Goal: Task Accomplishment & Management: Use online tool/utility

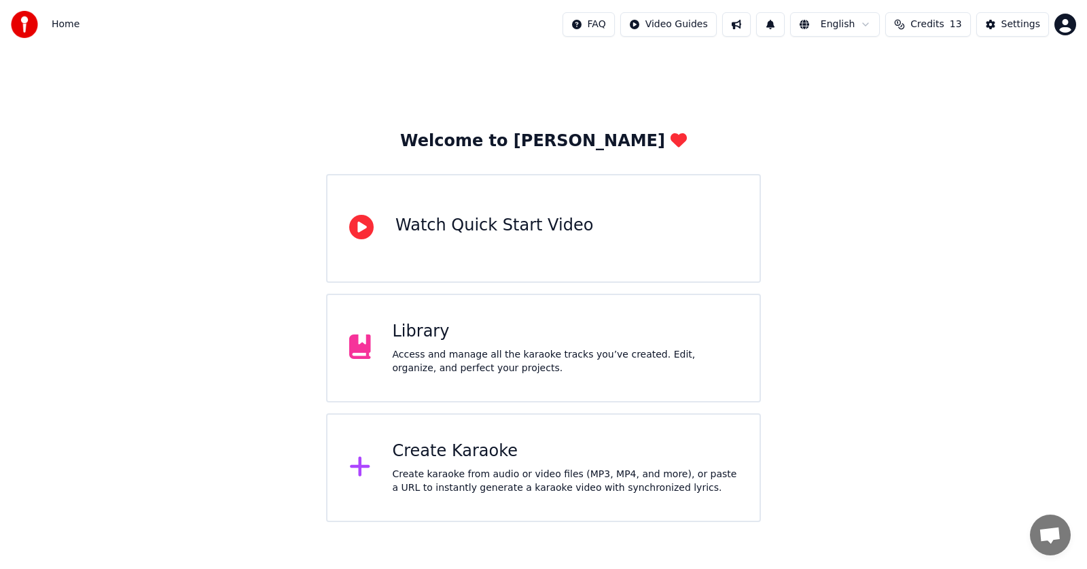
click at [398, 338] on div "Library" at bounding box center [566, 332] width 346 height 22
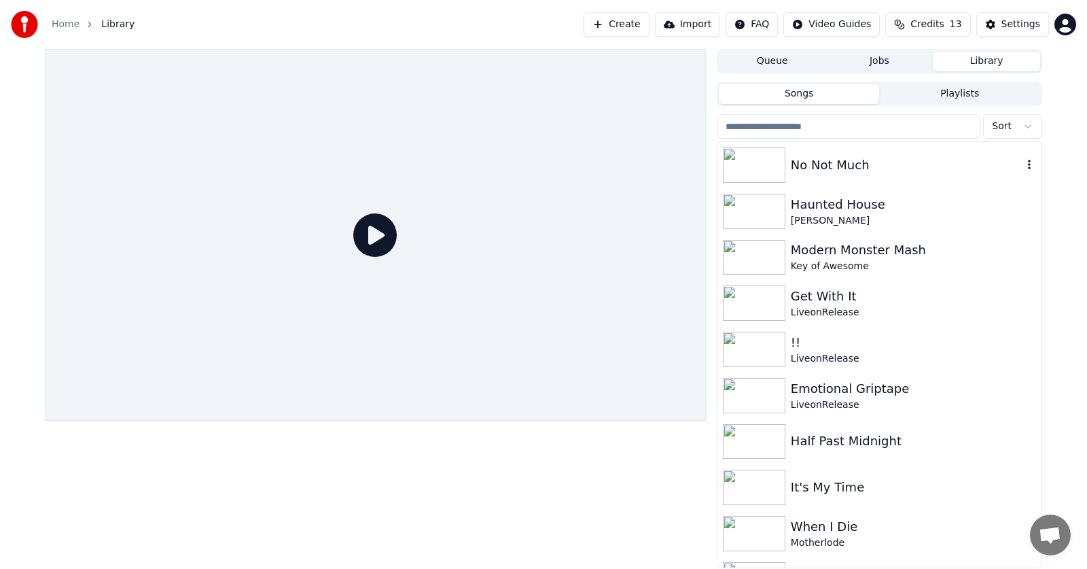
click at [830, 167] on div "No Not Much" at bounding box center [907, 165] width 232 height 19
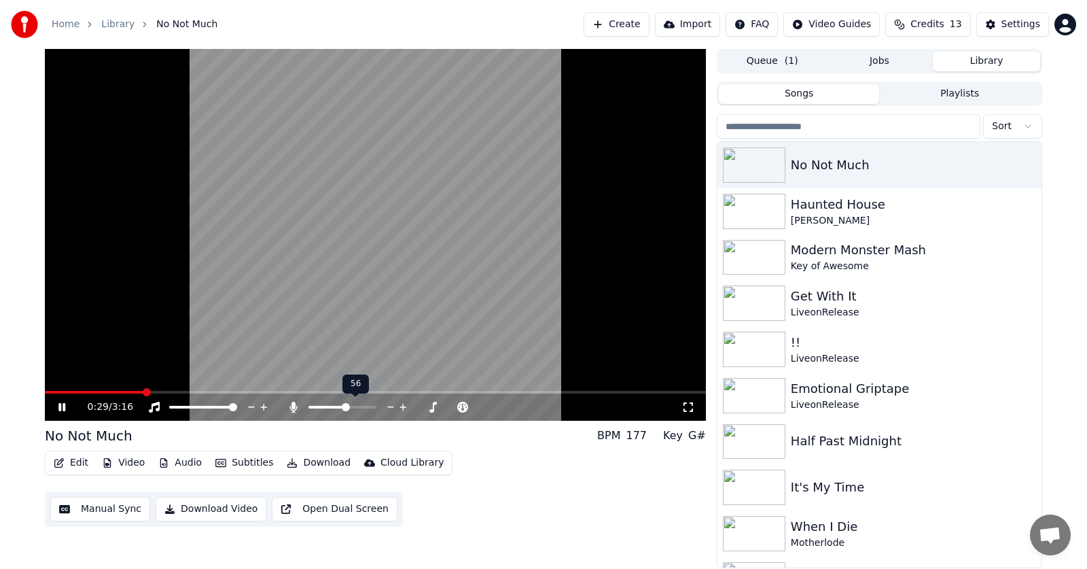
click at [349, 404] on span at bounding box center [346, 407] width 8 height 8
click at [63, 406] on icon at bounding box center [61, 407] width 7 height 8
click at [627, 396] on span at bounding box center [623, 392] width 8 height 8
click at [57, 405] on icon at bounding box center [72, 407] width 32 height 11
click at [62, 402] on icon at bounding box center [72, 407] width 32 height 11
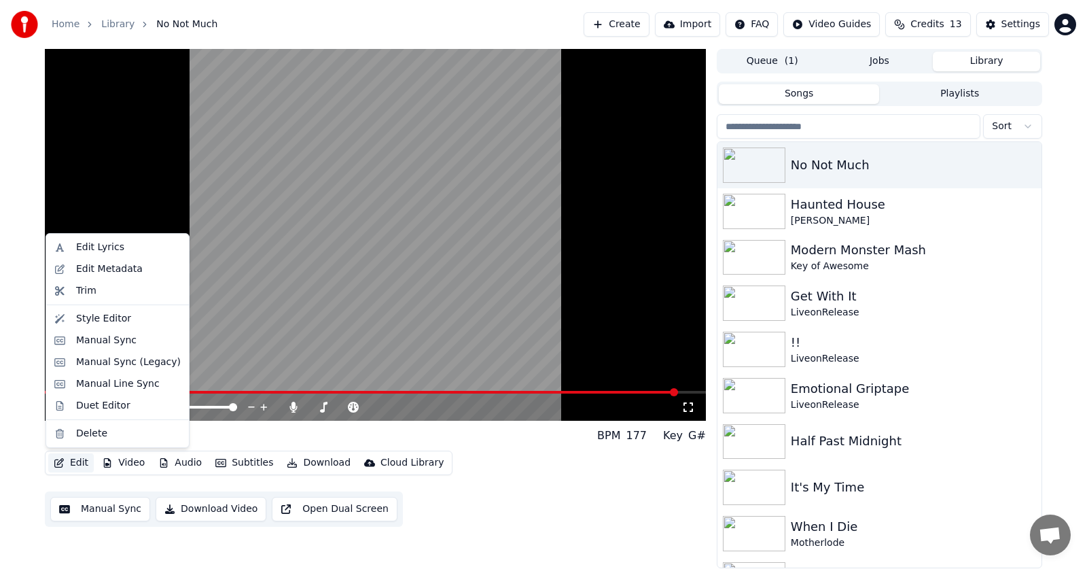
click at [67, 464] on button "Edit" at bounding box center [71, 462] width 46 height 19
click at [107, 360] on div "Manual Sync (Legacy)" at bounding box center [128, 362] width 105 height 14
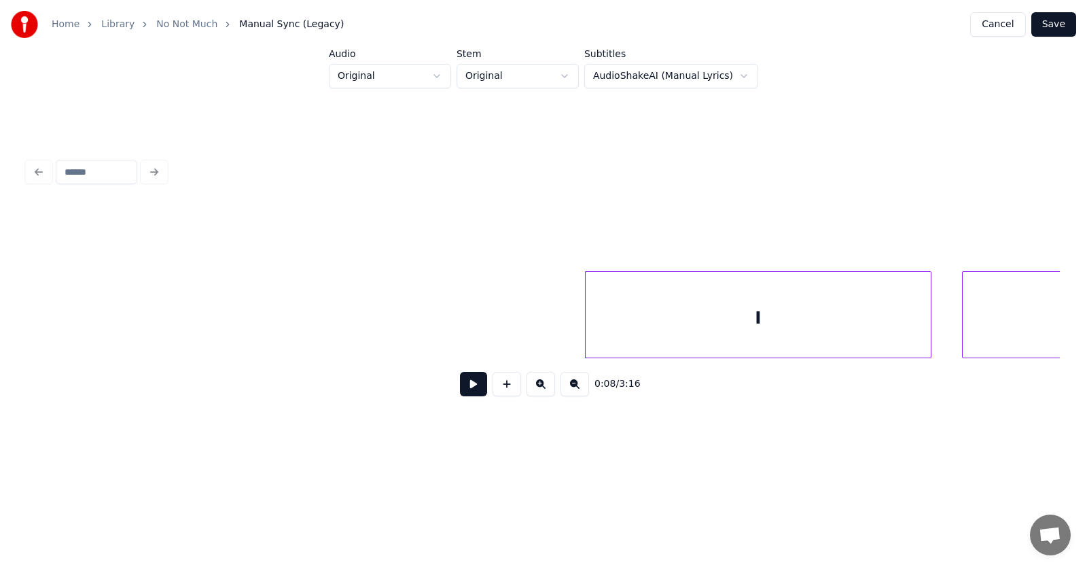
scroll to position [0, 3986]
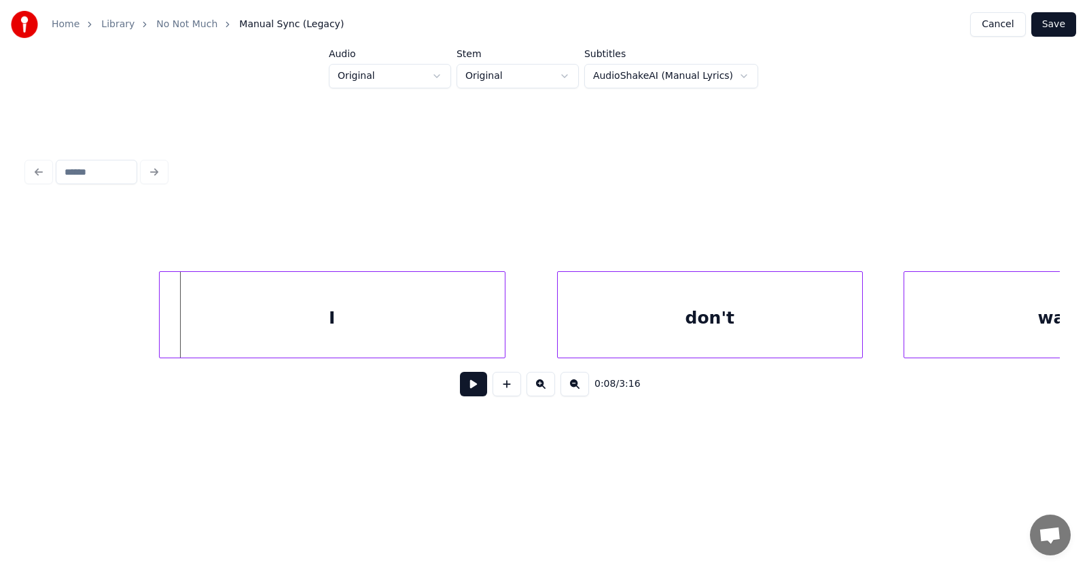
click at [311, 339] on div "I" at bounding box center [332, 318] width 345 height 92
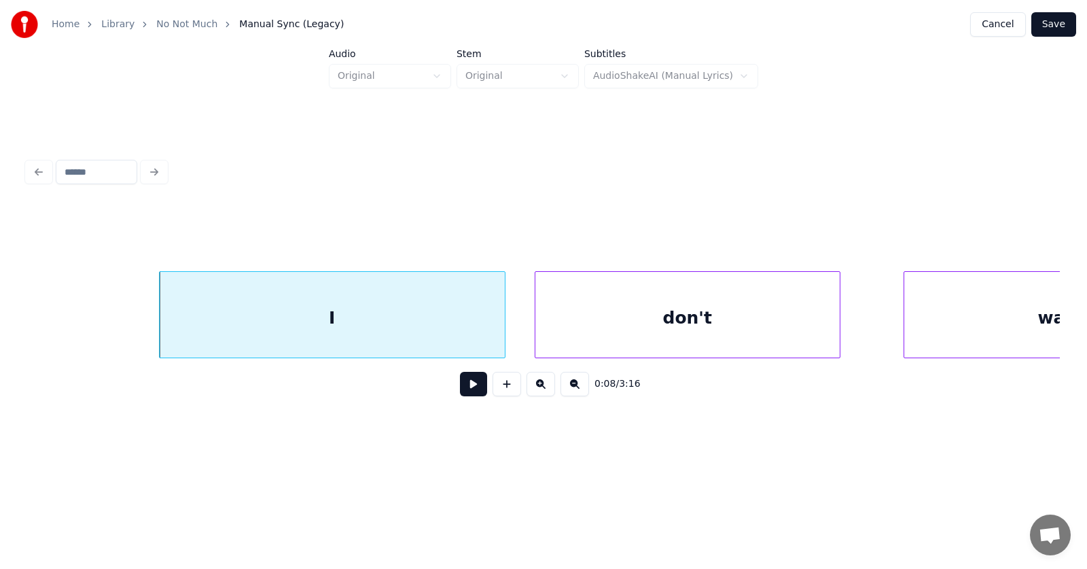
click at [648, 326] on div "don't" at bounding box center [688, 318] width 304 height 92
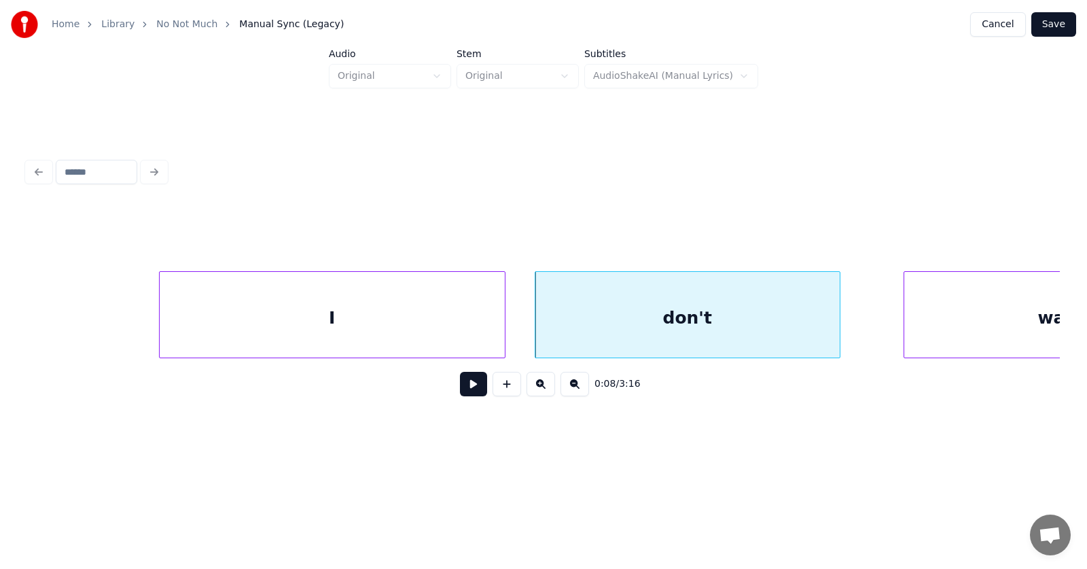
scroll to position [0, 4143]
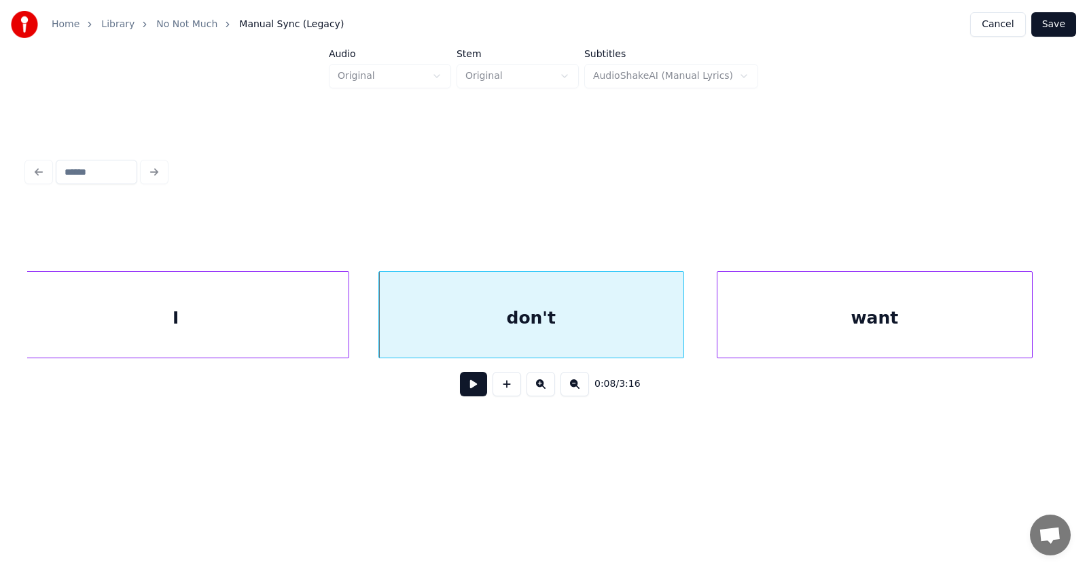
click at [906, 321] on div "want" at bounding box center [875, 318] width 315 height 92
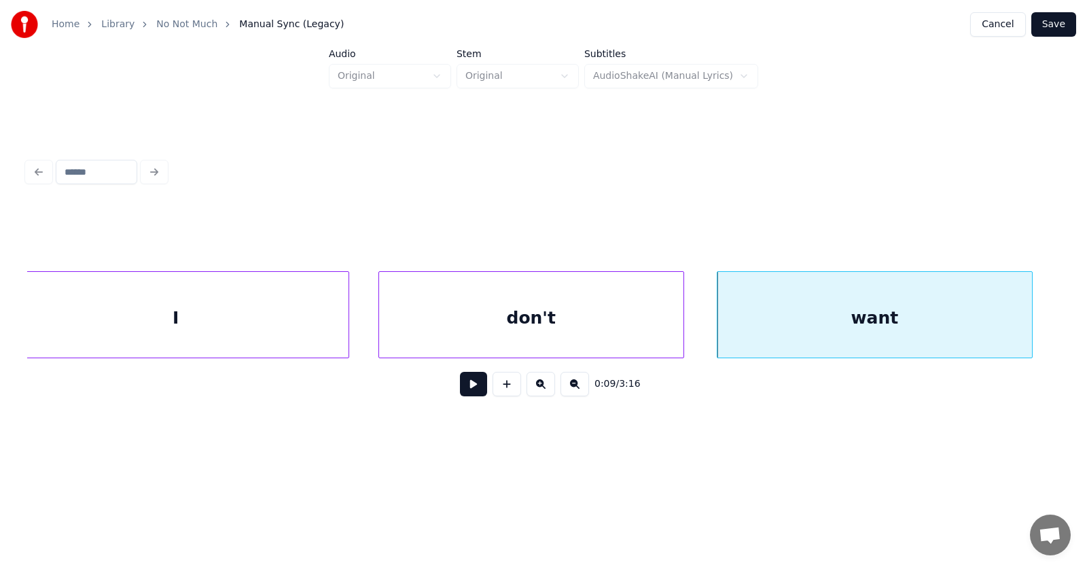
click at [263, 326] on div "I" at bounding box center [175, 318] width 345 height 92
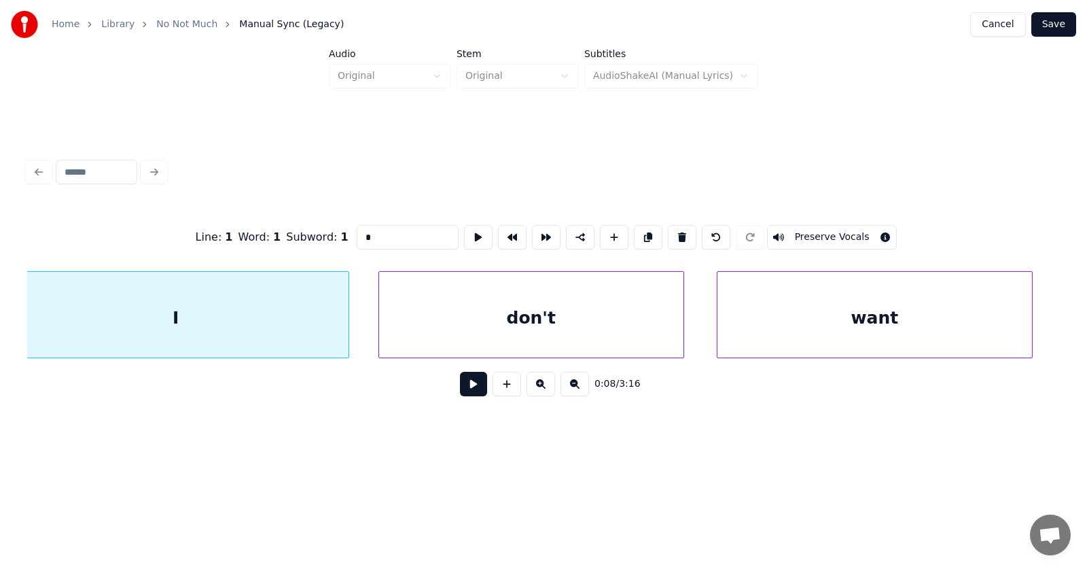
scroll to position [0, 4118]
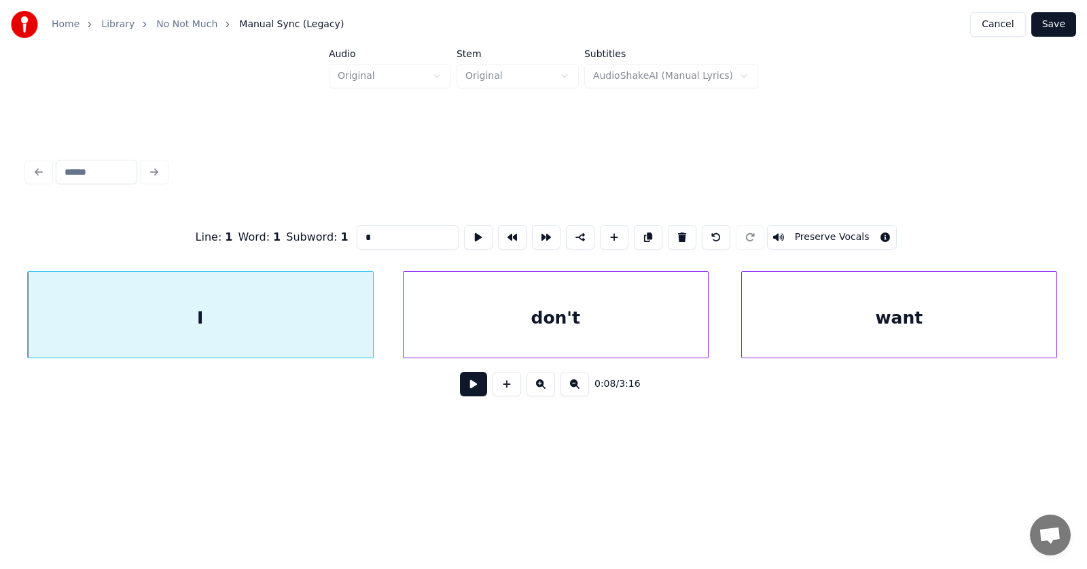
click at [468, 391] on button at bounding box center [473, 384] width 27 height 24
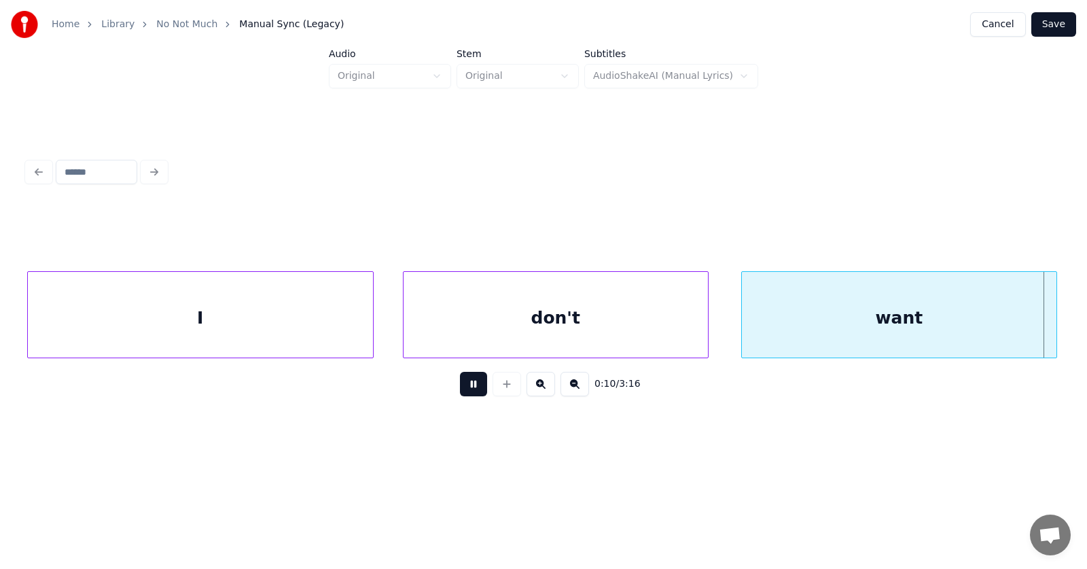
scroll to position [0, 5159]
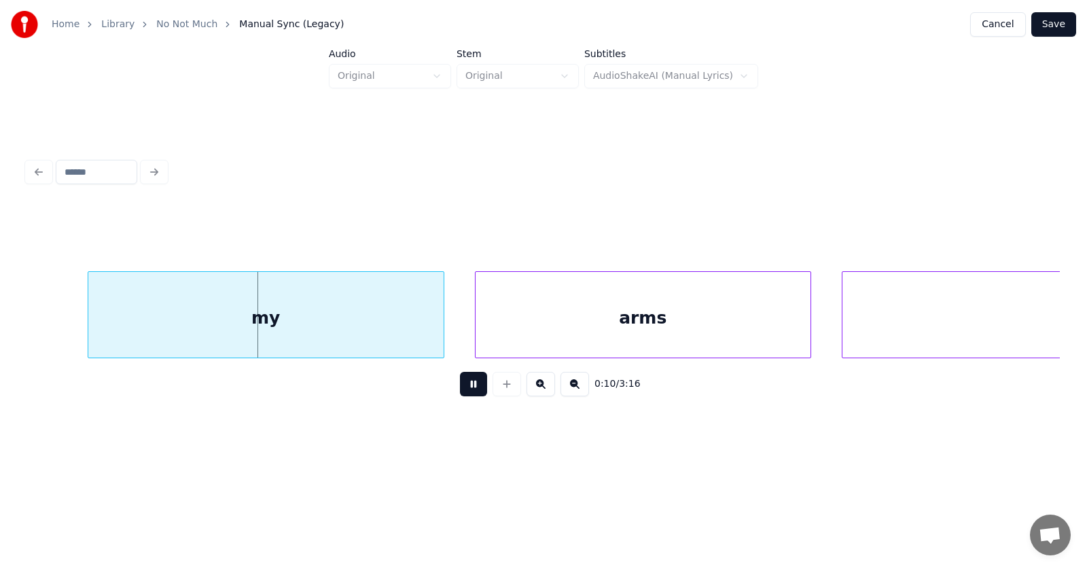
click at [468, 391] on button at bounding box center [473, 384] width 27 height 24
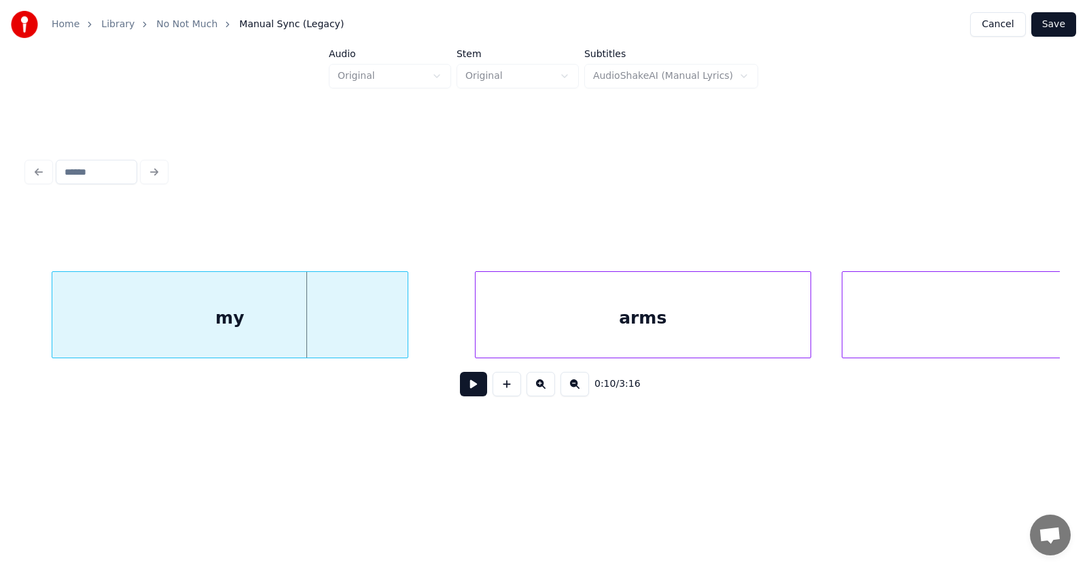
click at [326, 309] on div "my" at bounding box center [229, 318] width 355 height 92
click at [549, 333] on div "arms" at bounding box center [597, 318] width 335 height 92
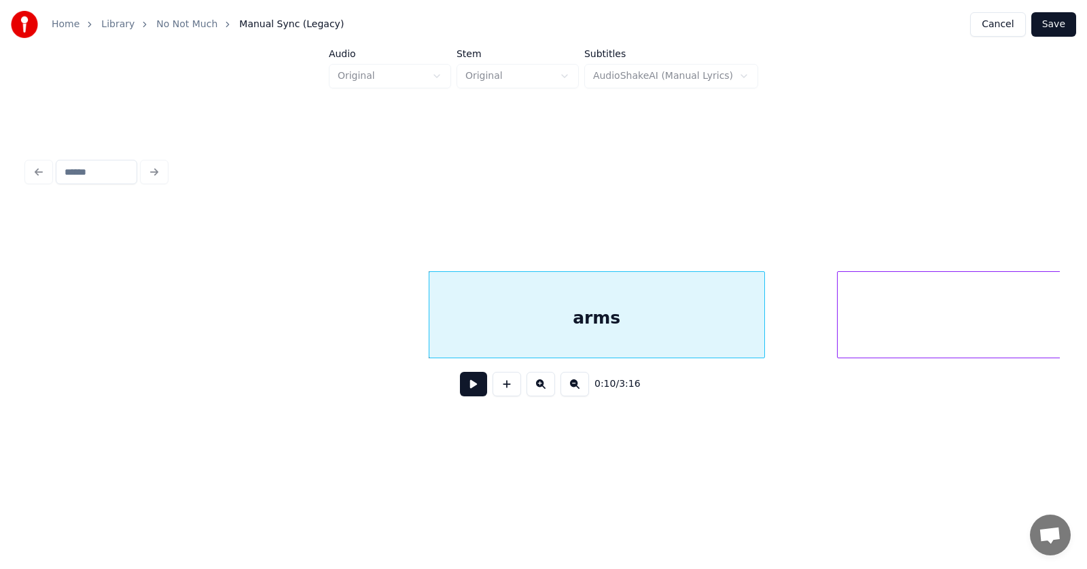
scroll to position [0, 5560]
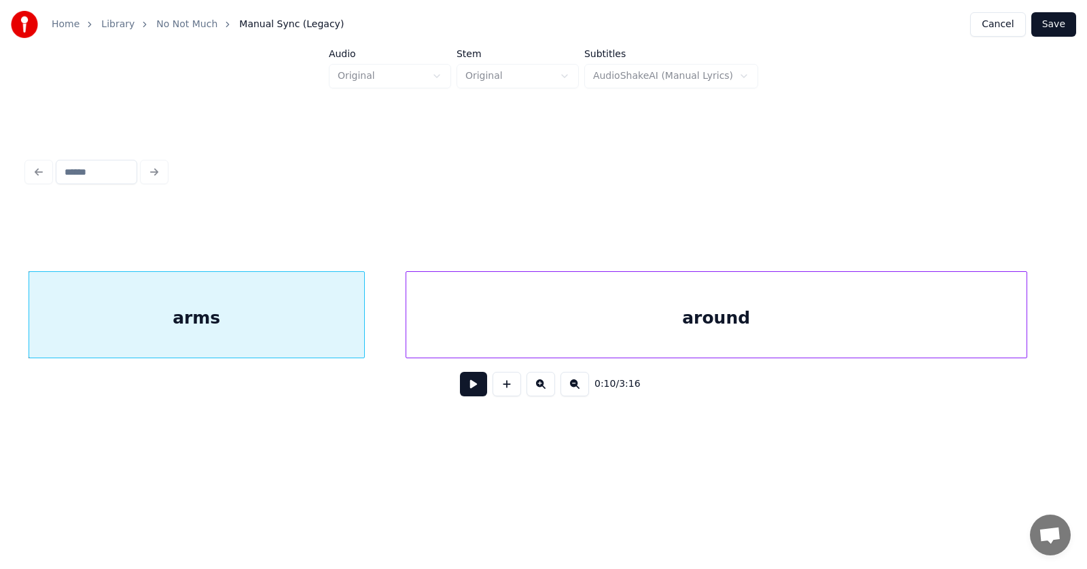
click at [906, 338] on div "around" at bounding box center [716, 318] width 621 height 92
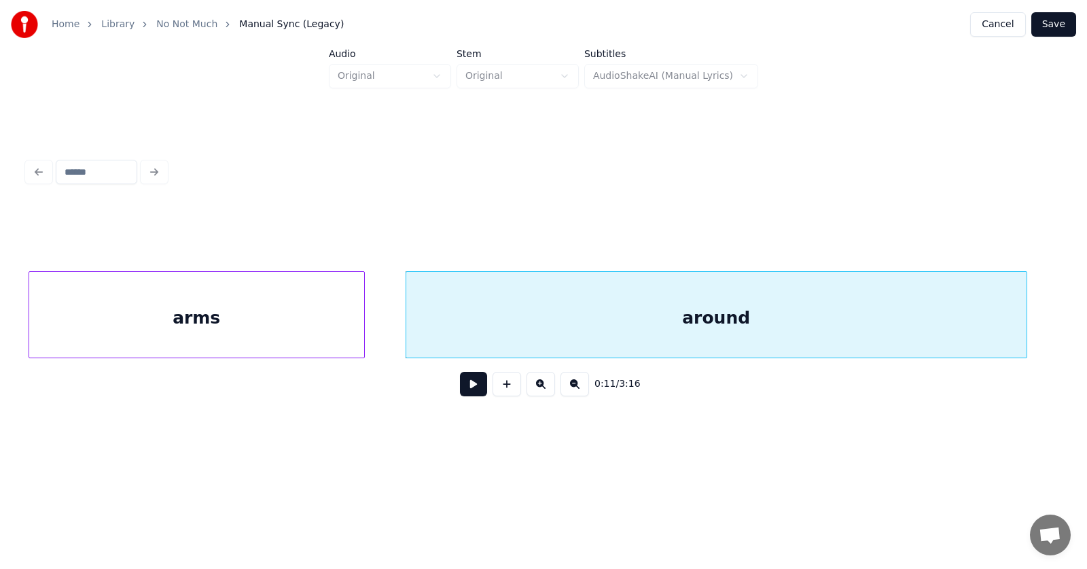
click at [464, 393] on button at bounding box center [473, 384] width 27 height 24
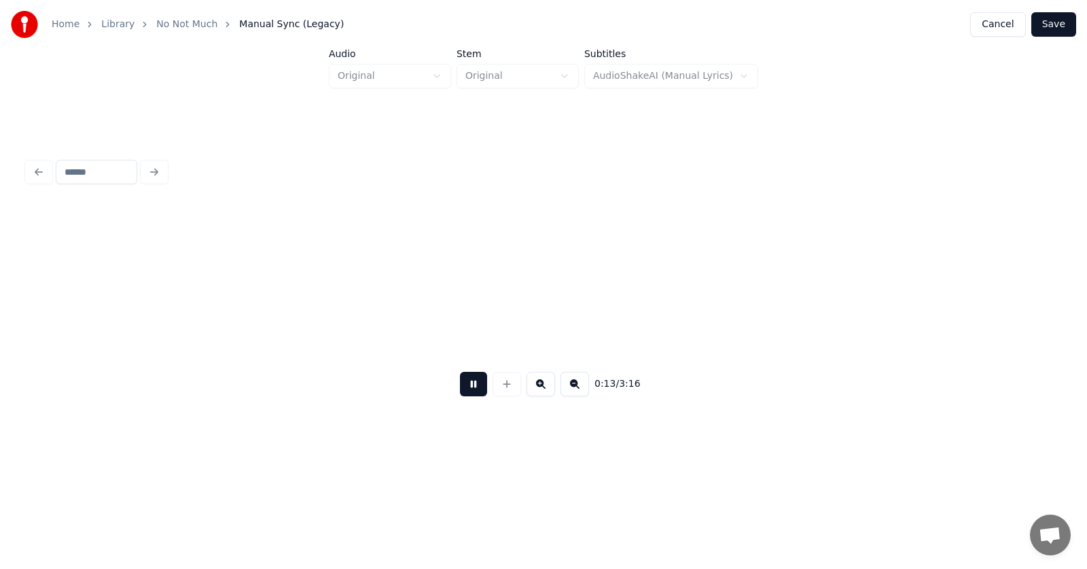
scroll to position [0, 6598]
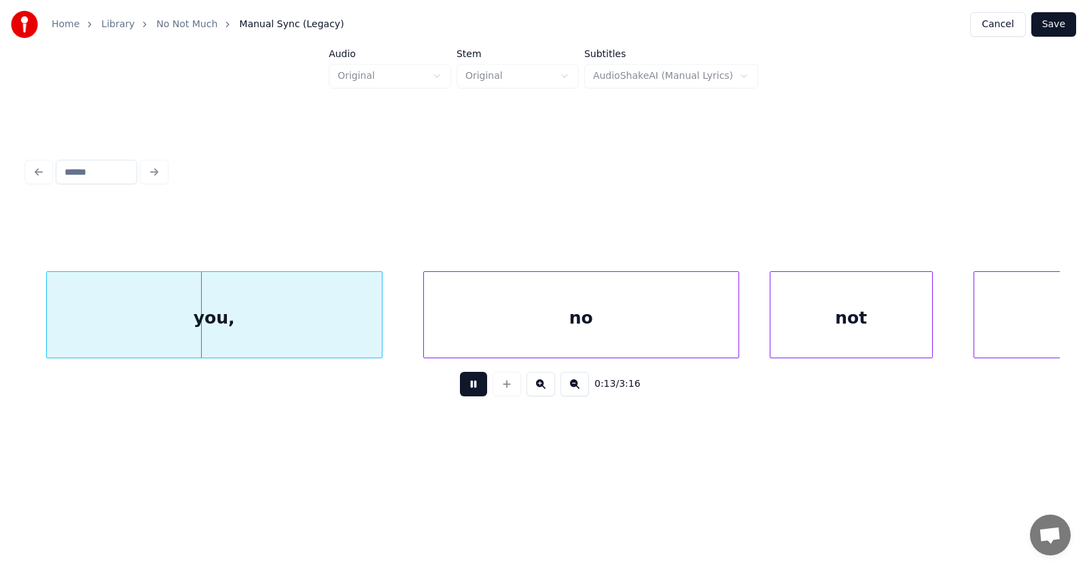
click at [464, 393] on button at bounding box center [473, 384] width 27 height 24
click at [279, 319] on div "you," at bounding box center [196, 318] width 335 height 92
click at [466, 390] on button at bounding box center [473, 384] width 27 height 24
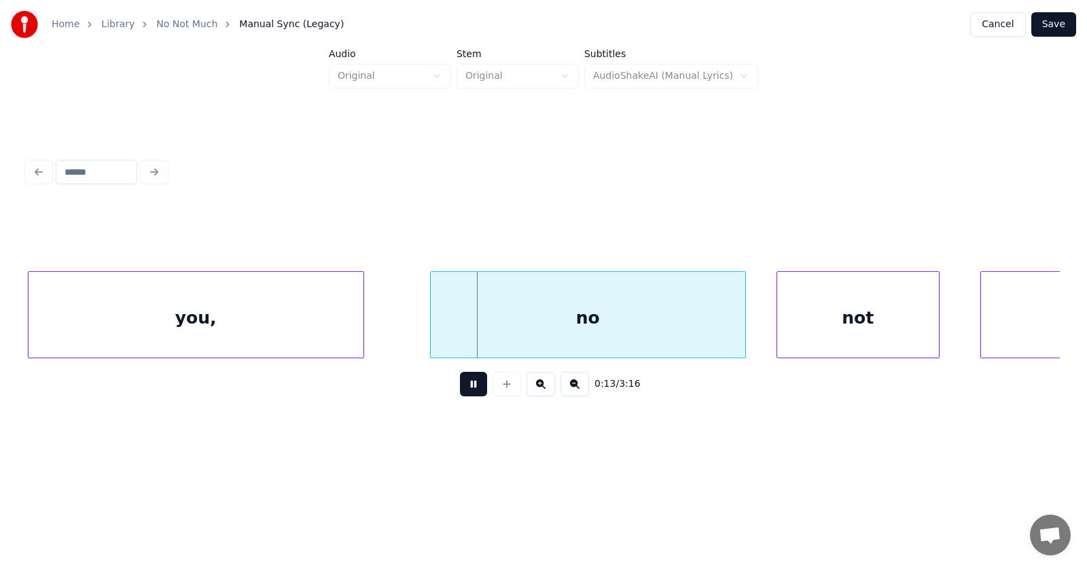
click at [466, 390] on button at bounding box center [473, 384] width 27 height 24
click at [510, 338] on div "no" at bounding box center [554, 318] width 315 height 92
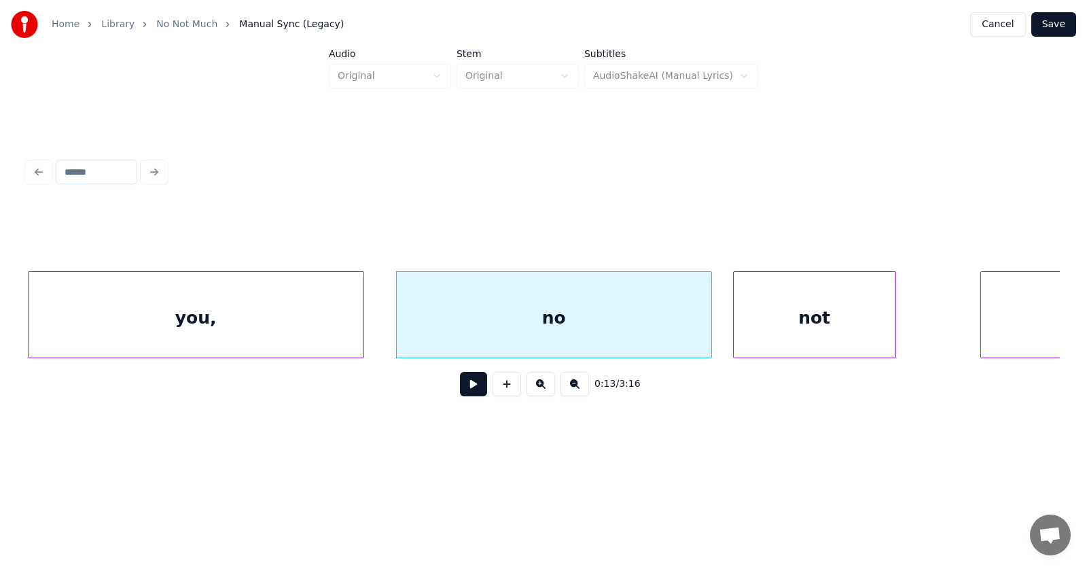
click at [805, 343] on div "not" at bounding box center [815, 318] width 162 height 92
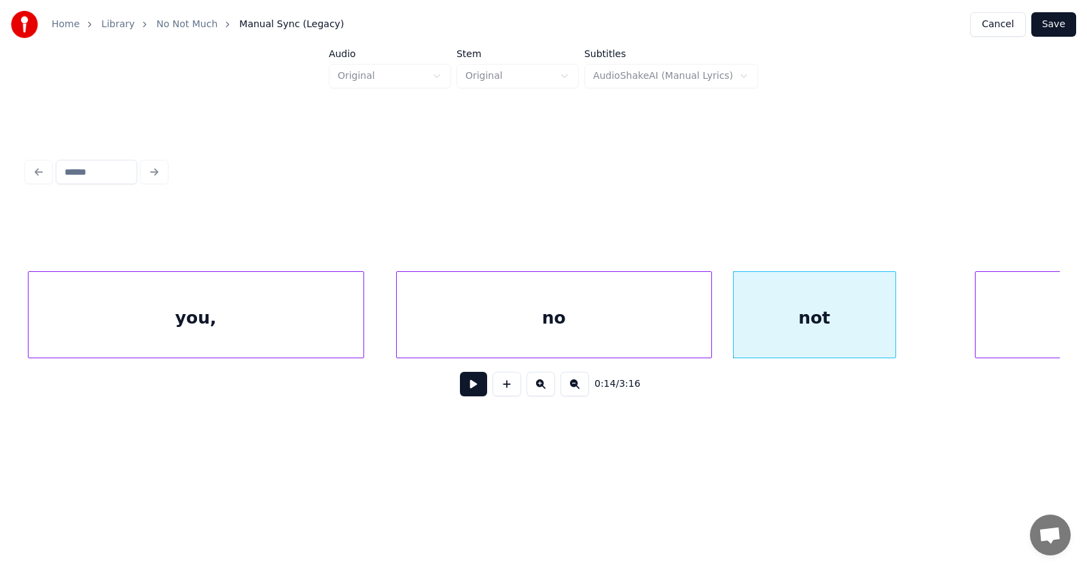
scroll to position [0, 6731]
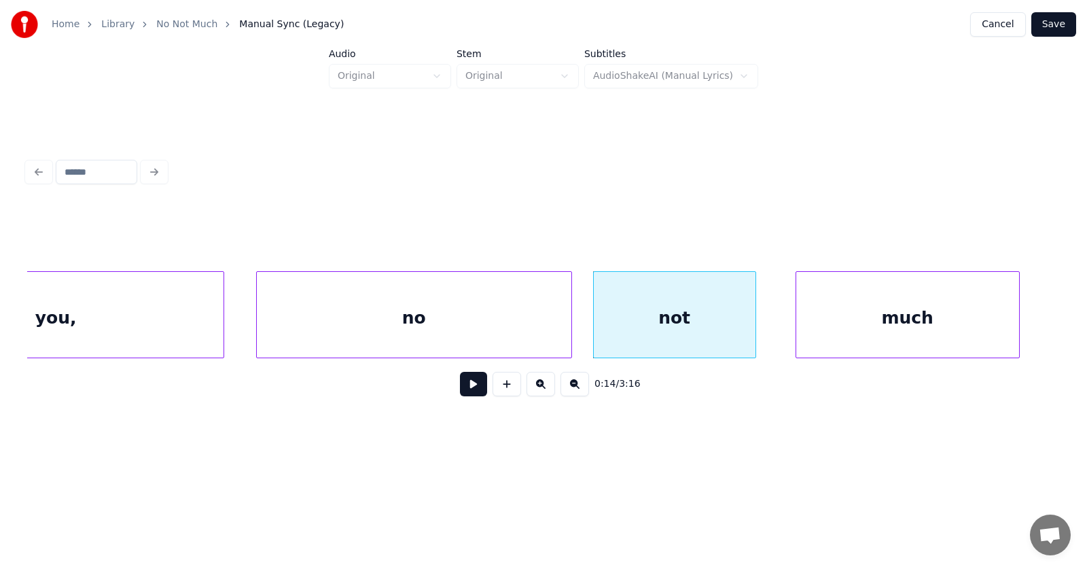
click at [963, 337] on div "much" at bounding box center [908, 318] width 223 height 92
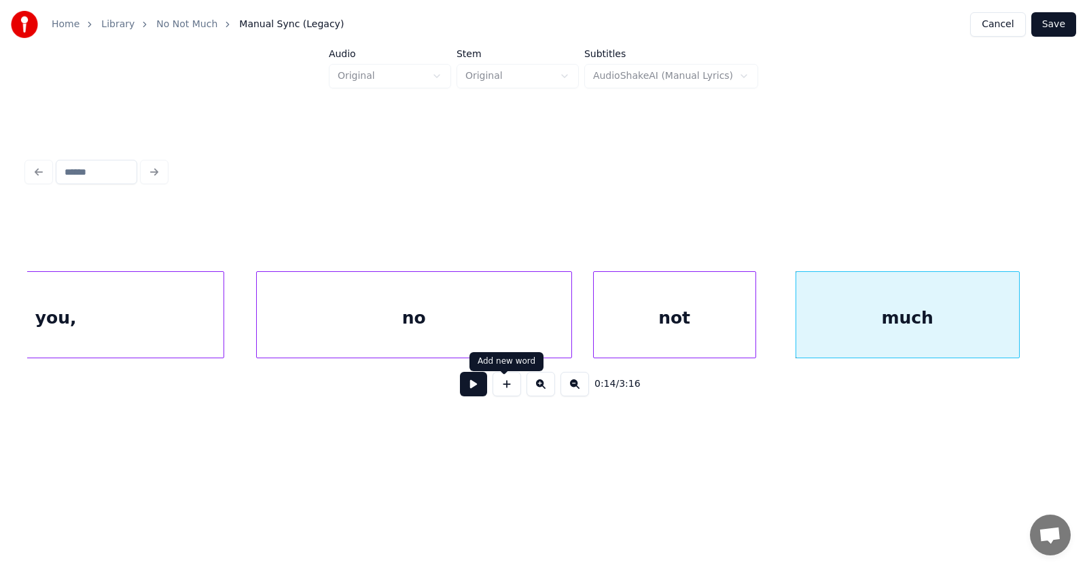
click at [468, 384] on button at bounding box center [473, 384] width 27 height 24
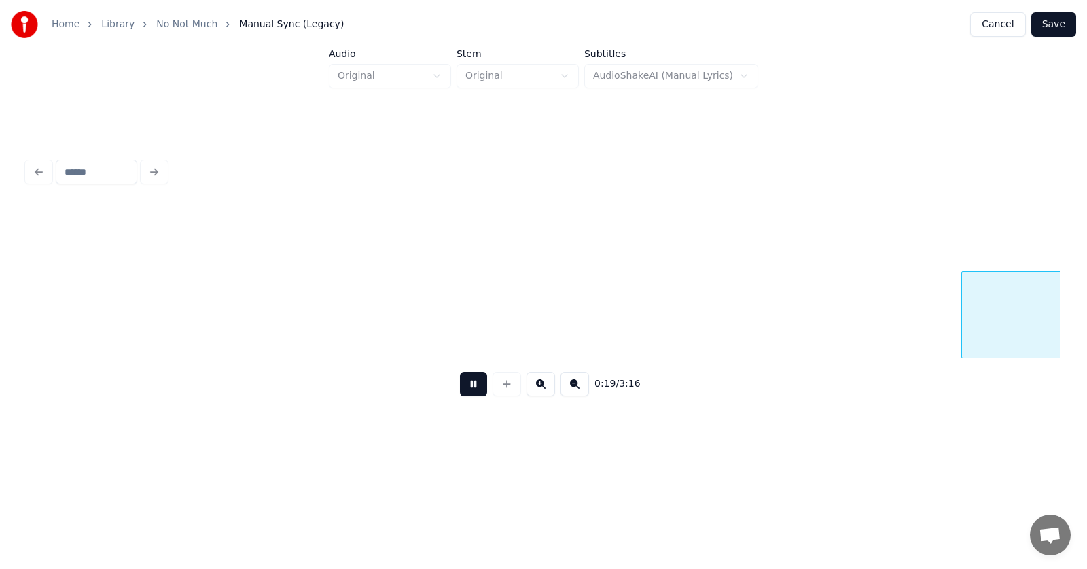
scroll to position [0, 9844]
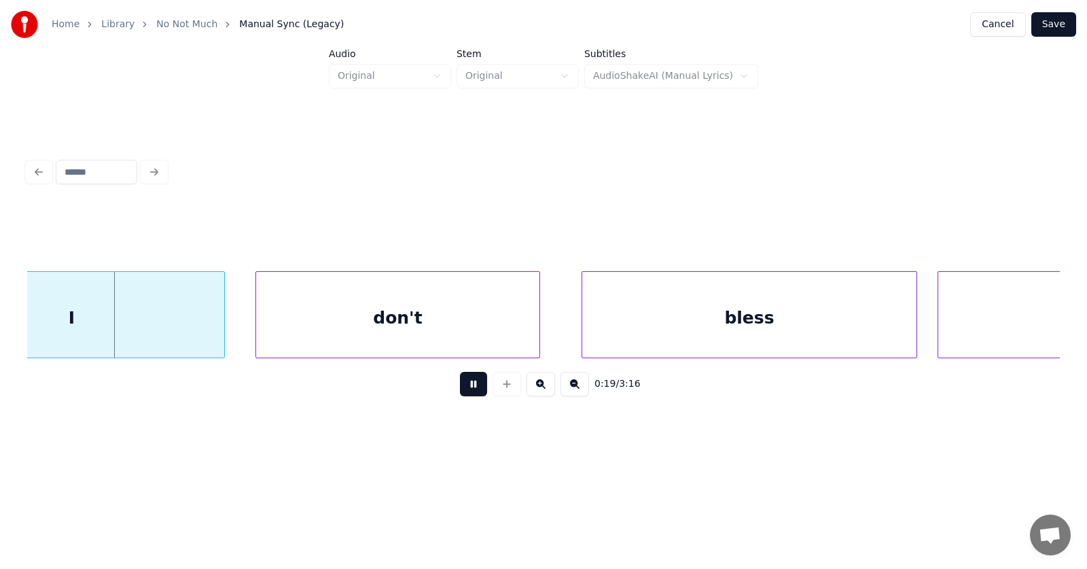
click at [465, 391] on button at bounding box center [473, 384] width 27 height 24
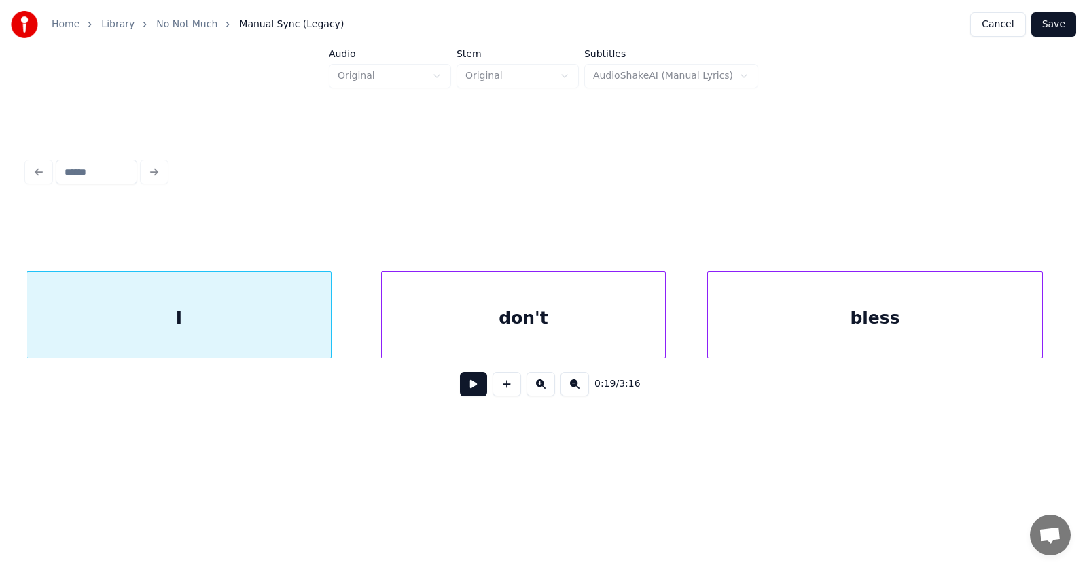
scroll to position [0, 9717]
click at [213, 313] on div "I" at bounding box center [181, 318] width 304 height 92
click at [439, 317] on div "don't" at bounding box center [502, 318] width 284 height 92
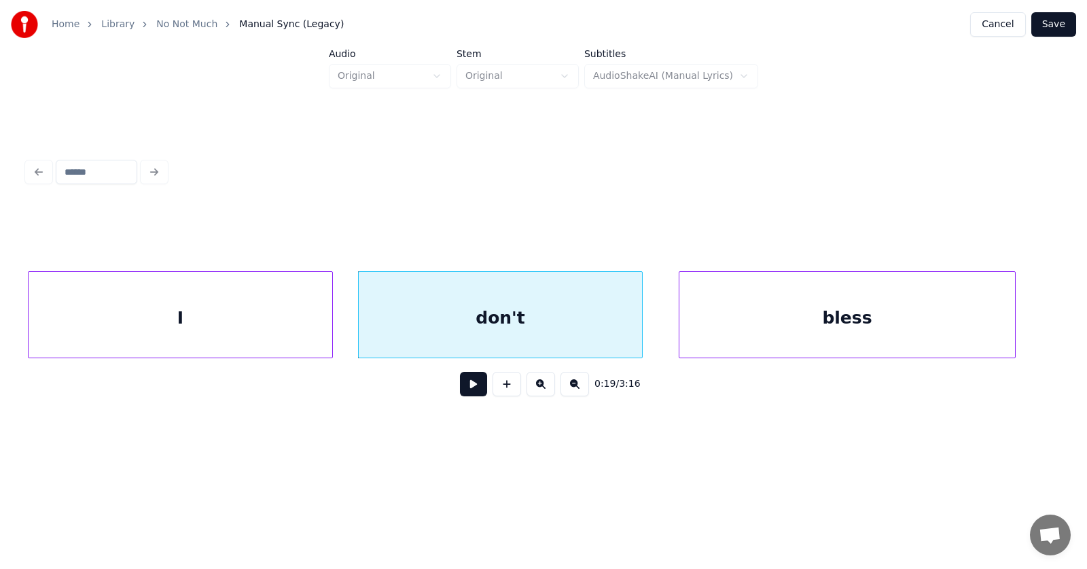
click at [875, 326] on div "bless" at bounding box center [847, 318] width 335 height 92
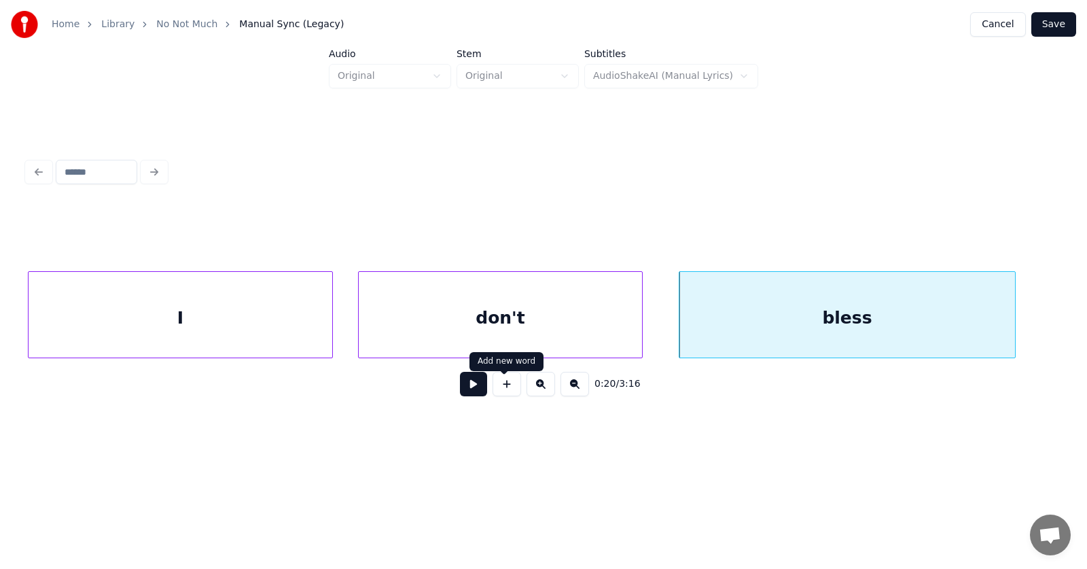
click at [478, 390] on button at bounding box center [473, 384] width 27 height 24
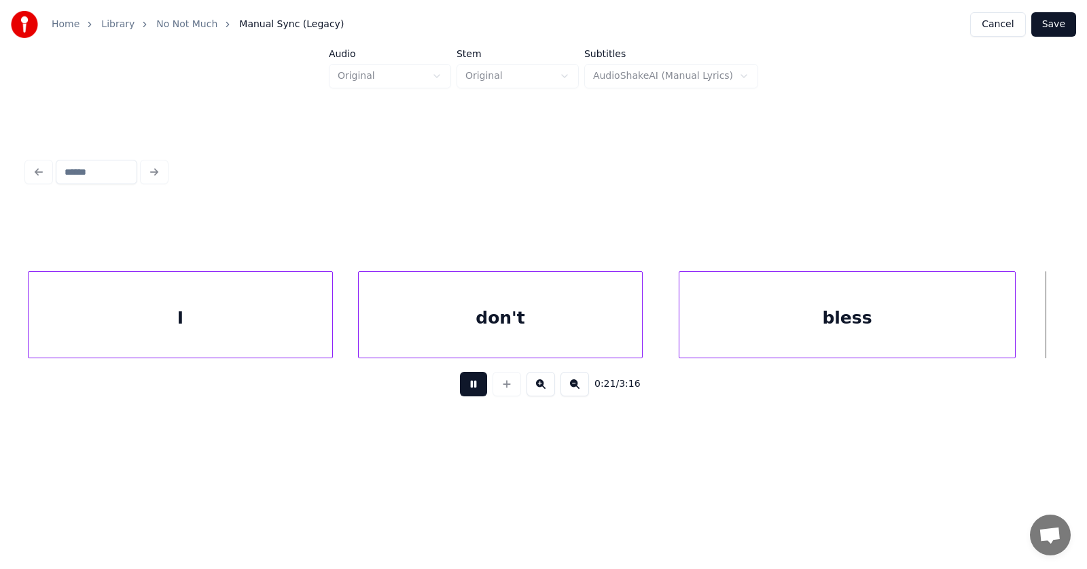
scroll to position [0, 10755]
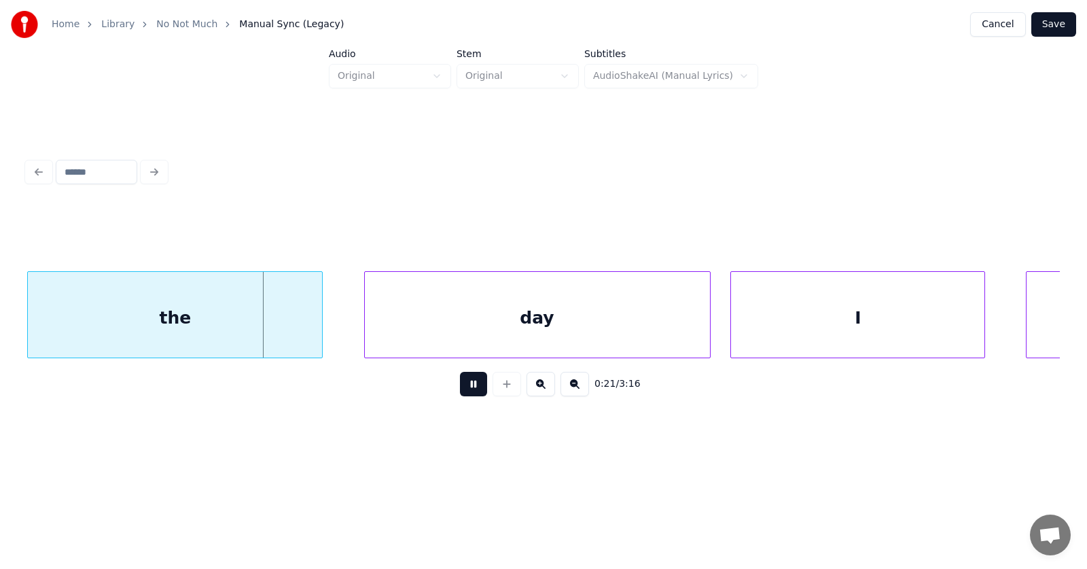
click at [473, 391] on button at bounding box center [473, 384] width 27 height 24
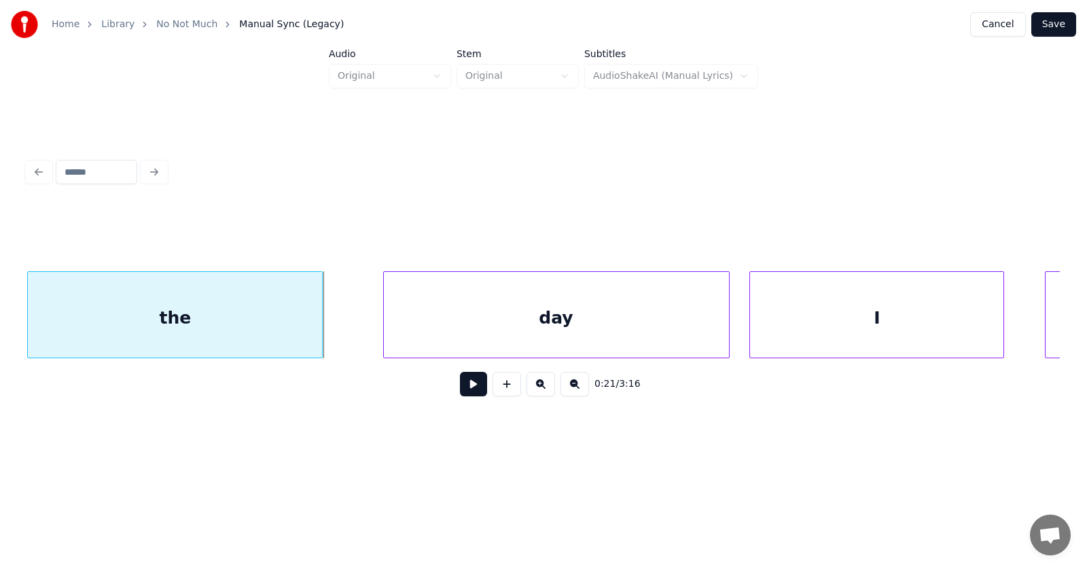
click at [241, 319] on div "the" at bounding box center [175, 318] width 294 height 92
click at [492, 319] on div "day" at bounding box center [532, 318] width 345 height 92
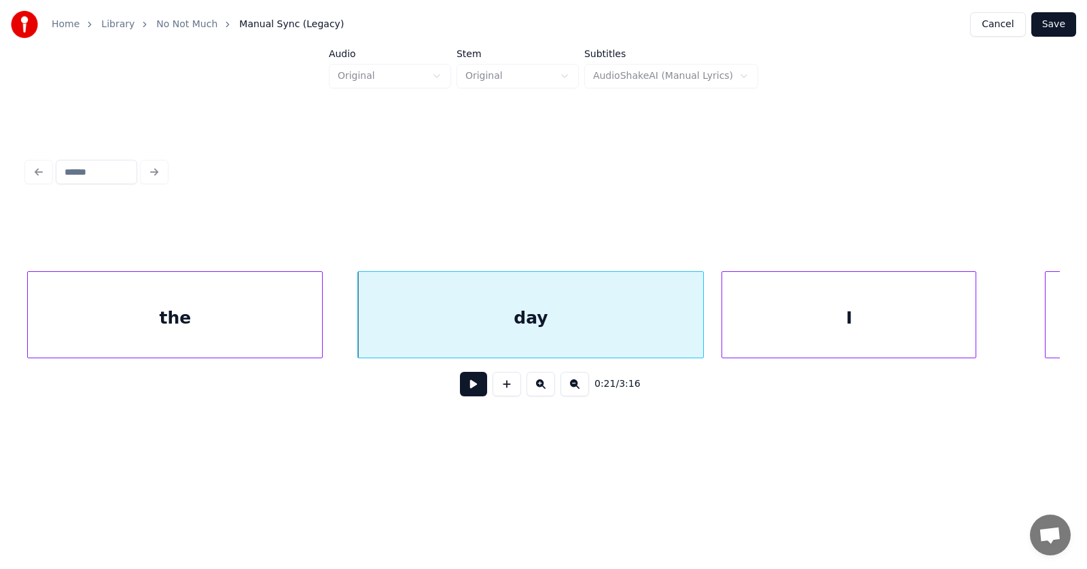
click at [793, 326] on div "I" at bounding box center [849, 318] width 254 height 92
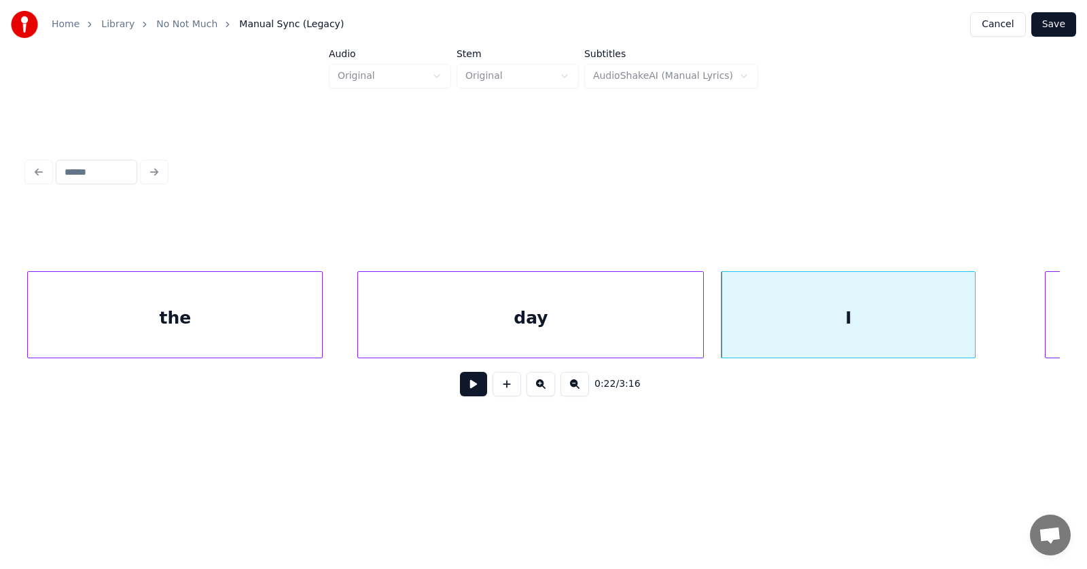
click at [468, 393] on button at bounding box center [473, 384] width 27 height 24
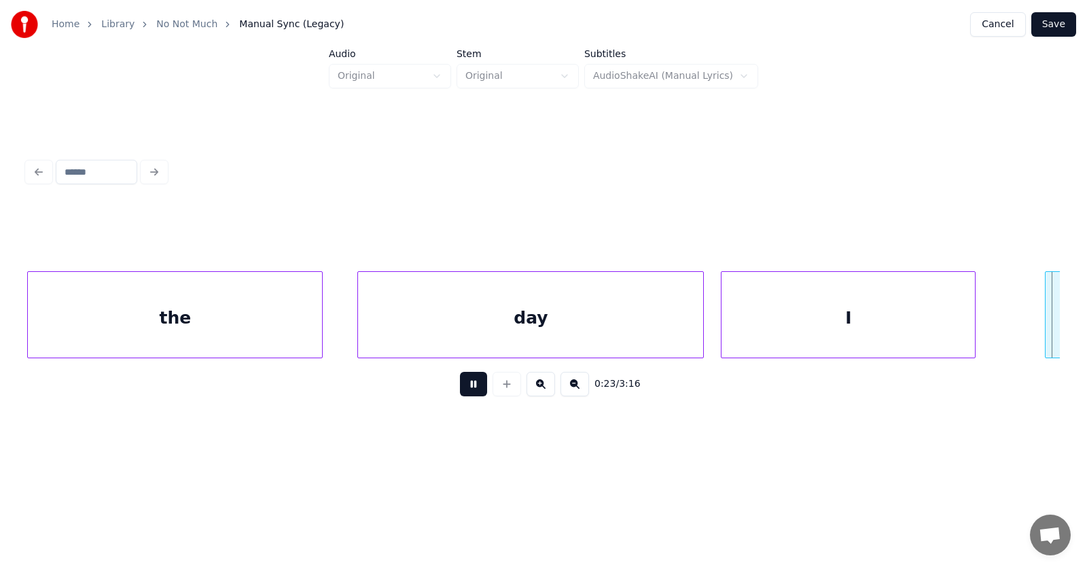
scroll to position [0, 11771]
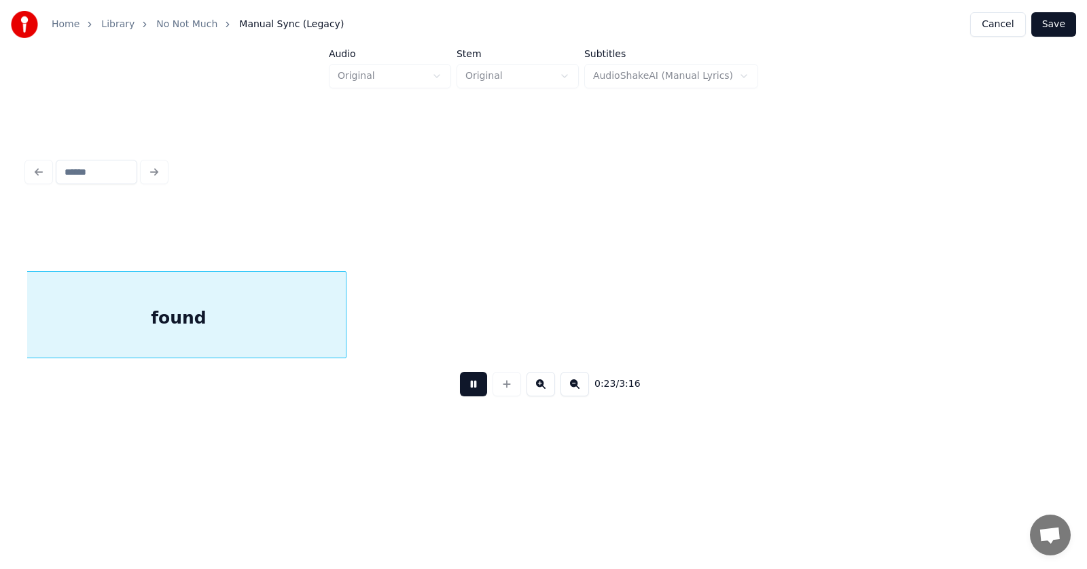
click at [468, 393] on button at bounding box center [473, 384] width 27 height 24
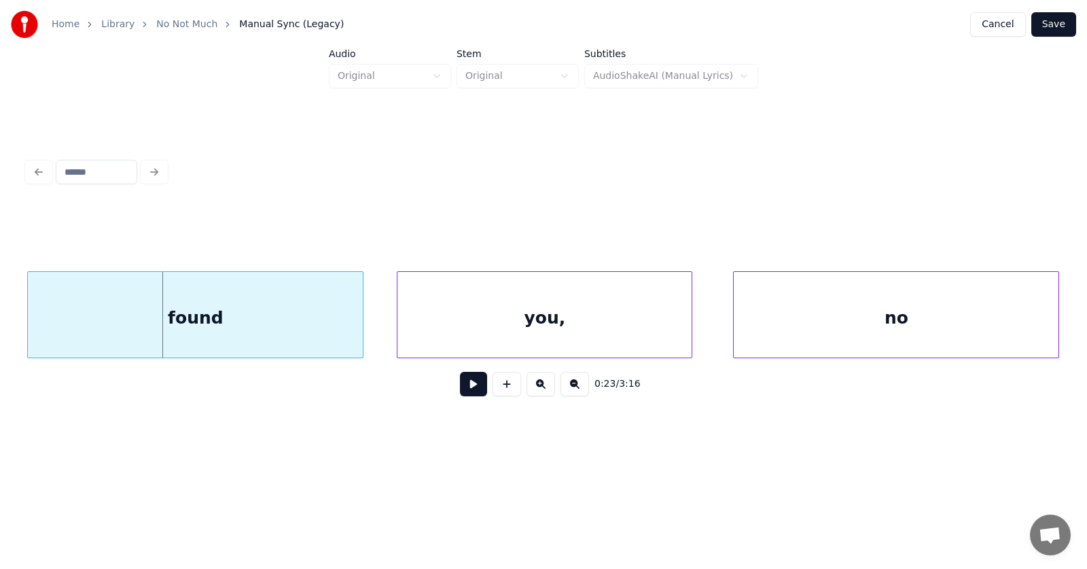
scroll to position [0, 11741]
click at [210, 330] on div "found" at bounding box center [195, 318] width 335 height 92
click at [477, 319] on div "you," at bounding box center [527, 318] width 294 height 92
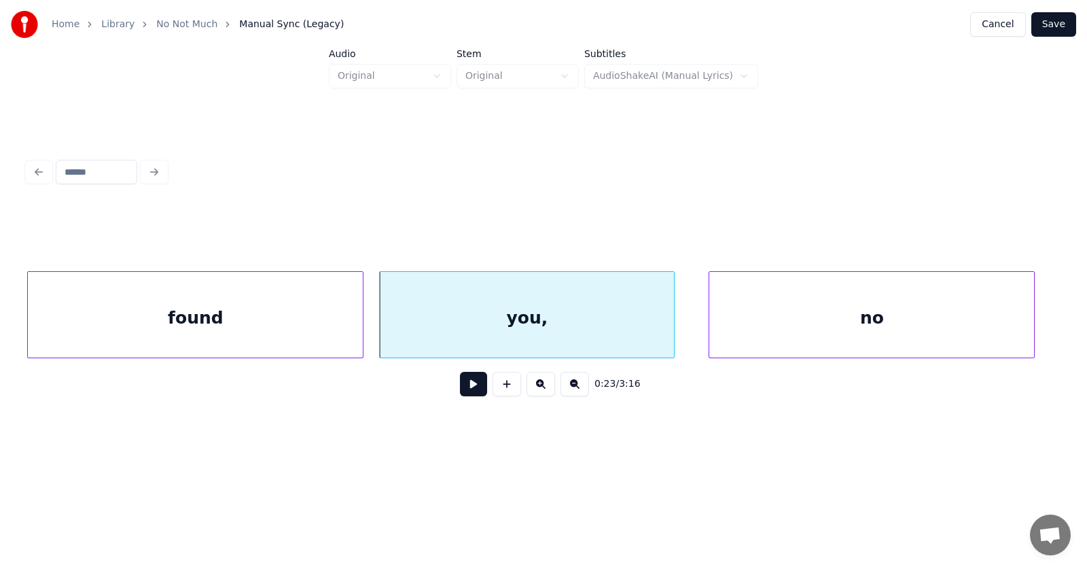
click at [837, 329] on div "no" at bounding box center [872, 318] width 325 height 92
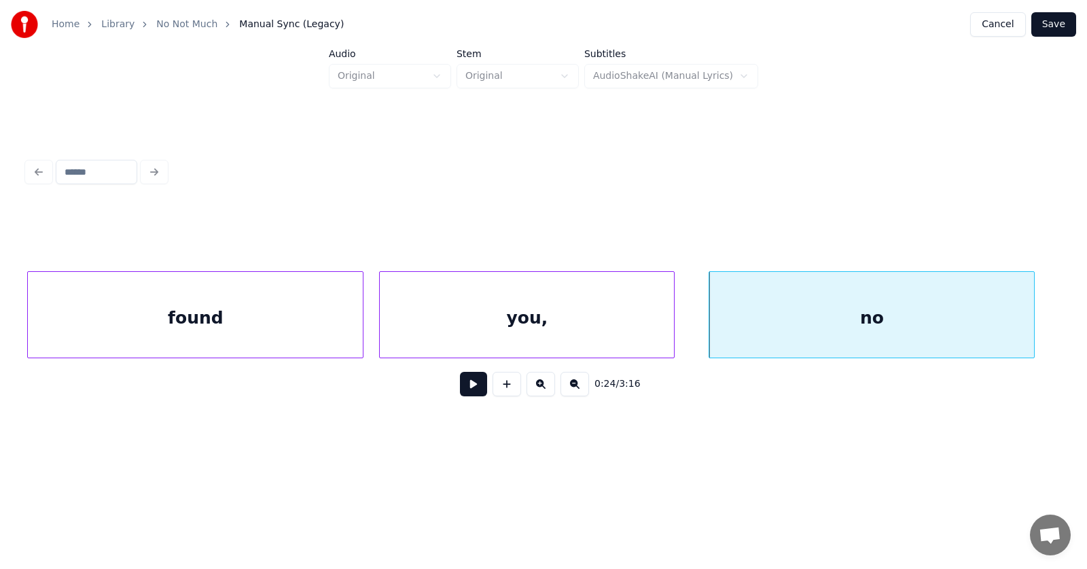
click at [471, 392] on button at bounding box center [473, 384] width 27 height 24
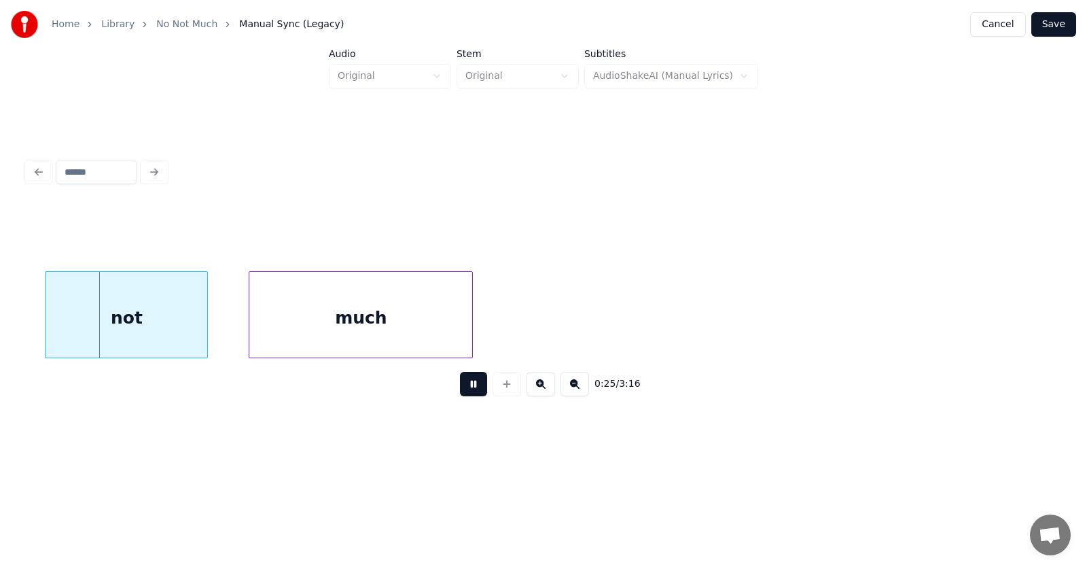
click at [471, 392] on button at bounding box center [473, 384] width 27 height 24
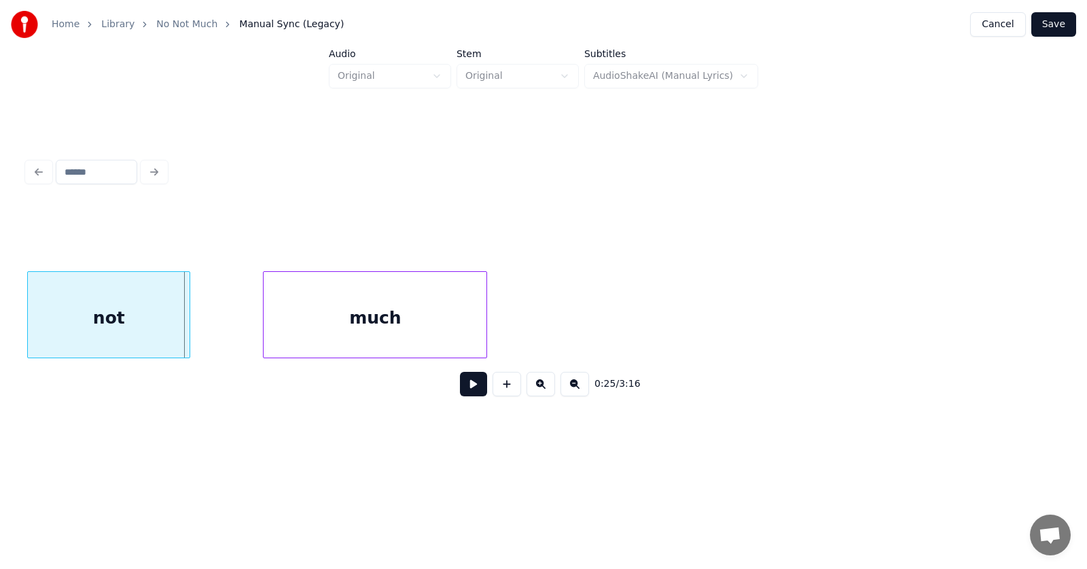
scroll to position [0, 12760]
click at [139, 324] on div "not" at bounding box center [109, 318] width 162 height 92
click at [287, 330] on div "much" at bounding box center [335, 318] width 223 height 92
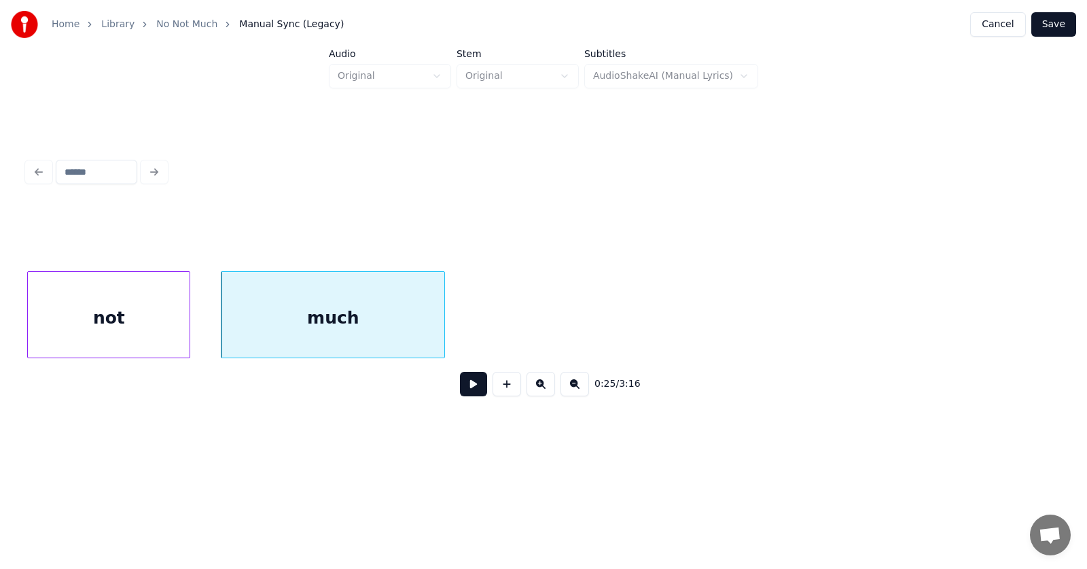
click at [467, 396] on button at bounding box center [473, 384] width 27 height 24
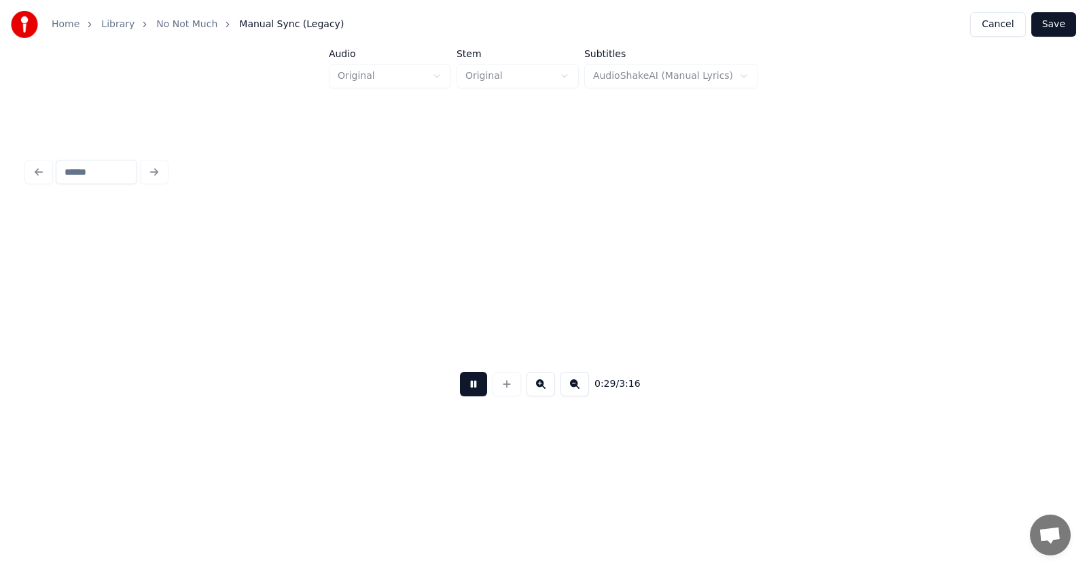
scroll to position [0, 14832]
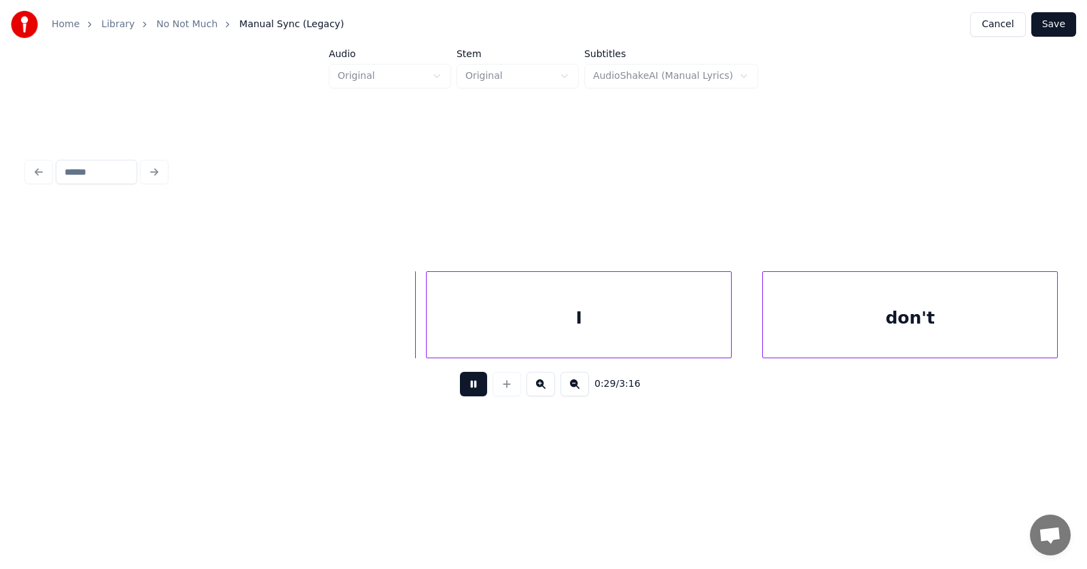
click at [469, 393] on button at bounding box center [473, 384] width 27 height 24
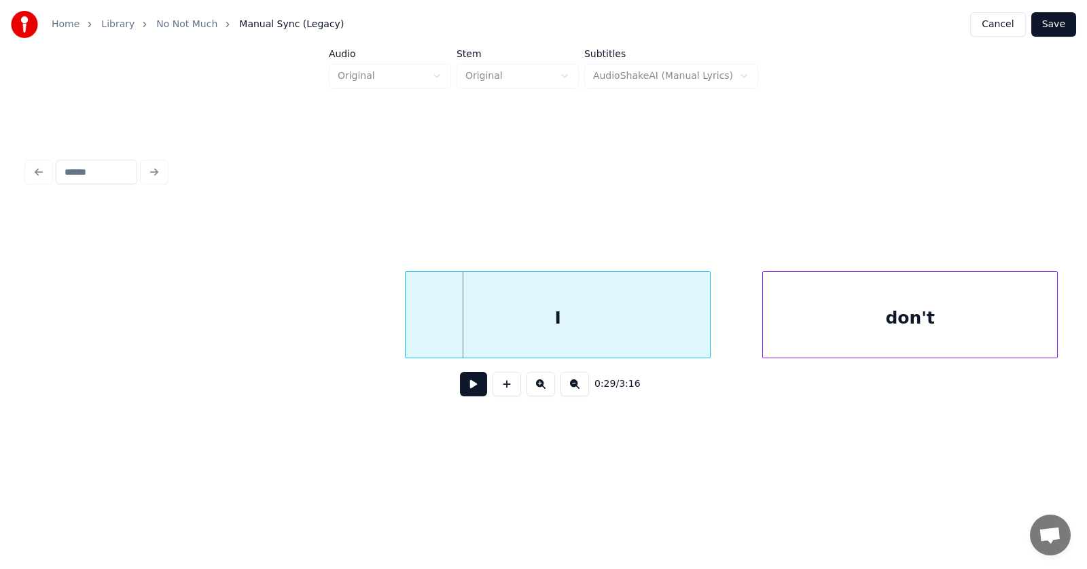
click at [534, 335] on div "I" at bounding box center [558, 318] width 304 height 92
click at [844, 336] on div "don't" at bounding box center [886, 318] width 294 height 92
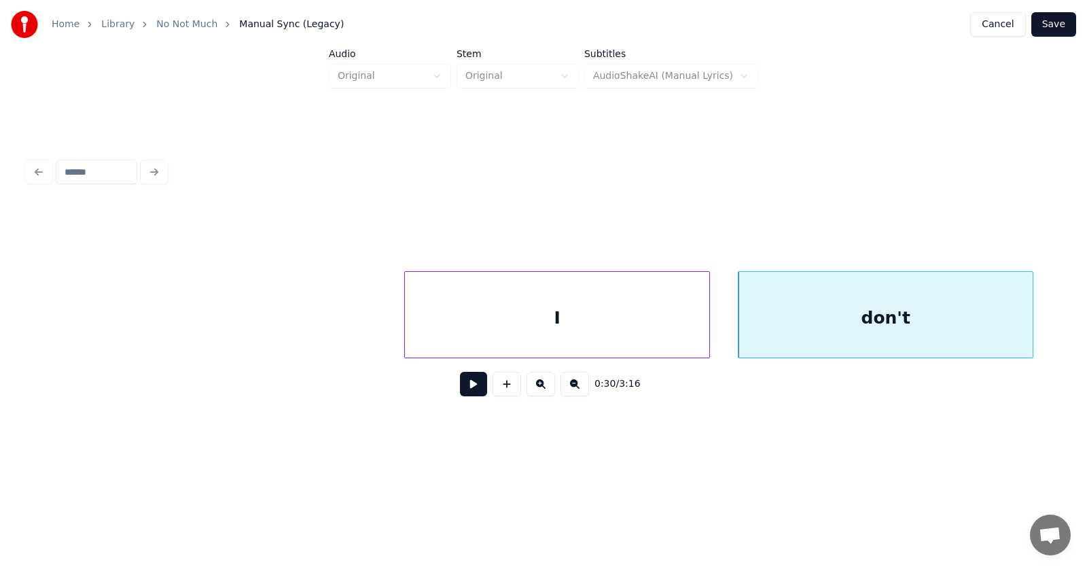
click at [464, 386] on button at bounding box center [473, 384] width 27 height 24
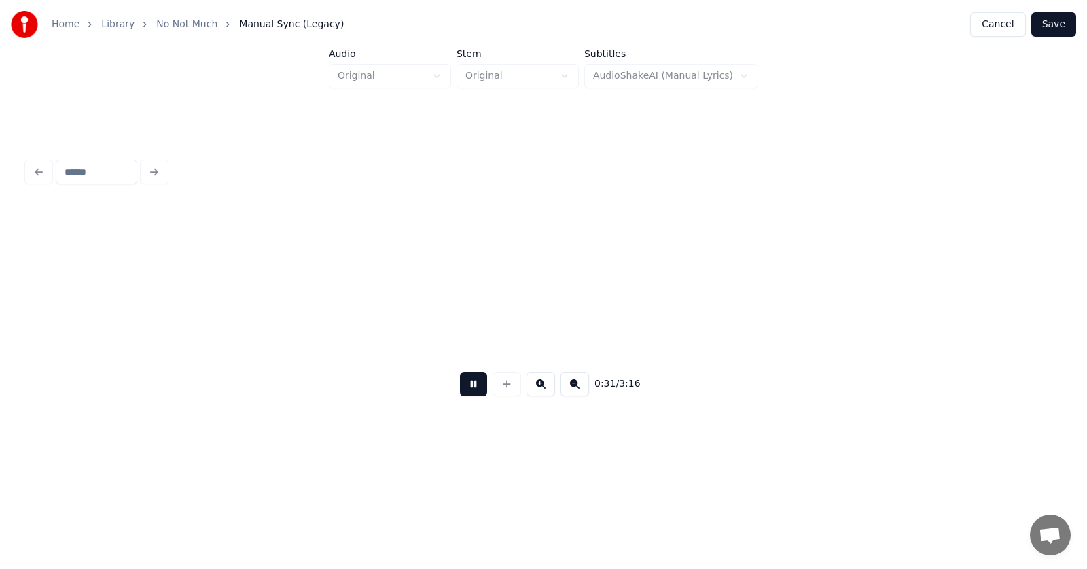
scroll to position [0, 15868]
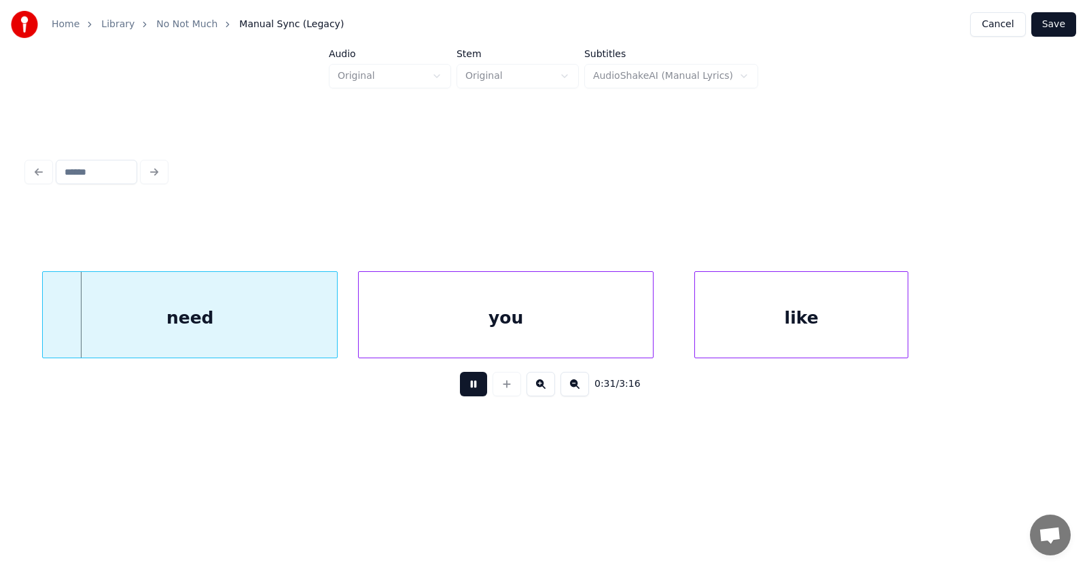
click at [464, 386] on button at bounding box center [473, 384] width 27 height 24
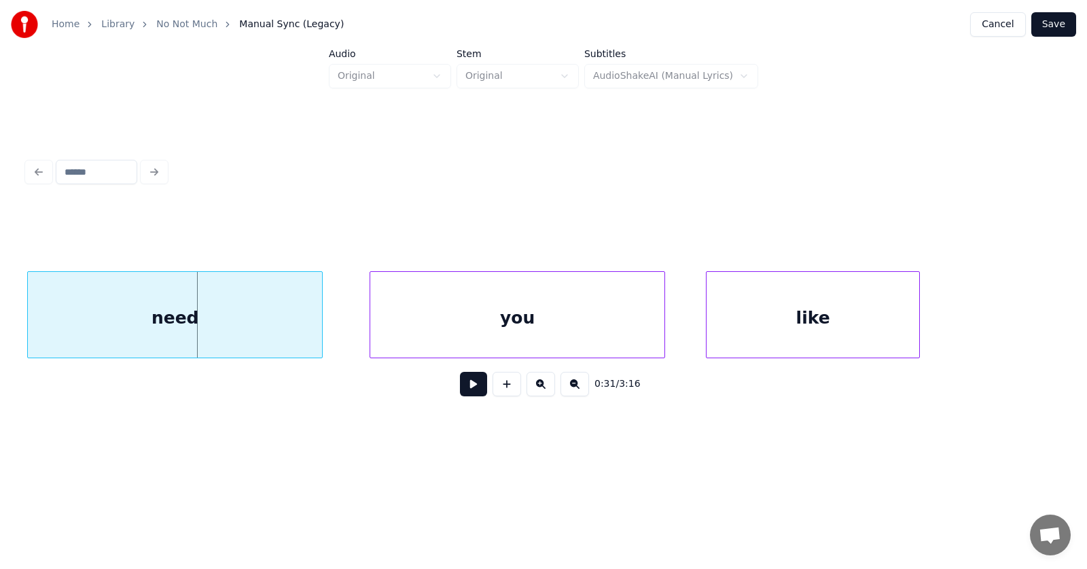
click at [192, 319] on div "need" at bounding box center [175, 318] width 294 height 92
click at [411, 317] on div "you" at bounding box center [498, 318] width 294 height 92
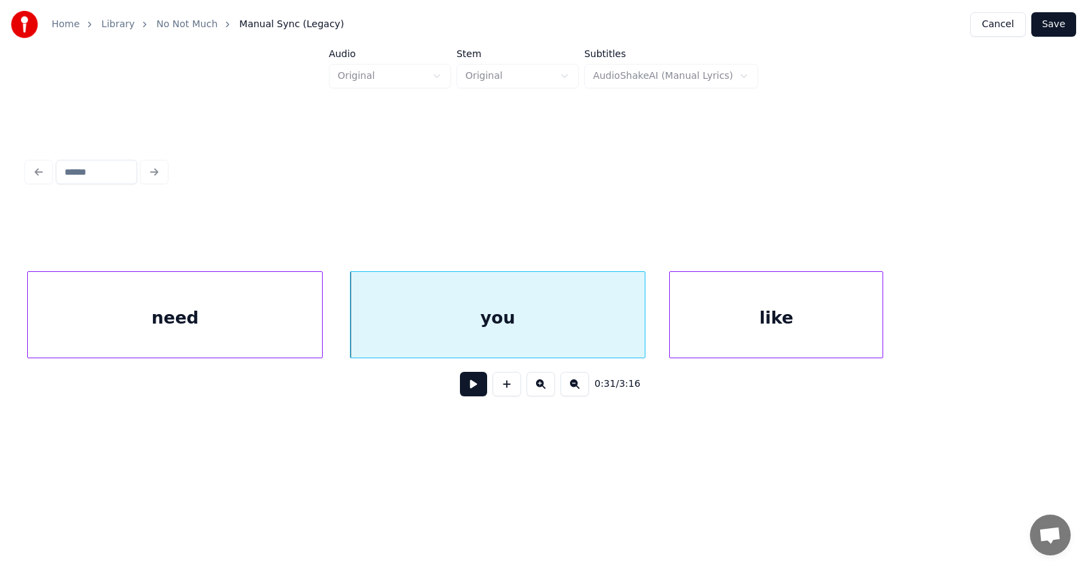
click at [743, 325] on div "like" at bounding box center [776, 318] width 213 height 92
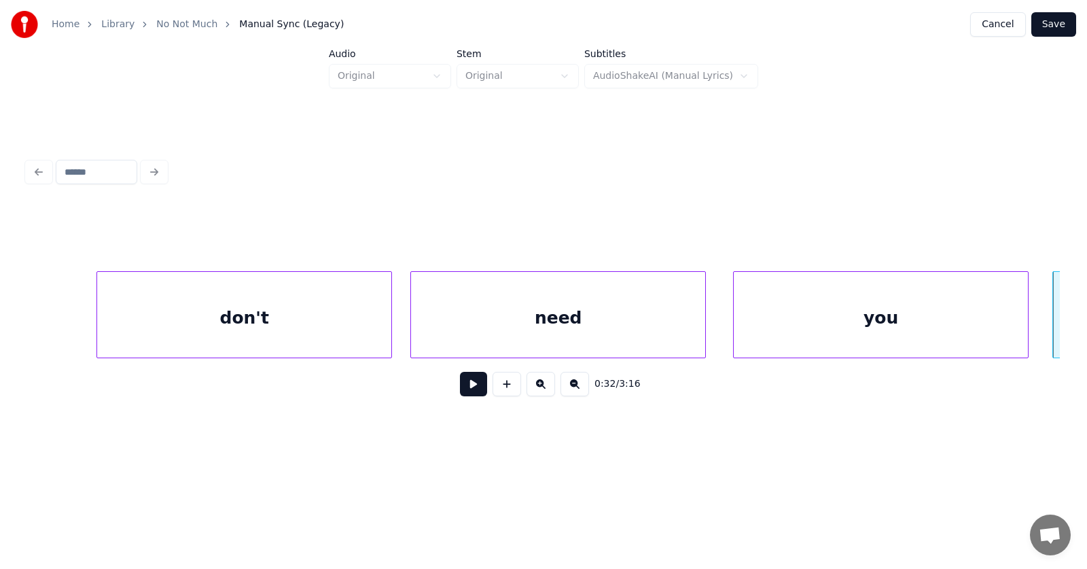
scroll to position [0, 15676]
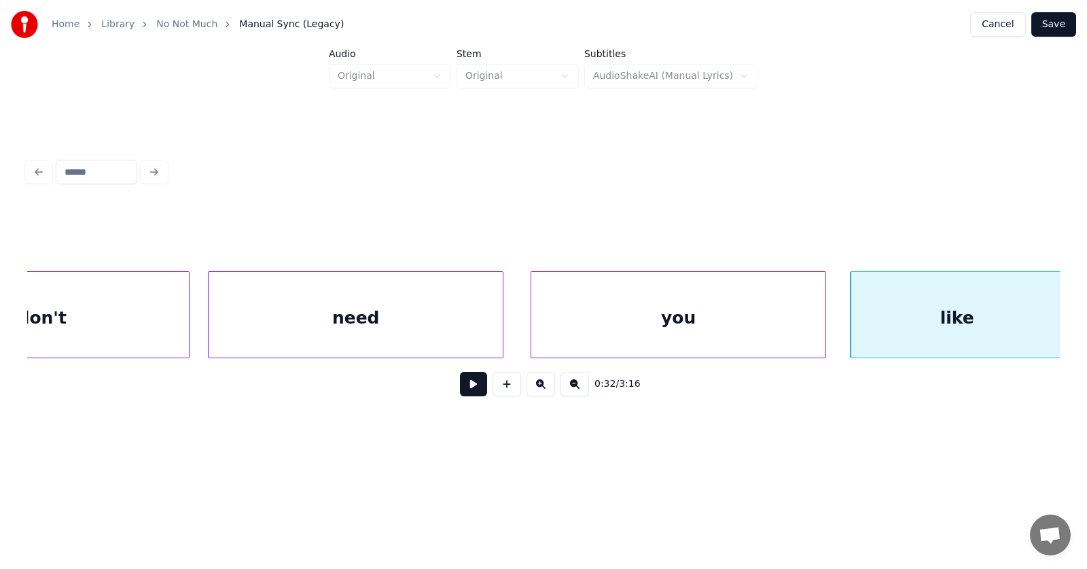
click at [460, 390] on button at bounding box center [473, 384] width 27 height 24
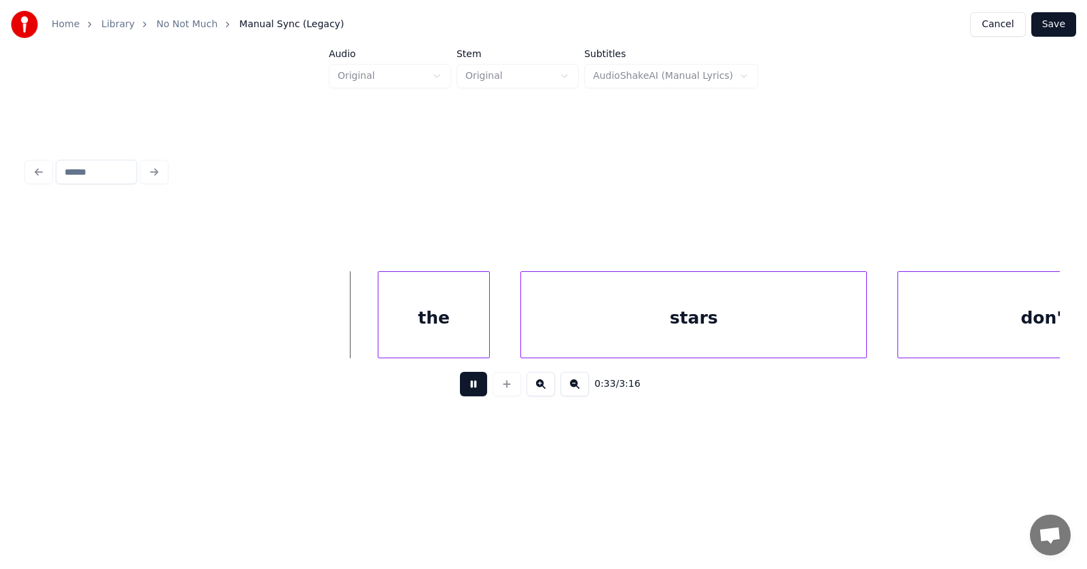
click at [460, 390] on button at bounding box center [473, 384] width 27 height 24
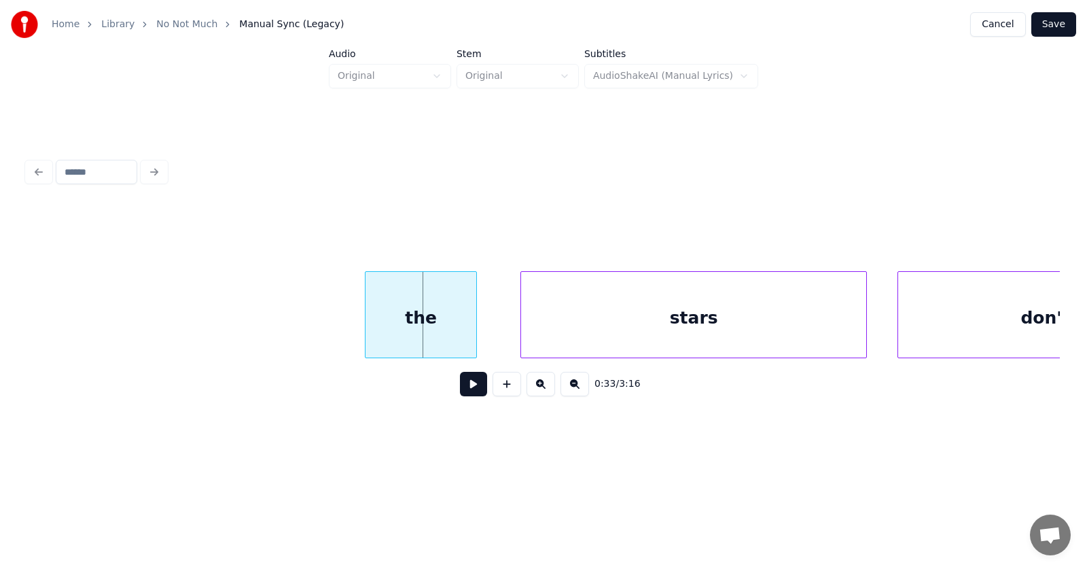
click at [440, 321] on div "the" at bounding box center [421, 318] width 111 height 92
click at [615, 326] on div "stars" at bounding box center [678, 318] width 345 height 92
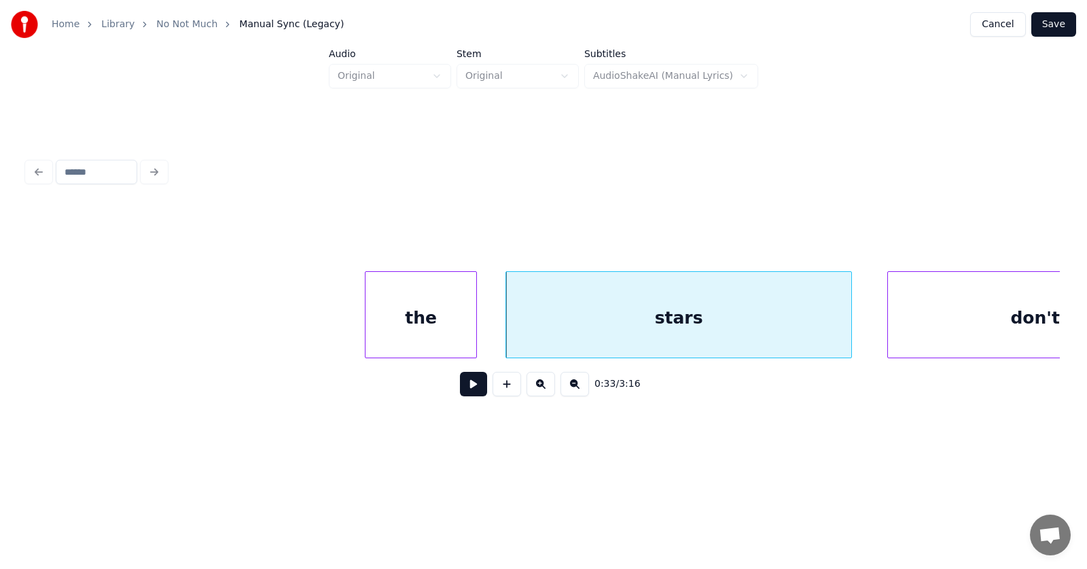
scroll to position [0, 16846]
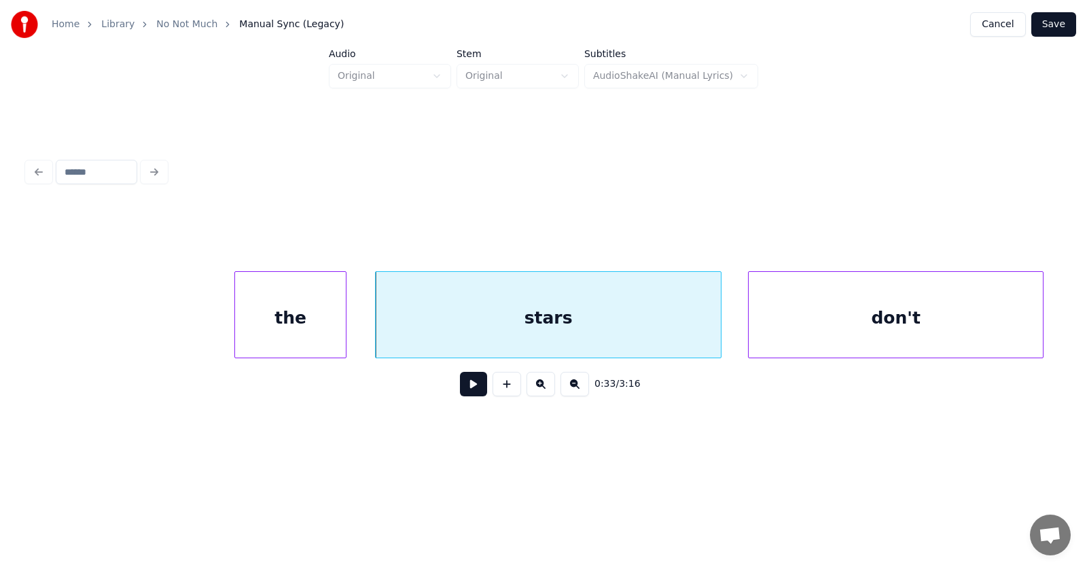
click at [916, 334] on div "don't" at bounding box center [896, 318] width 294 height 92
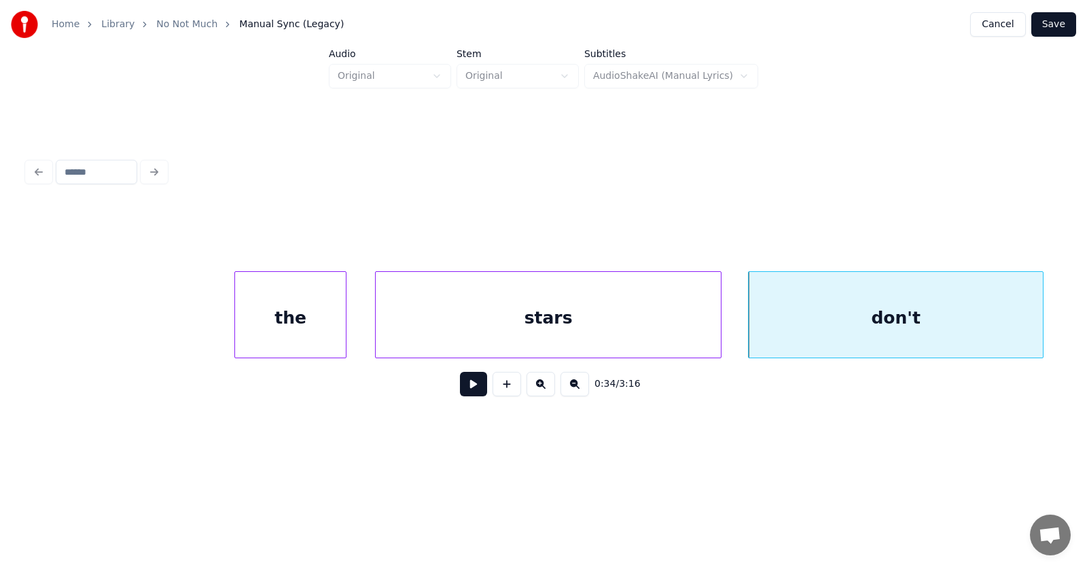
click at [281, 330] on div "the" at bounding box center [290, 318] width 111 height 92
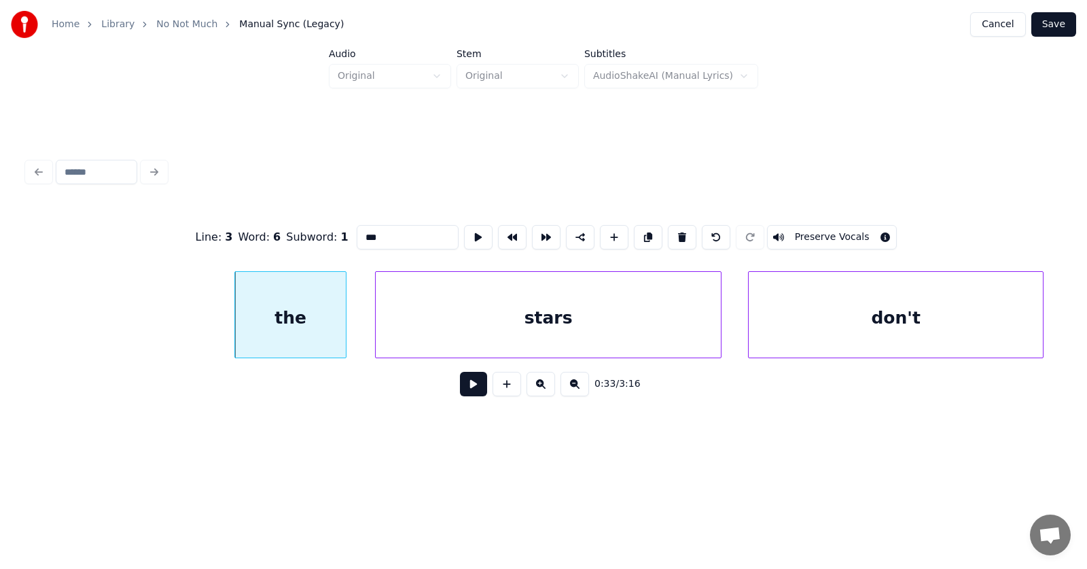
click at [473, 396] on button at bounding box center [473, 384] width 27 height 24
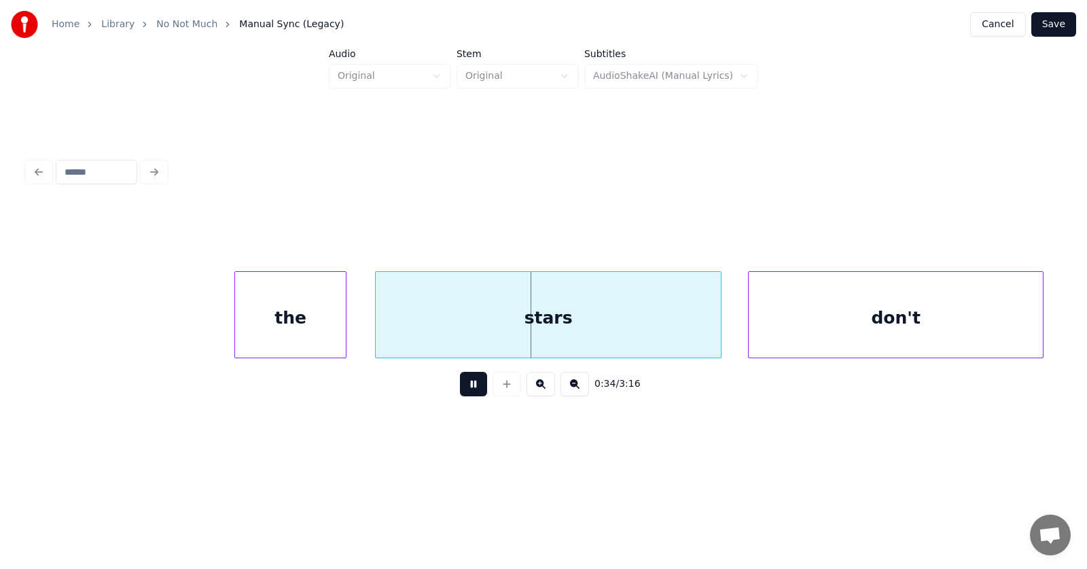
click at [473, 396] on button at bounding box center [473, 384] width 27 height 24
click at [375, 321] on div "stars" at bounding box center [548, 314] width 347 height 87
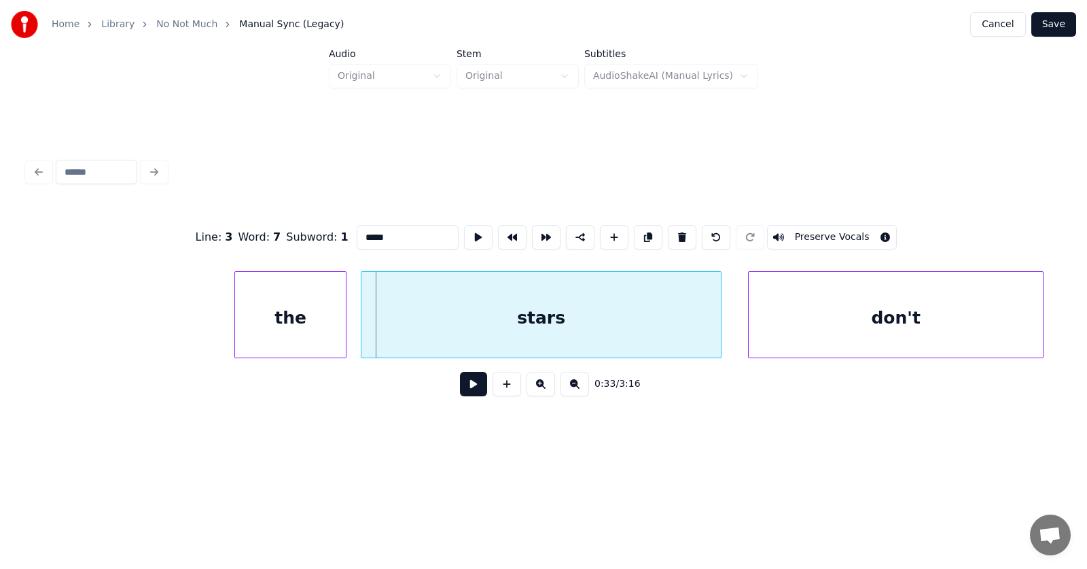
click at [364, 326] on div at bounding box center [364, 315] width 4 height 86
click at [460, 391] on button at bounding box center [473, 384] width 27 height 24
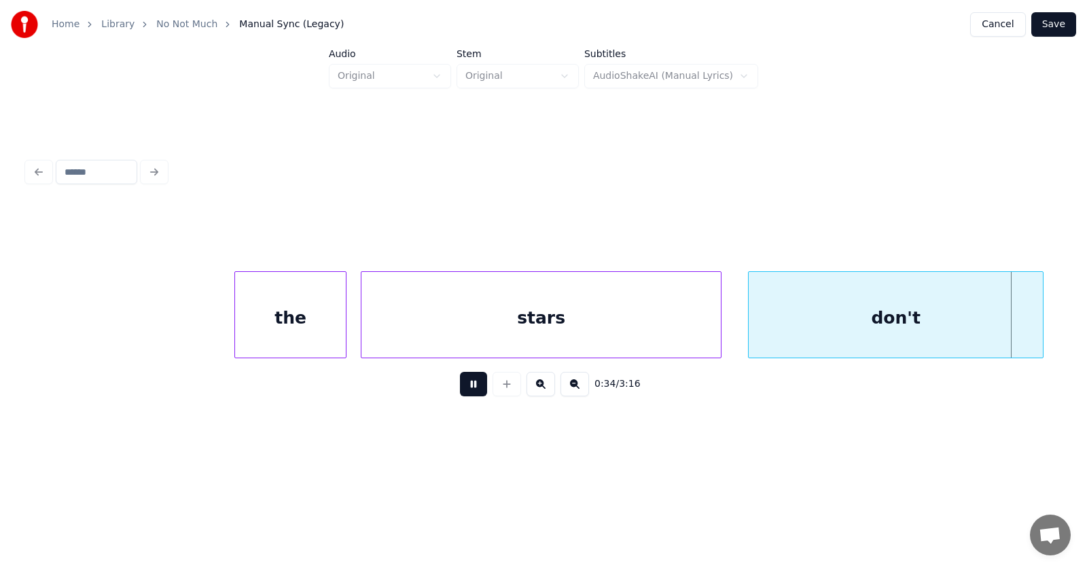
scroll to position [0, 17887]
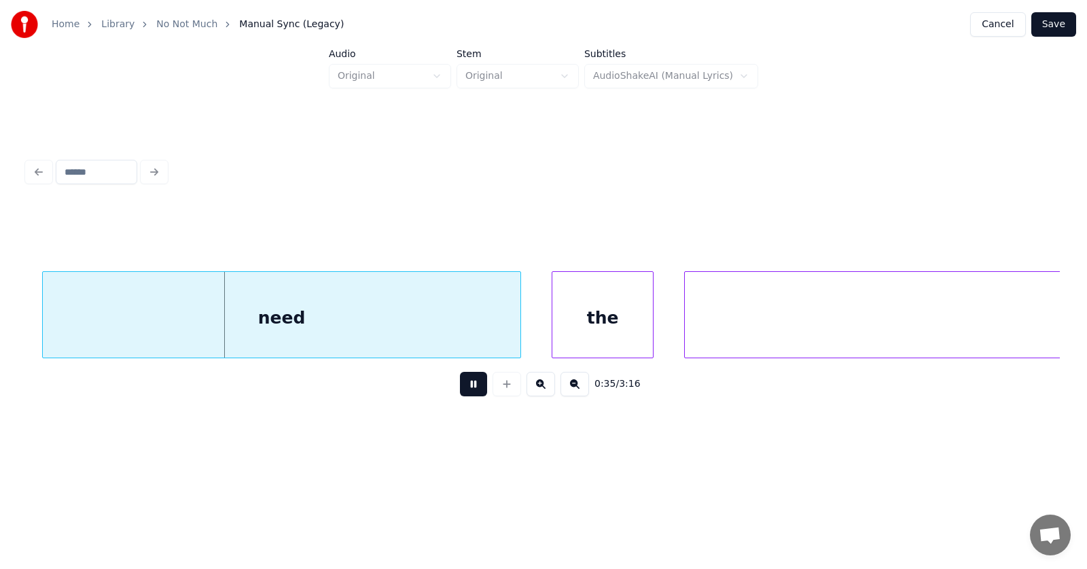
click at [460, 391] on button at bounding box center [473, 384] width 27 height 24
click at [334, 307] on div "need" at bounding box center [267, 318] width 478 height 92
click at [585, 332] on div "the" at bounding box center [590, 318] width 101 height 92
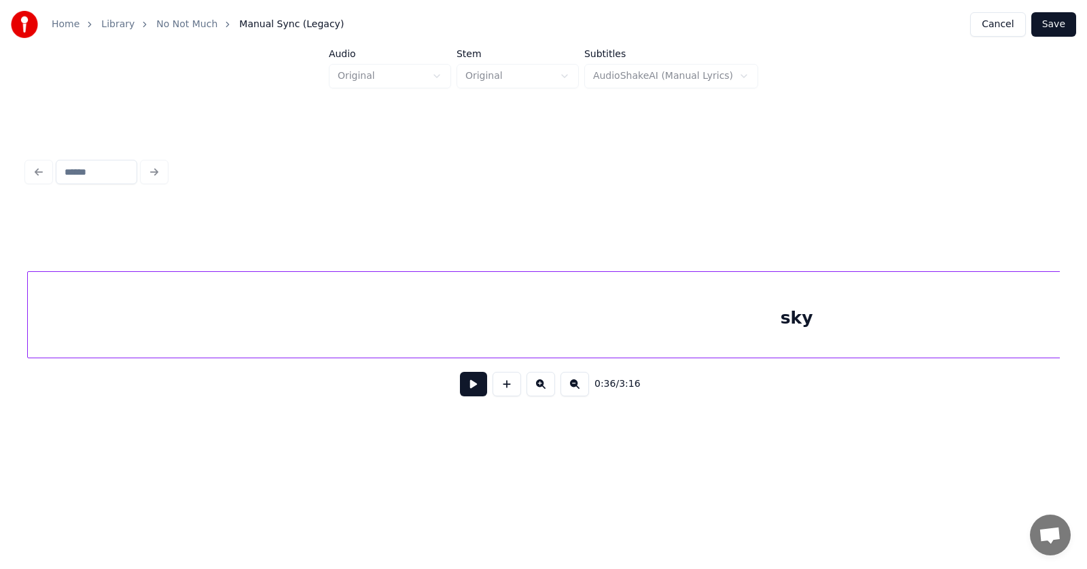
scroll to position [0, 18525]
click at [771, 330] on div "sky" at bounding box center [797, 318] width 1538 height 92
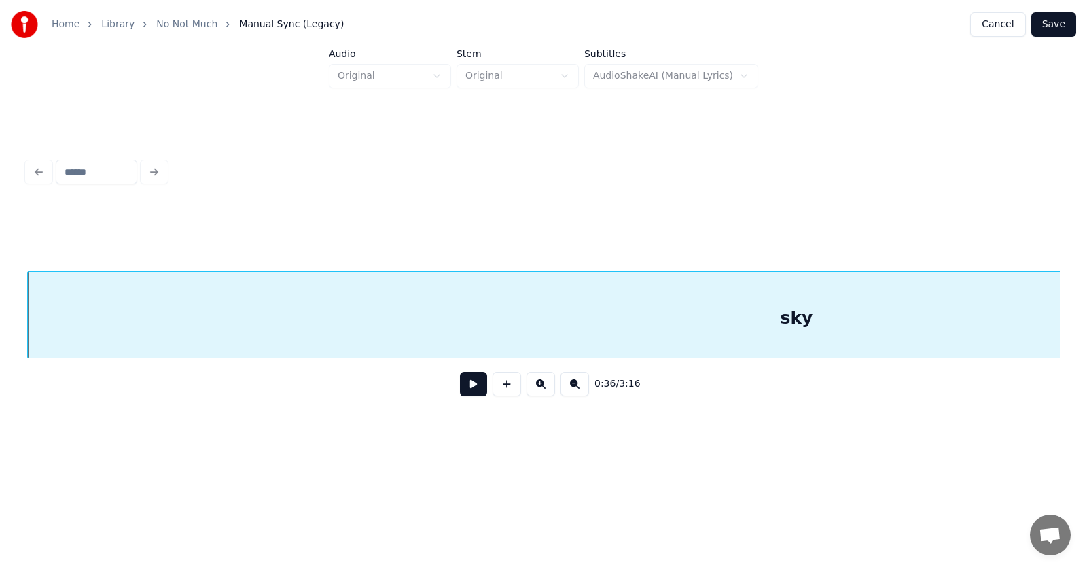
click at [460, 387] on button at bounding box center [473, 384] width 27 height 24
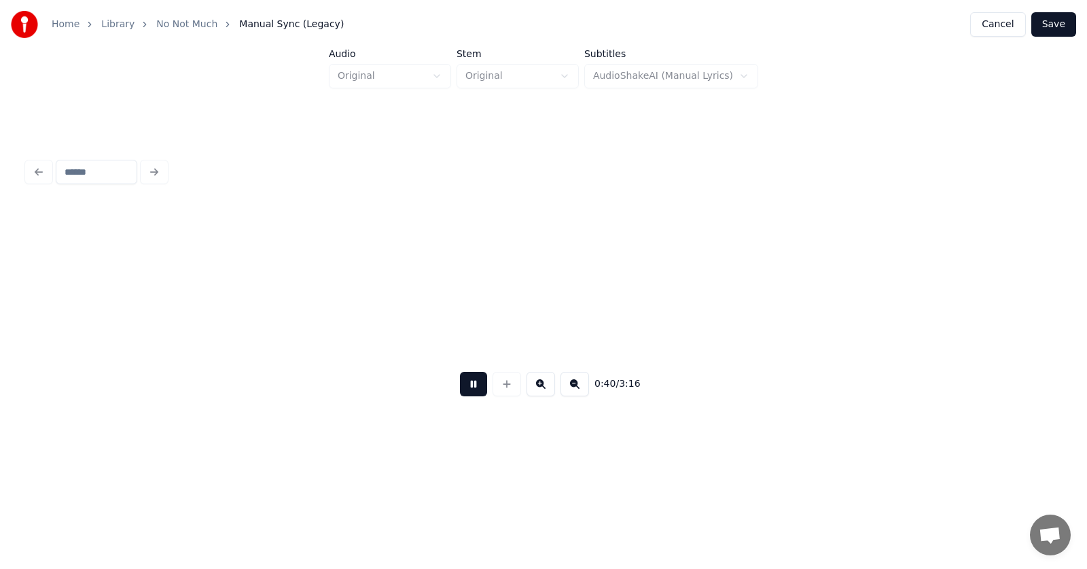
scroll to position [0, 20599]
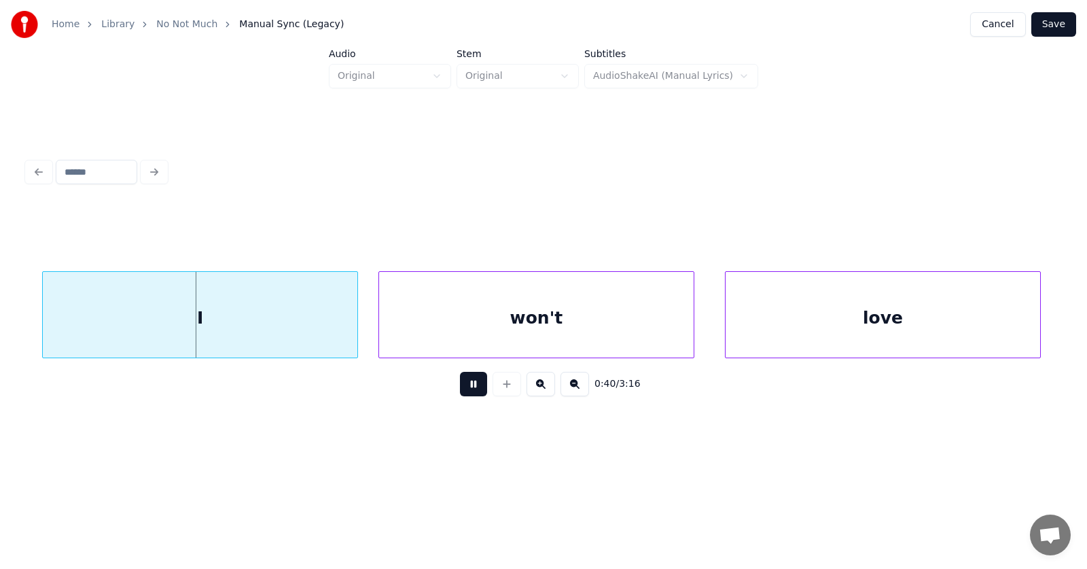
click at [460, 389] on button at bounding box center [473, 384] width 27 height 24
click at [240, 315] on div "I" at bounding box center [188, 318] width 315 height 92
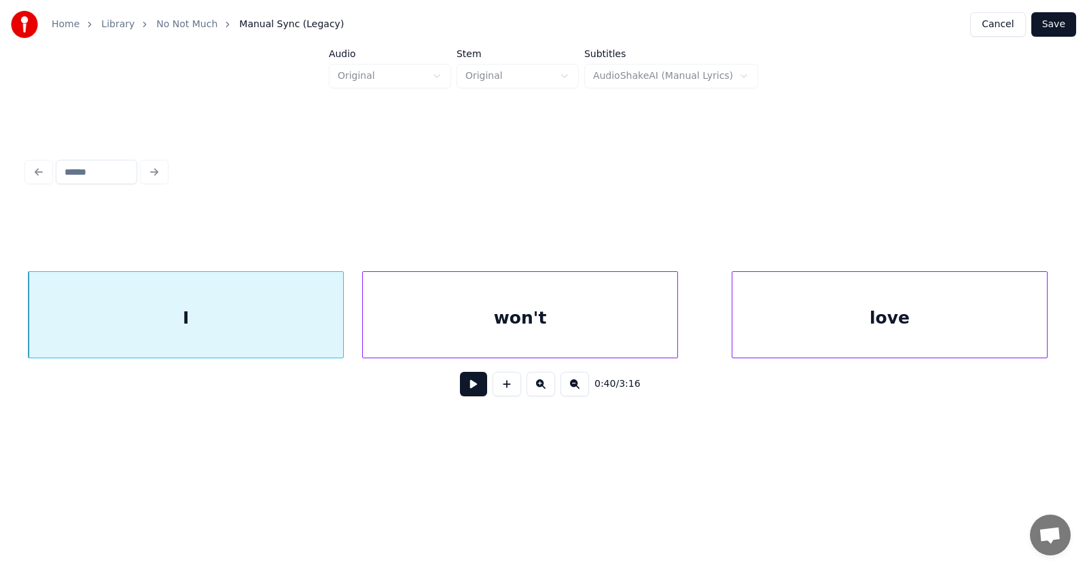
click at [464, 317] on div "won't" at bounding box center [520, 318] width 315 height 92
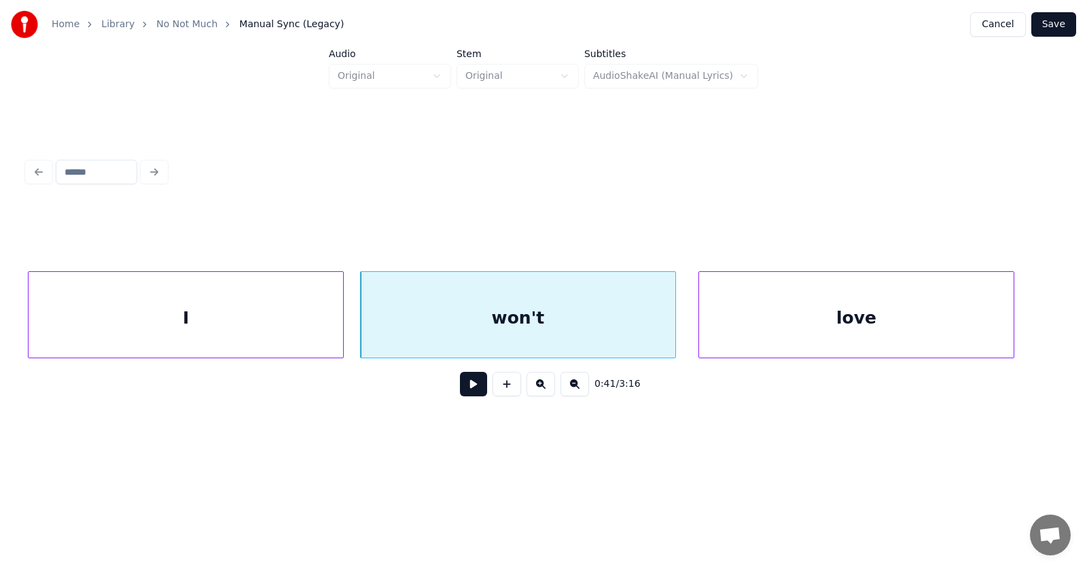
click at [759, 322] on div "love" at bounding box center [856, 318] width 315 height 92
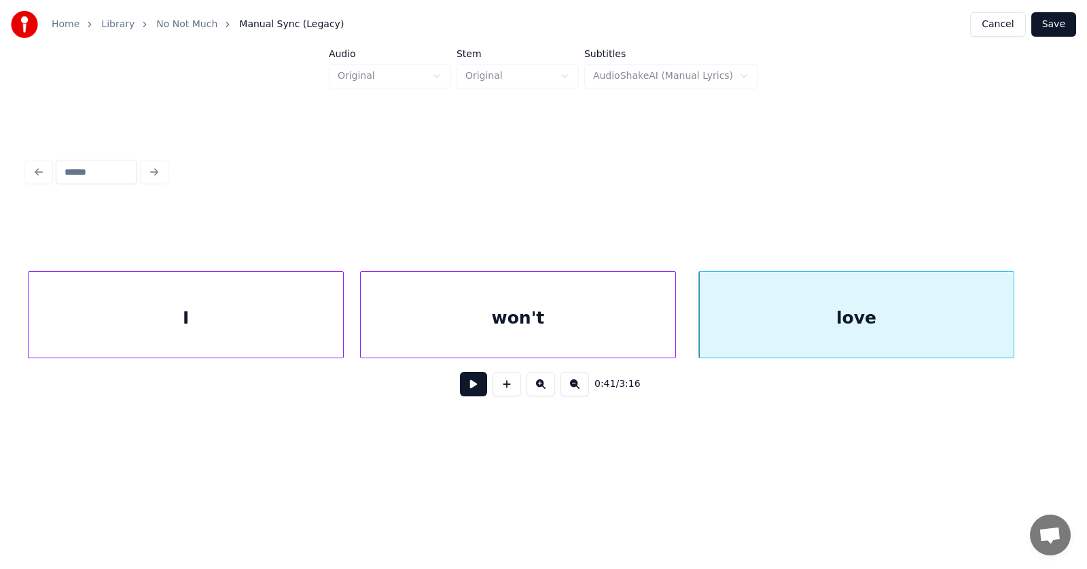
click at [472, 385] on button at bounding box center [473, 384] width 27 height 24
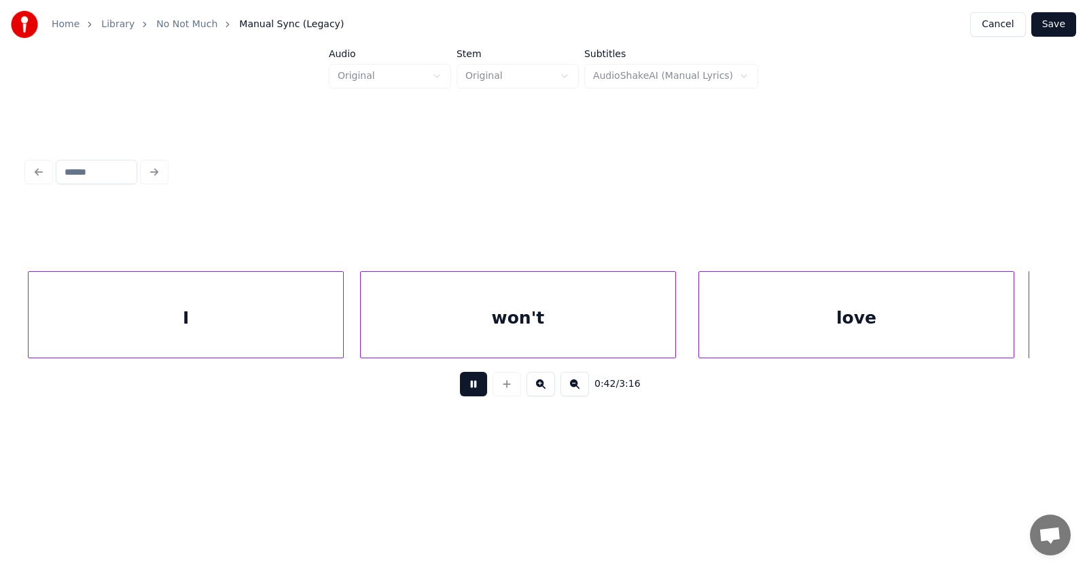
scroll to position [0, 21627]
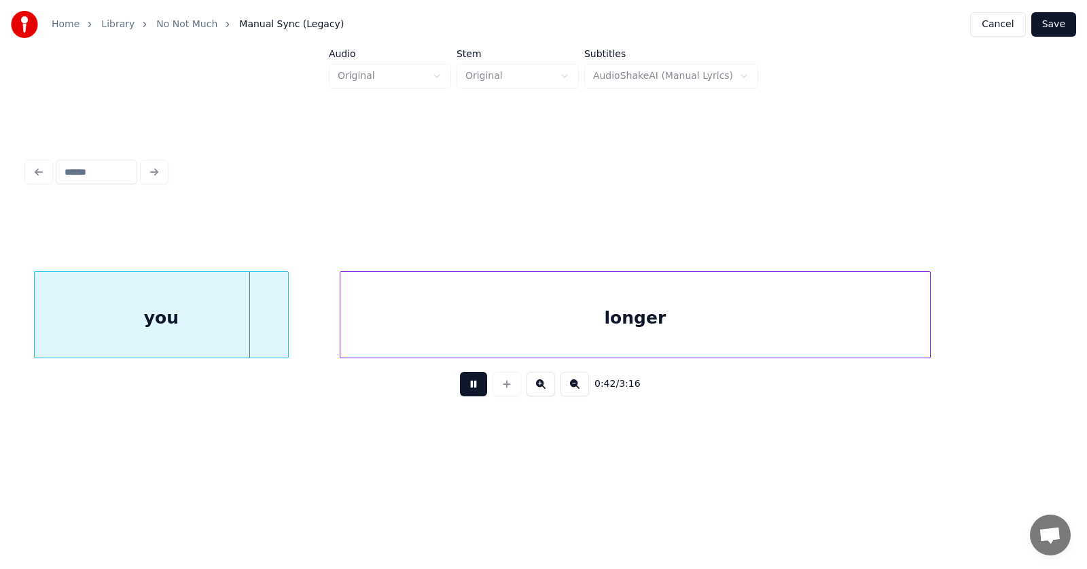
click at [472, 385] on button at bounding box center [473, 384] width 27 height 24
click at [204, 327] on div "you" at bounding box center [156, 318] width 254 height 92
click at [428, 314] on div "longer" at bounding box center [596, 318] width 590 height 92
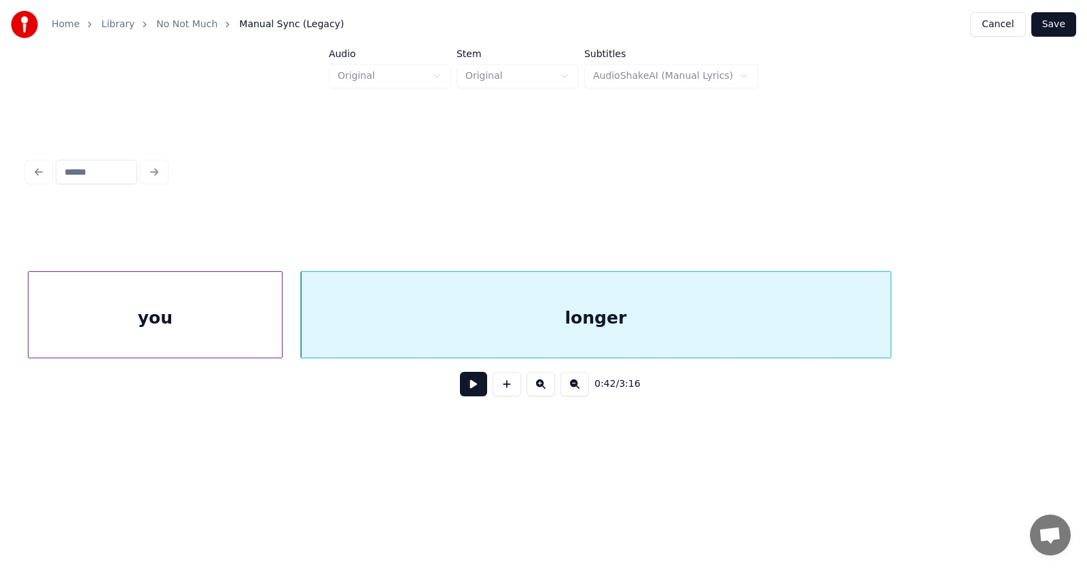
click at [468, 396] on button at bounding box center [473, 384] width 27 height 24
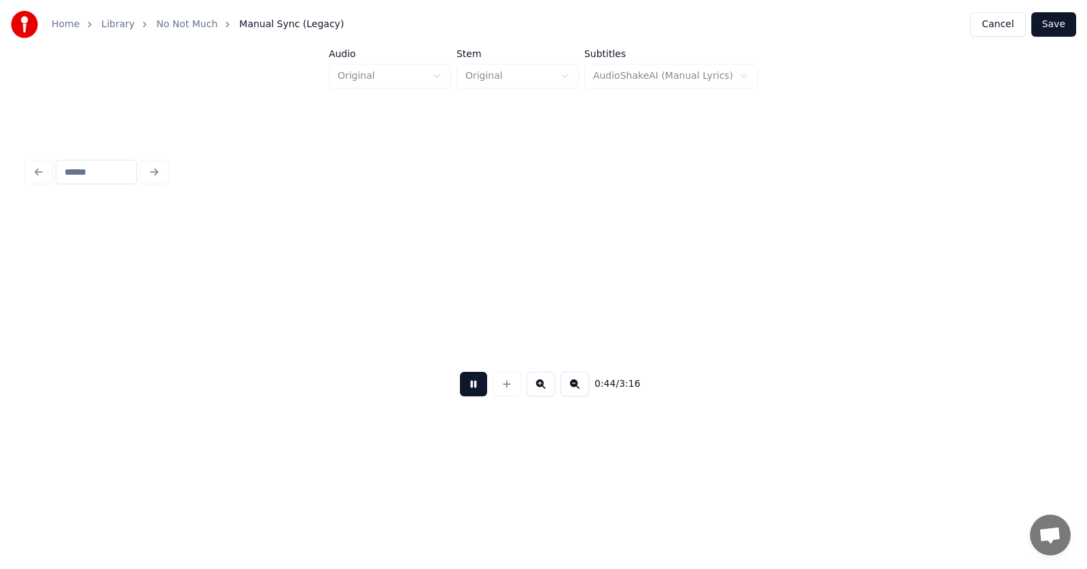
scroll to position [0, 22646]
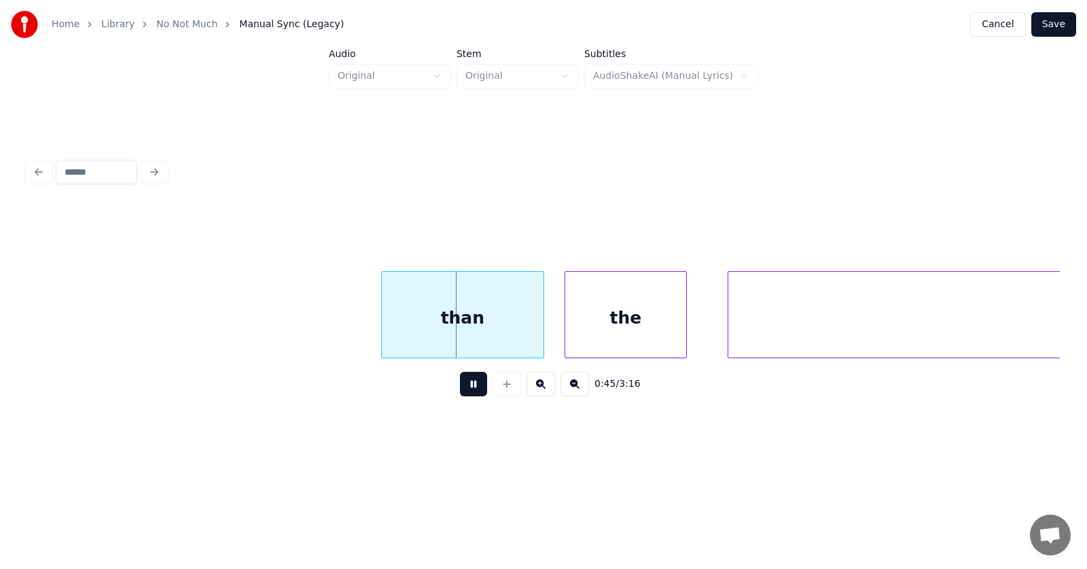
click at [468, 396] on button at bounding box center [473, 384] width 27 height 24
click at [419, 317] on div "than" at bounding box center [451, 318] width 162 height 92
click at [623, 328] on div "the" at bounding box center [612, 318] width 121 height 92
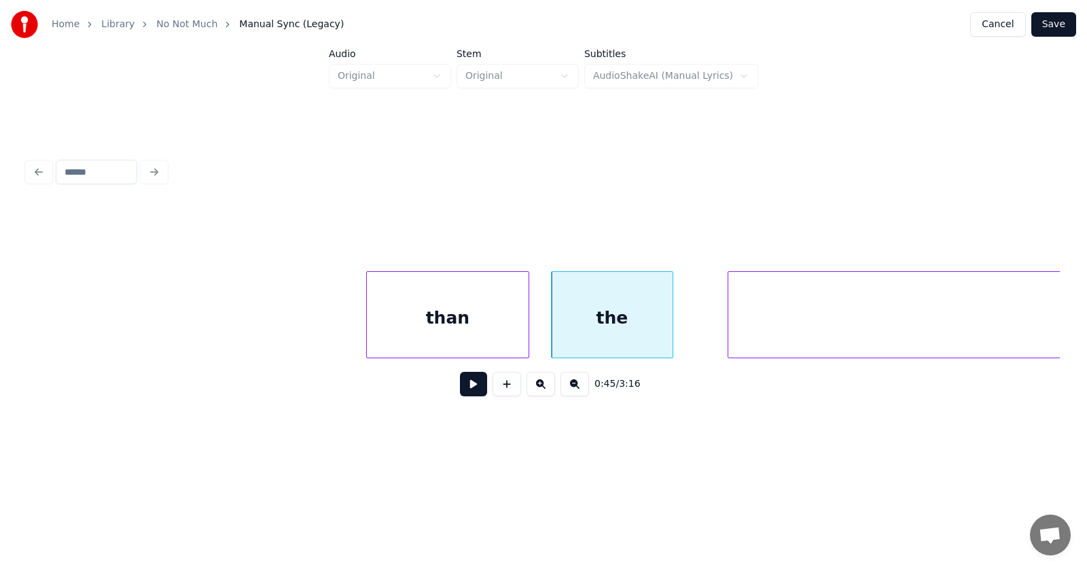
scroll to position [0, 23289]
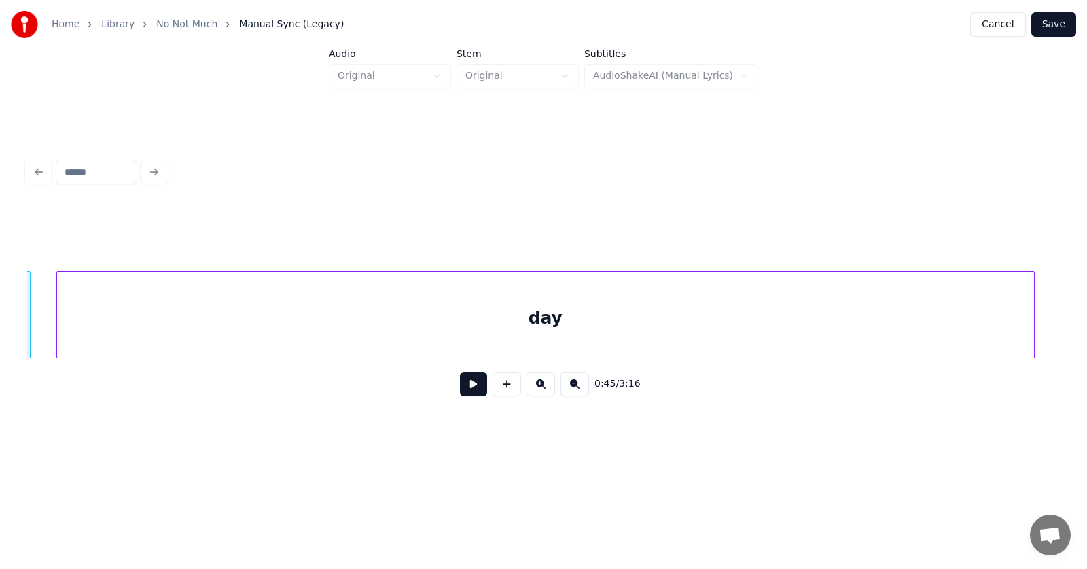
click at [760, 323] on div "day" at bounding box center [545, 318] width 977 height 92
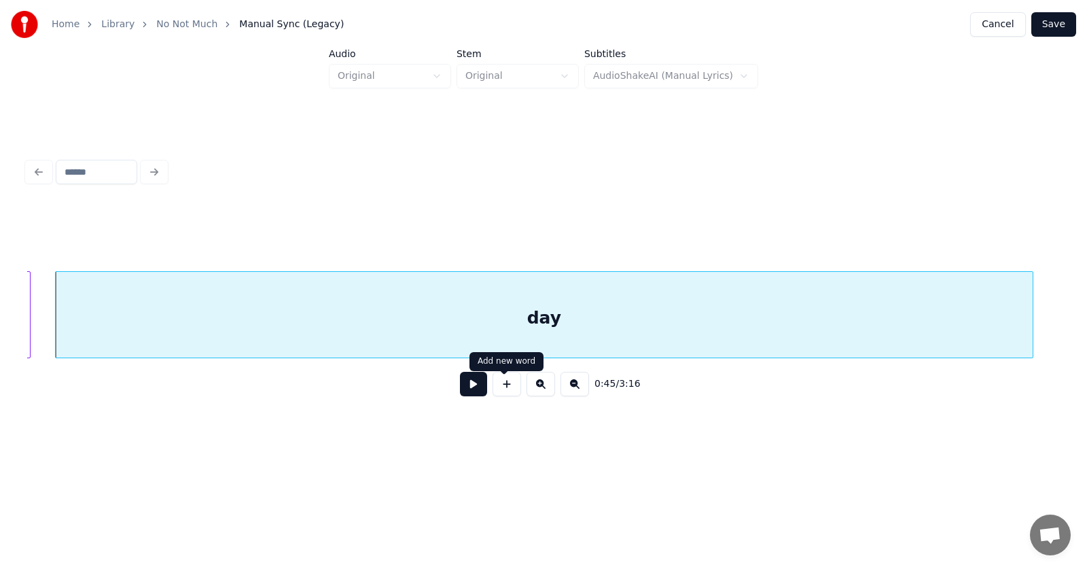
click at [465, 389] on button at bounding box center [473, 384] width 27 height 24
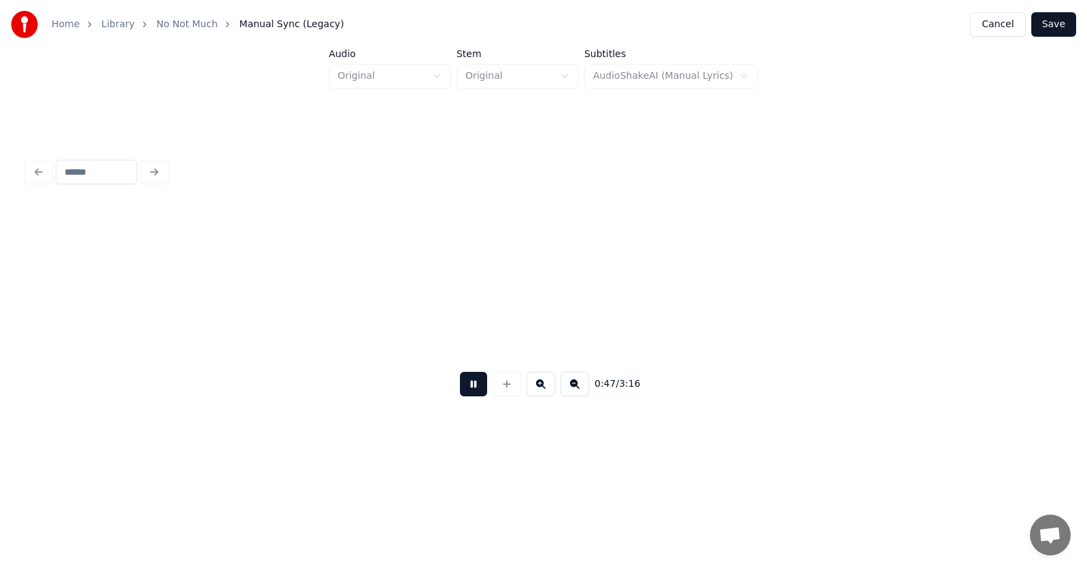
scroll to position [0, 24328]
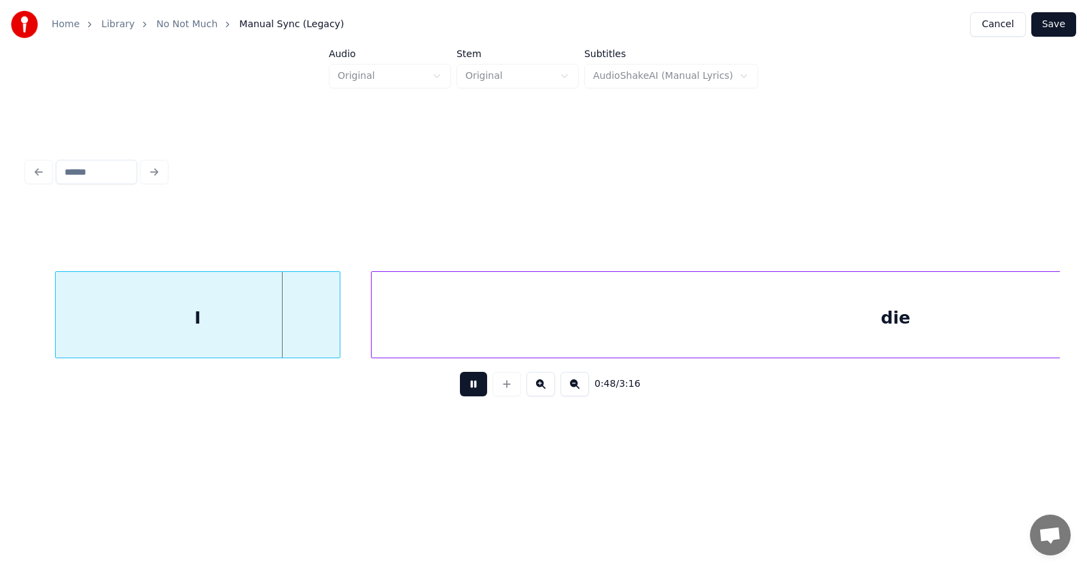
click at [465, 389] on button at bounding box center [473, 384] width 27 height 24
click at [248, 326] on div "I" at bounding box center [171, 318] width 284 height 92
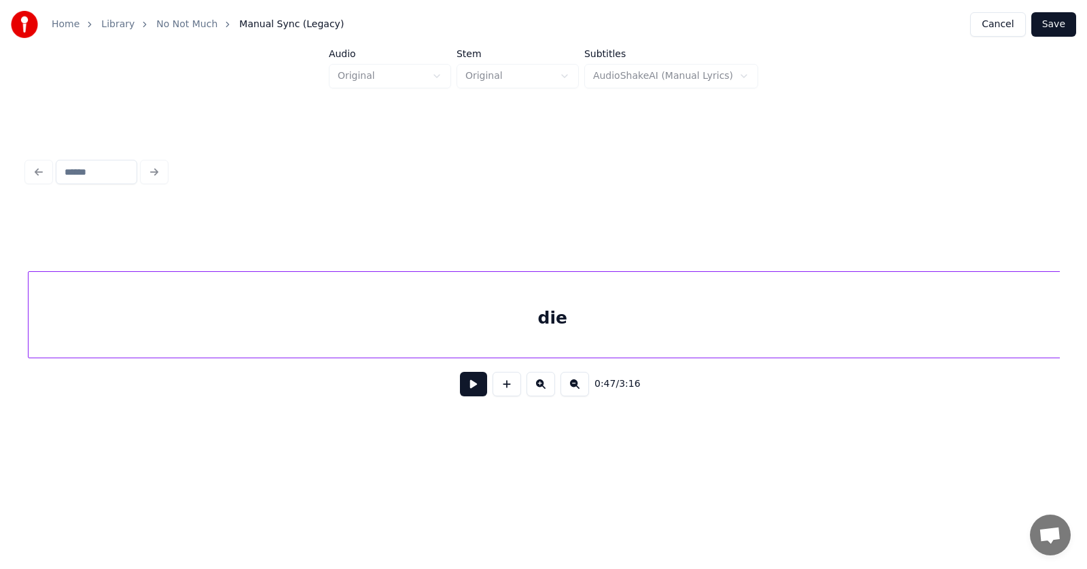
click at [462, 330] on div "die" at bounding box center [553, 318] width 1049 height 92
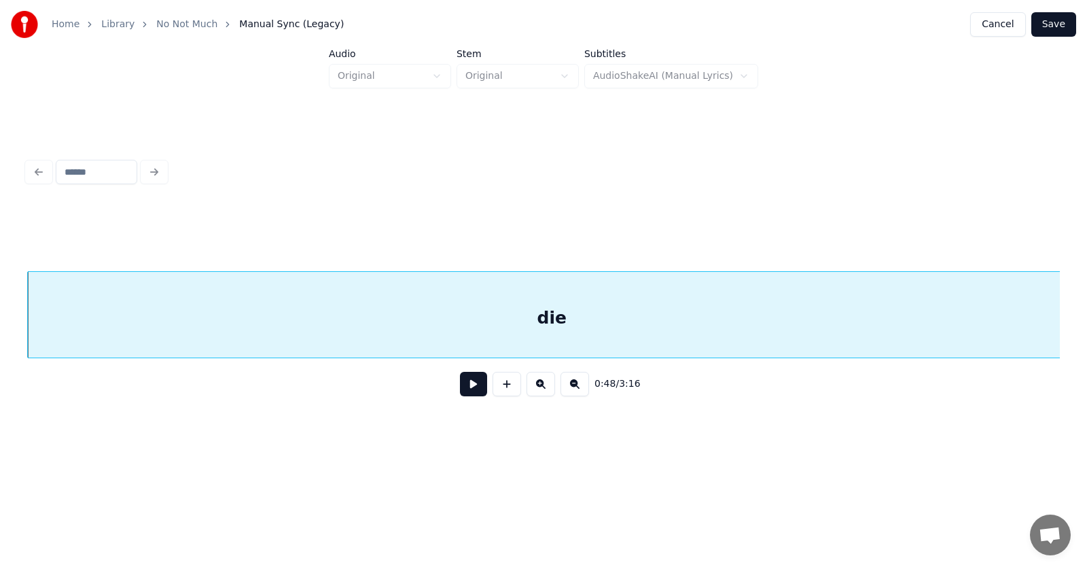
scroll to position [0, 24258]
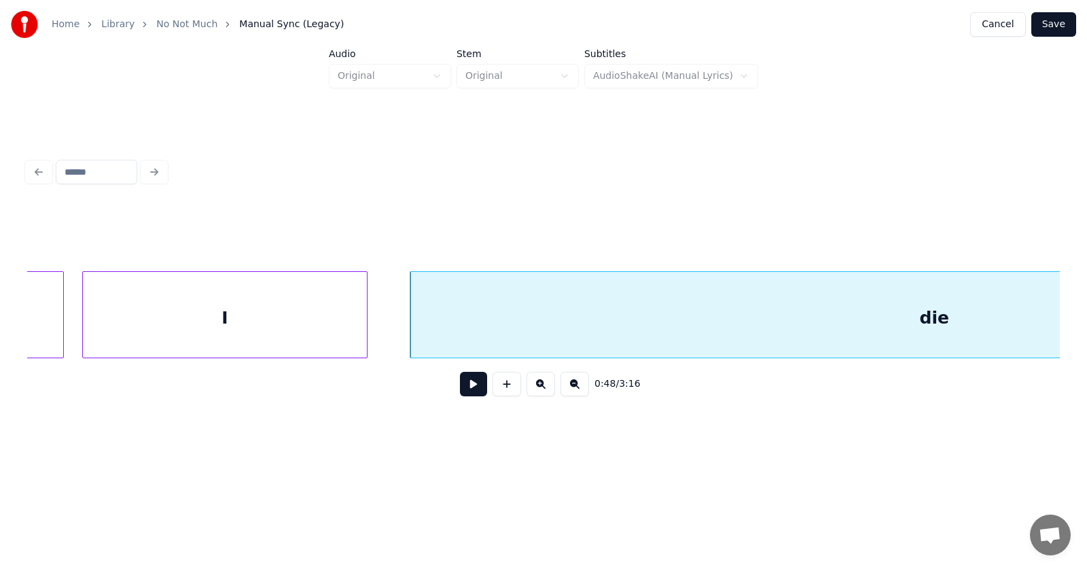
click at [203, 330] on div "I" at bounding box center [225, 318] width 284 height 92
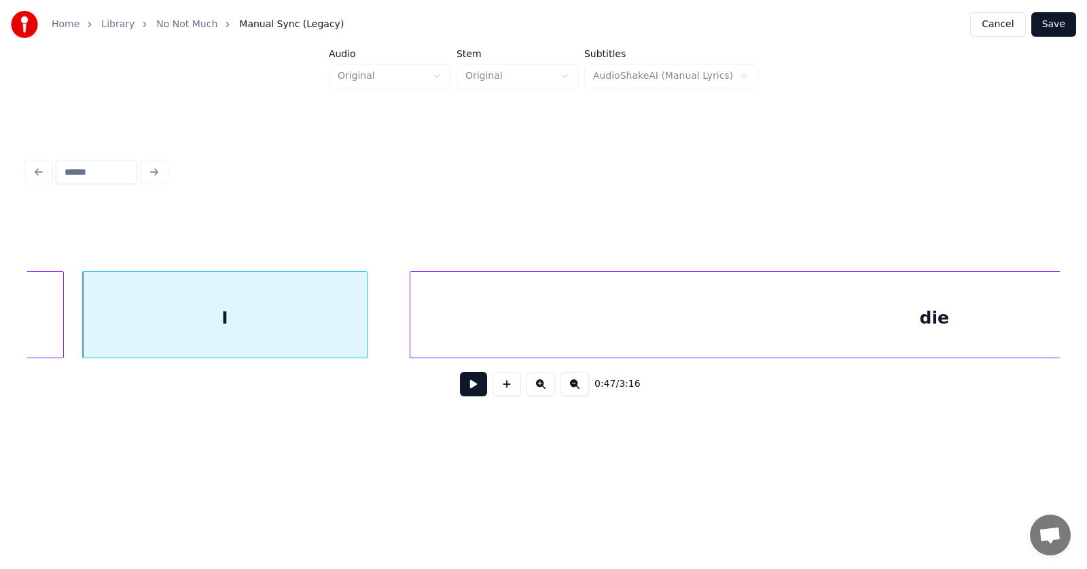
click at [461, 385] on button at bounding box center [473, 384] width 27 height 24
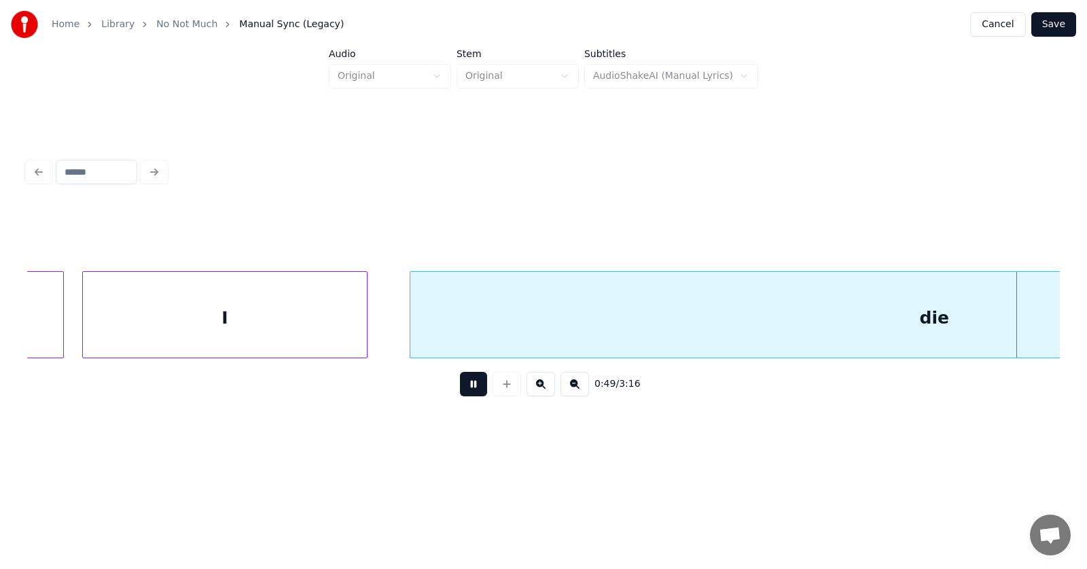
scroll to position [0, 25295]
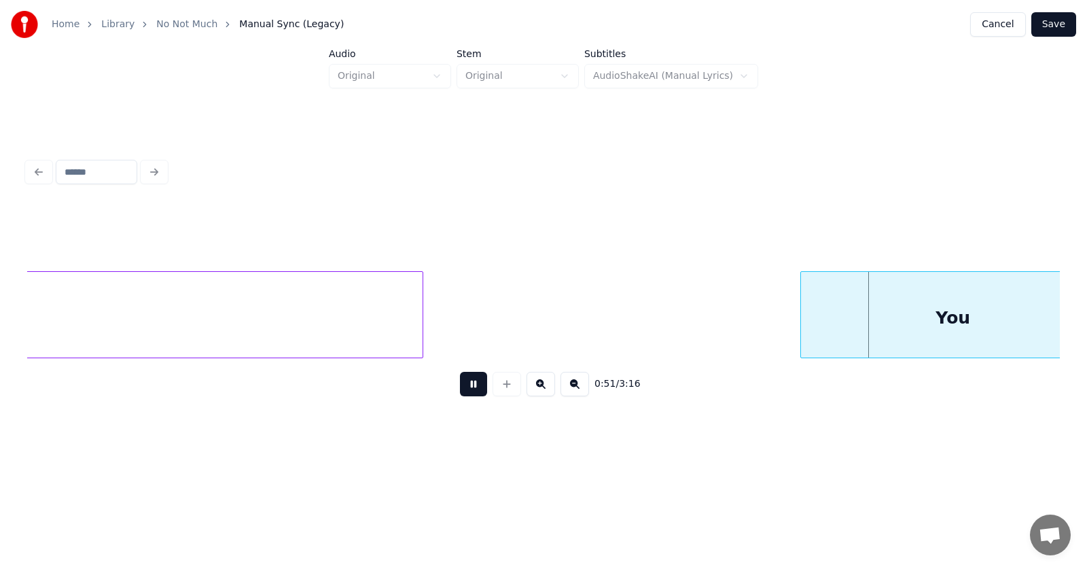
click at [461, 384] on button at bounding box center [473, 384] width 27 height 24
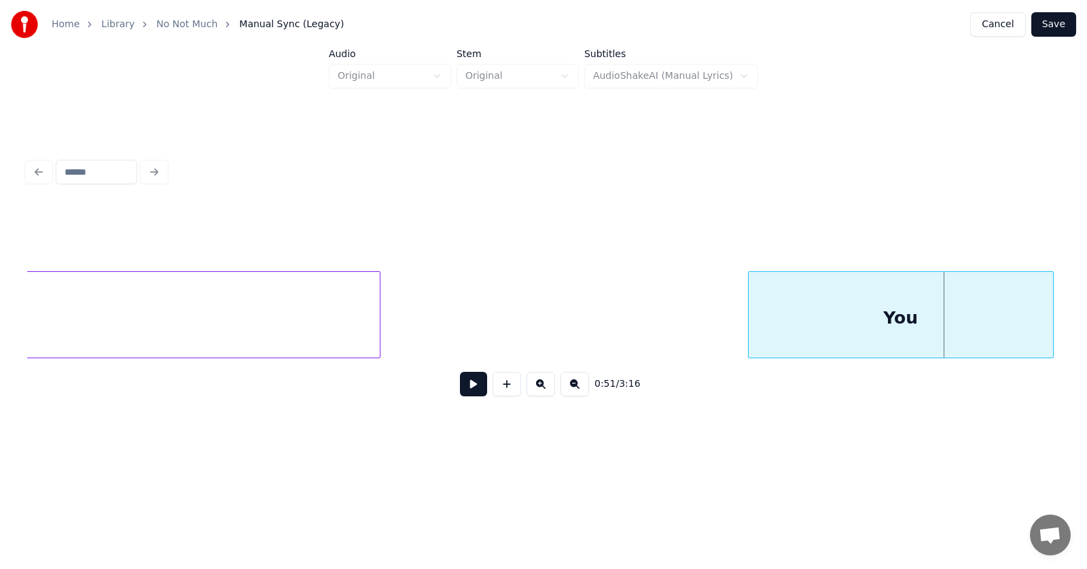
click at [835, 296] on div "You" at bounding box center [901, 318] width 304 height 92
click at [470, 391] on button at bounding box center [473, 384] width 27 height 24
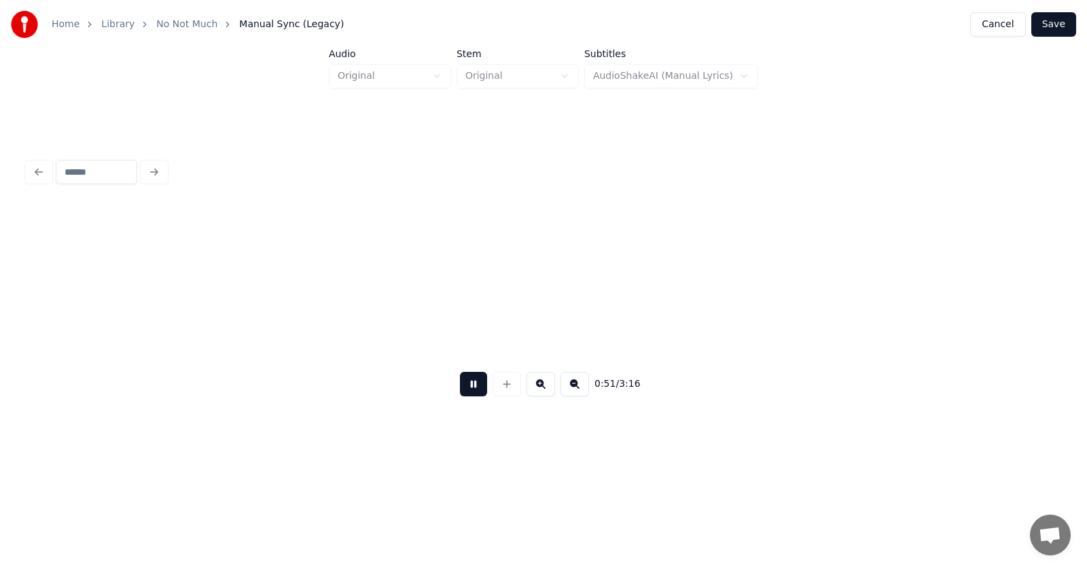
scroll to position [0, 26373]
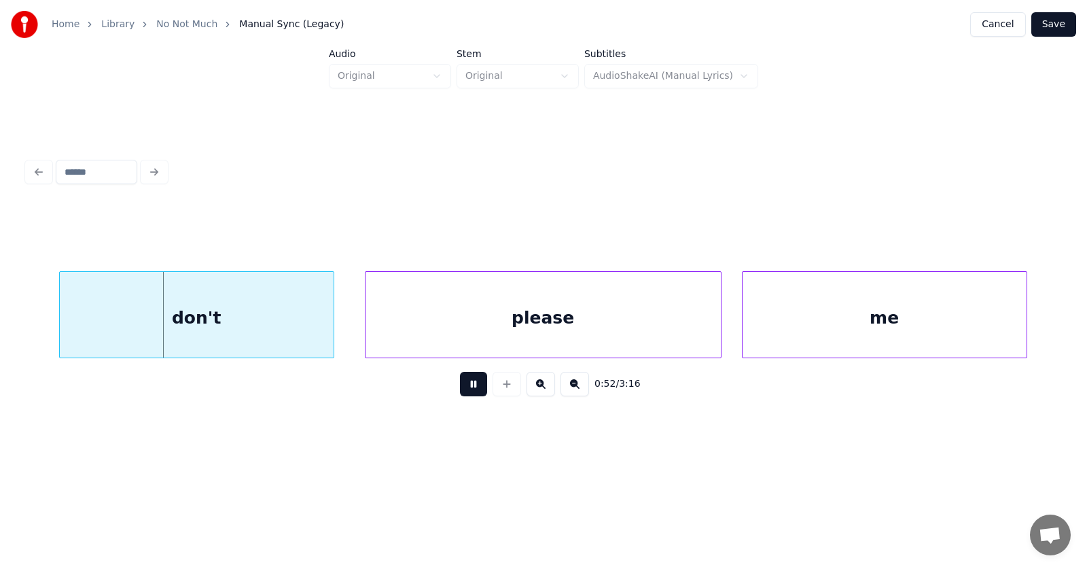
click at [470, 391] on button at bounding box center [473, 384] width 27 height 24
click at [211, 313] on div "don't" at bounding box center [174, 318] width 274 height 92
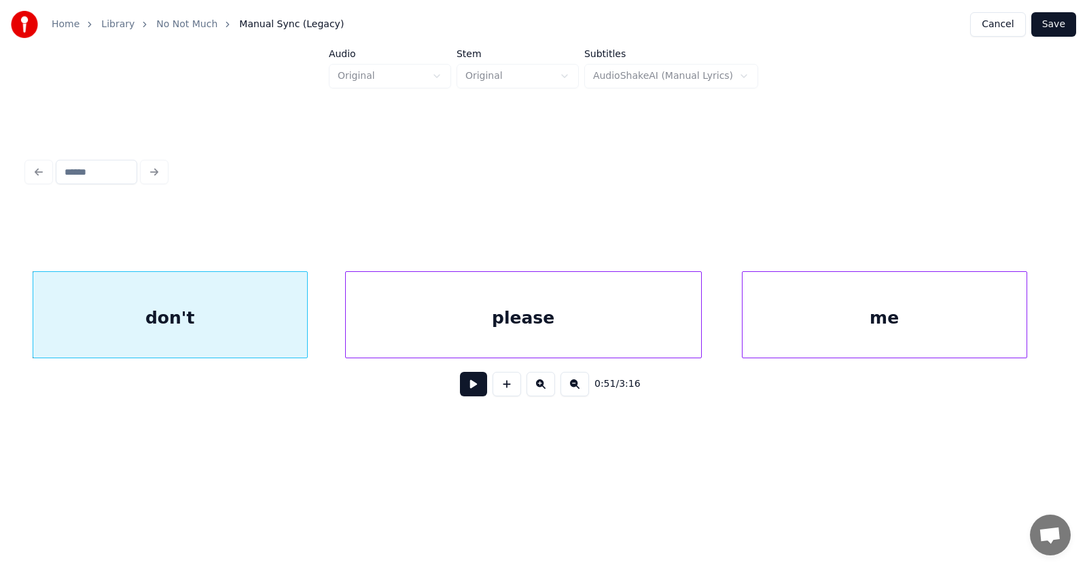
click at [463, 323] on div "please" at bounding box center [523, 318] width 355 height 92
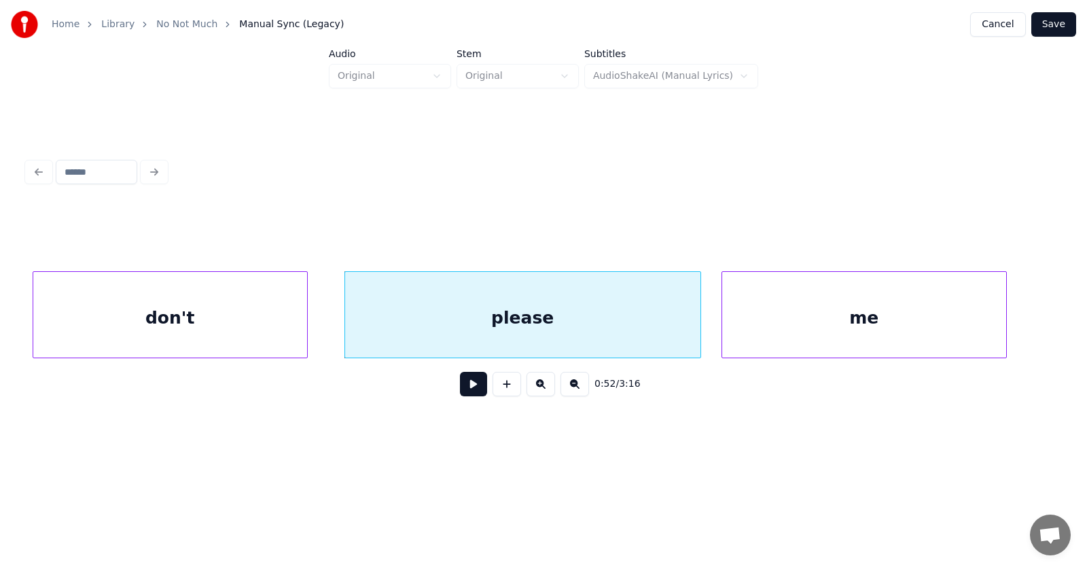
click at [789, 322] on div "me" at bounding box center [864, 318] width 284 height 92
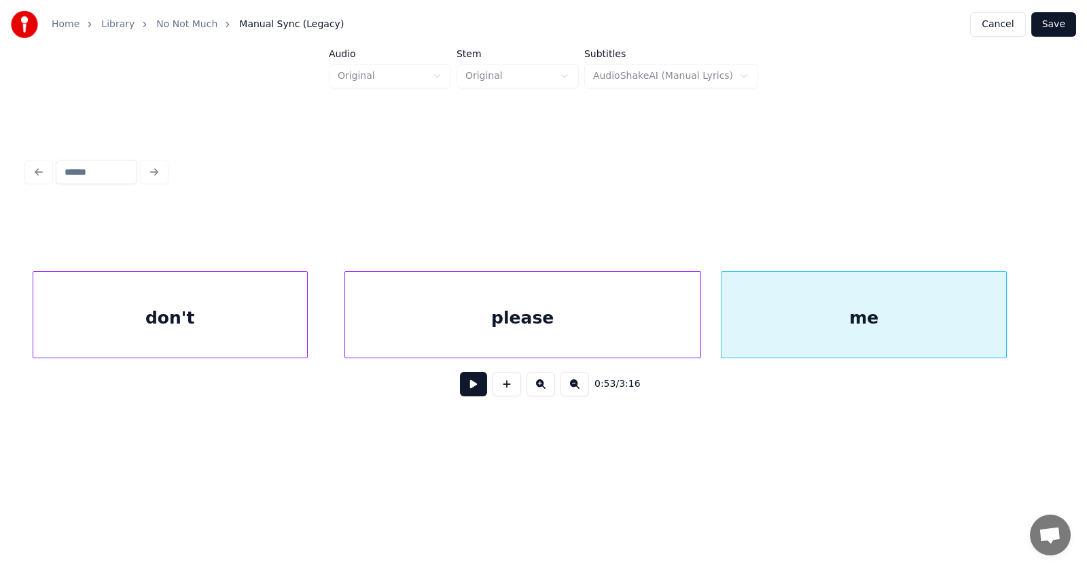
click at [467, 390] on button at bounding box center [473, 384] width 27 height 24
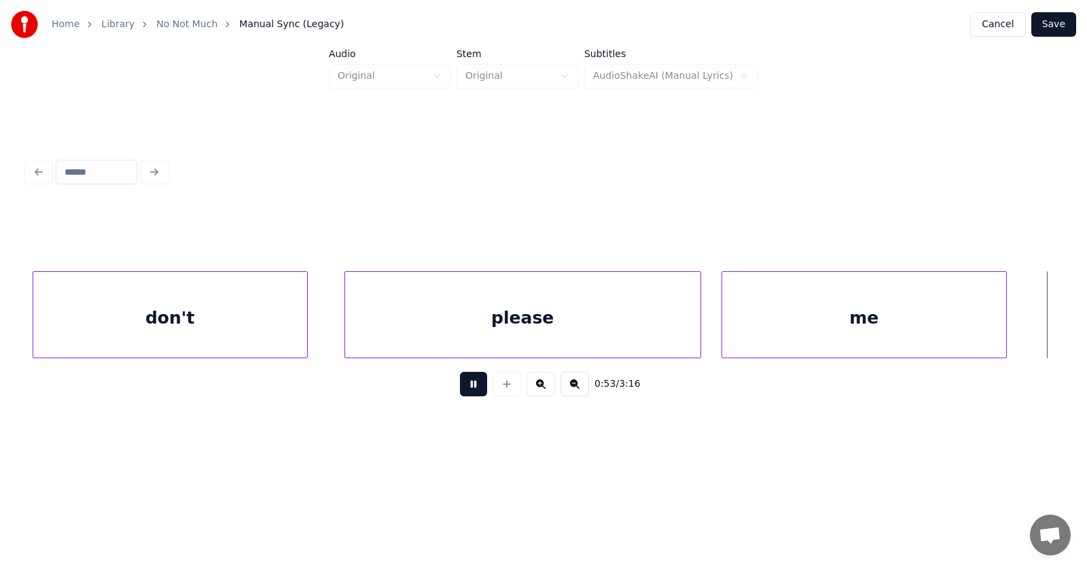
scroll to position [0, 27411]
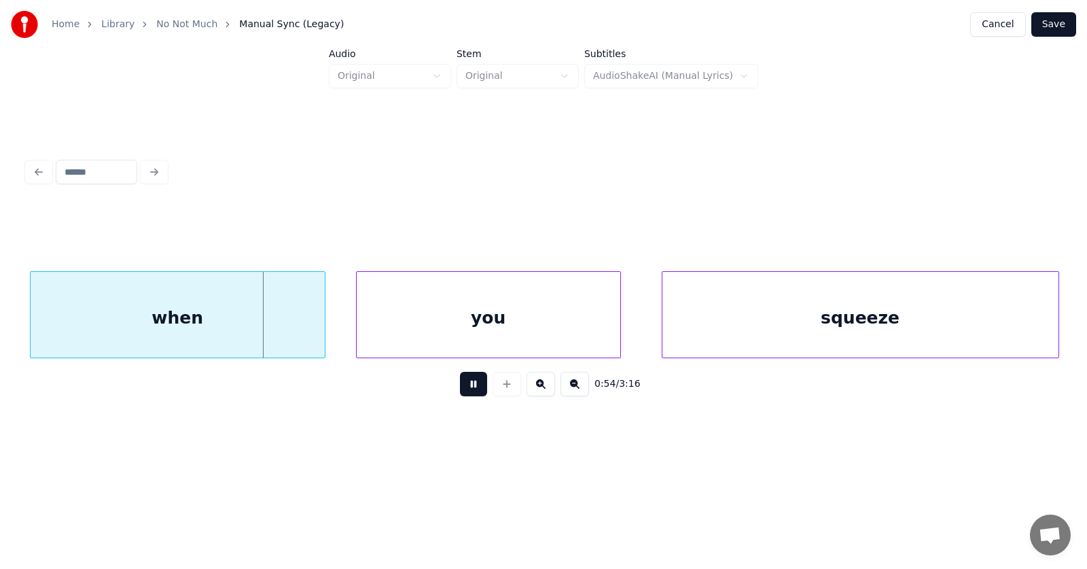
click at [467, 390] on button at bounding box center [473, 384] width 27 height 24
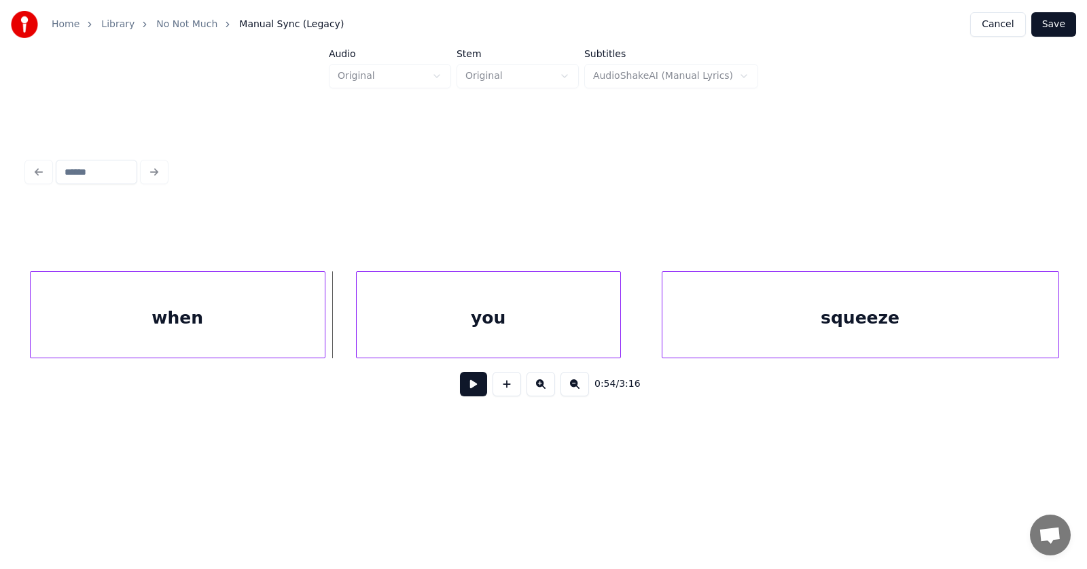
scroll to position [0, 27164]
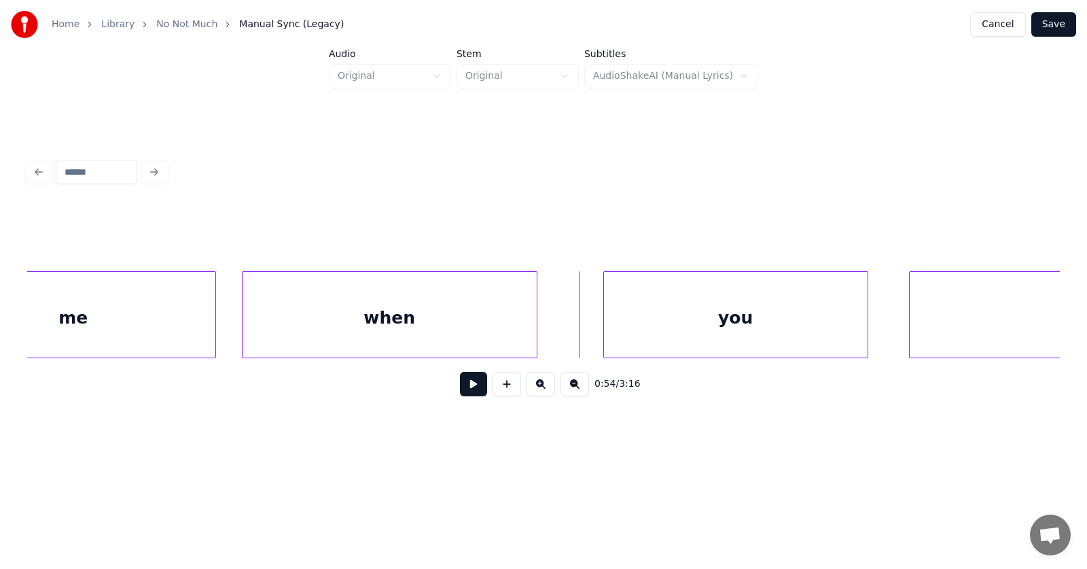
click at [391, 315] on div "when" at bounding box center [390, 318] width 294 height 92
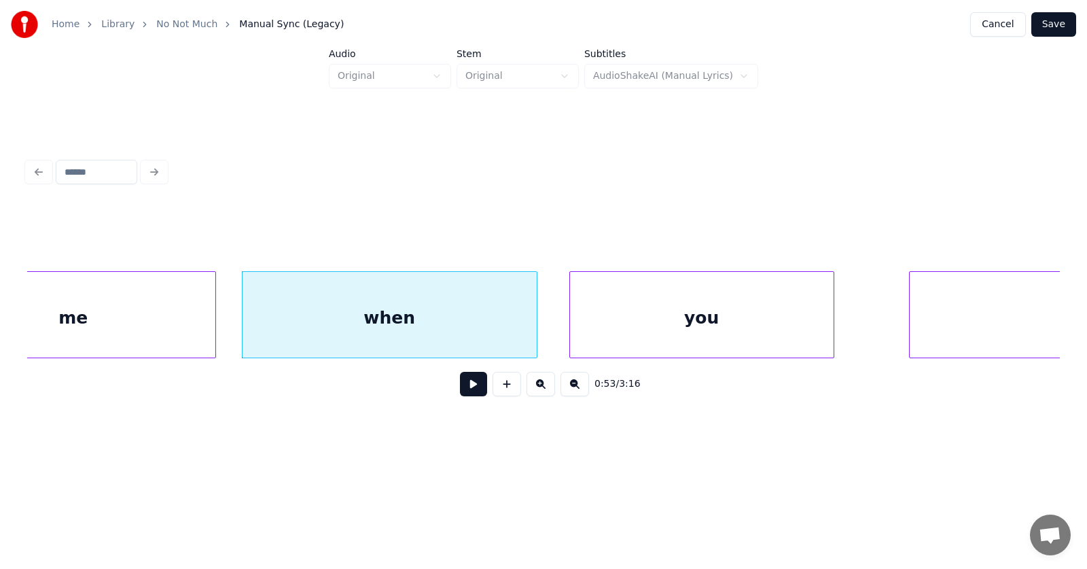
click at [612, 313] on div "you" at bounding box center [702, 318] width 264 height 92
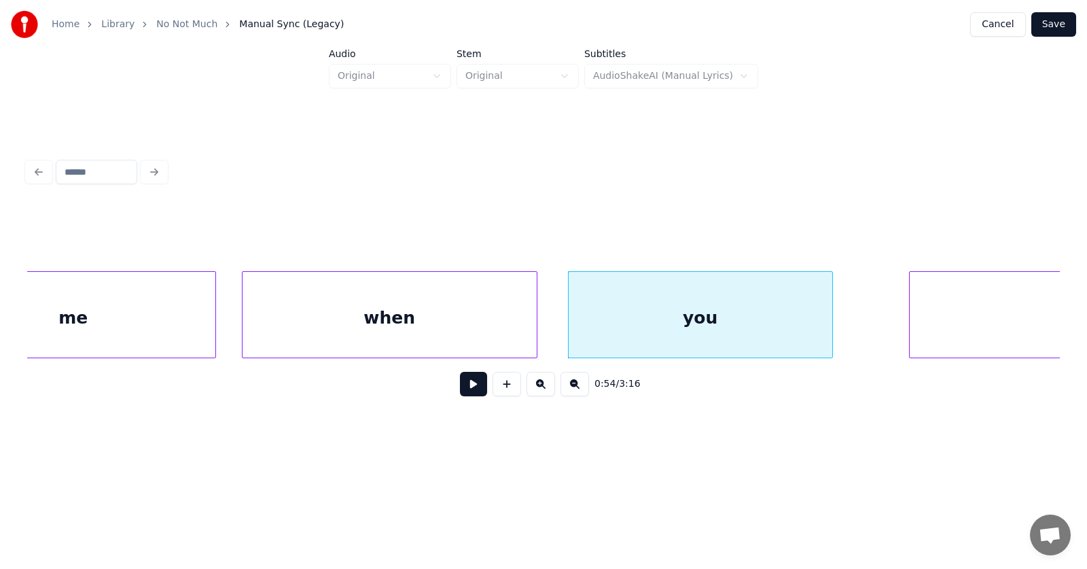
scroll to position [0, 27407]
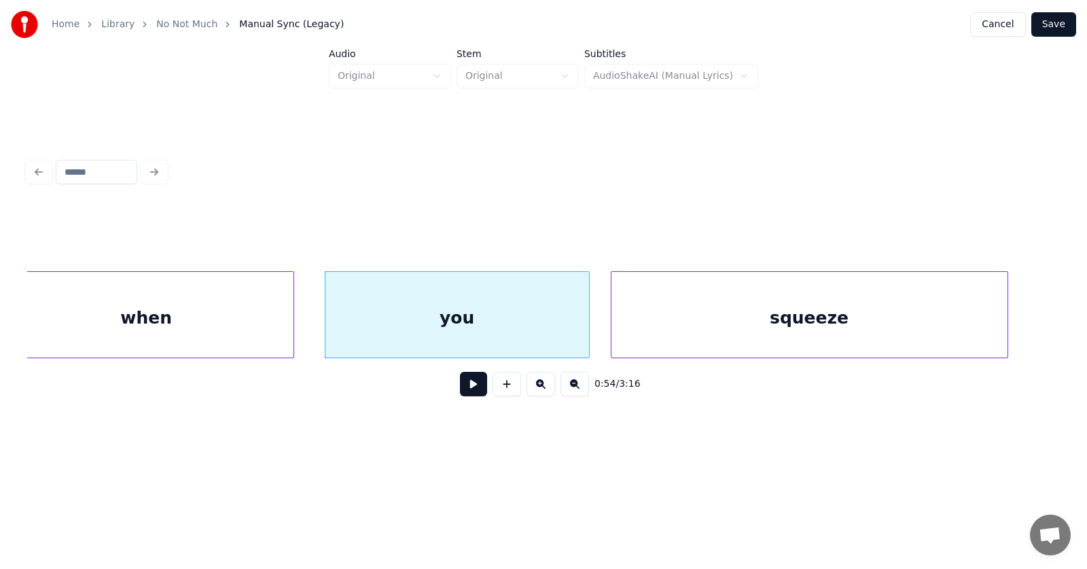
click at [913, 317] on div "squeeze" at bounding box center [810, 318] width 396 height 92
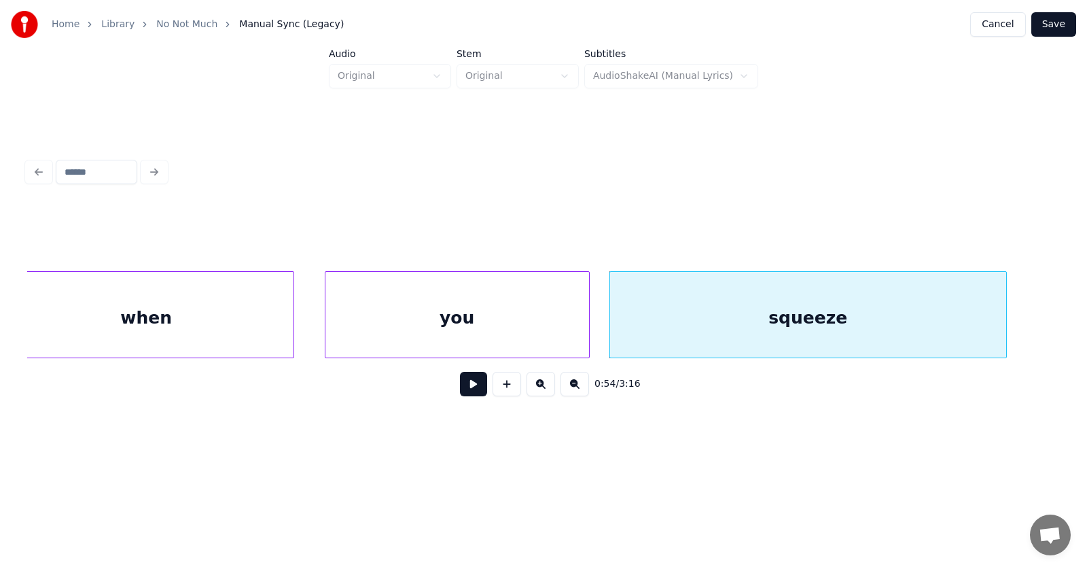
click at [475, 386] on button at bounding box center [473, 384] width 27 height 24
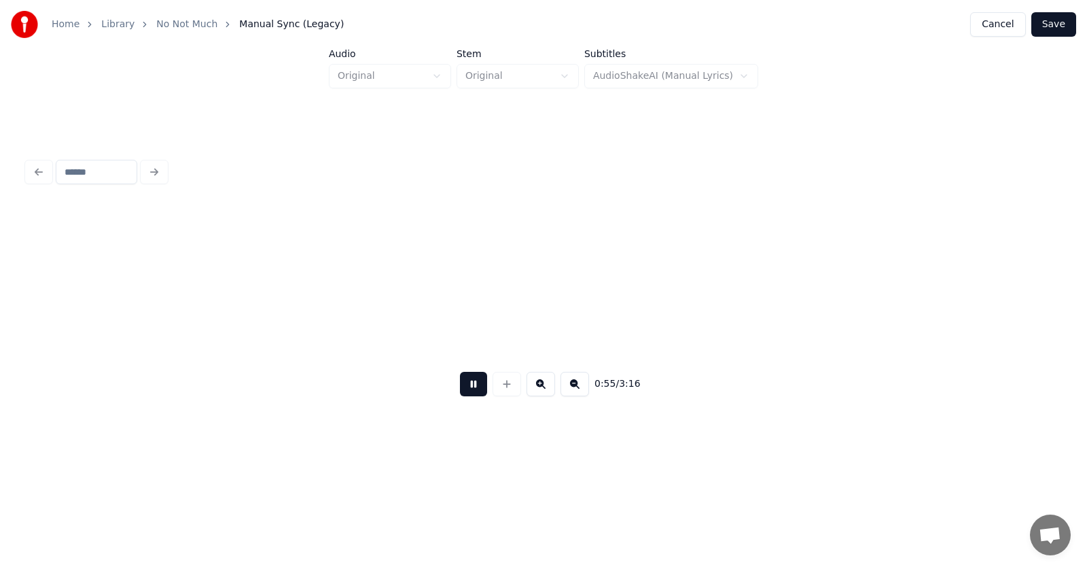
scroll to position [0, 28441]
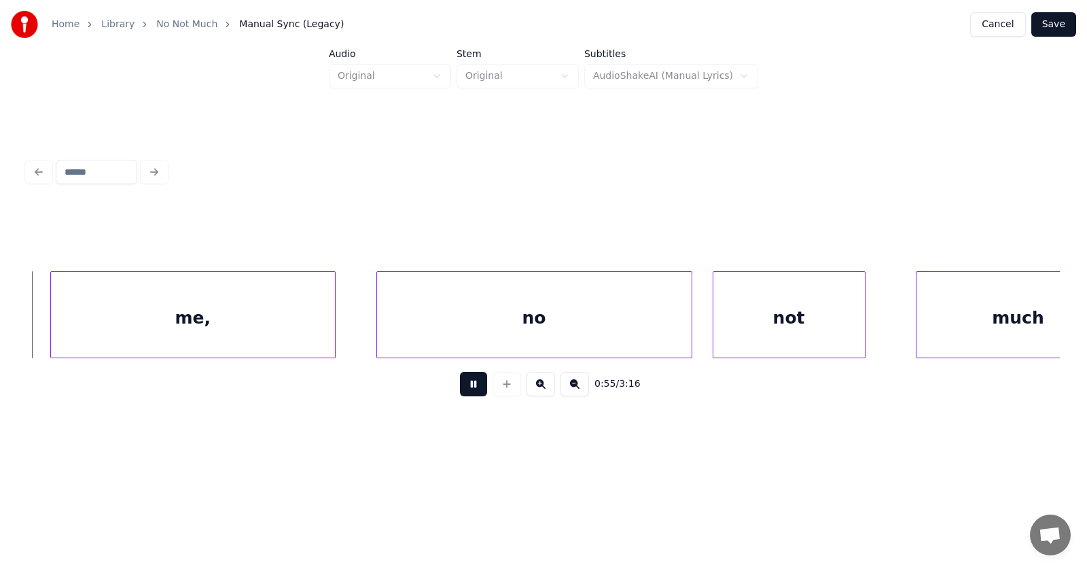
click at [467, 391] on button at bounding box center [473, 384] width 27 height 24
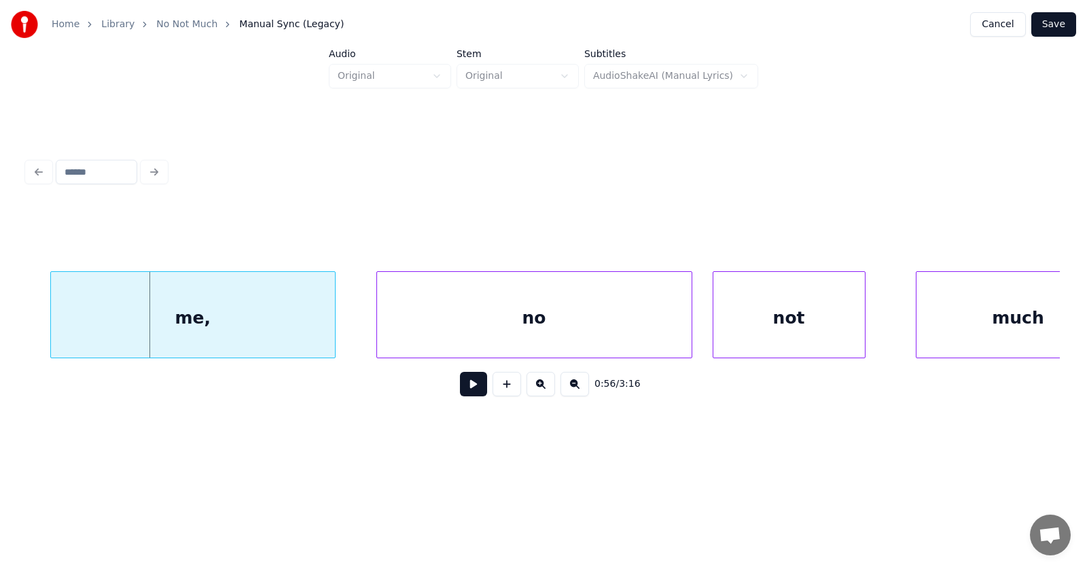
scroll to position [0, 28177]
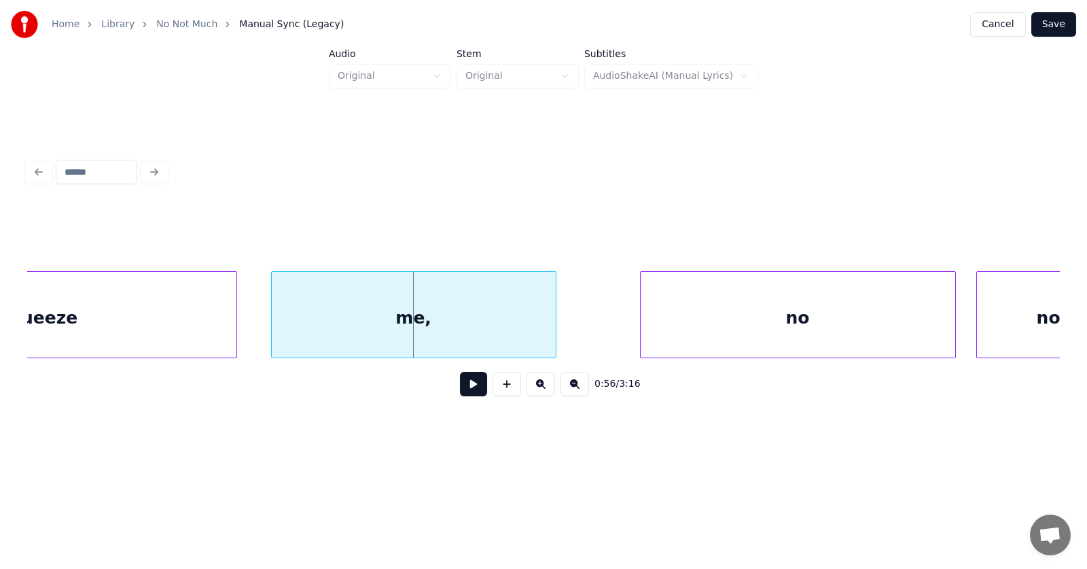
click at [390, 338] on div "me," at bounding box center [414, 318] width 284 height 92
click at [650, 336] on div "no" at bounding box center [762, 318] width 315 height 92
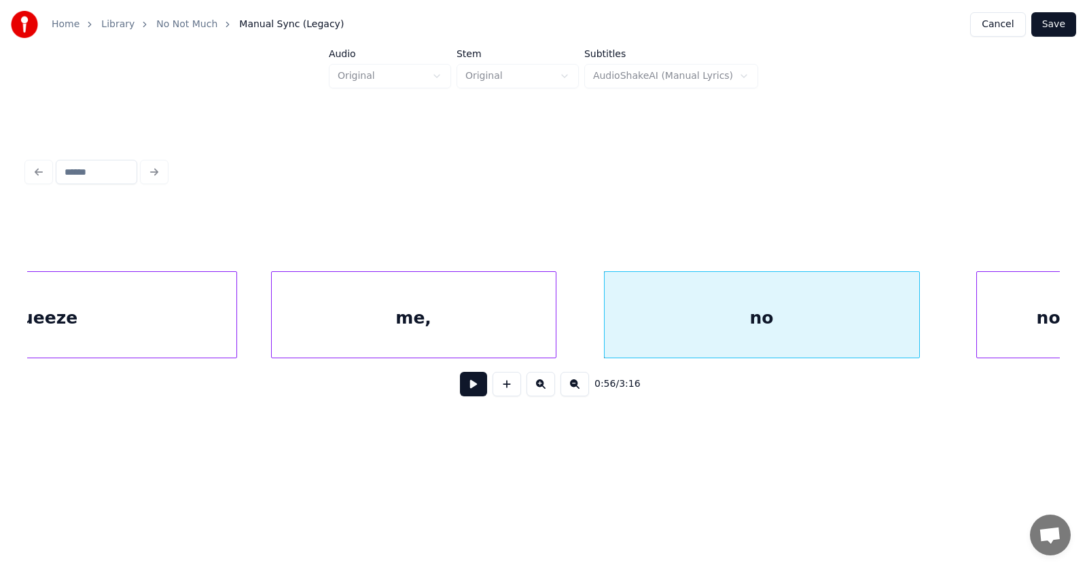
scroll to position [0, 28243]
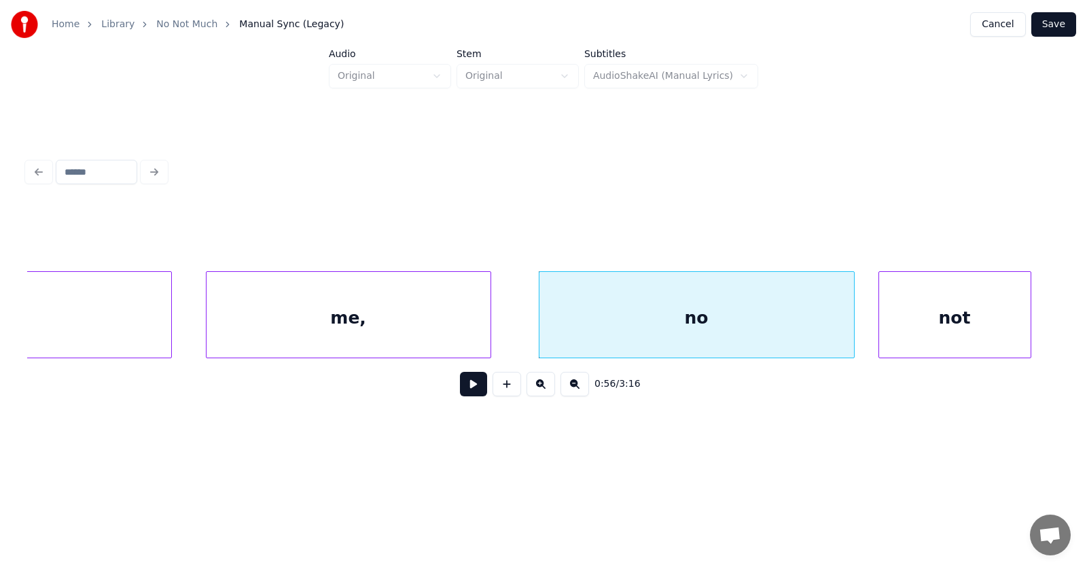
click at [995, 322] on div "not" at bounding box center [956, 318] width 152 height 92
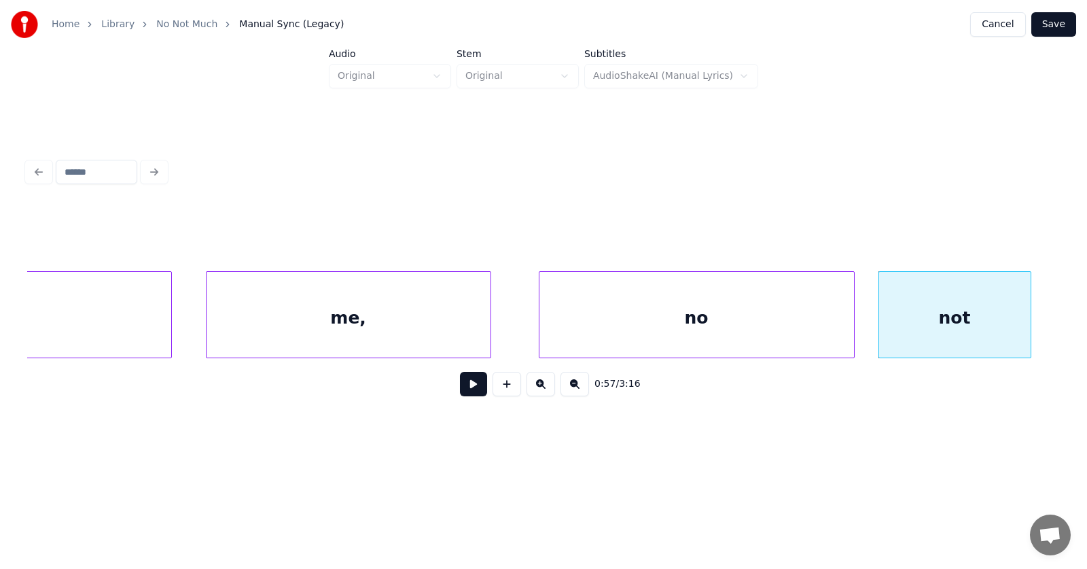
scroll to position [0, 28583]
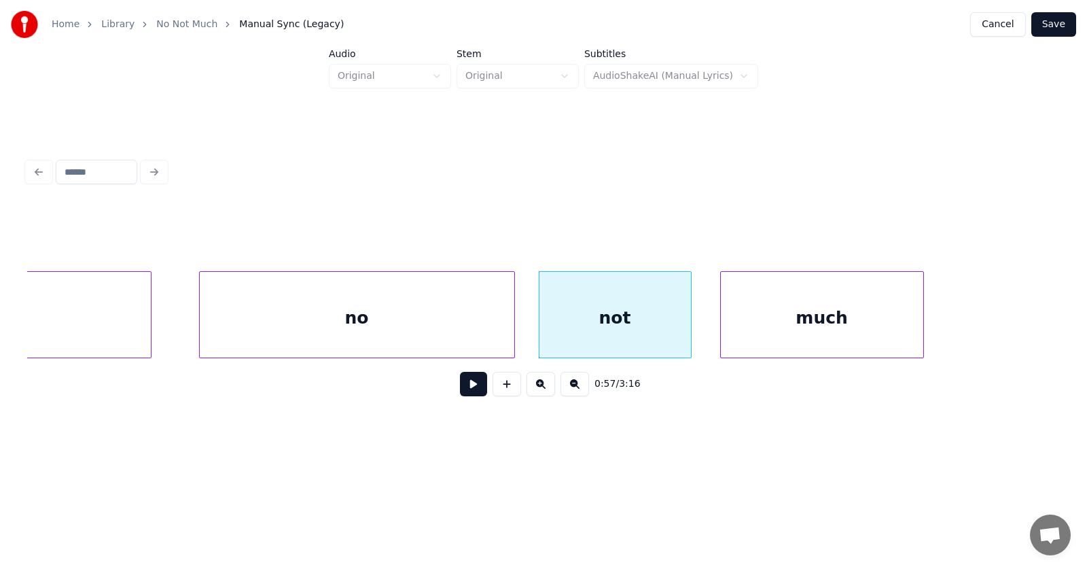
click at [806, 337] on div "much" at bounding box center [822, 318] width 203 height 92
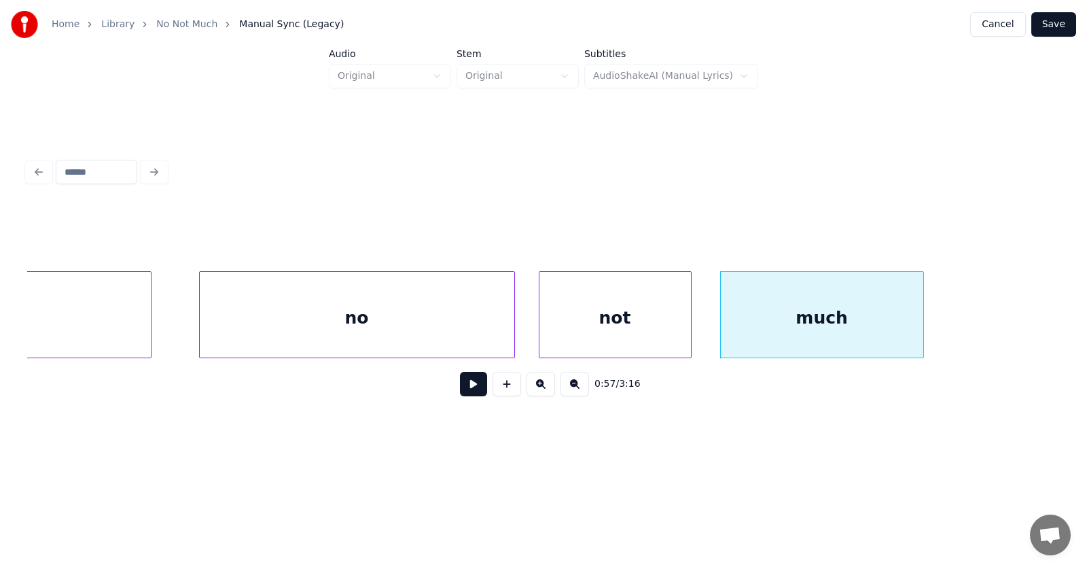
click at [468, 396] on button at bounding box center [473, 384] width 27 height 24
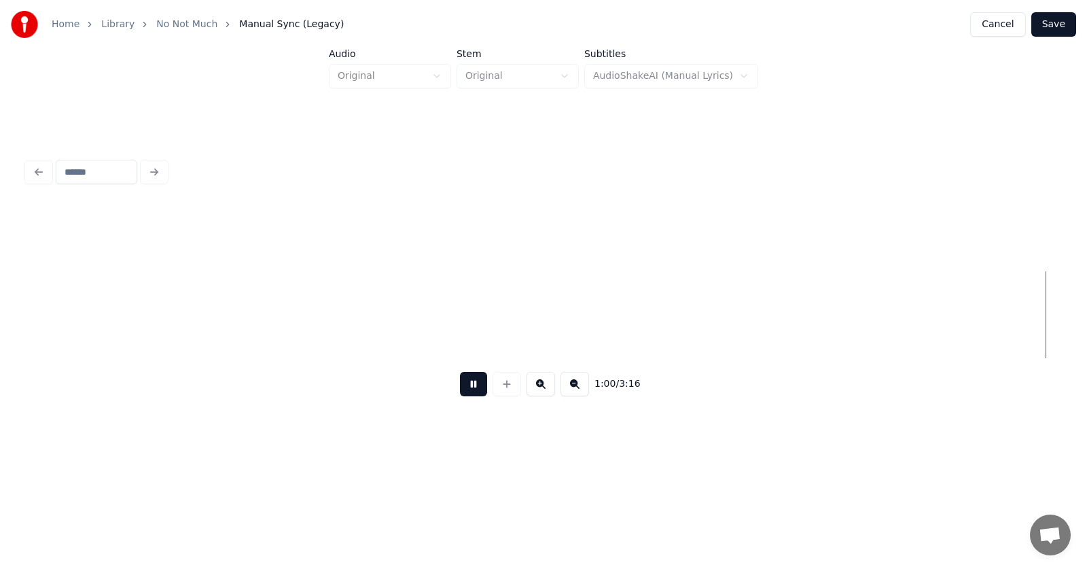
scroll to position [0, 30654]
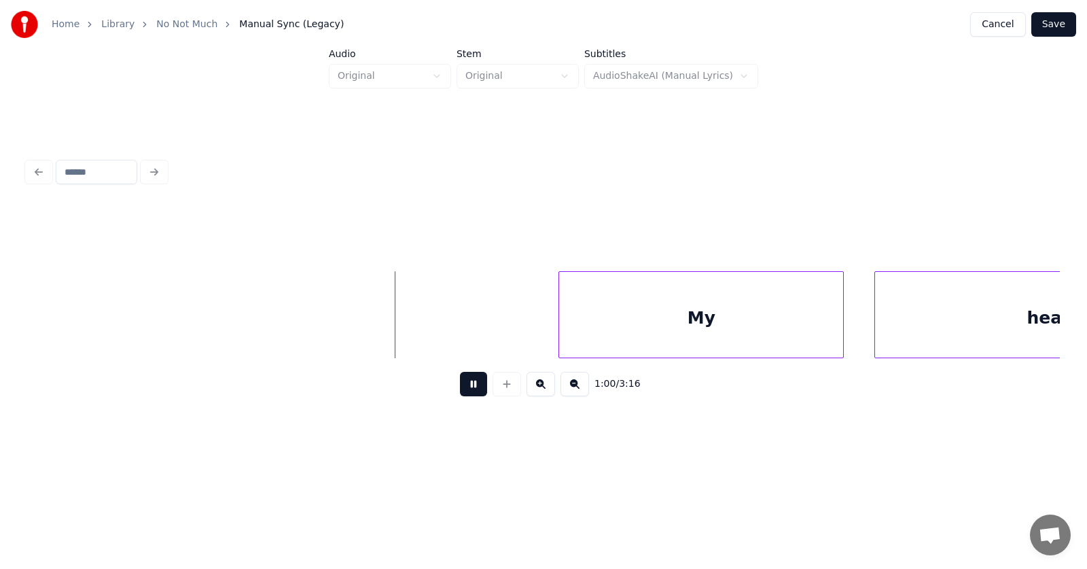
click at [462, 389] on button at bounding box center [473, 384] width 27 height 24
click at [630, 312] on div "My" at bounding box center [688, 318] width 284 height 92
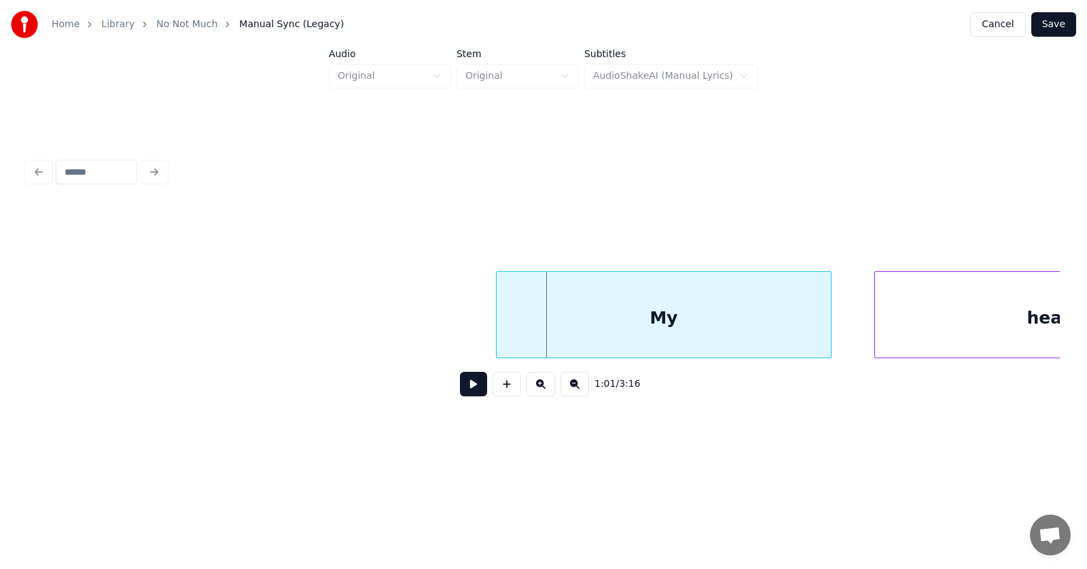
click at [500, 319] on div at bounding box center [499, 315] width 4 height 86
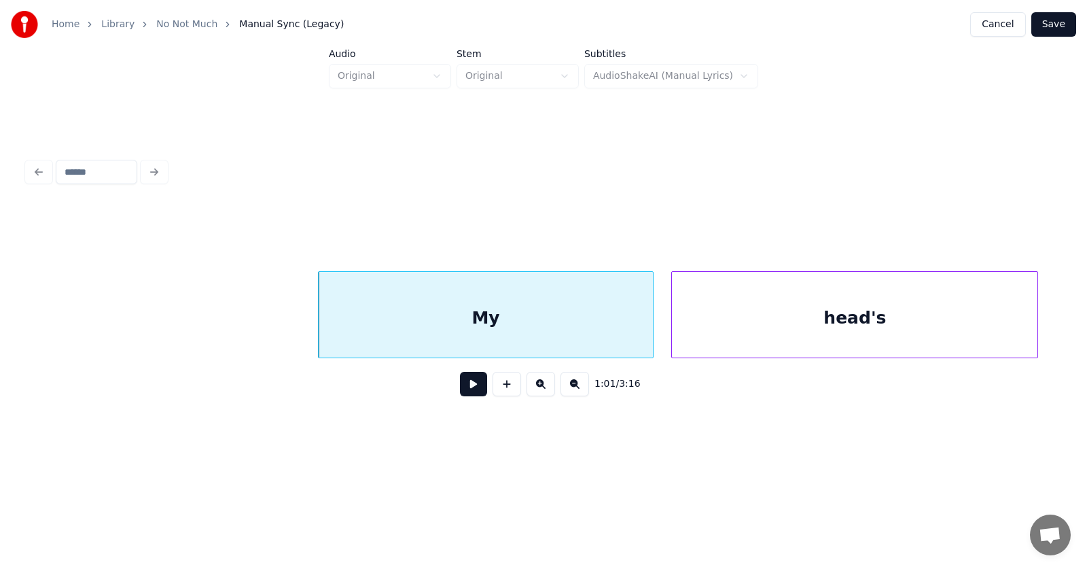
click at [983, 331] on div "head's" at bounding box center [855, 318] width 366 height 92
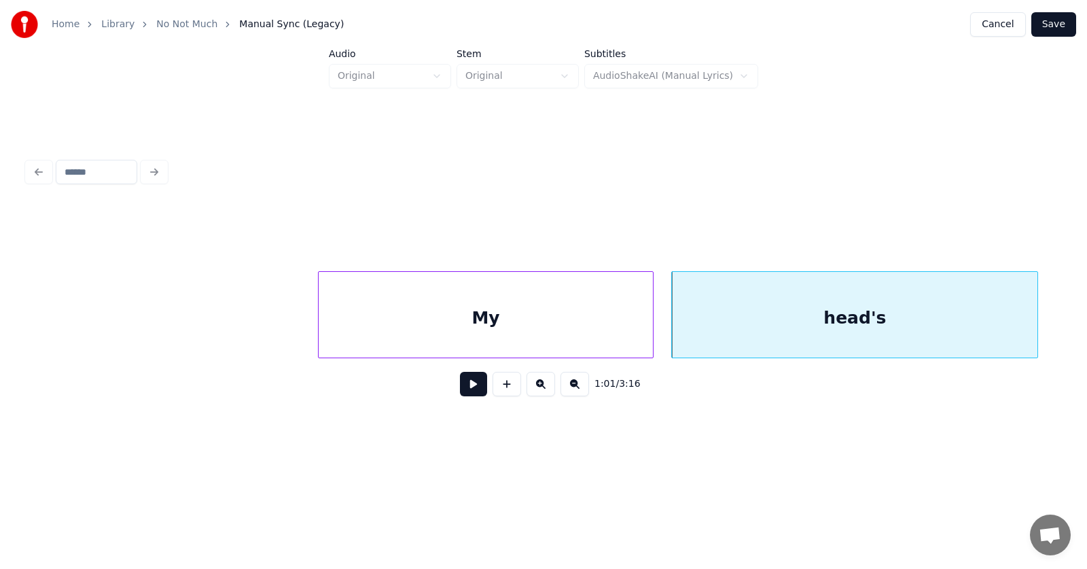
scroll to position [0, 31623]
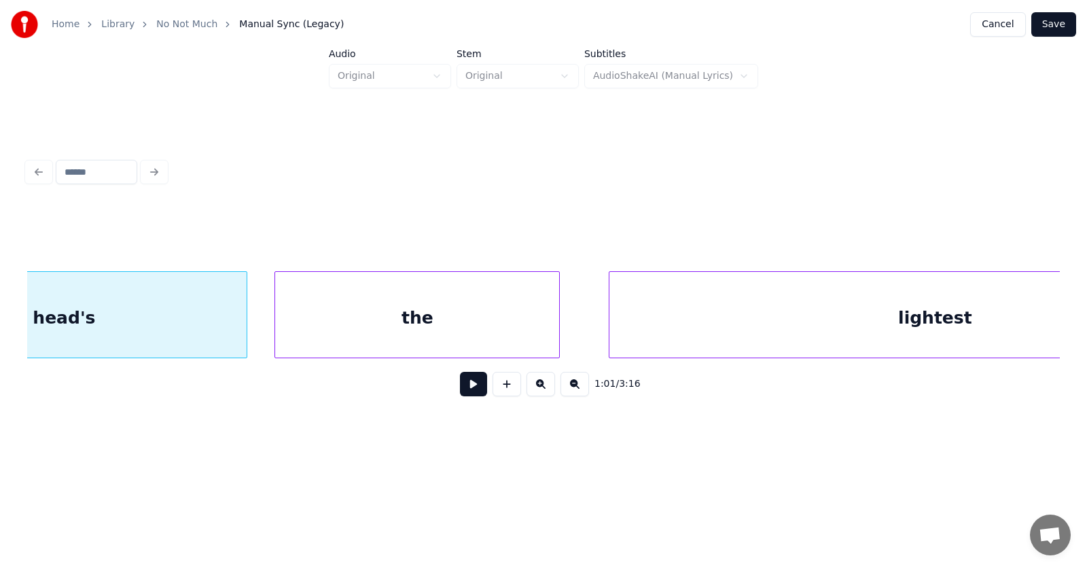
click at [480, 340] on div "the" at bounding box center [417, 318] width 284 height 92
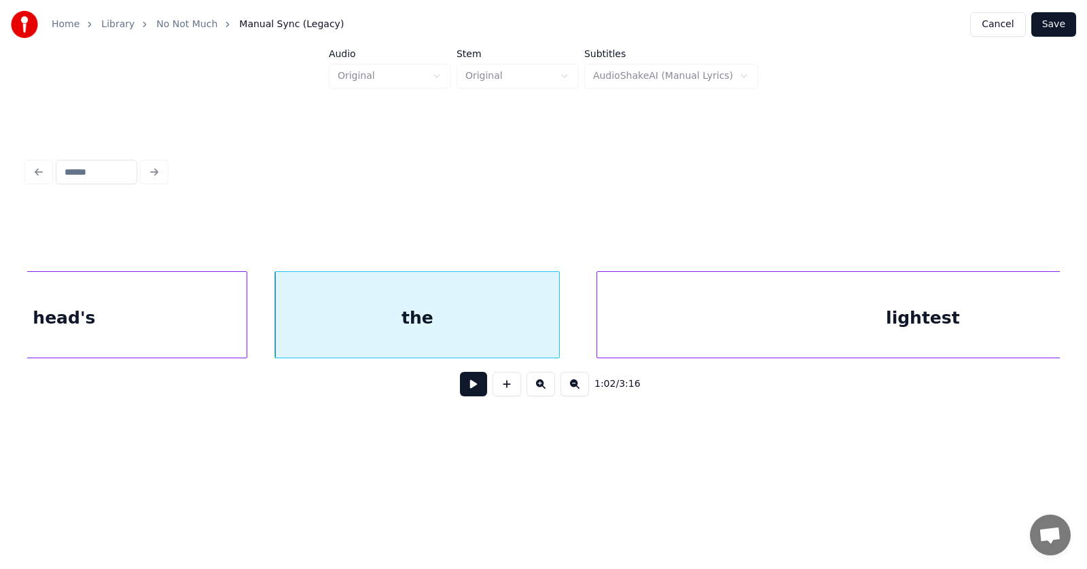
scroll to position [0, 31821]
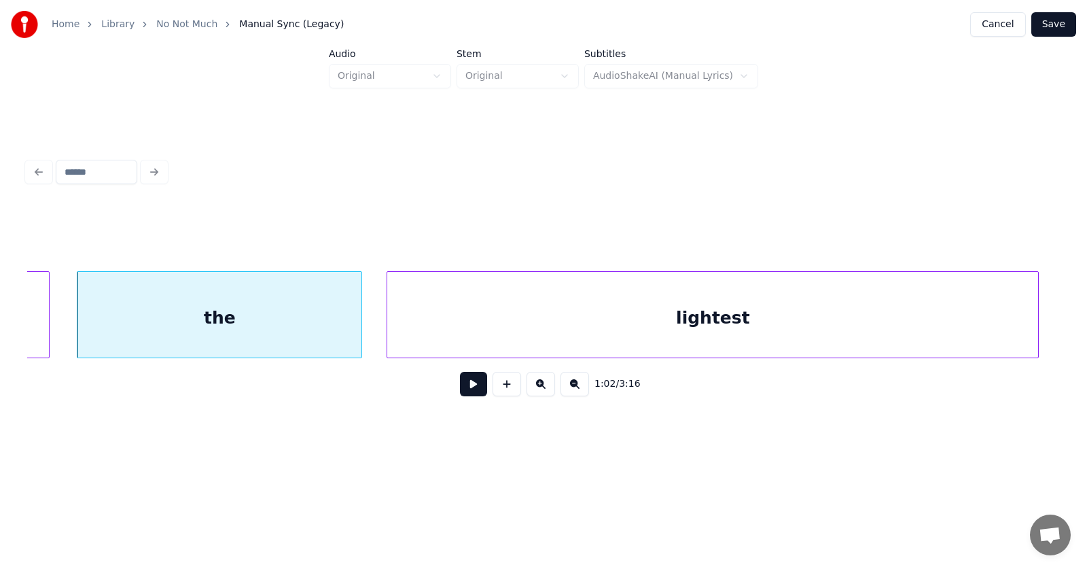
click at [708, 307] on div "lightest" at bounding box center [712, 318] width 651 height 92
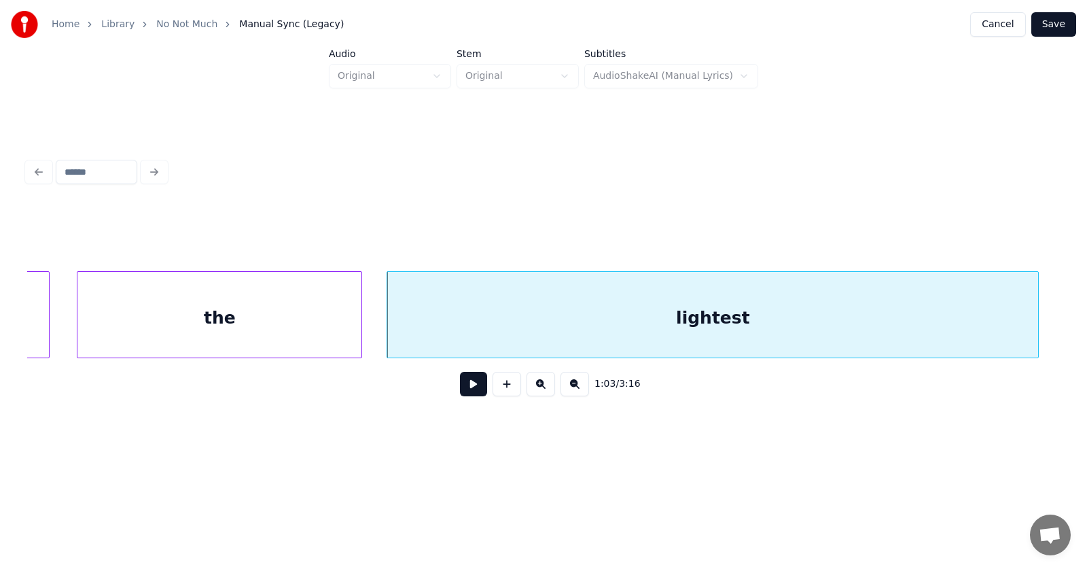
click at [470, 385] on button at bounding box center [473, 384] width 27 height 24
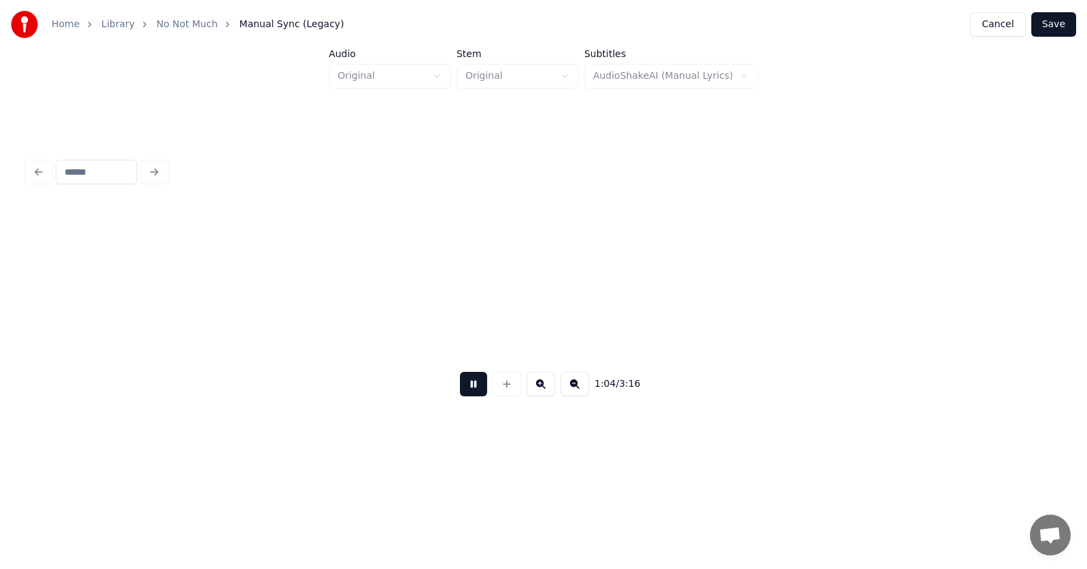
scroll to position [0, 32860]
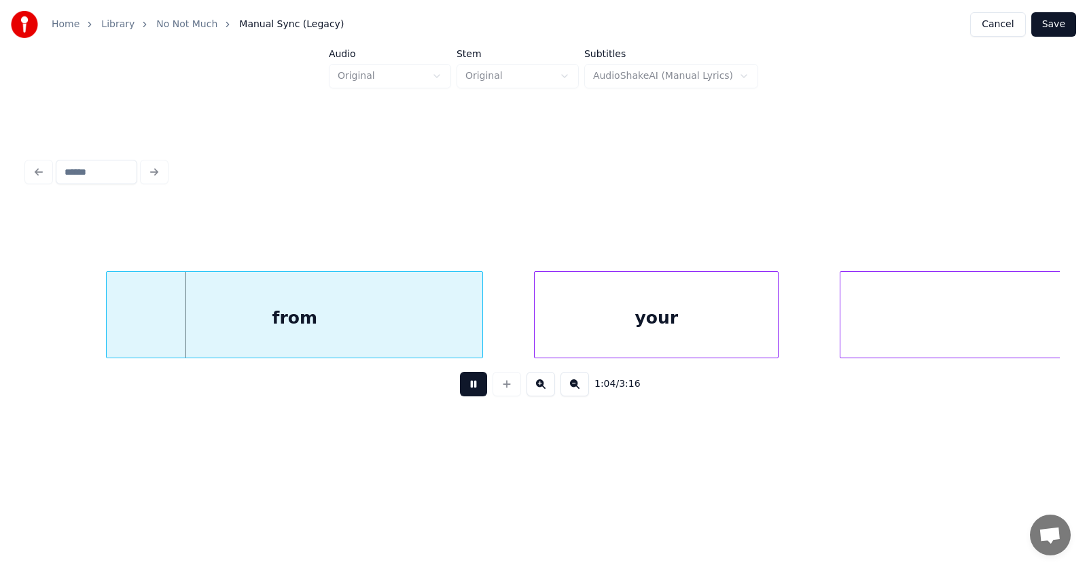
click at [464, 393] on button at bounding box center [473, 384] width 27 height 24
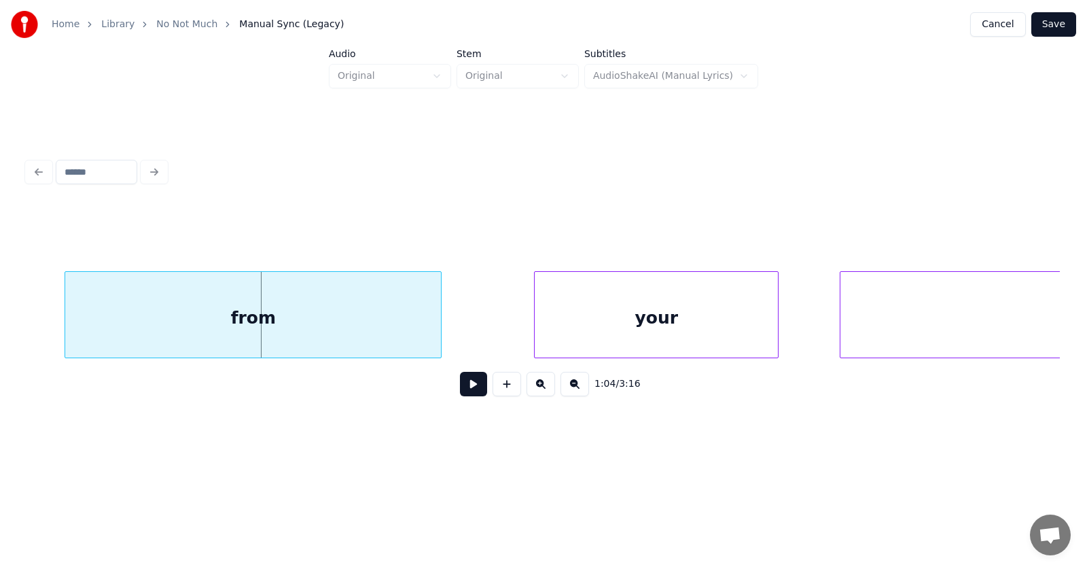
click at [337, 321] on div "from" at bounding box center [253, 318] width 376 height 92
click at [567, 335] on div "your" at bounding box center [606, 318] width 243 height 92
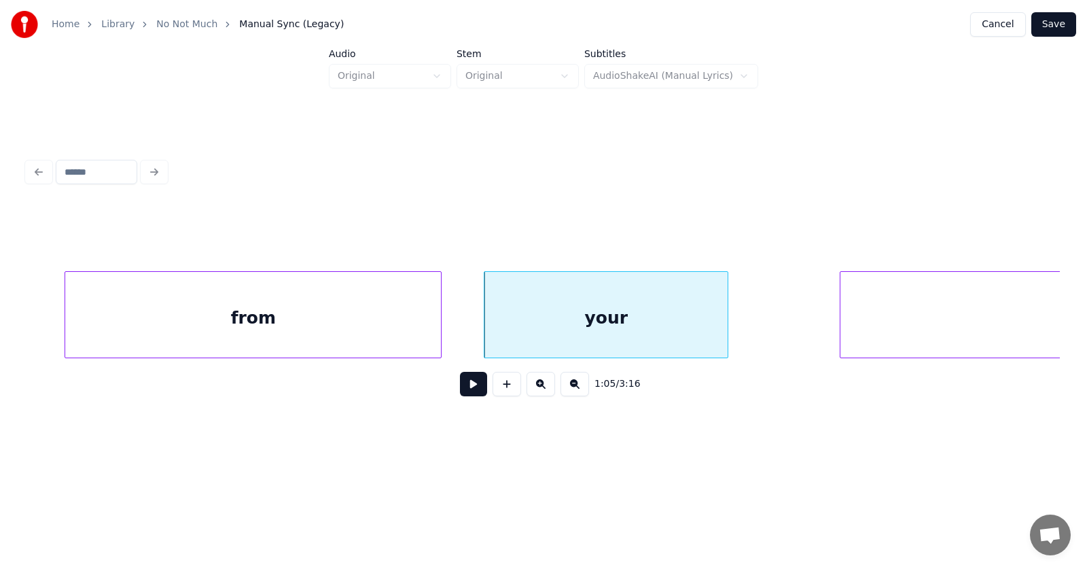
scroll to position [0, 33219]
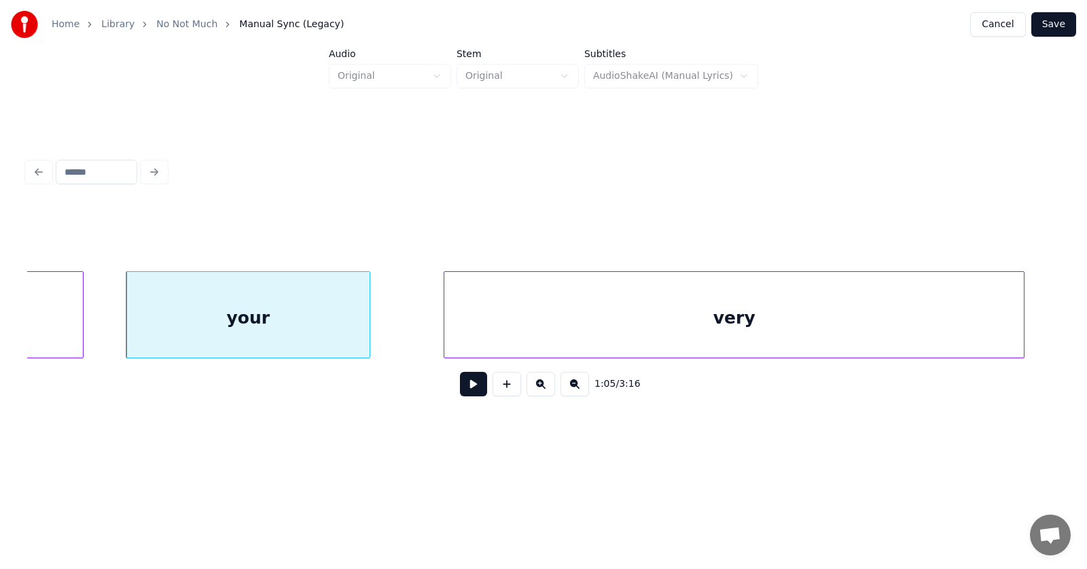
click at [859, 312] on div "very" at bounding box center [735, 318] width 580 height 92
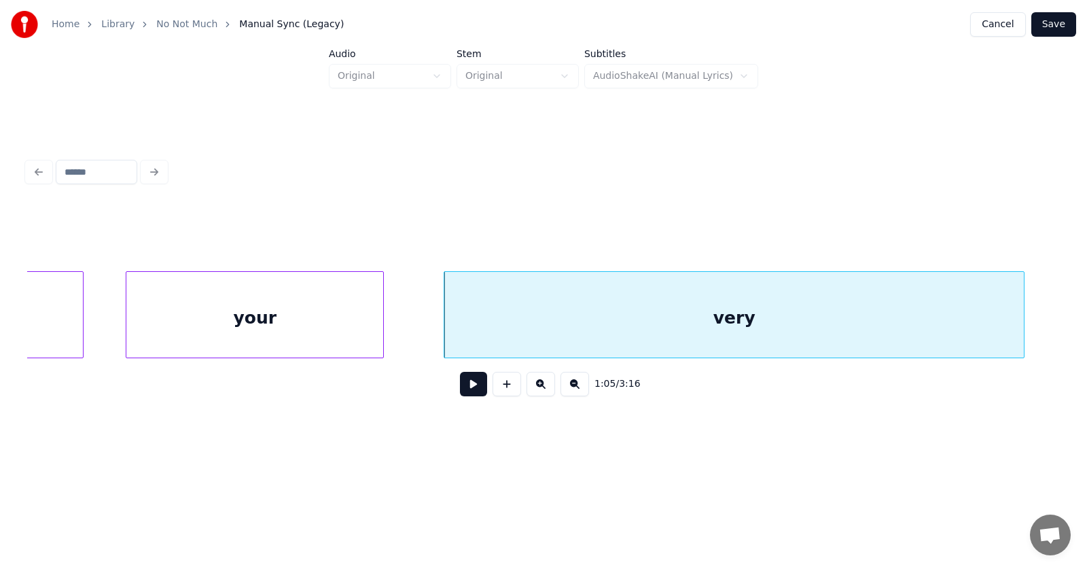
click at [383, 329] on div at bounding box center [381, 315] width 4 height 86
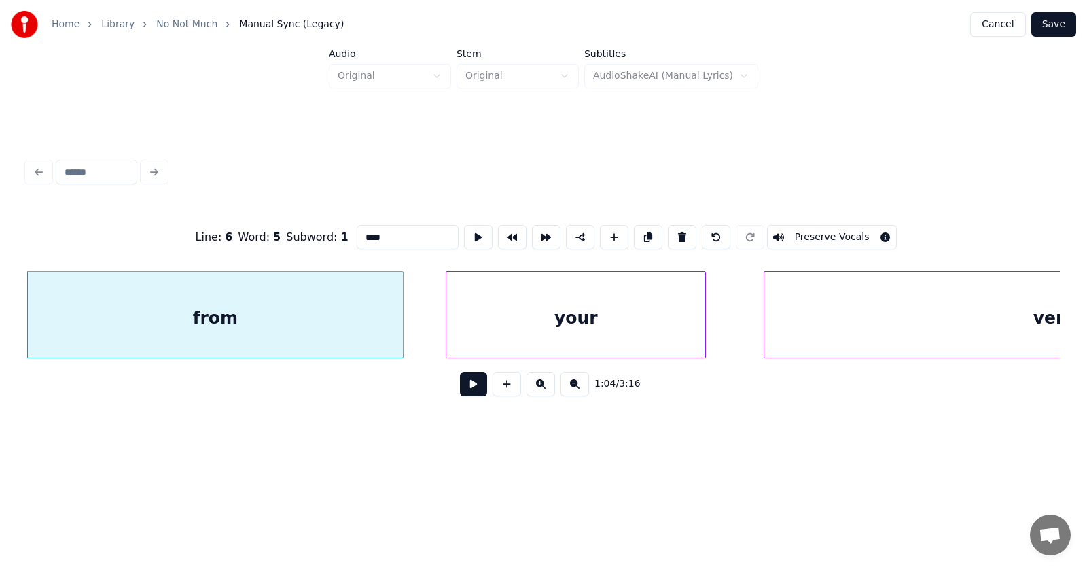
click at [468, 385] on button at bounding box center [473, 384] width 27 height 24
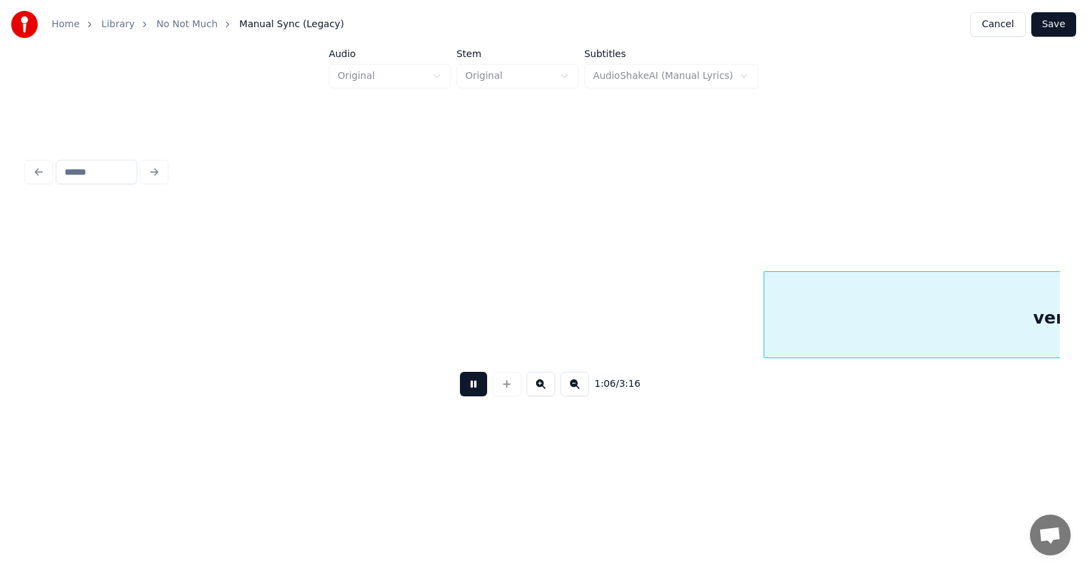
scroll to position [0, 33938]
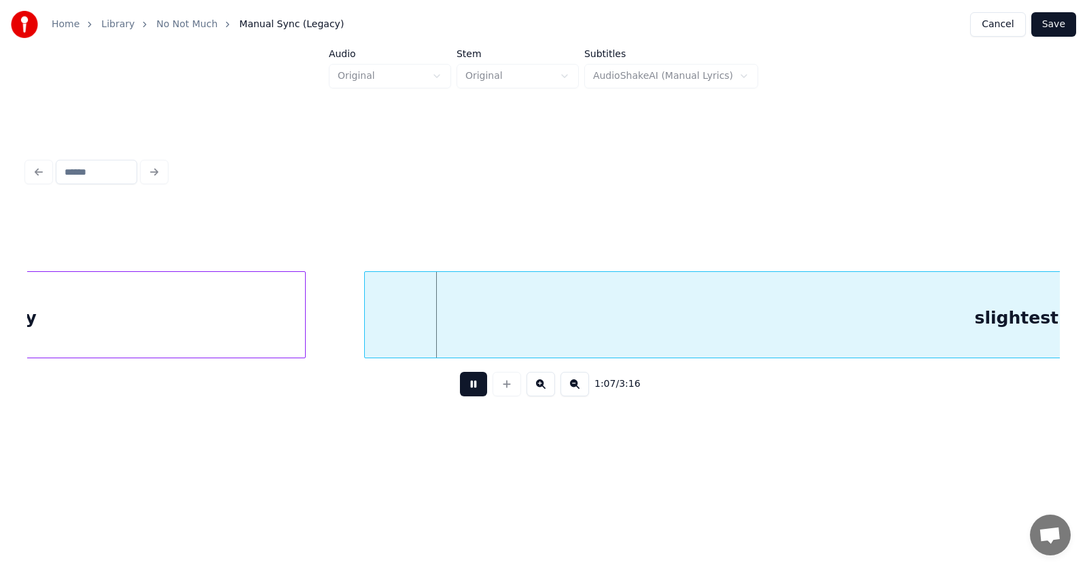
click at [468, 385] on button at bounding box center [473, 384] width 27 height 24
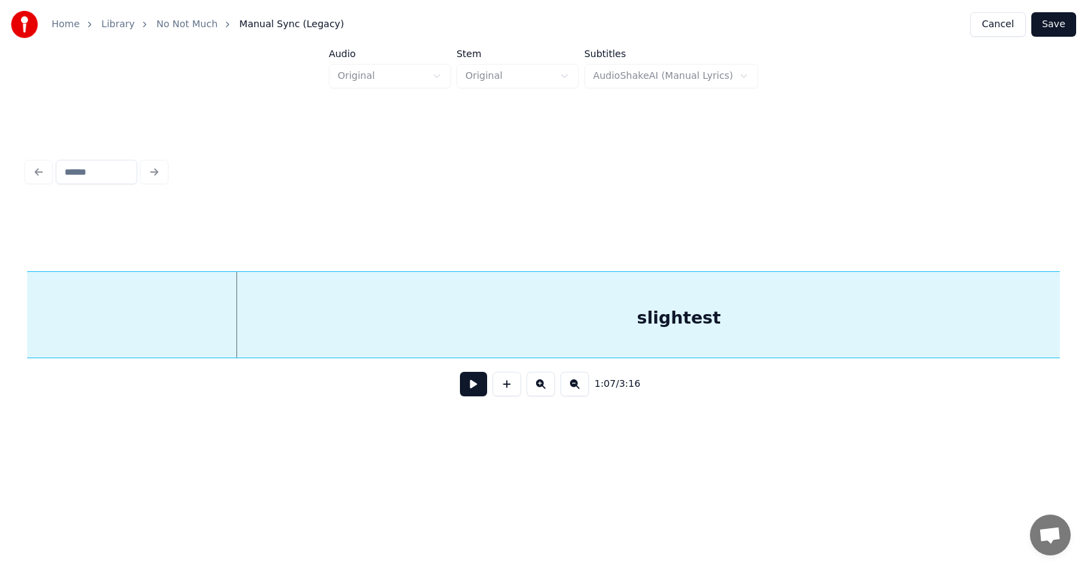
scroll to position [0, 34253]
click at [453, 311] on div "slightest" at bounding box center [680, 318] width 1304 height 92
click at [462, 383] on button at bounding box center [473, 384] width 27 height 24
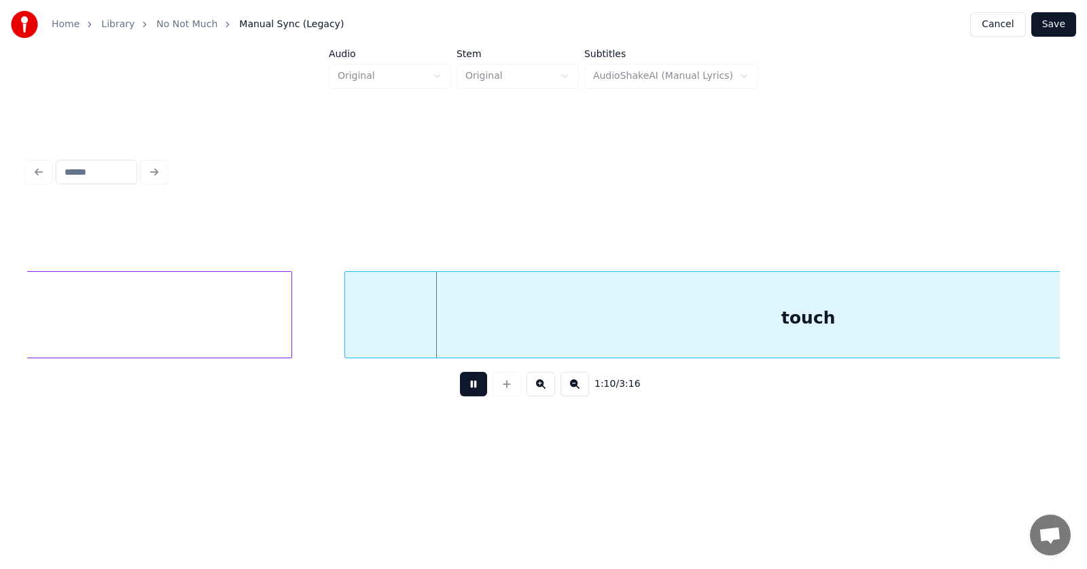
click at [462, 383] on button at bounding box center [473, 384] width 27 height 24
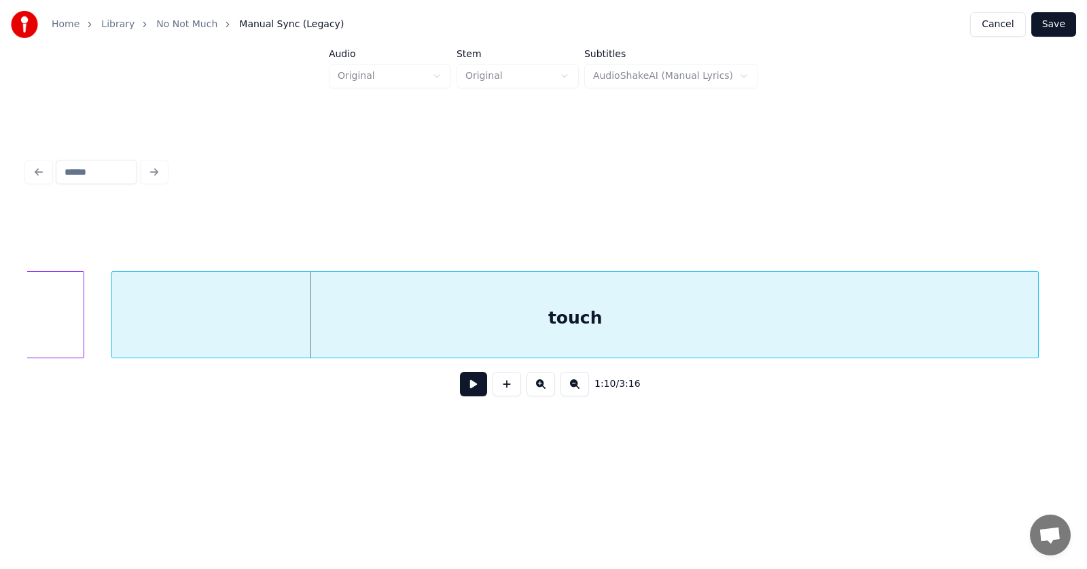
click at [434, 323] on div "touch" at bounding box center [575, 318] width 926 height 92
click at [461, 385] on button at bounding box center [473, 384] width 27 height 24
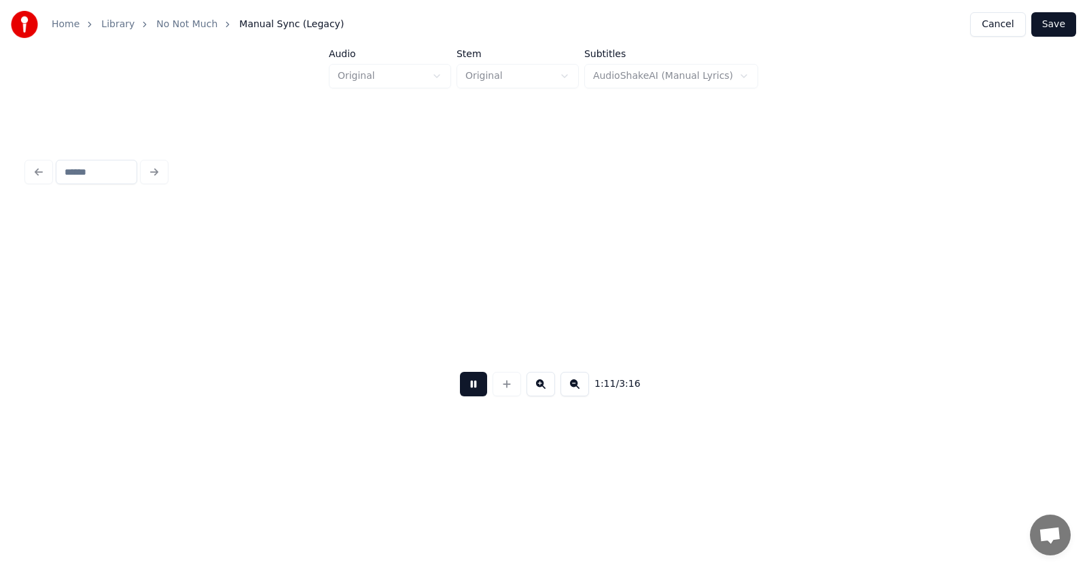
scroll to position [0, 36540]
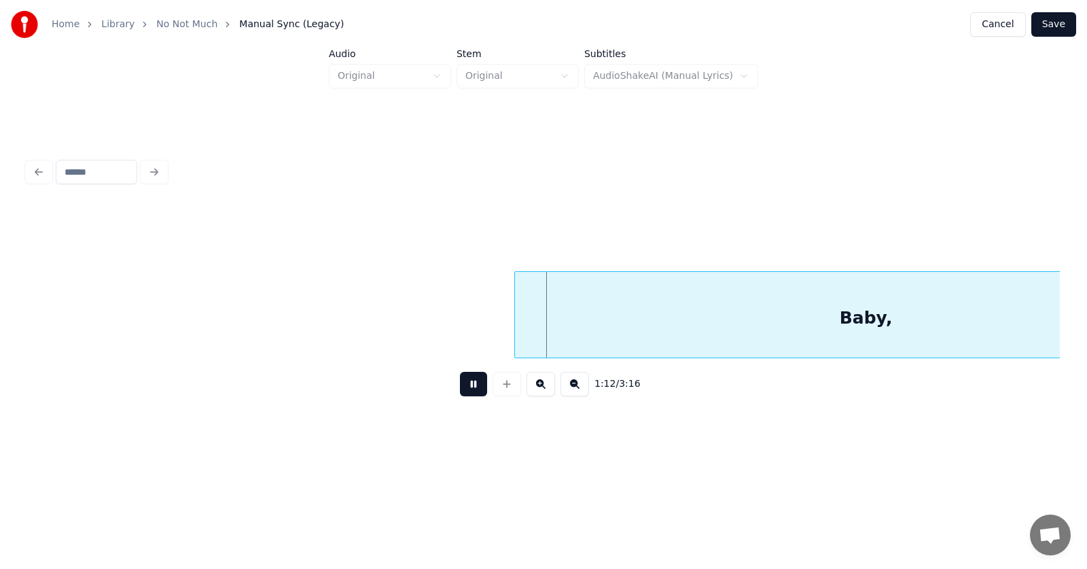
click at [460, 384] on button at bounding box center [473, 384] width 27 height 24
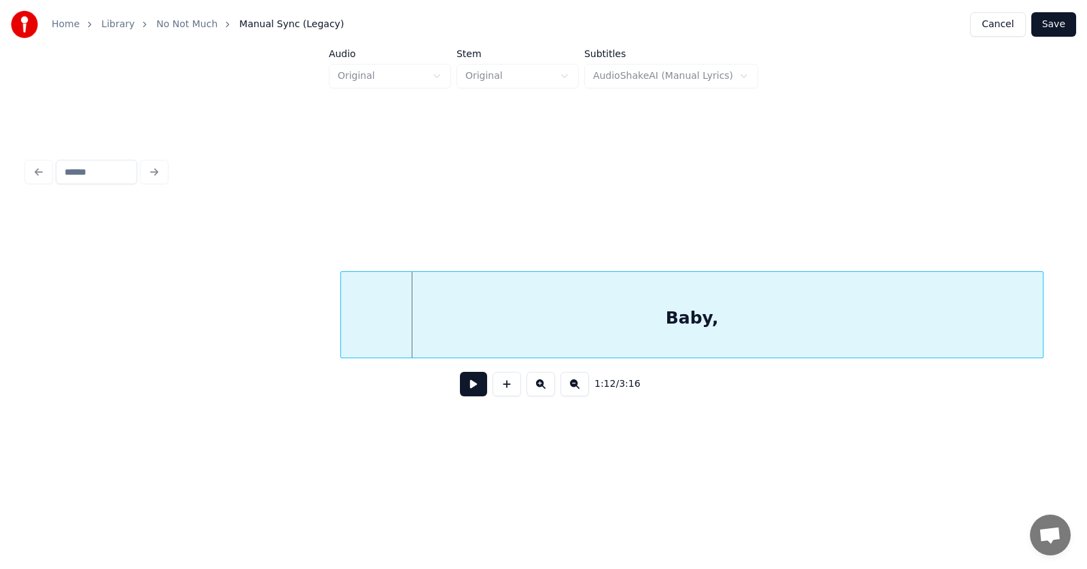
click at [699, 309] on div "Baby," at bounding box center [692, 318] width 702 height 92
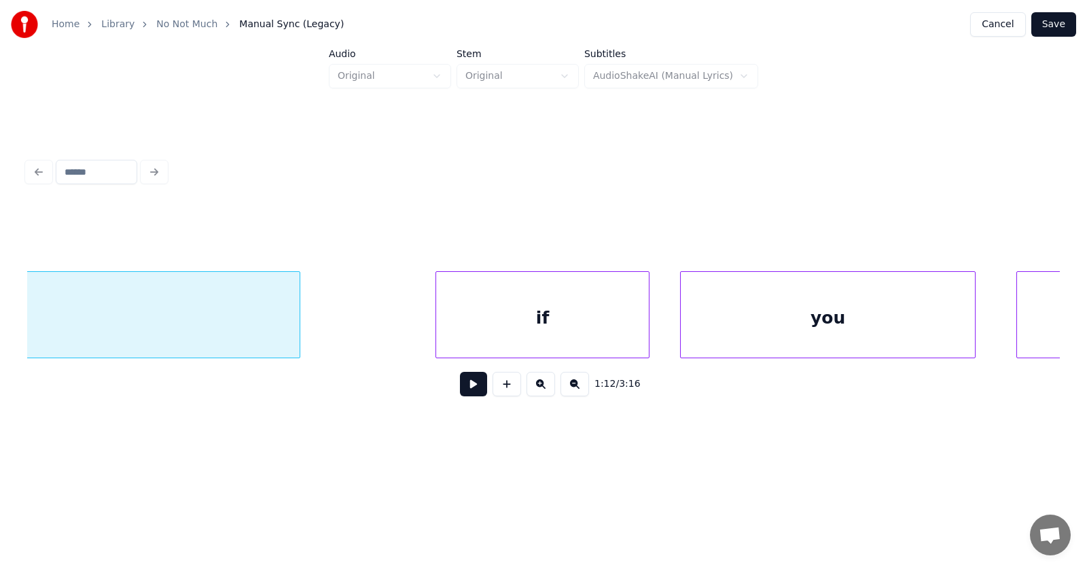
scroll to position [0, 37299]
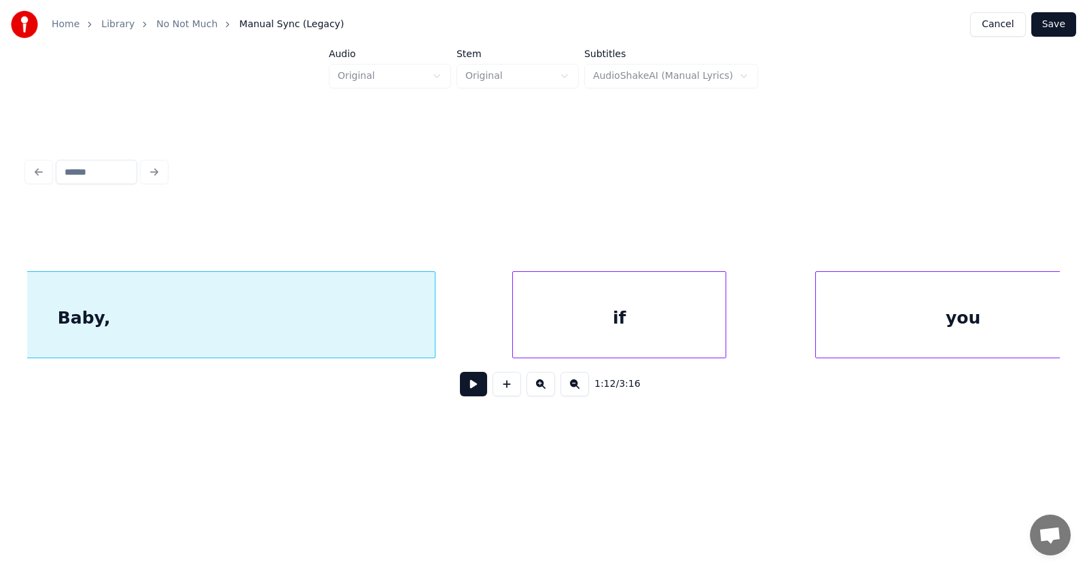
click at [573, 323] on div "if" at bounding box center [619, 318] width 213 height 92
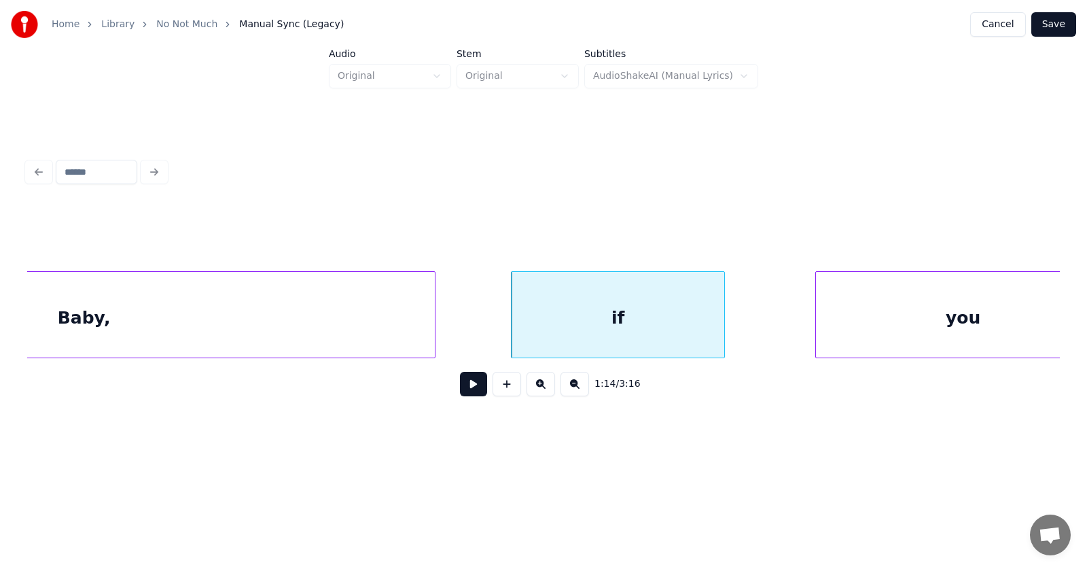
click at [335, 309] on div "Baby," at bounding box center [84, 318] width 702 height 92
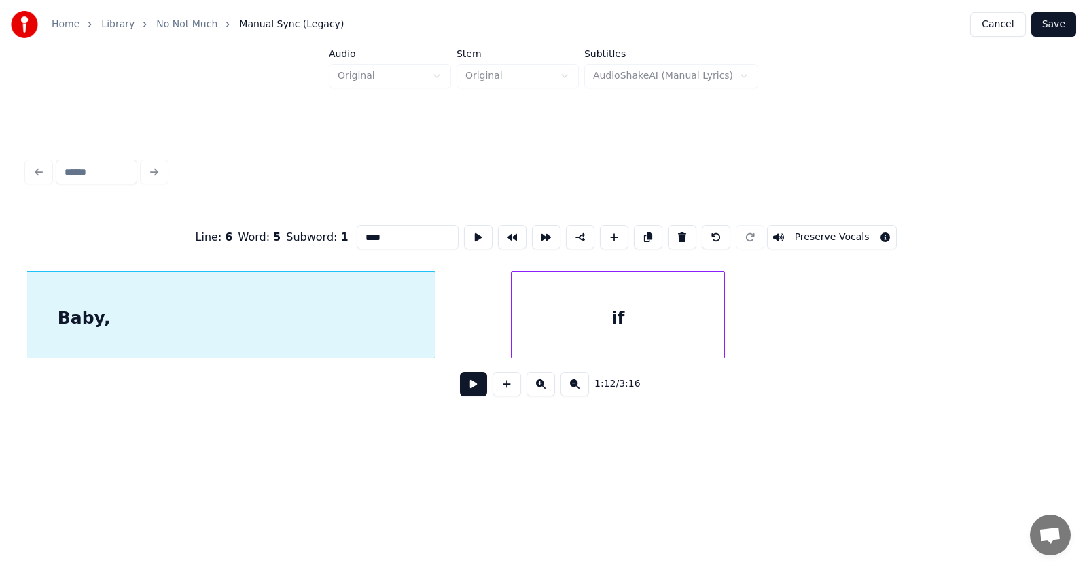
type input "*****"
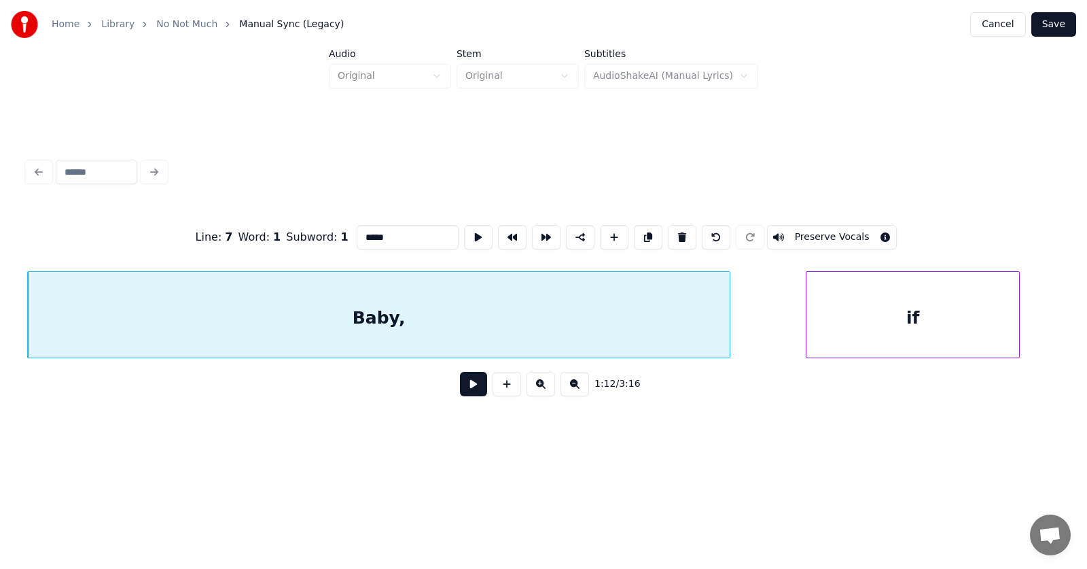
click at [460, 384] on button at bounding box center [473, 384] width 27 height 24
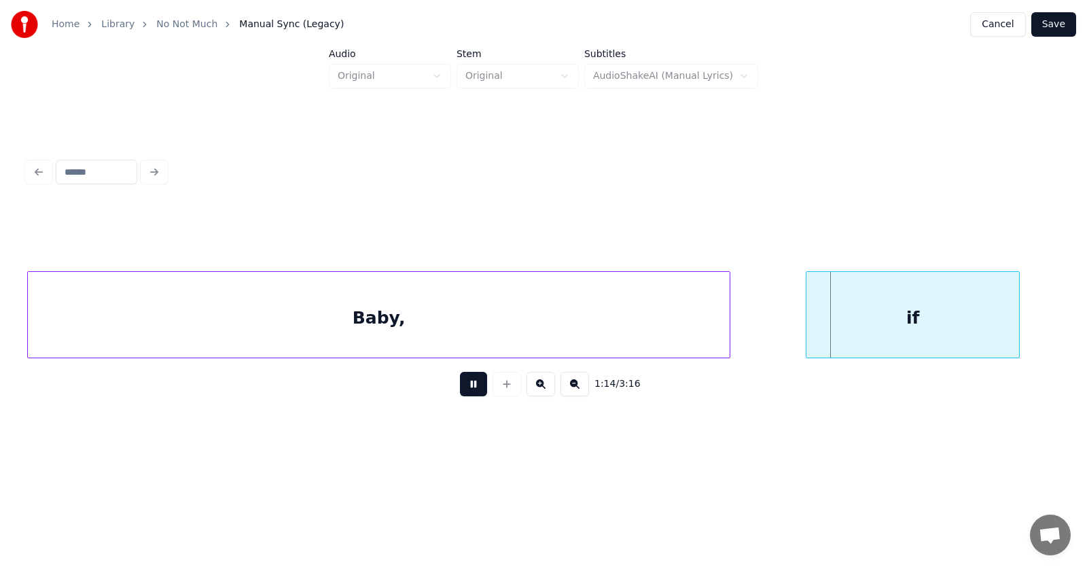
click at [460, 384] on button at bounding box center [473, 384] width 27 height 24
click at [748, 329] on div at bounding box center [750, 315] width 4 height 86
click at [461, 395] on button at bounding box center [473, 384] width 27 height 24
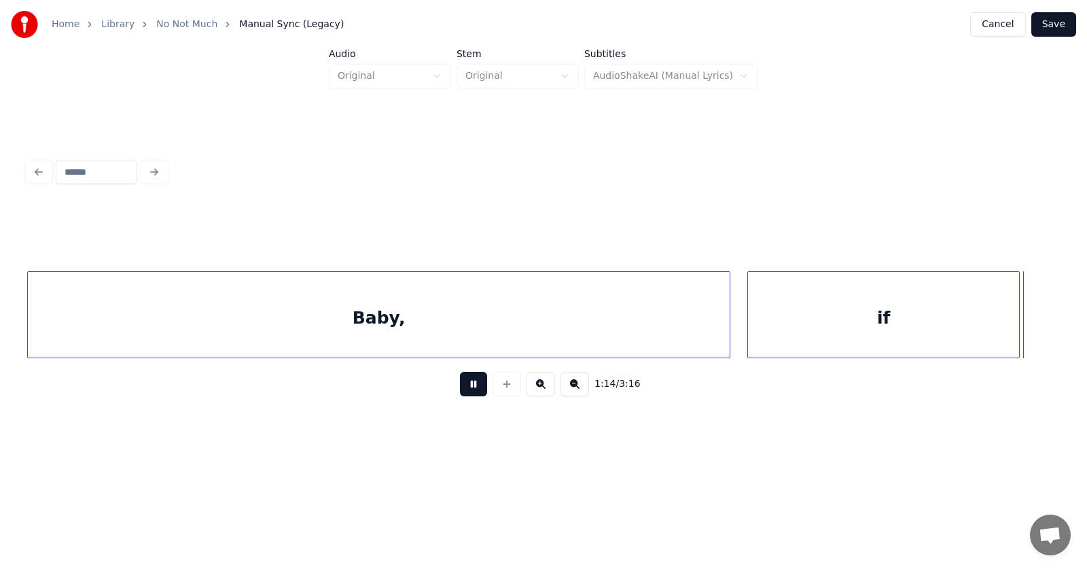
scroll to position [0, 38040]
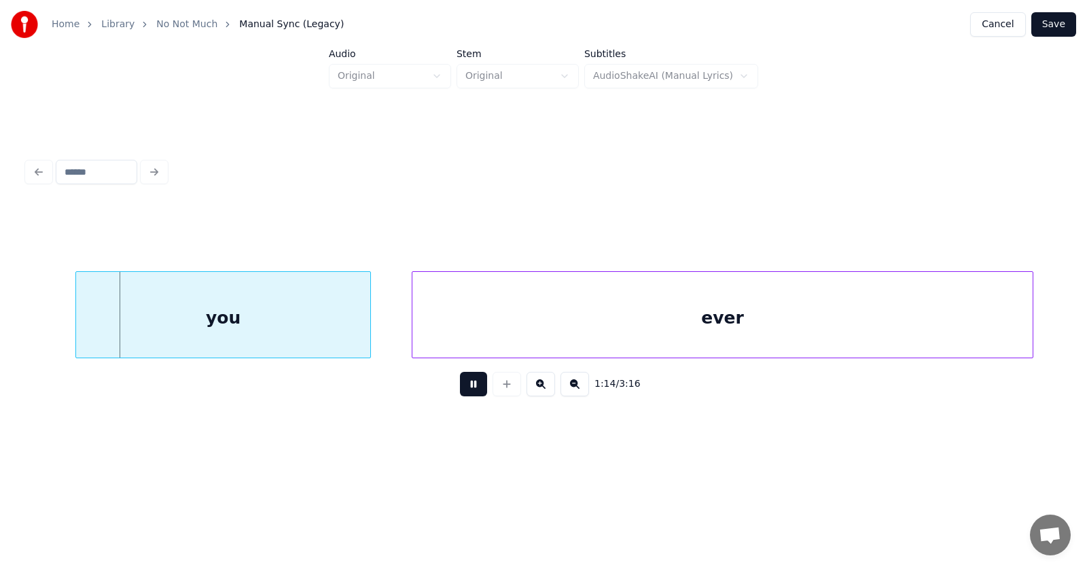
click at [461, 395] on button at bounding box center [473, 384] width 27 height 24
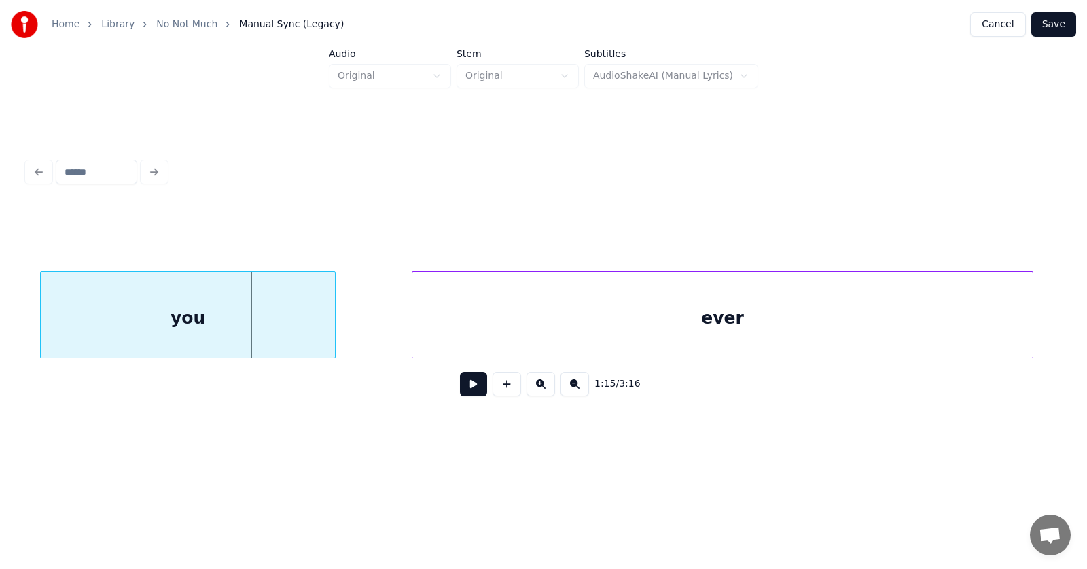
click at [231, 328] on div "you" at bounding box center [188, 318] width 294 height 92
click at [423, 334] on div "ever" at bounding box center [665, 318] width 621 height 92
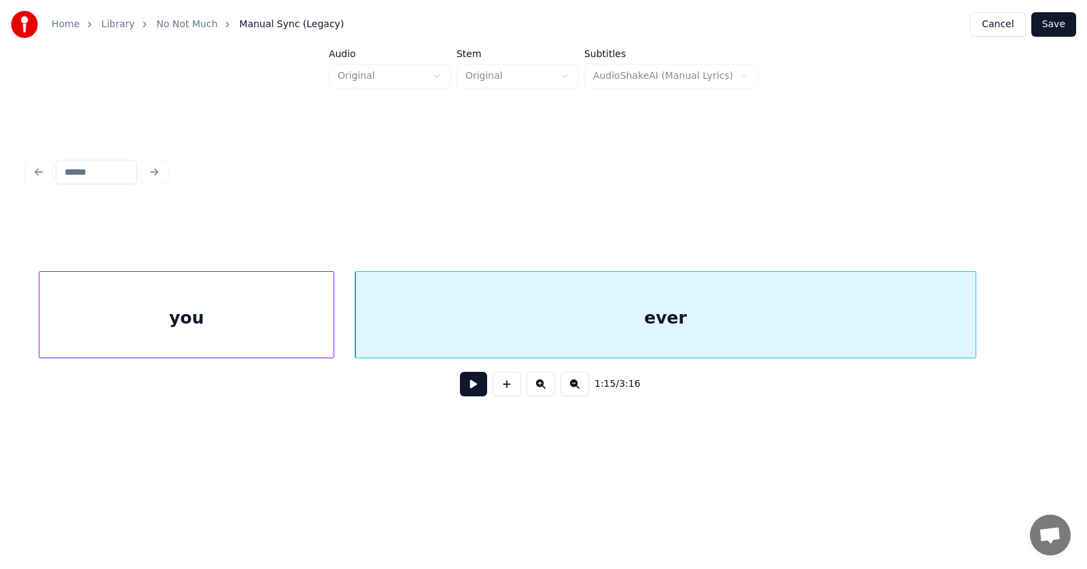
click at [468, 389] on button at bounding box center [473, 384] width 27 height 24
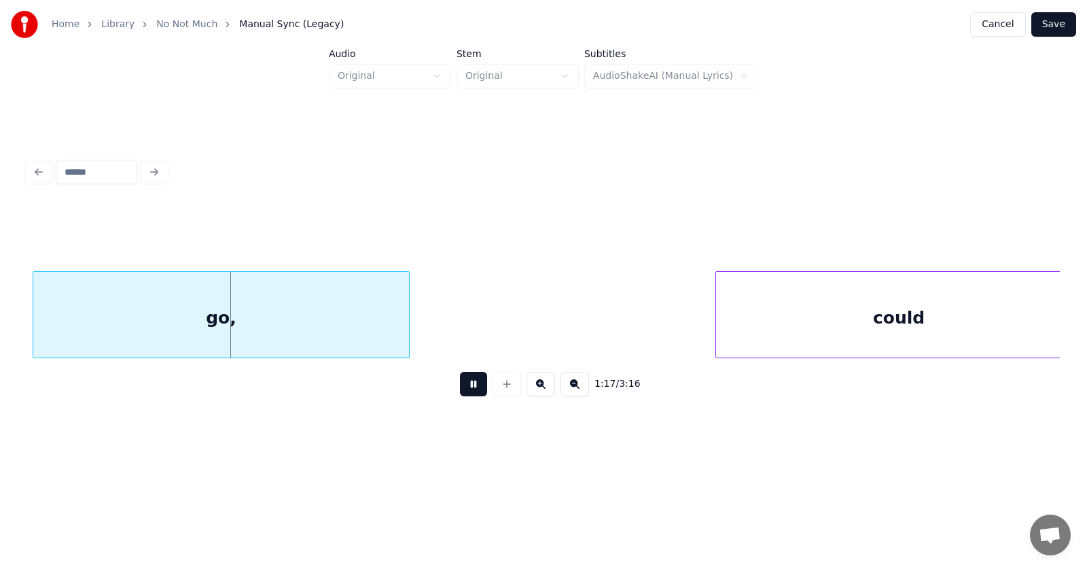
click at [468, 389] on button at bounding box center [473, 384] width 27 height 24
click at [275, 318] on div "go," at bounding box center [216, 318] width 376 height 92
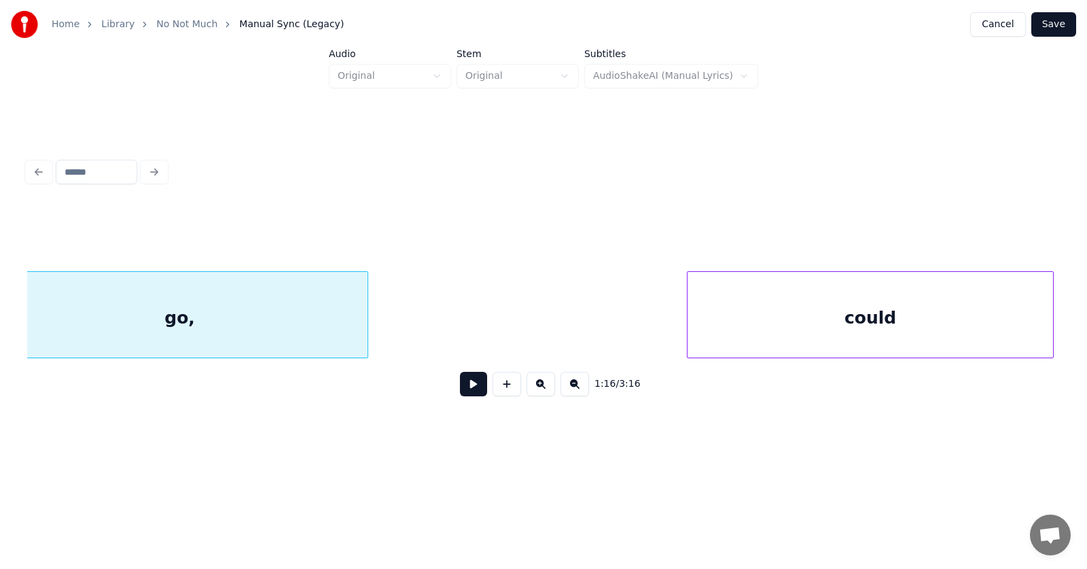
click at [818, 328] on div "could" at bounding box center [871, 318] width 366 height 92
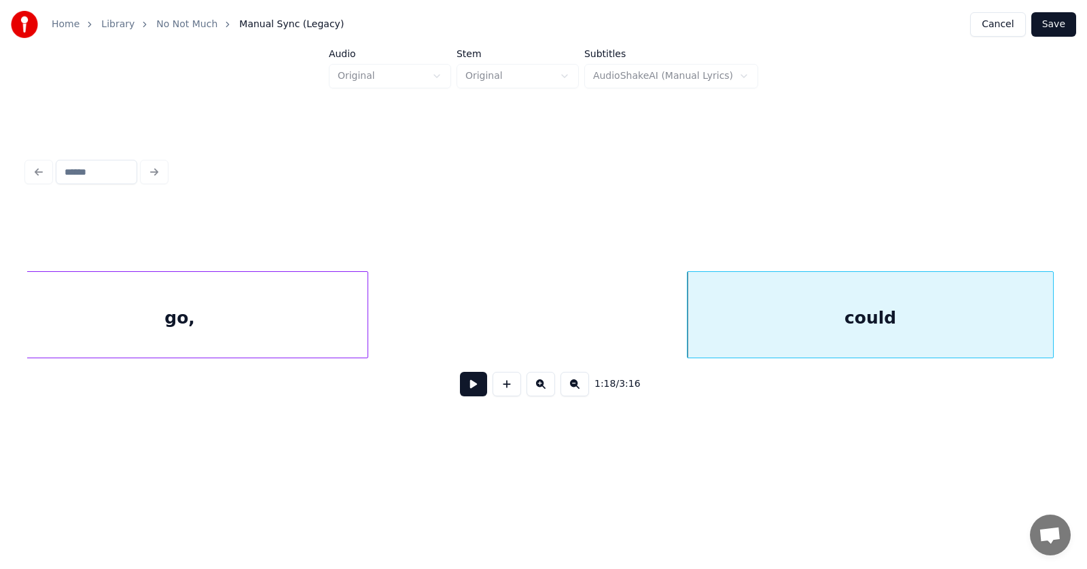
click at [460, 394] on button at bounding box center [473, 384] width 27 height 24
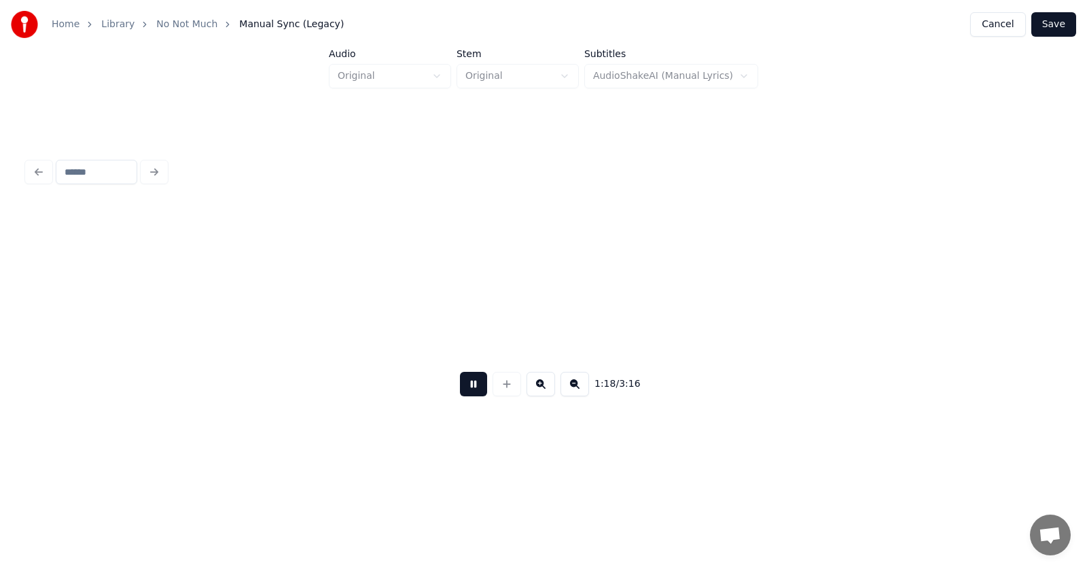
scroll to position [0, 40138]
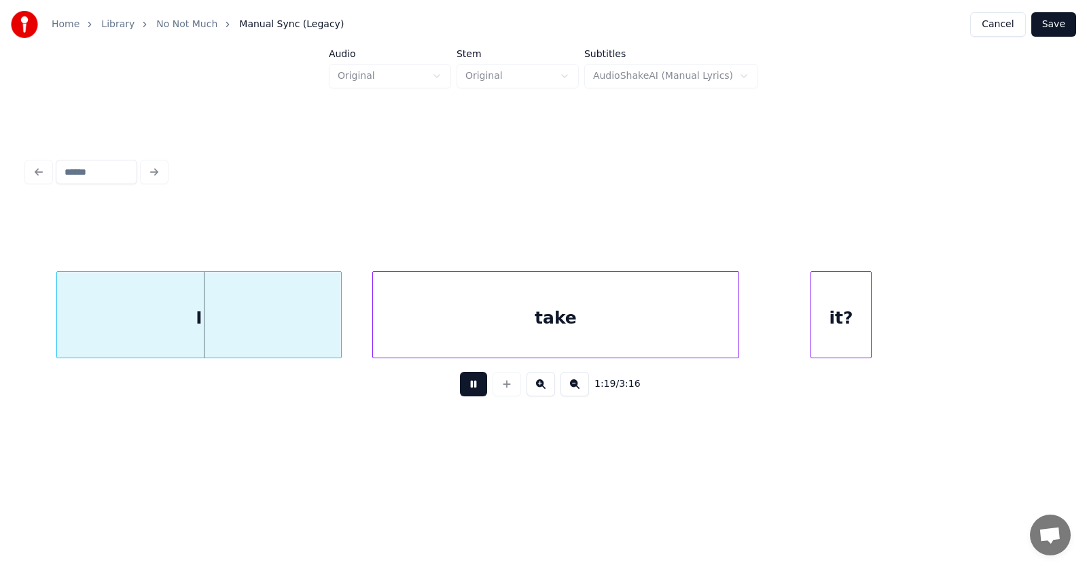
click at [460, 394] on button at bounding box center [473, 384] width 27 height 24
click at [238, 334] on div "I" at bounding box center [171, 318] width 284 height 92
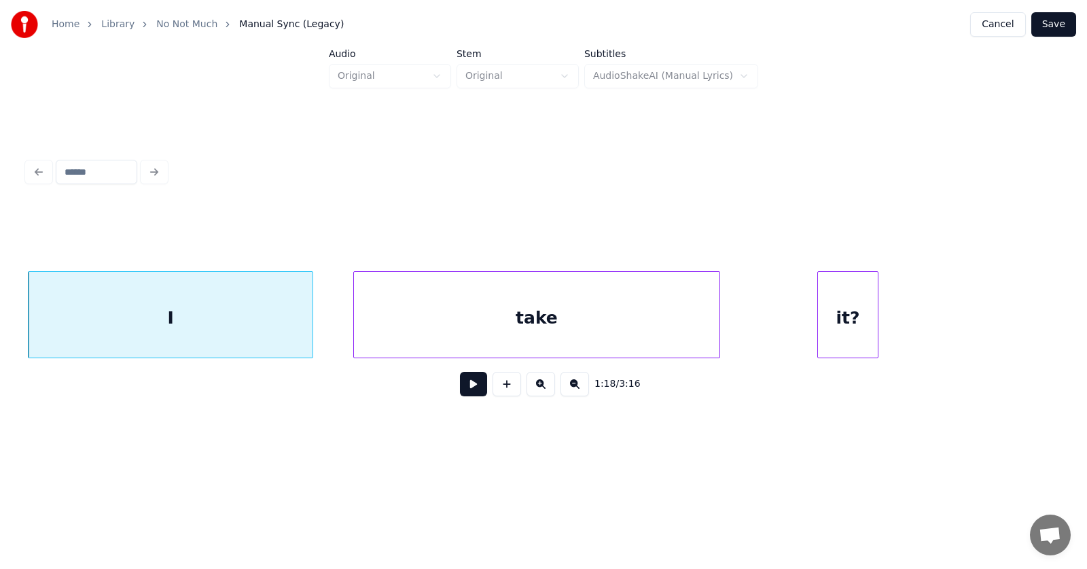
click at [432, 330] on div "take" at bounding box center [537, 318] width 366 height 92
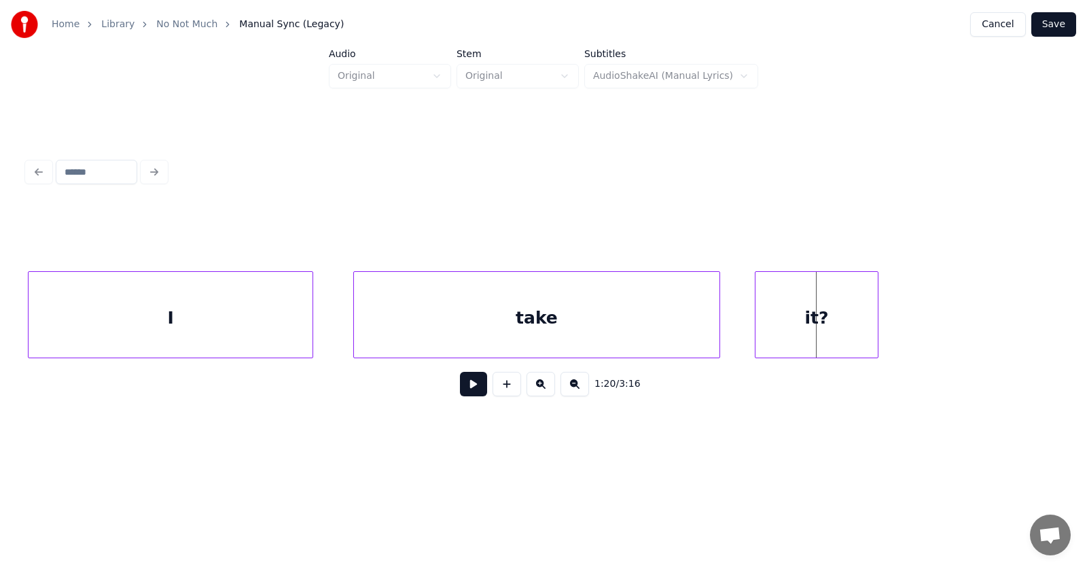
click at [758, 326] on div at bounding box center [758, 315] width 4 height 86
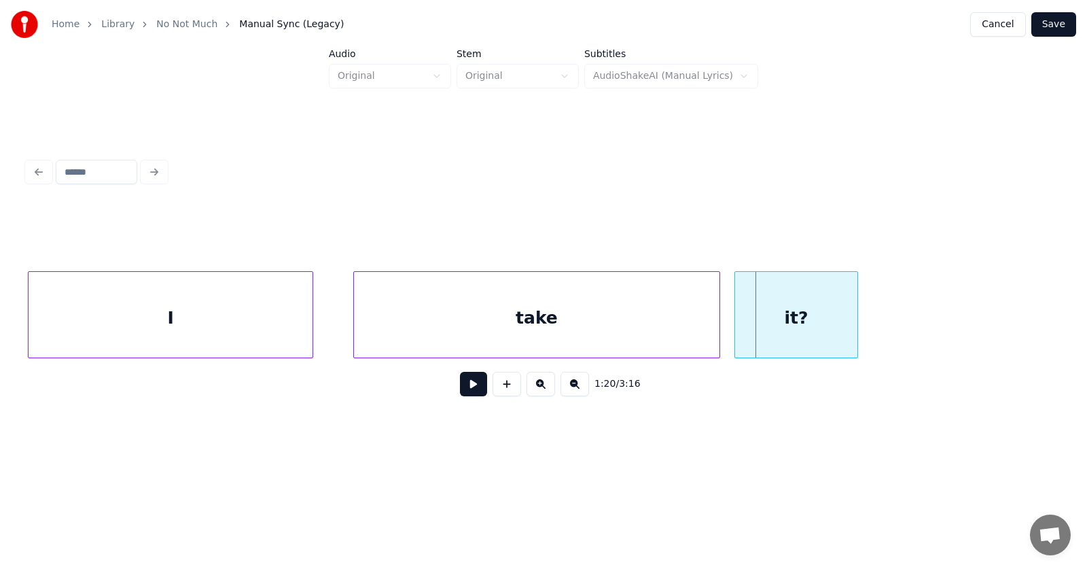
click at [786, 324] on div "it?" at bounding box center [796, 318] width 122 height 92
click at [534, 325] on div "take" at bounding box center [537, 318] width 366 height 92
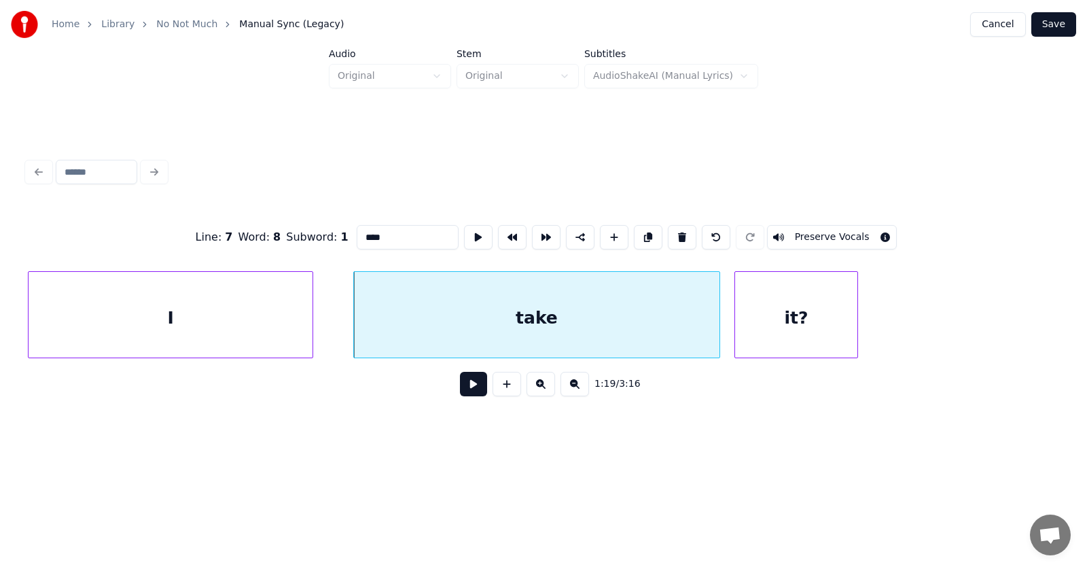
click at [476, 390] on button at bounding box center [473, 384] width 27 height 24
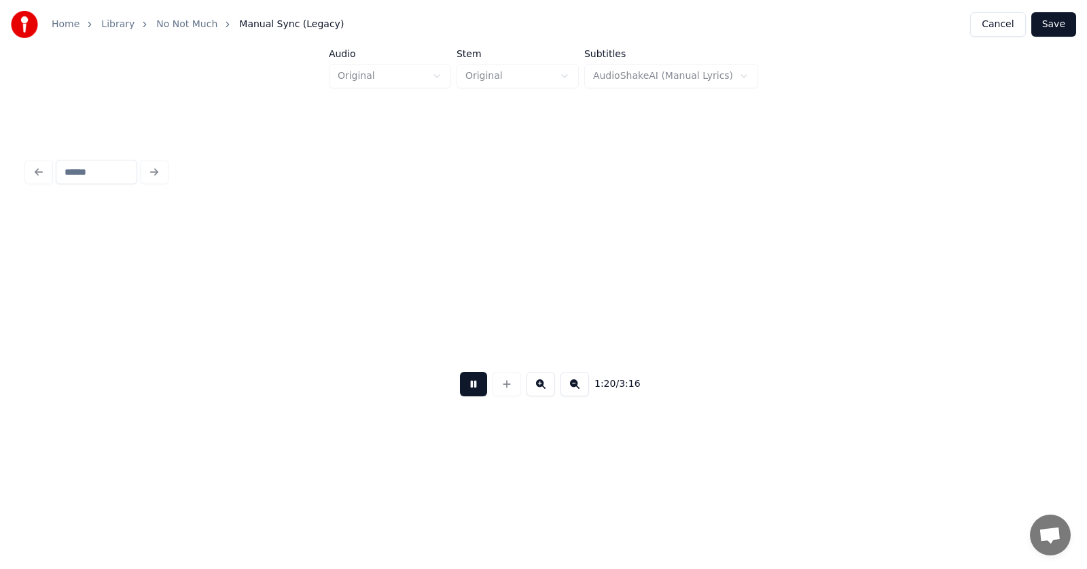
scroll to position [0, 41172]
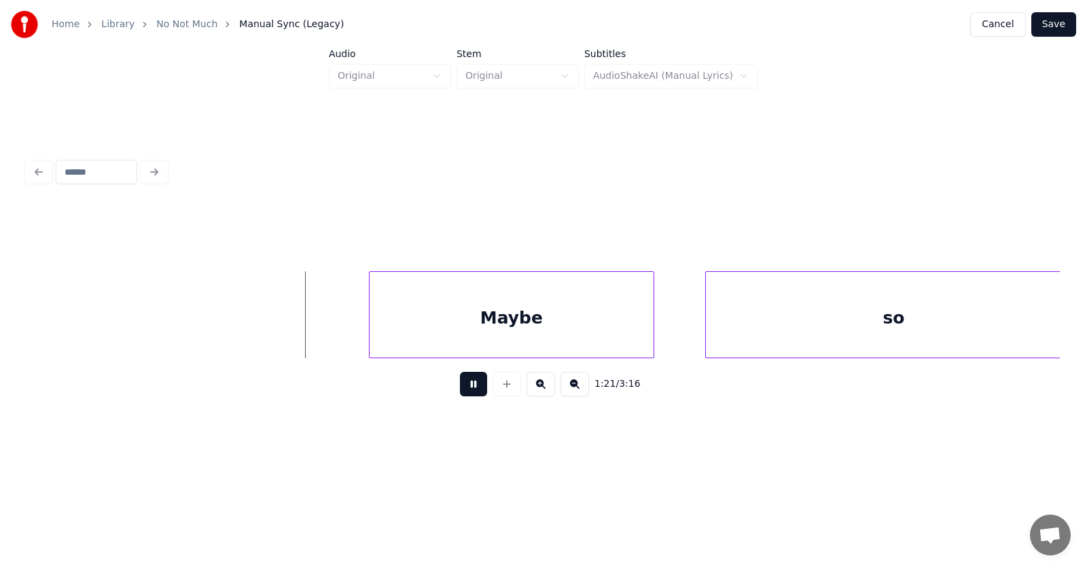
click at [476, 390] on button at bounding box center [473, 384] width 27 height 24
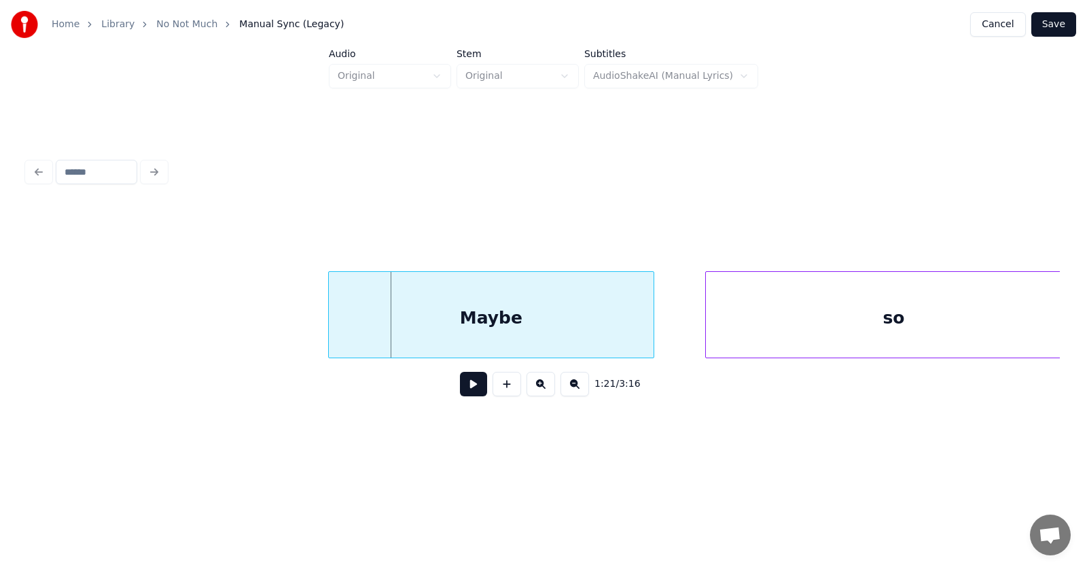
click at [329, 331] on div at bounding box center [331, 315] width 4 height 86
click at [436, 335] on div "Maybe" at bounding box center [465, 318] width 326 height 92
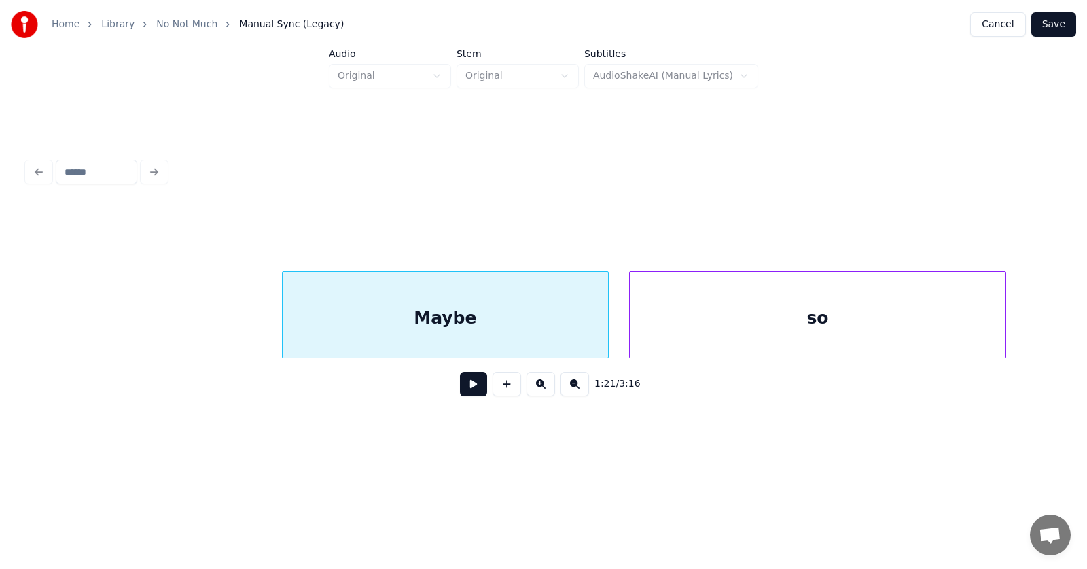
click at [686, 338] on div "so" at bounding box center [818, 318] width 376 height 92
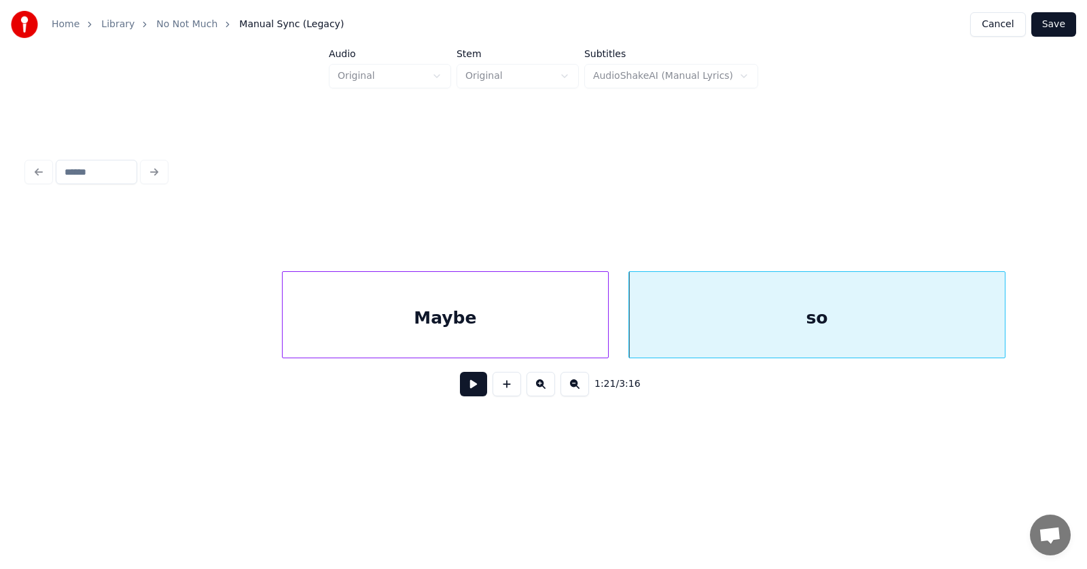
click at [460, 385] on button at bounding box center [473, 384] width 27 height 24
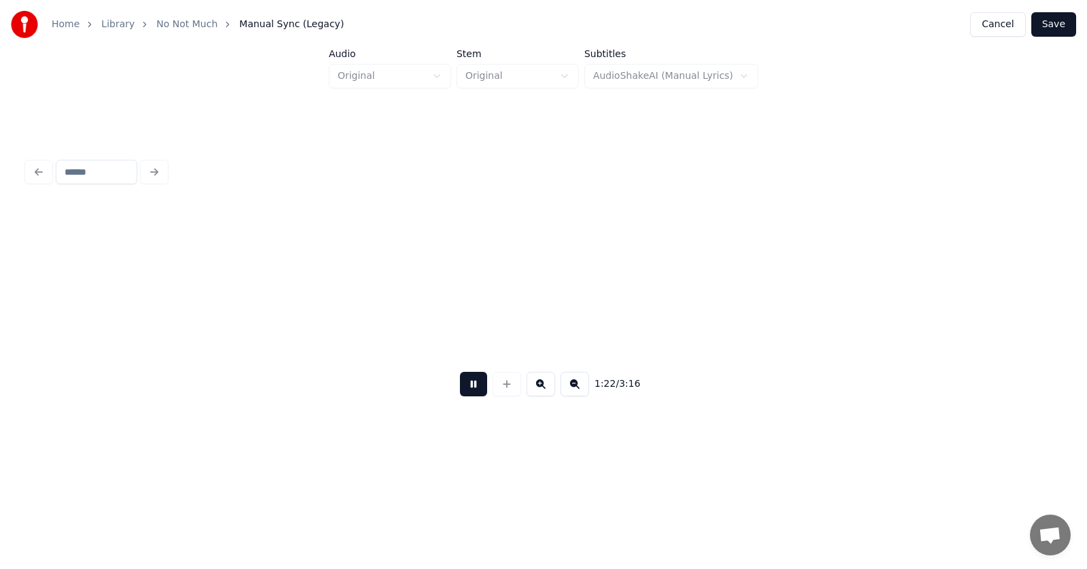
scroll to position [0, 42230]
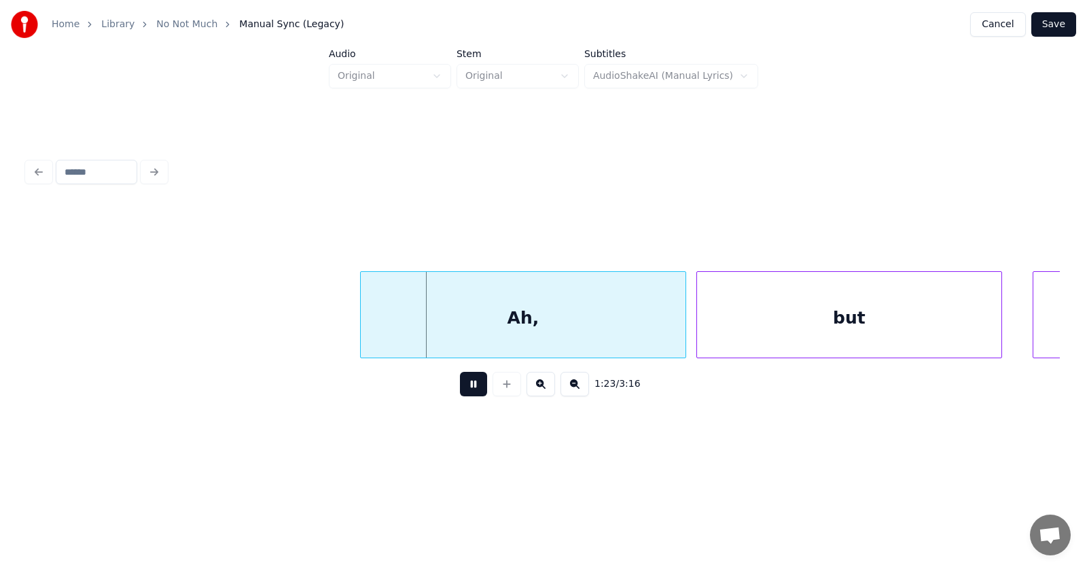
click at [460, 385] on button at bounding box center [473, 384] width 27 height 24
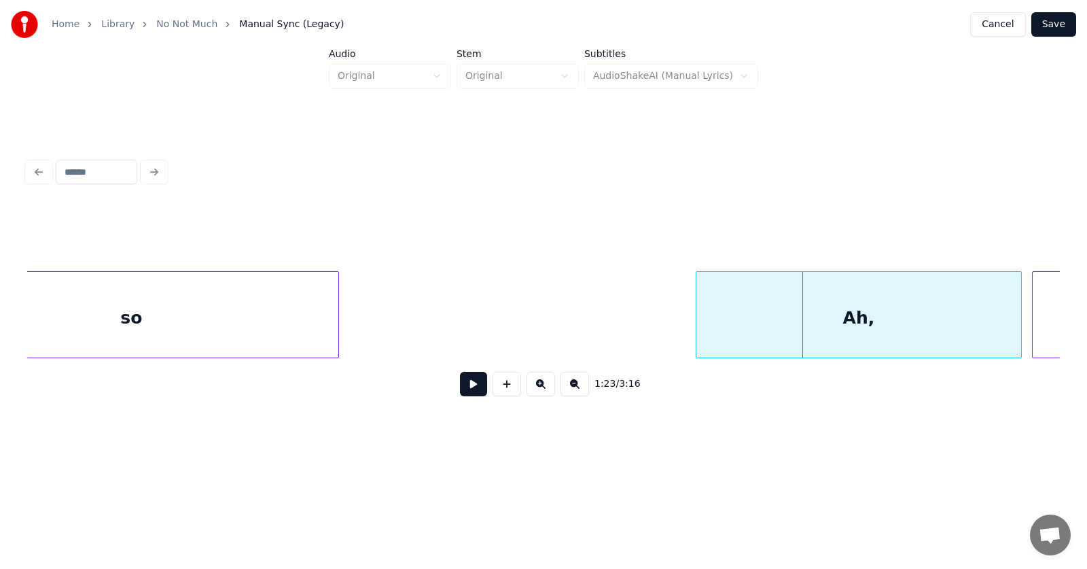
click at [336, 321] on div at bounding box center [336, 315] width 4 height 86
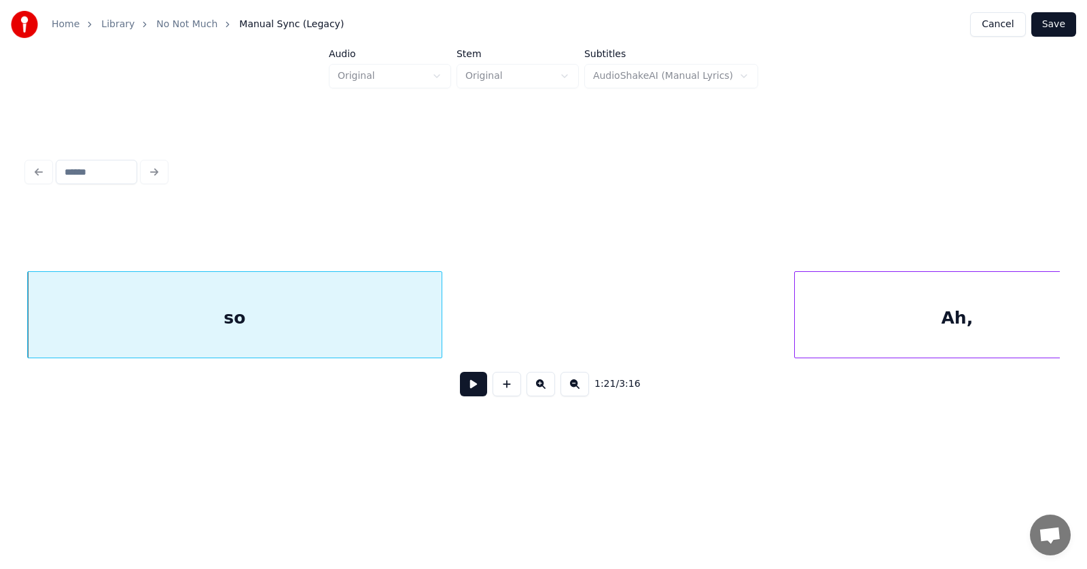
scroll to position [0, 41853]
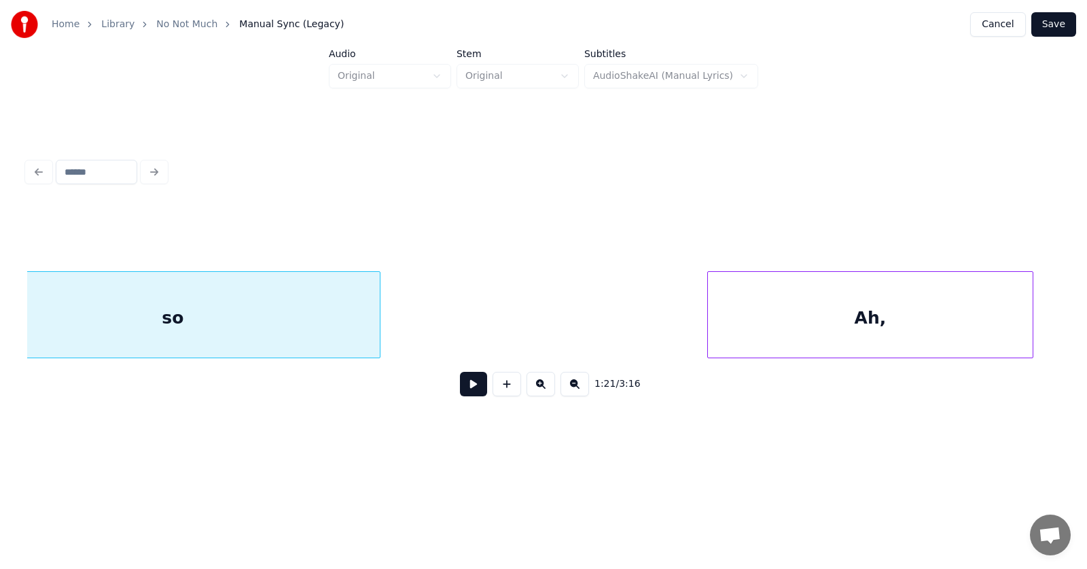
click at [809, 321] on div "Ah," at bounding box center [870, 318] width 325 height 92
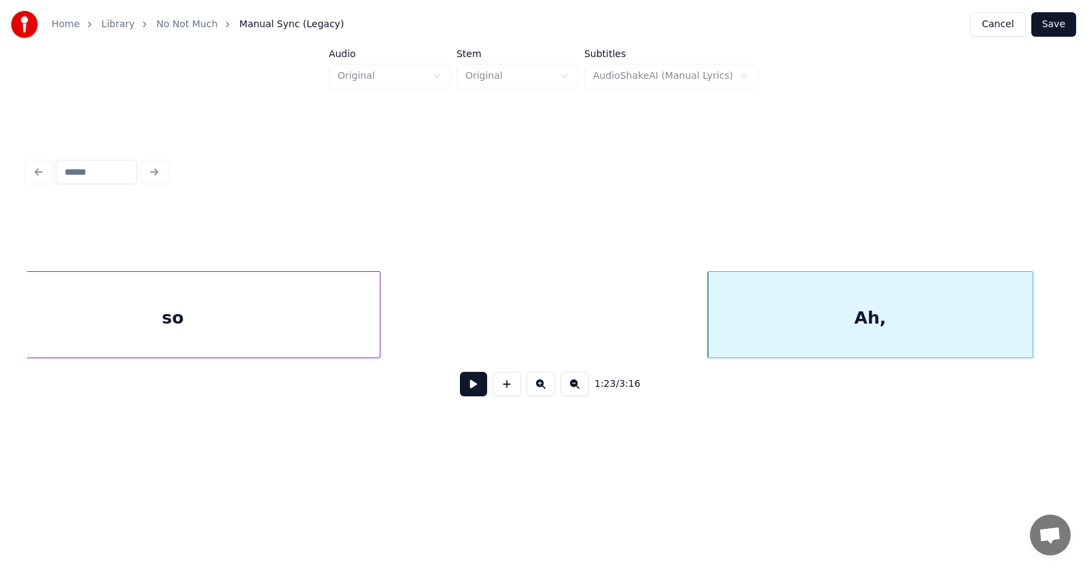
click at [464, 386] on button at bounding box center [473, 384] width 27 height 24
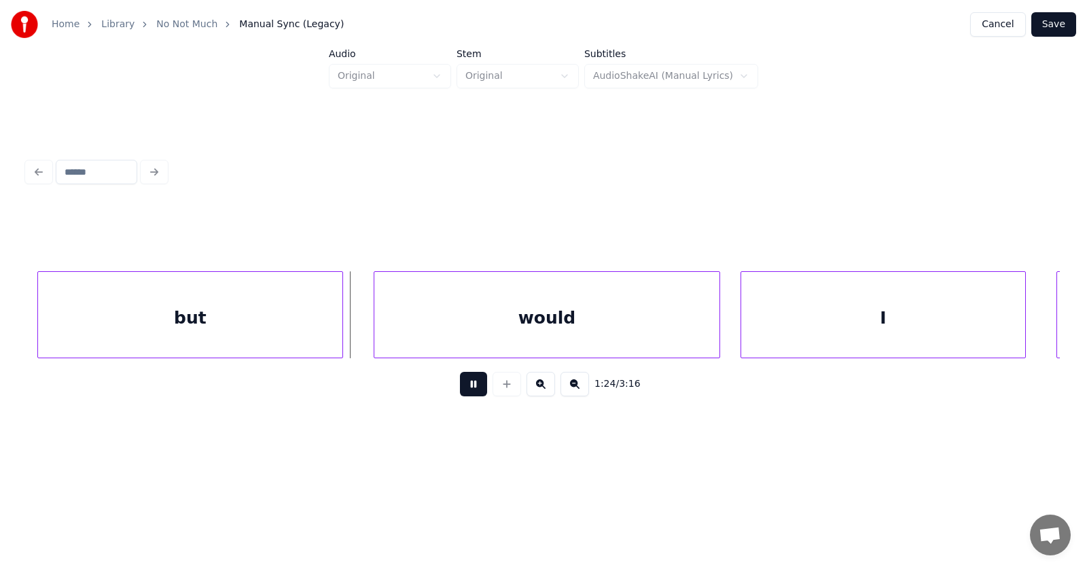
click at [464, 386] on button at bounding box center [473, 384] width 27 height 24
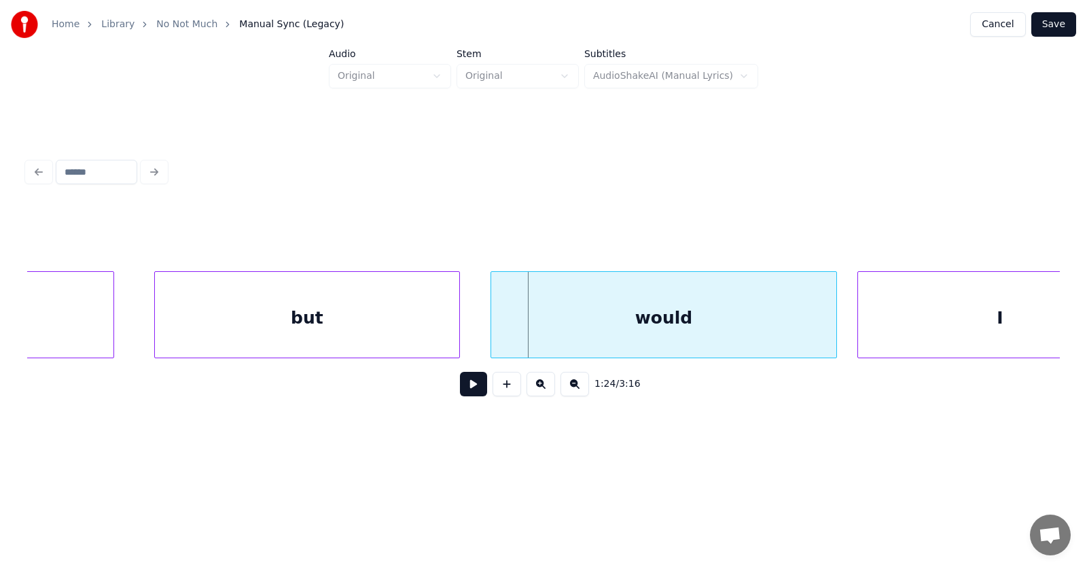
scroll to position [0, 42638]
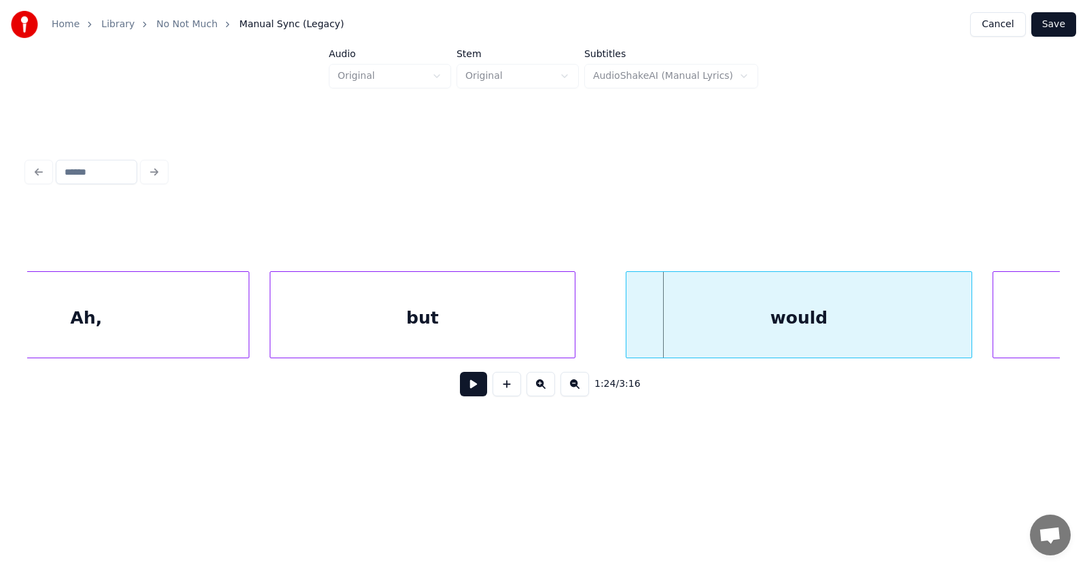
click at [431, 327] on div "but" at bounding box center [423, 318] width 304 height 92
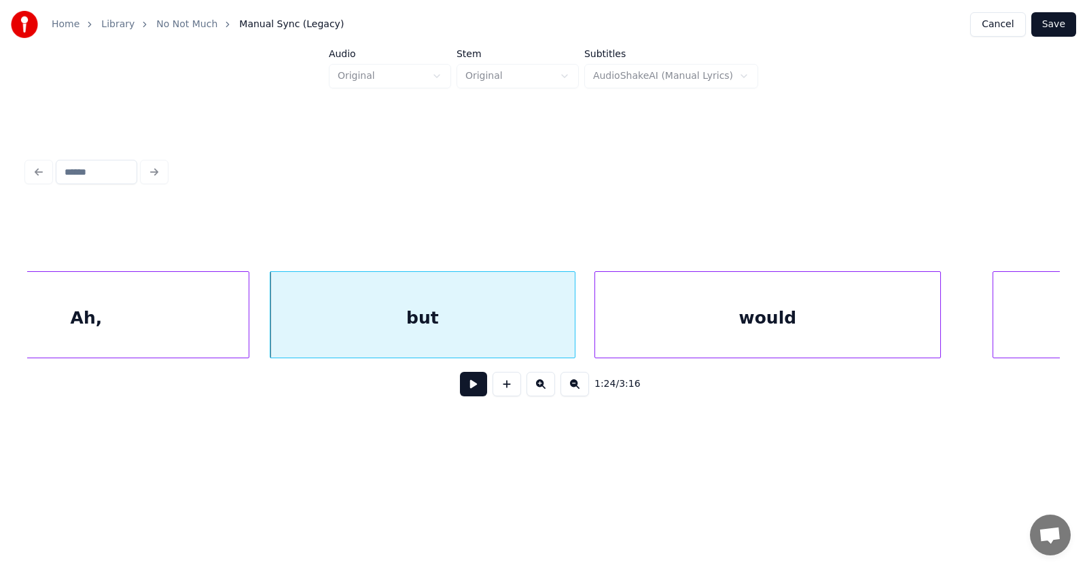
click at [668, 328] on div "would" at bounding box center [767, 318] width 345 height 92
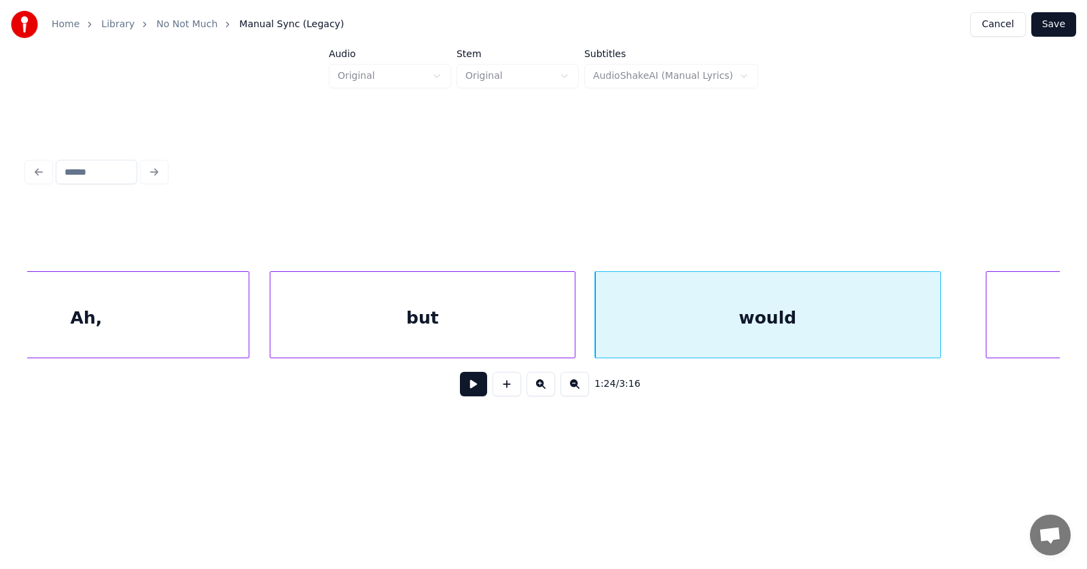
scroll to position [0, 42852]
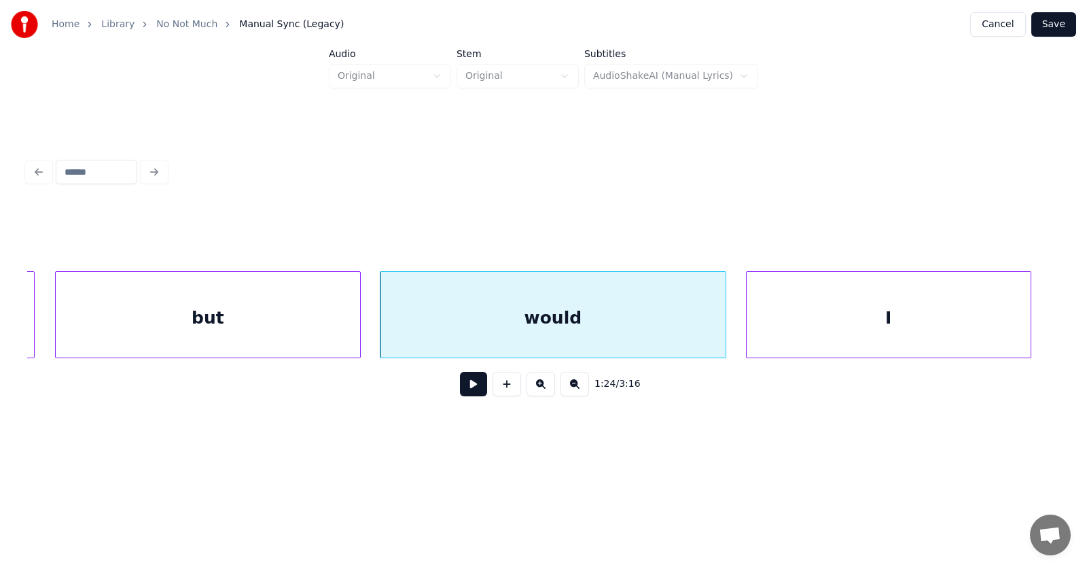
click at [973, 324] on div "I" at bounding box center [889, 318] width 284 height 92
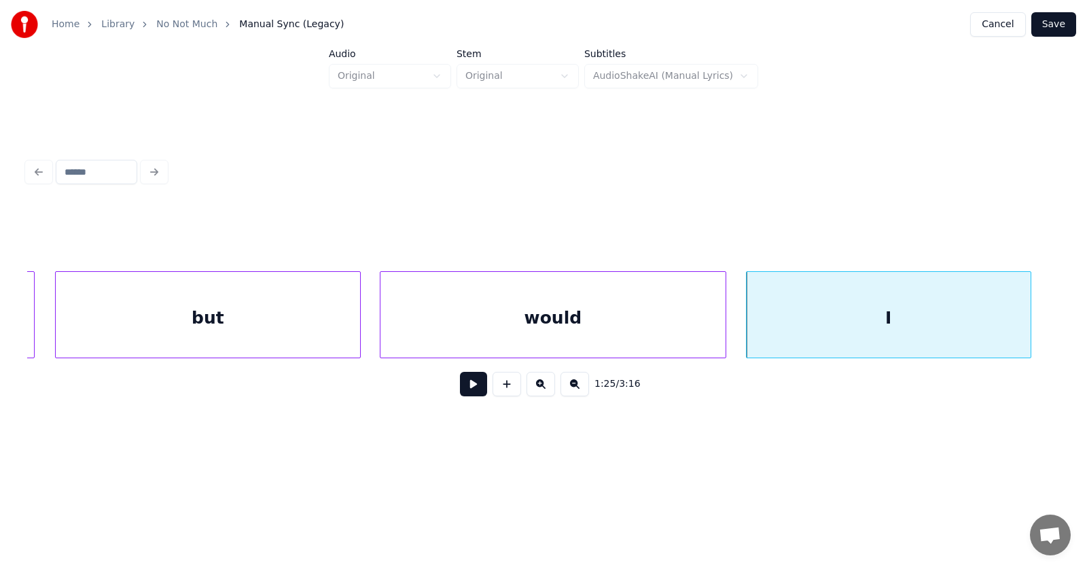
click at [470, 386] on button at bounding box center [473, 384] width 27 height 24
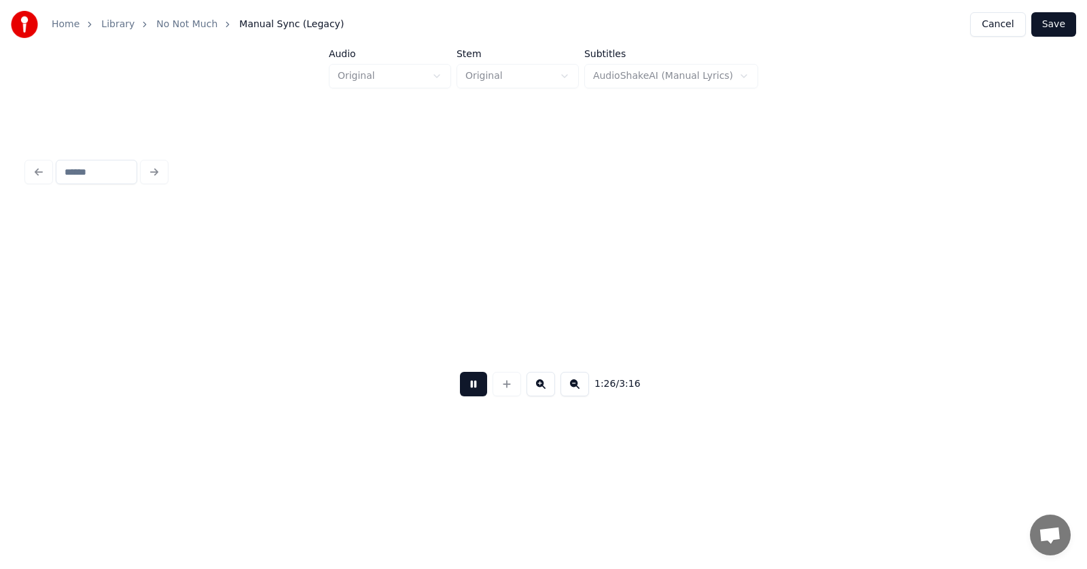
scroll to position [0, 43886]
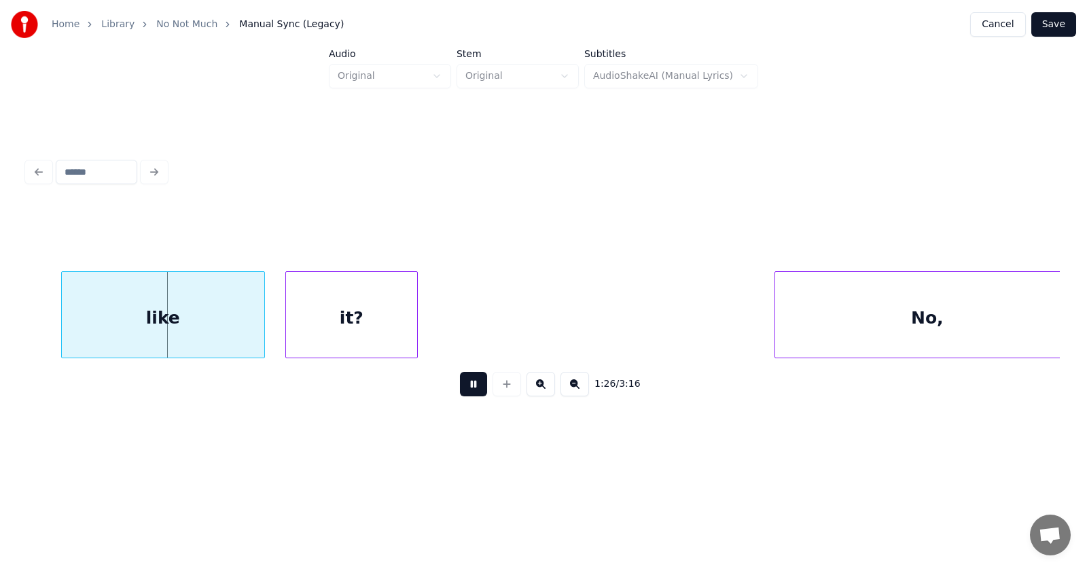
click at [470, 386] on button at bounding box center [473, 384] width 27 height 24
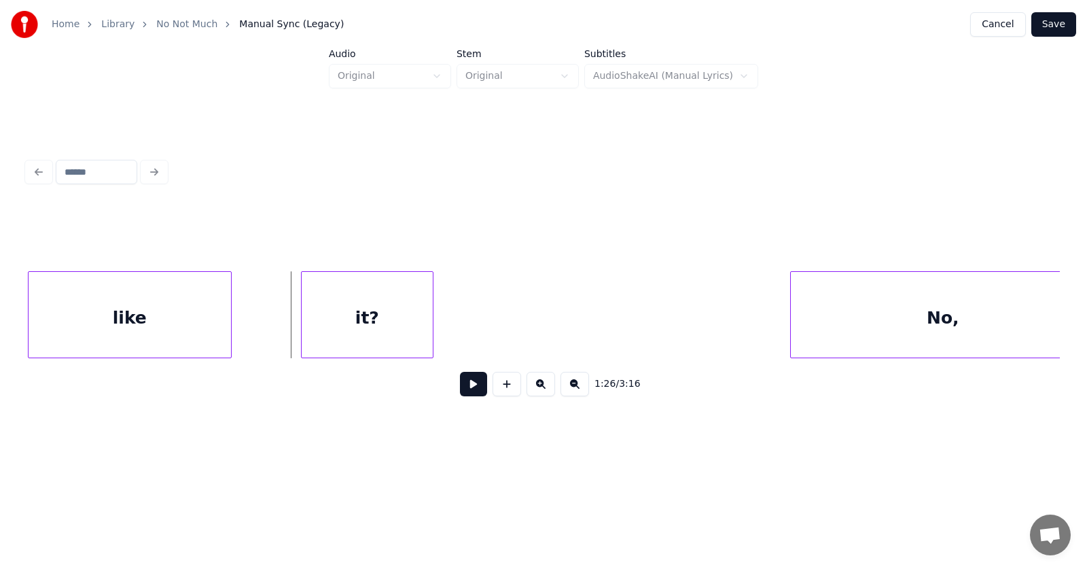
scroll to position [0, 43866]
click at [169, 316] on div "like" at bounding box center [130, 318] width 203 height 92
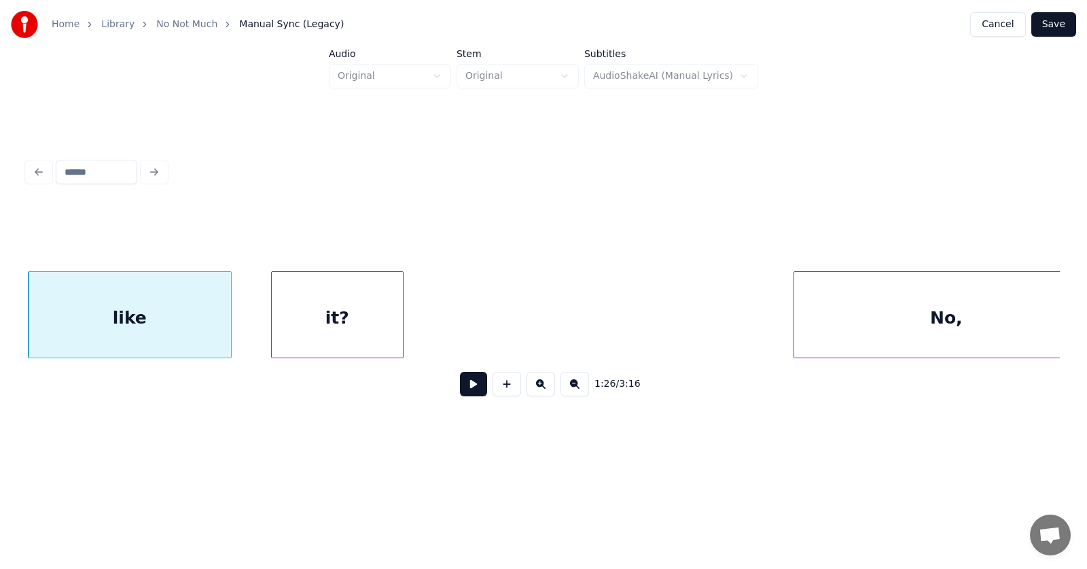
click at [333, 334] on div "it?" at bounding box center [337, 318] width 131 height 92
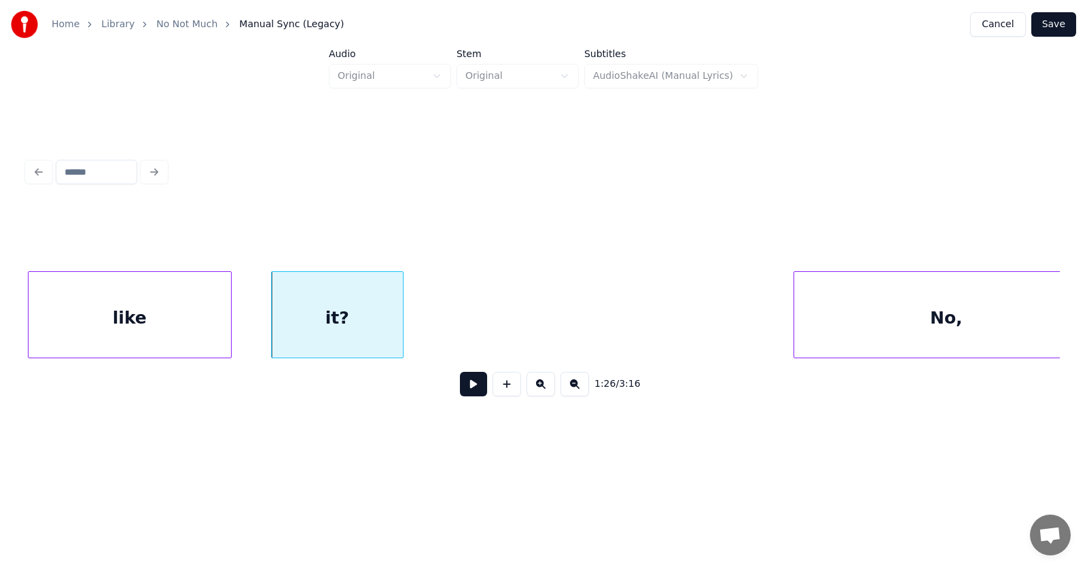
scroll to position [0, 43652]
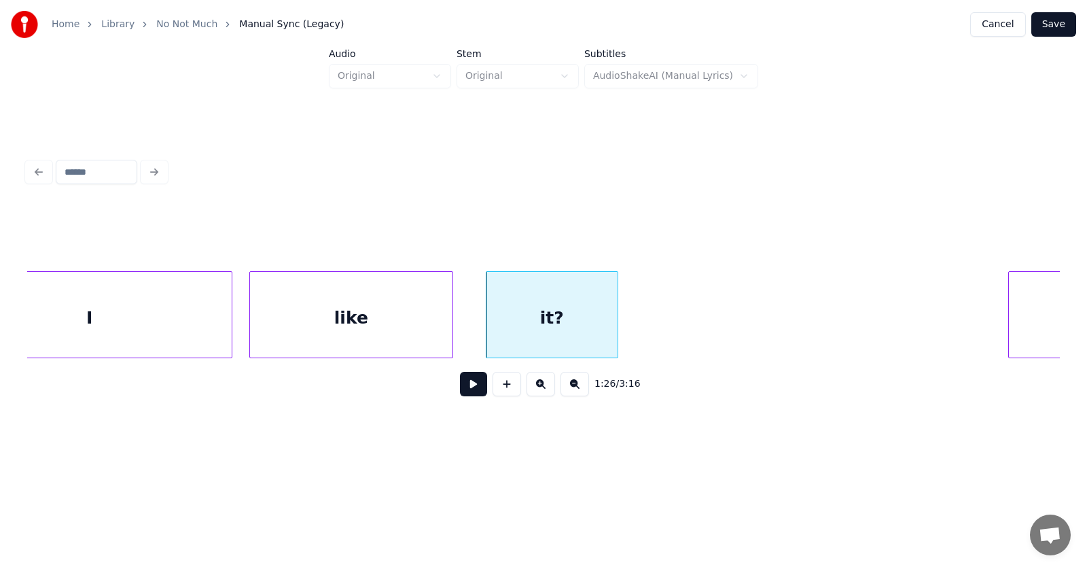
click at [393, 332] on div "like" at bounding box center [351, 318] width 203 height 92
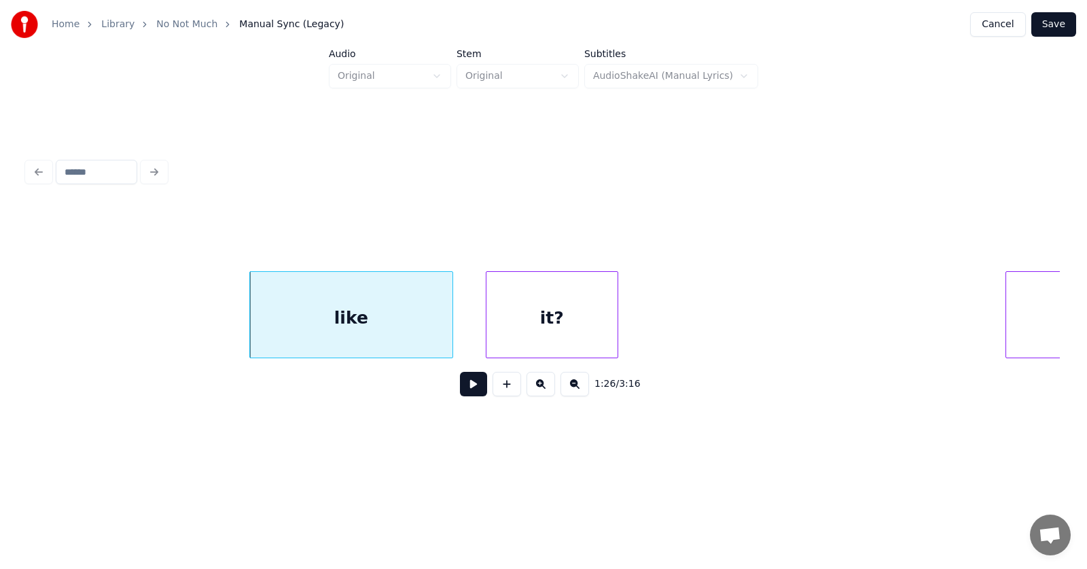
scroll to position [0, 43903]
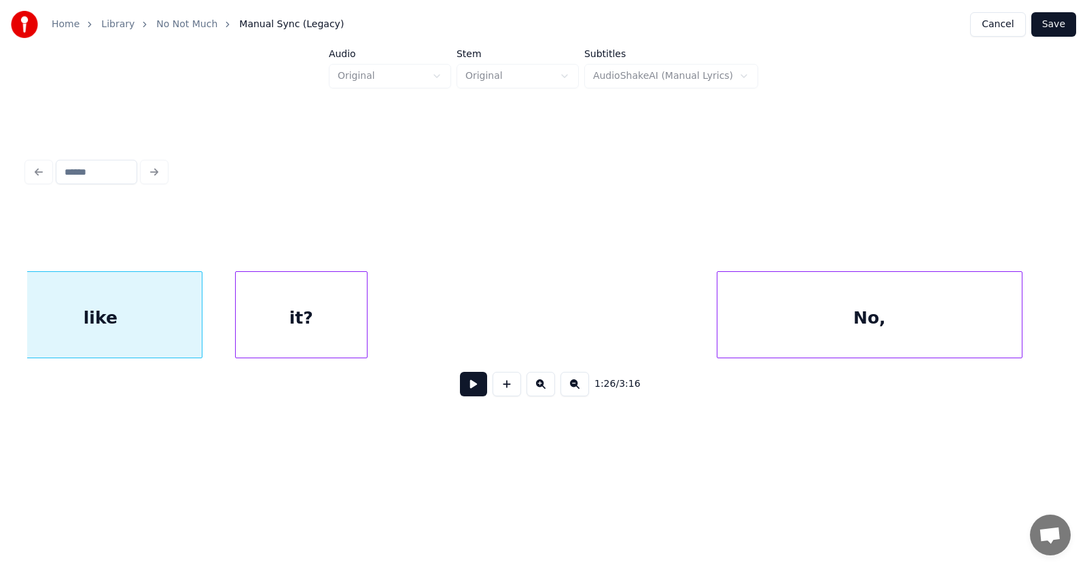
click at [1005, 312] on div "No," at bounding box center [870, 318] width 304 height 92
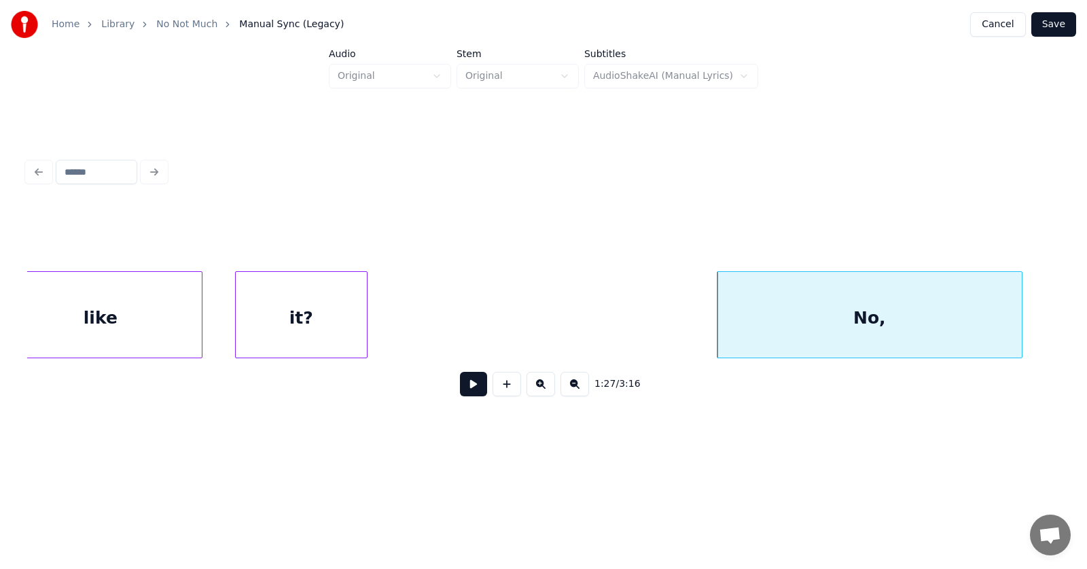
click at [461, 385] on button at bounding box center [473, 384] width 27 height 24
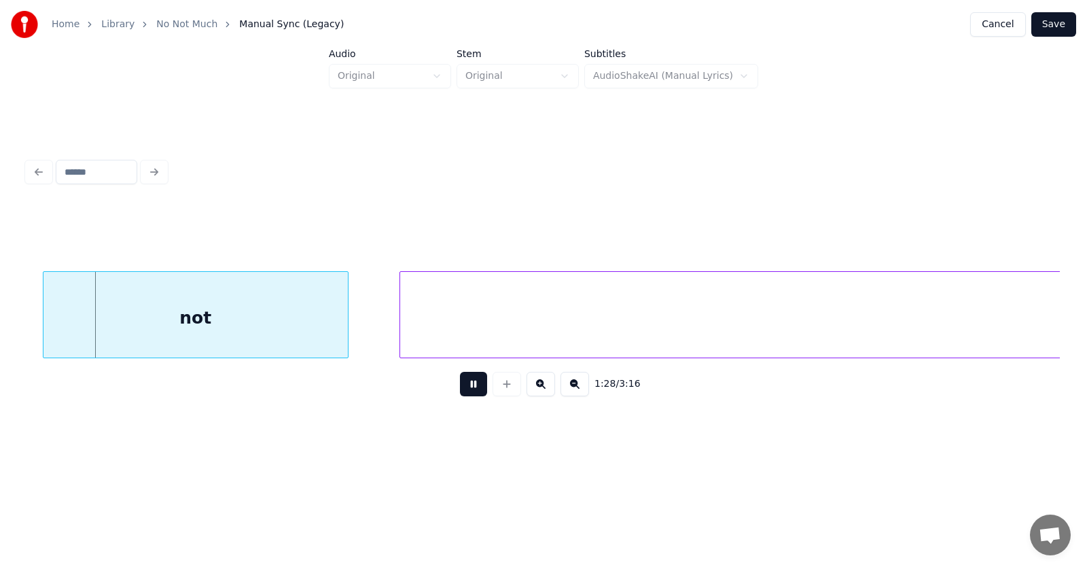
click at [461, 385] on button at bounding box center [473, 384] width 27 height 24
click at [230, 327] on div "not" at bounding box center [181, 318] width 304 height 92
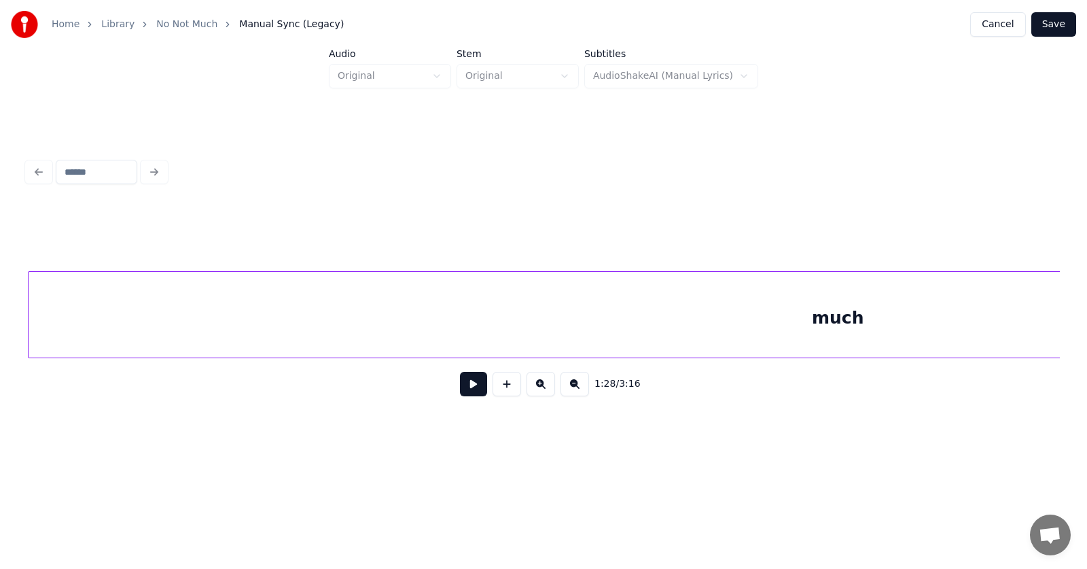
click at [499, 338] on div "much" at bounding box center [839, 318] width 1620 height 92
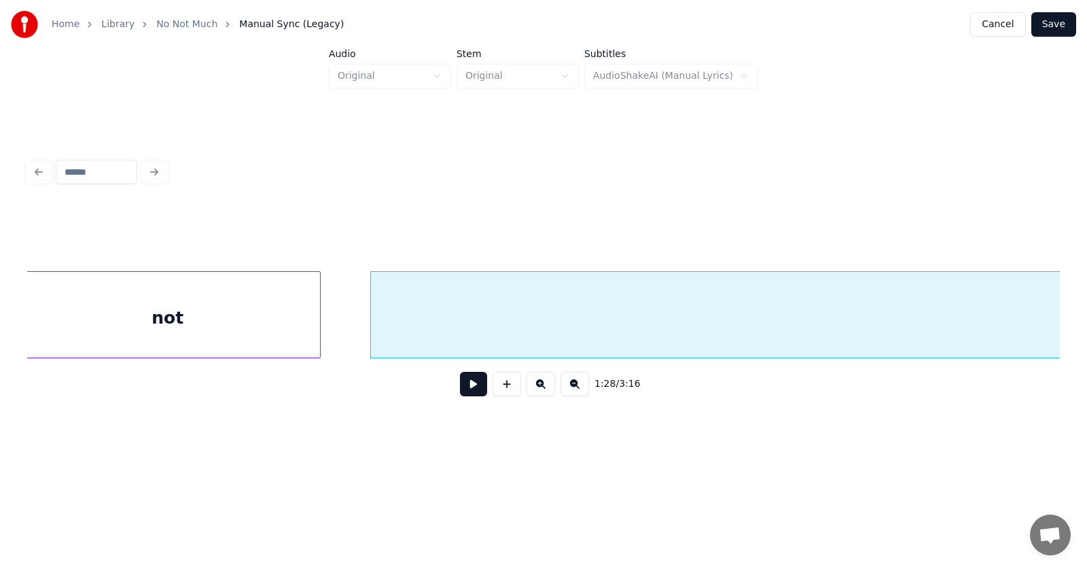
scroll to position [0, 44800]
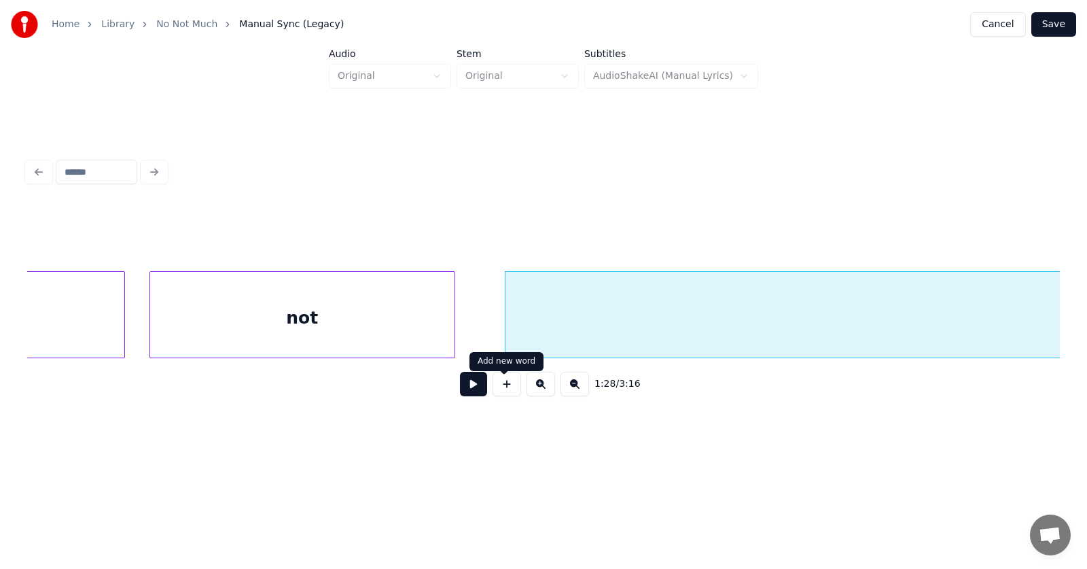
click at [466, 389] on button at bounding box center [473, 384] width 27 height 24
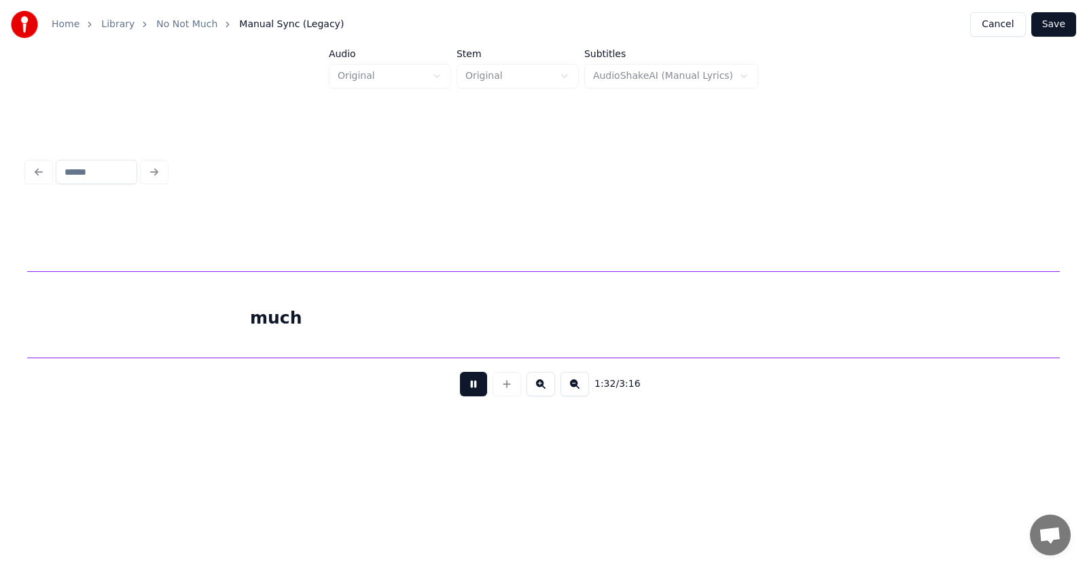
scroll to position [0, 46880]
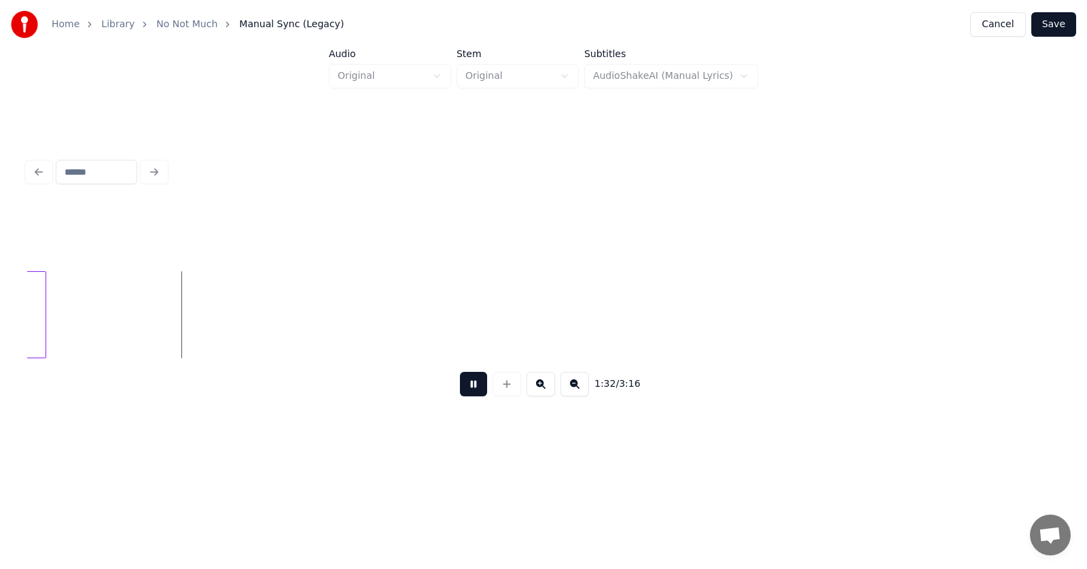
click at [466, 389] on button at bounding box center [473, 384] width 27 height 24
click at [227, 338] on div at bounding box center [229, 315] width 4 height 86
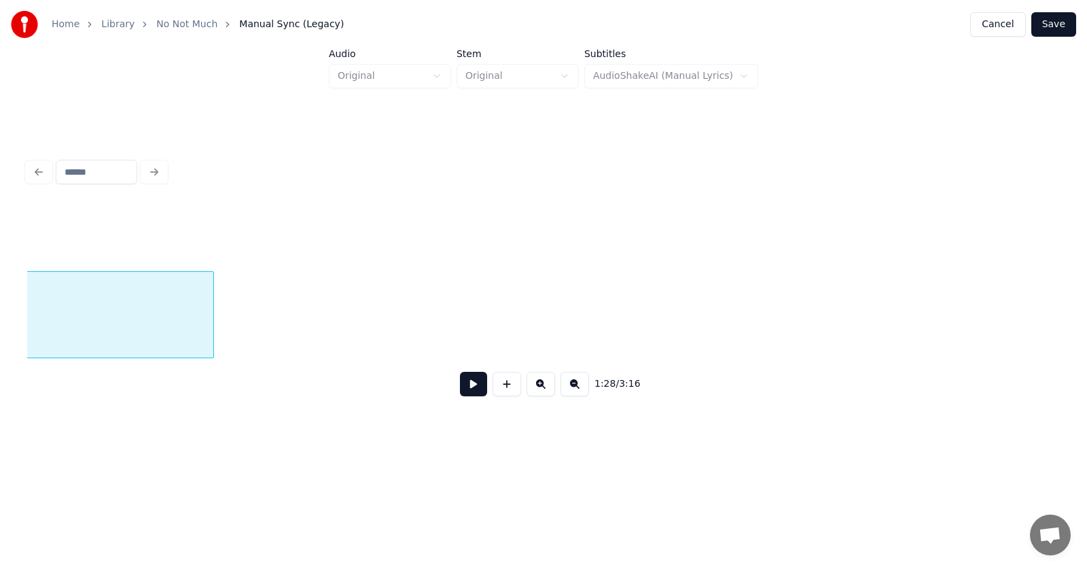
scroll to position [0, 45278]
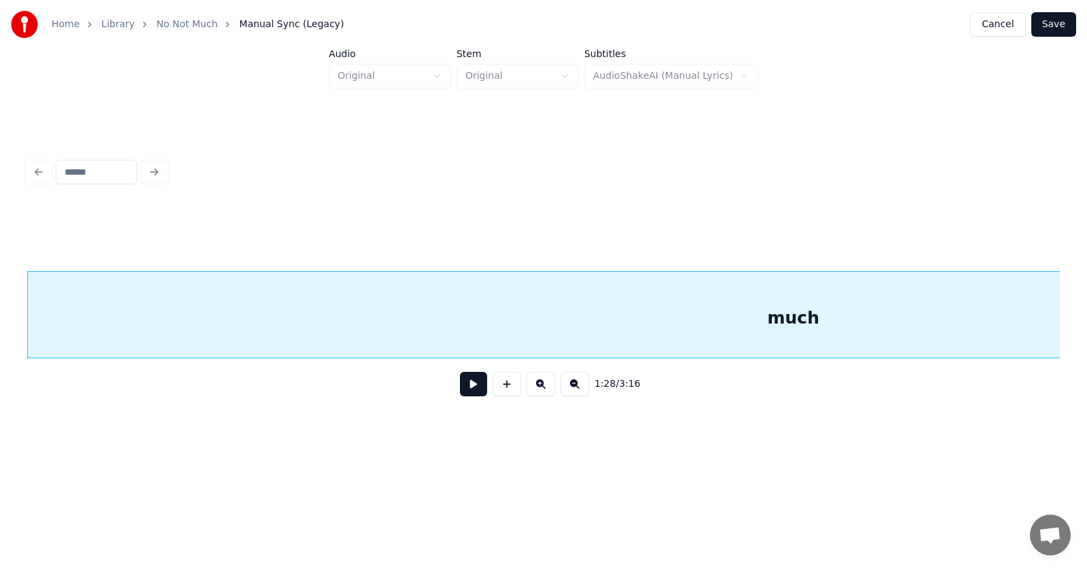
click at [471, 391] on button at bounding box center [473, 384] width 27 height 24
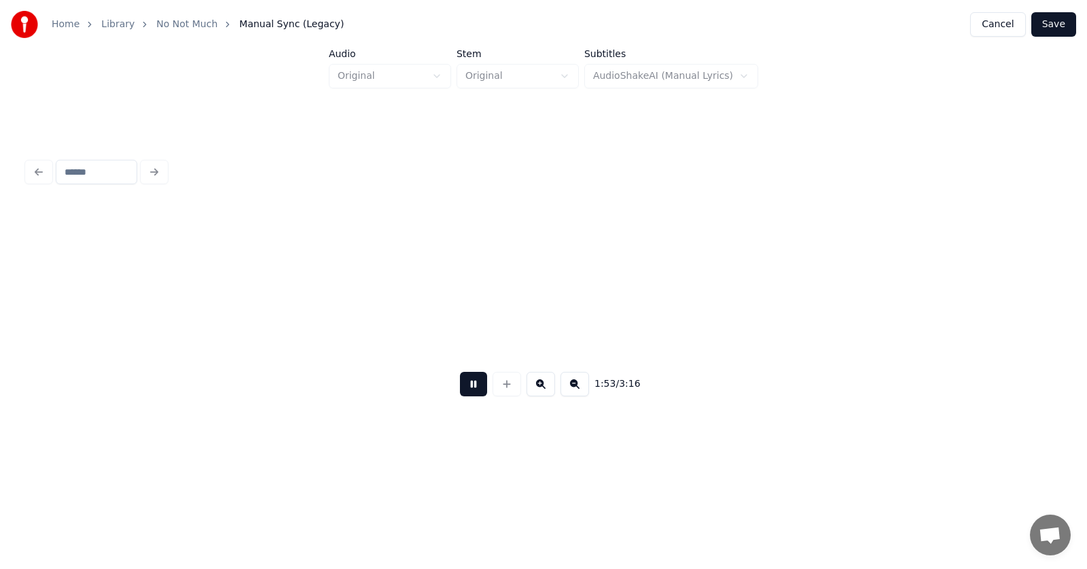
scroll to position [0, 57877]
click at [469, 392] on button at bounding box center [473, 384] width 27 height 24
click at [502, 389] on button at bounding box center [507, 384] width 29 height 24
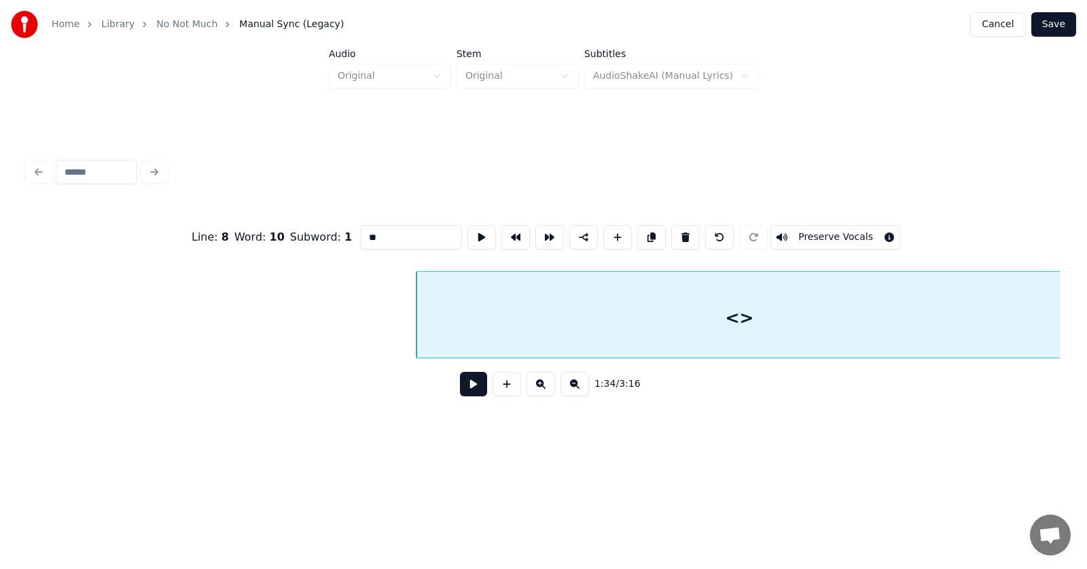
click at [1062, 305] on div "Line : 8 Word : 10 Subword : 1 ** Preserve Vocals 1:34 / 3:16" at bounding box center [544, 280] width 1044 height 269
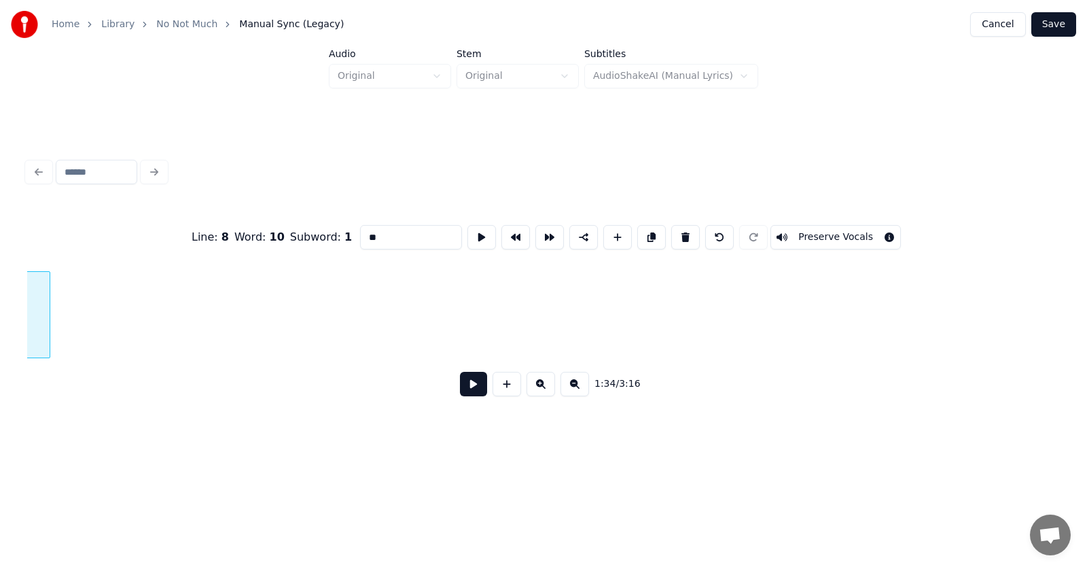
scroll to position [0, 48584]
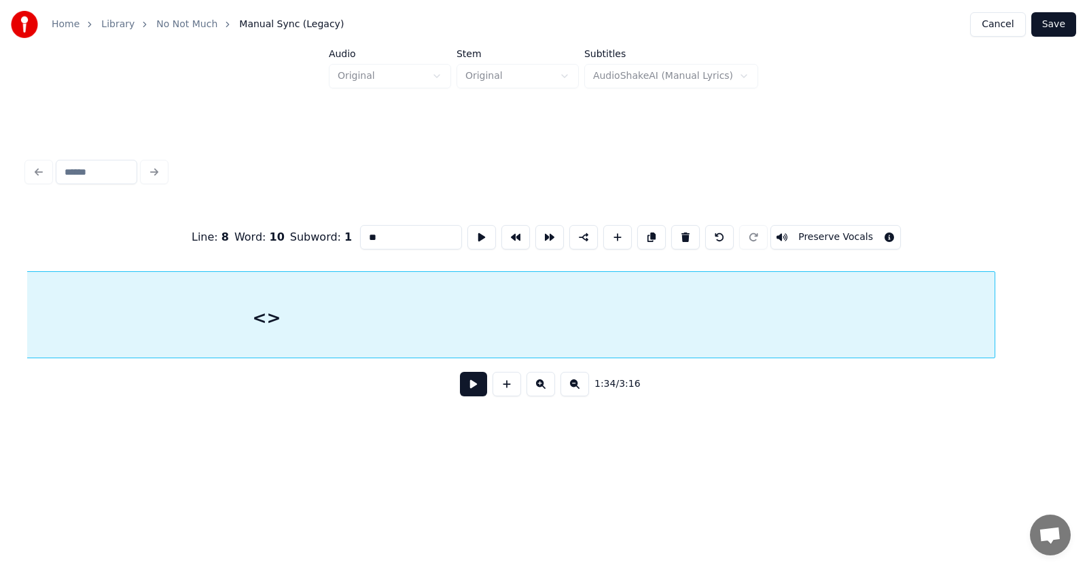
click at [995, 305] on div at bounding box center [993, 315] width 4 height 86
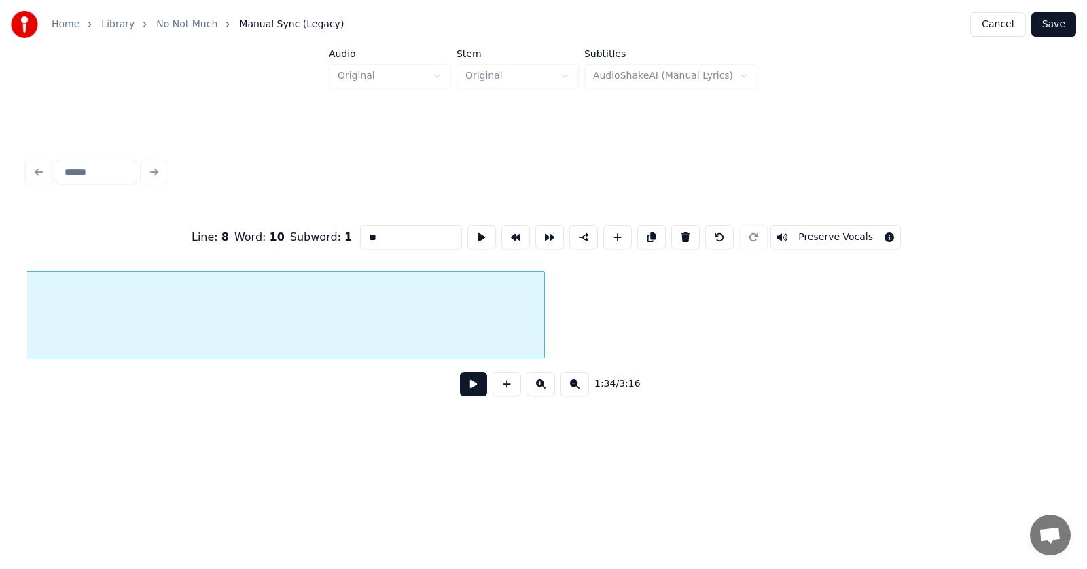
scroll to position [0, 49192]
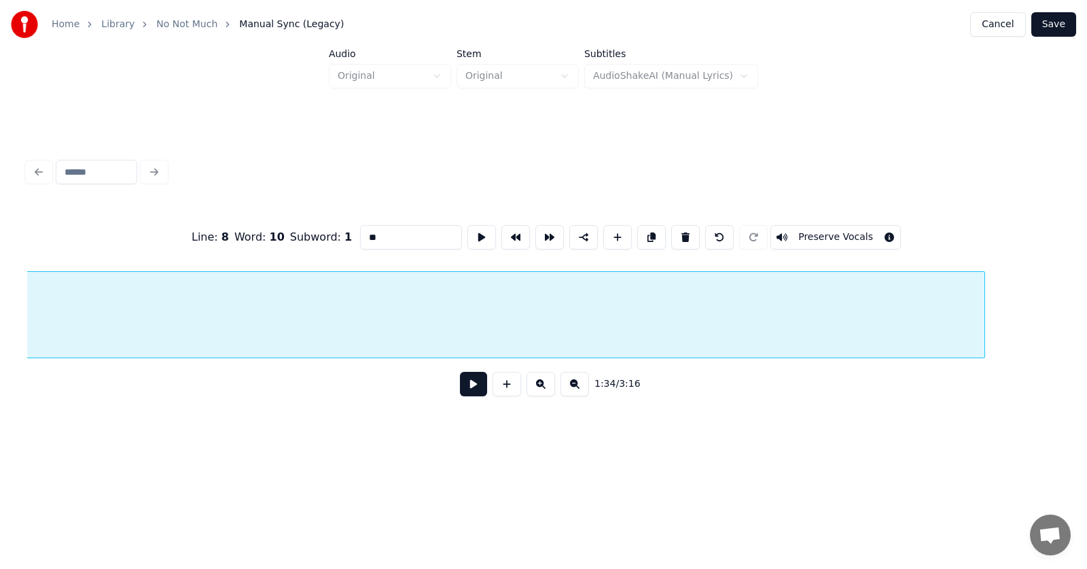
click at [985, 298] on div at bounding box center [983, 315] width 4 height 86
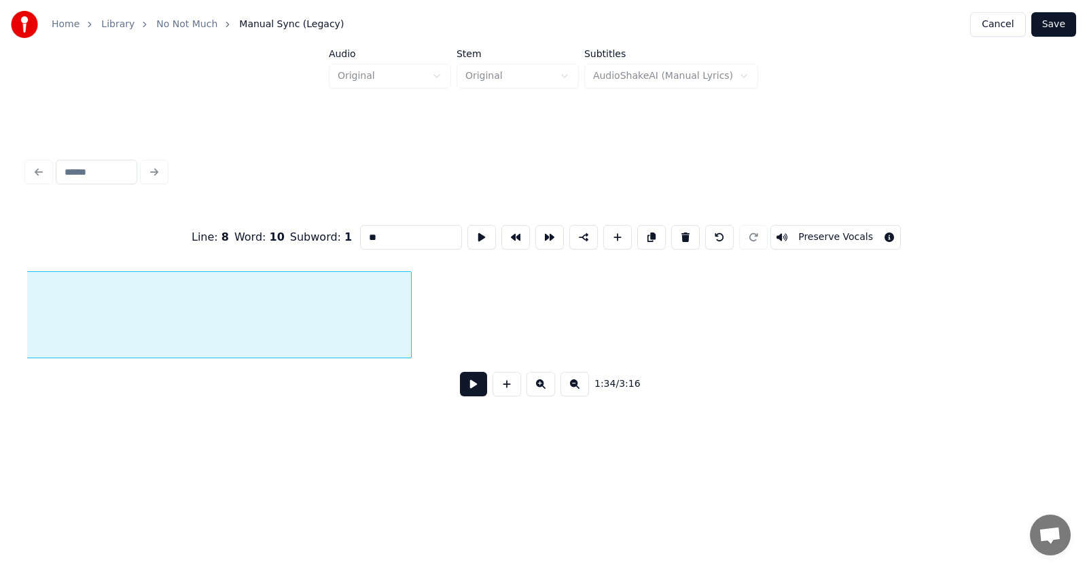
scroll to position [0, 50003]
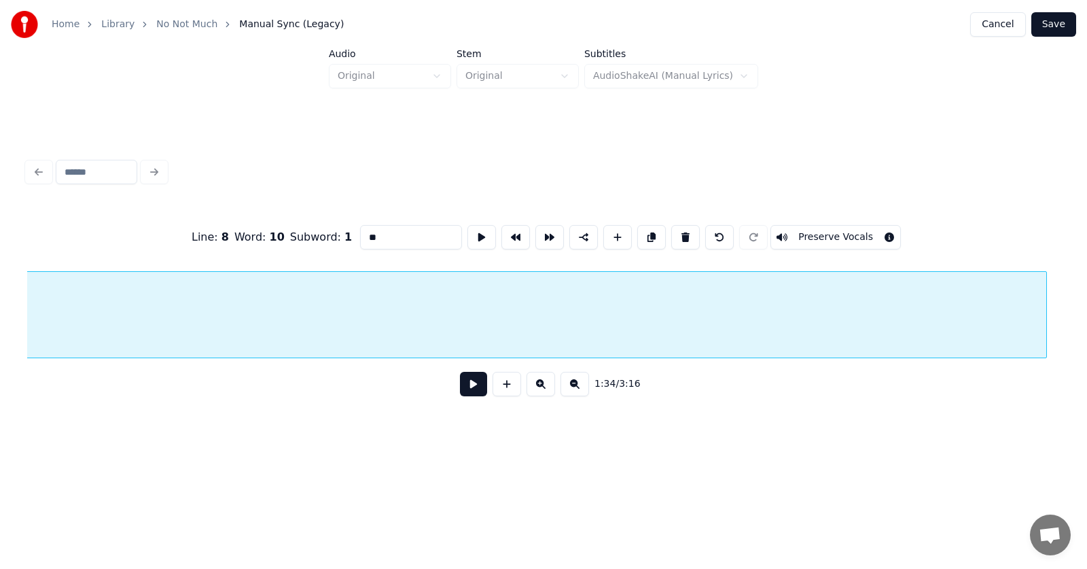
click at [1087, 301] on div "Home Library No Not Much Manual Sync (Legacy) Cancel Save Audio Original Stem O…" at bounding box center [543, 225] width 1087 height 451
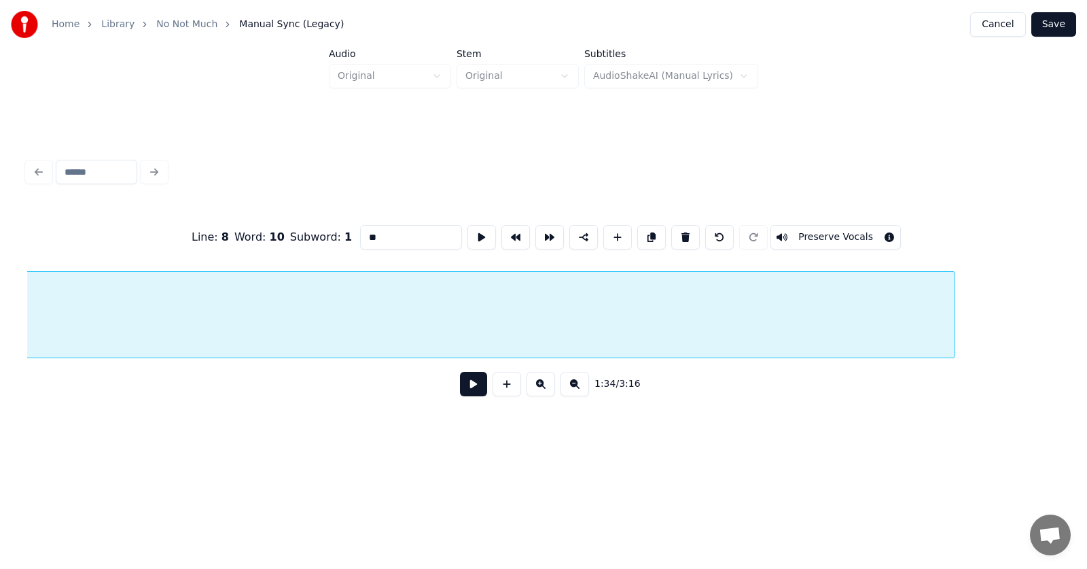
scroll to position [0, 50341]
click at [1034, 318] on div at bounding box center [1032, 315] width 4 height 86
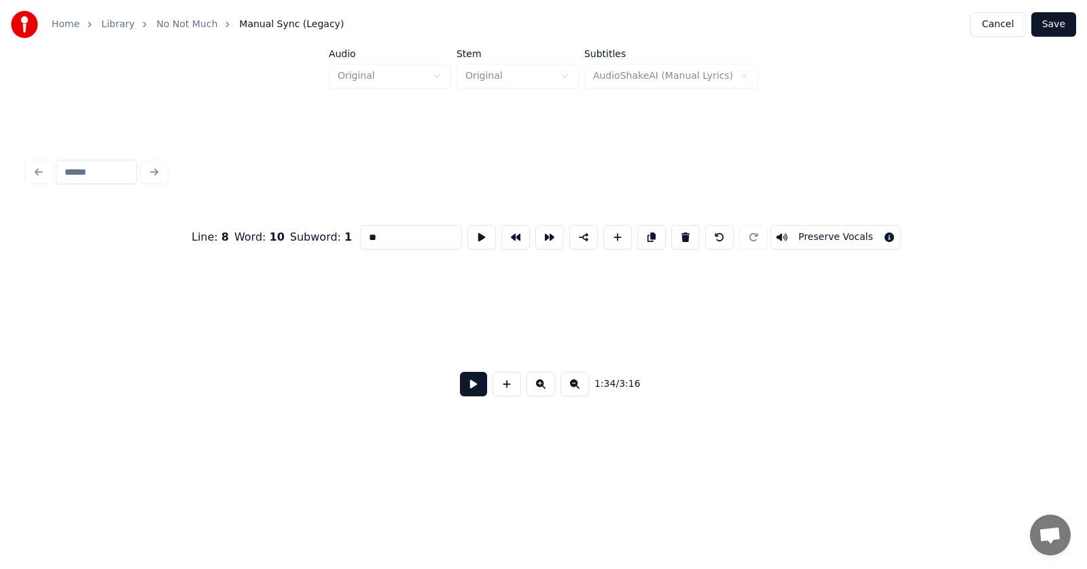
scroll to position [0, 51219]
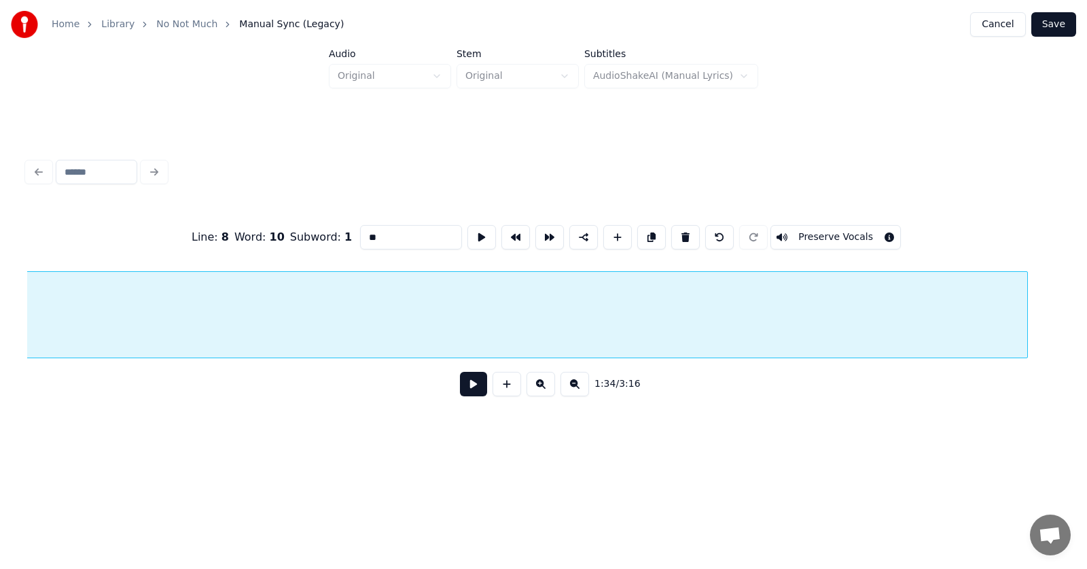
click at [1028, 304] on div at bounding box center [1026, 315] width 4 height 86
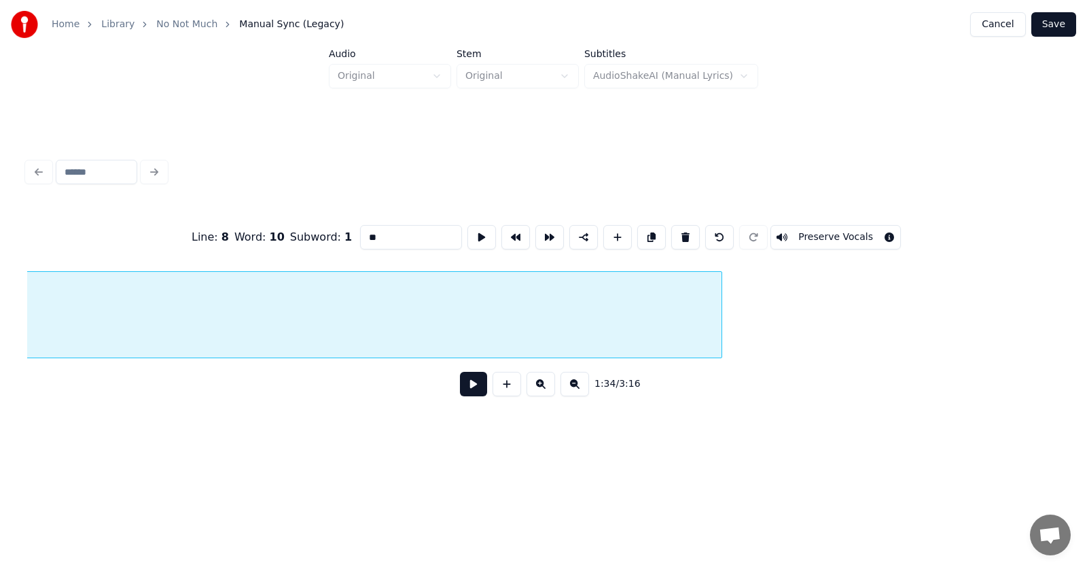
scroll to position [0, 51692]
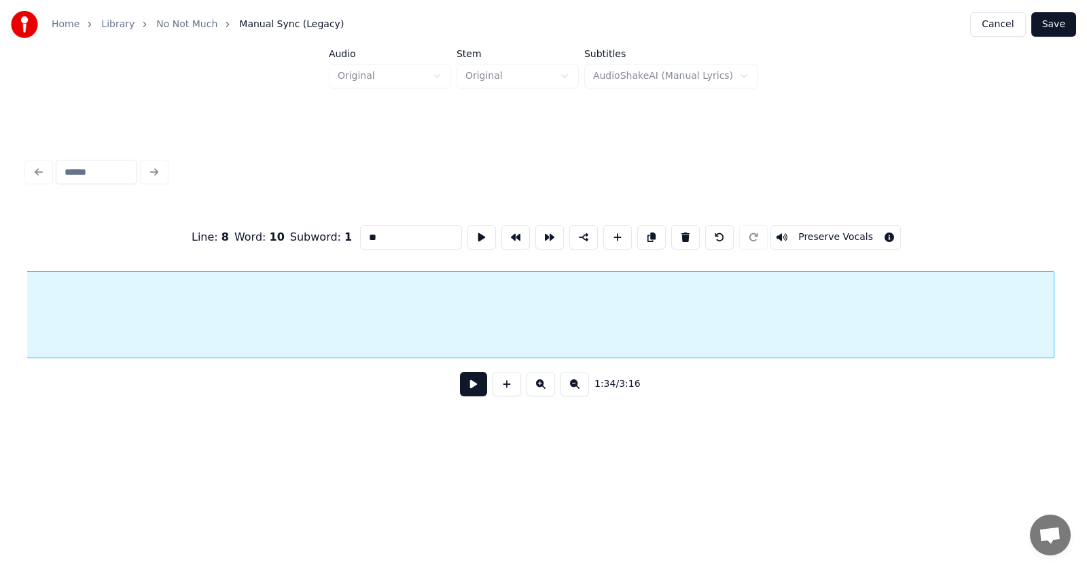
click at [1054, 310] on div at bounding box center [1052, 315] width 4 height 86
click at [468, 232] on button at bounding box center [482, 237] width 29 height 24
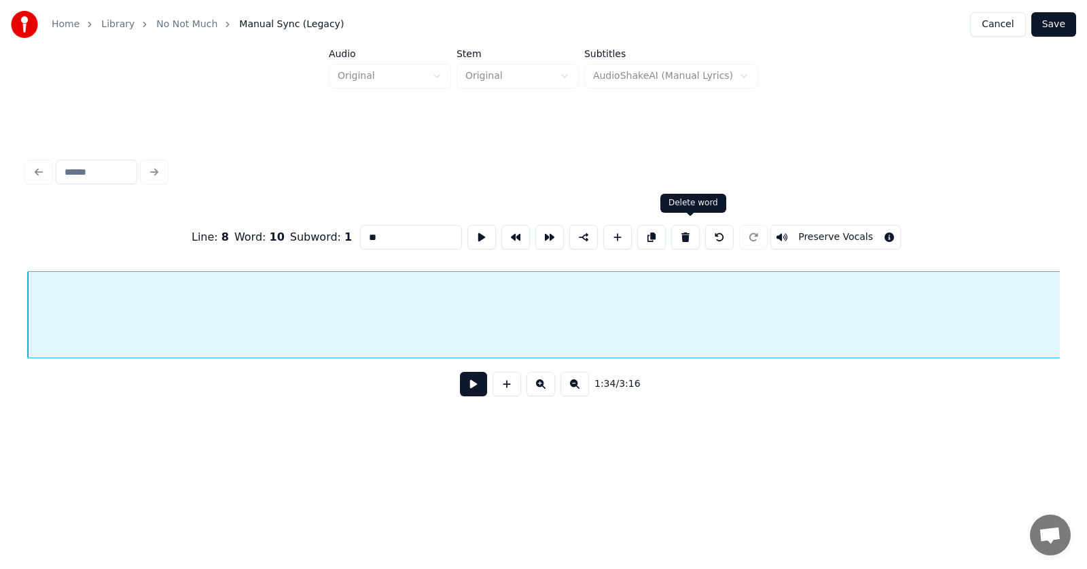
click at [691, 228] on button at bounding box center [686, 237] width 29 height 24
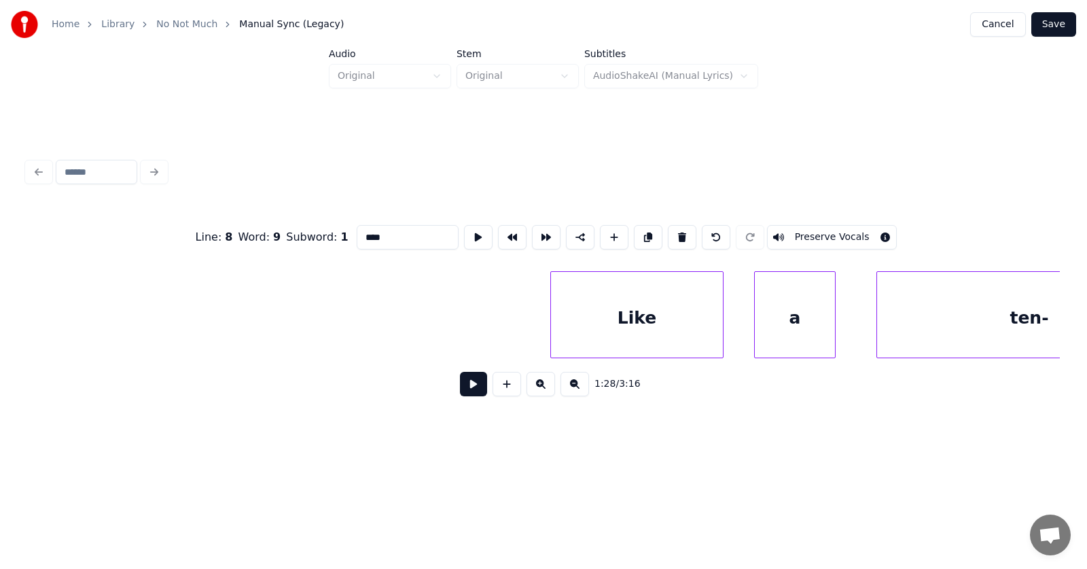
scroll to position [0, 58787]
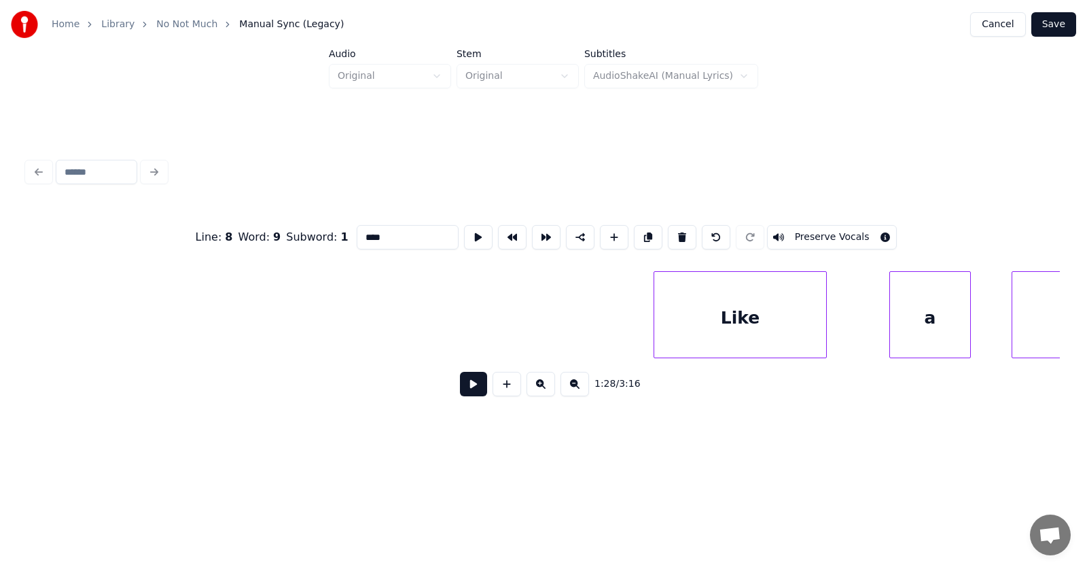
click at [693, 329] on div "Like" at bounding box center [741, 318] width 172 height 92
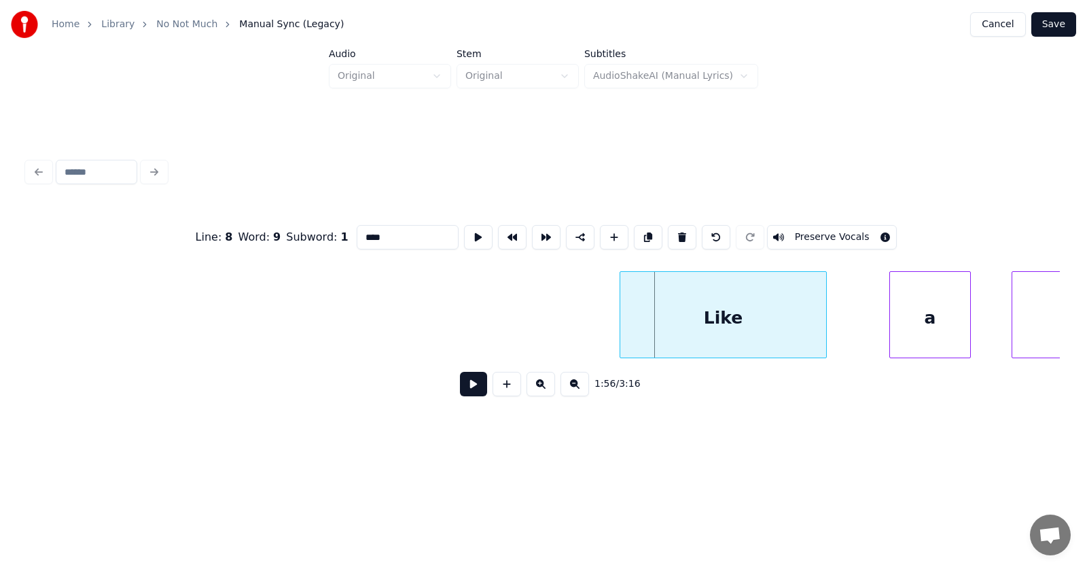
click at [621, 328] on div at bounding box center [623, 315] width 4 height 86
click at [879, 330] on div "a" at bounding box center [892, 318] width 80 height 92
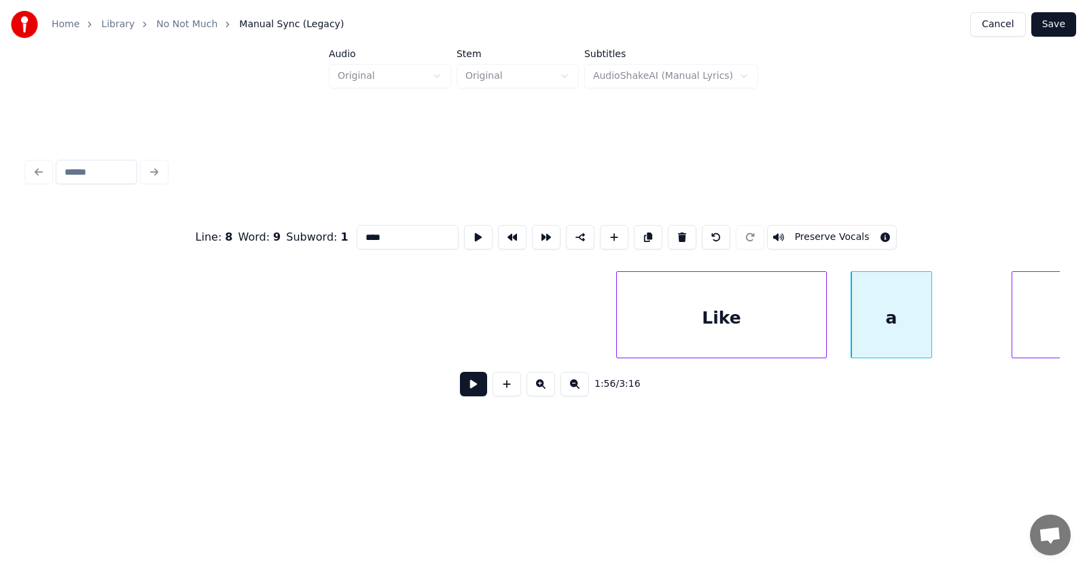
scroll to position [0, 59042]
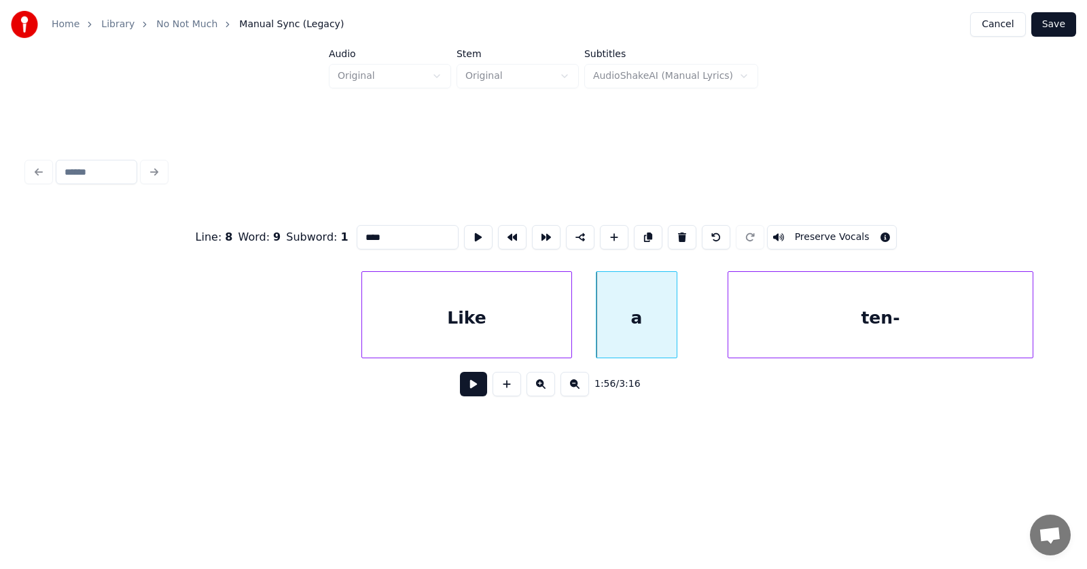
click at [993, 317] on div "ten-" at bounding box center [881, 318] width 304 height 92
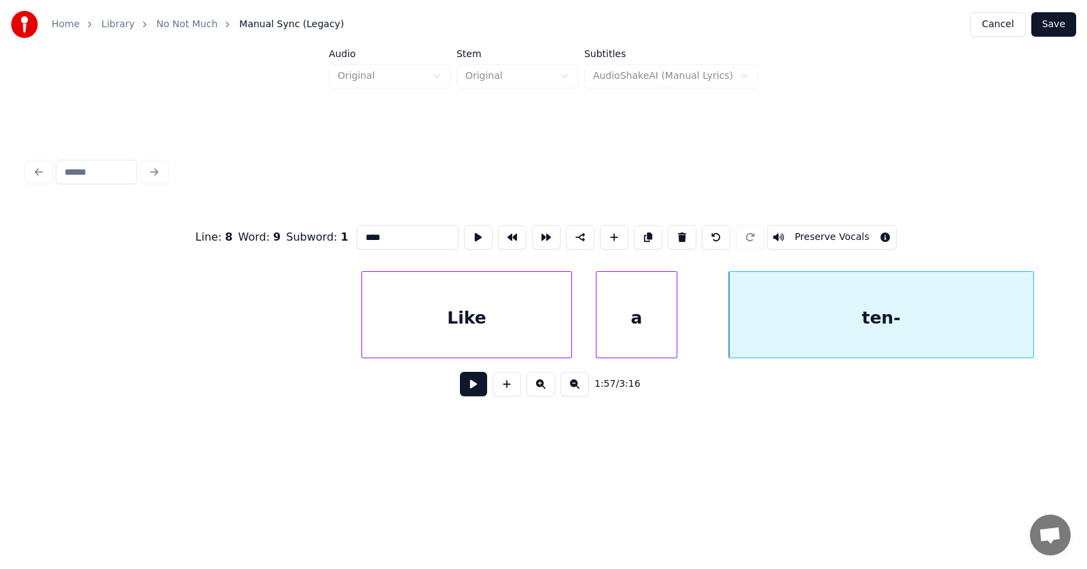
click at [500, 316] on div "Like" at bounding box center [466, 318] width 209 height 92
type input "****"
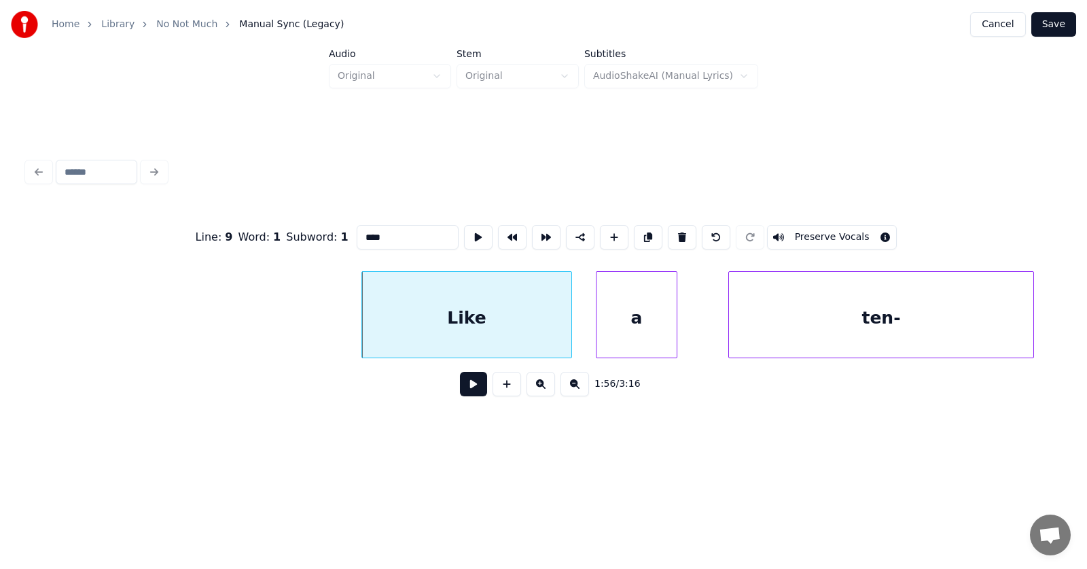
click at [466, 389] on button at bounding box center [473, 384] width 27 height 24
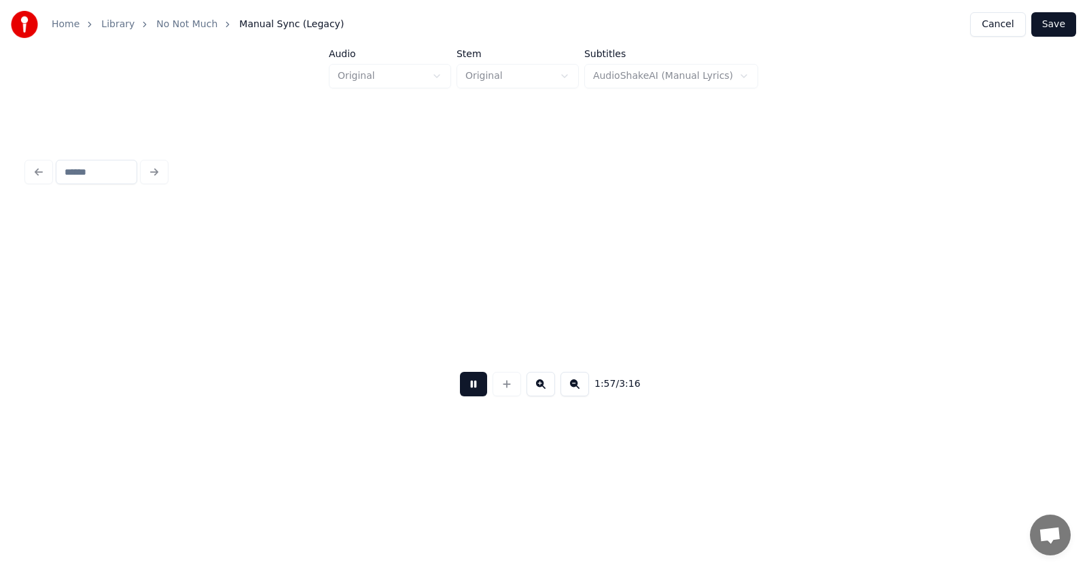
scroll to position [0, 60082]
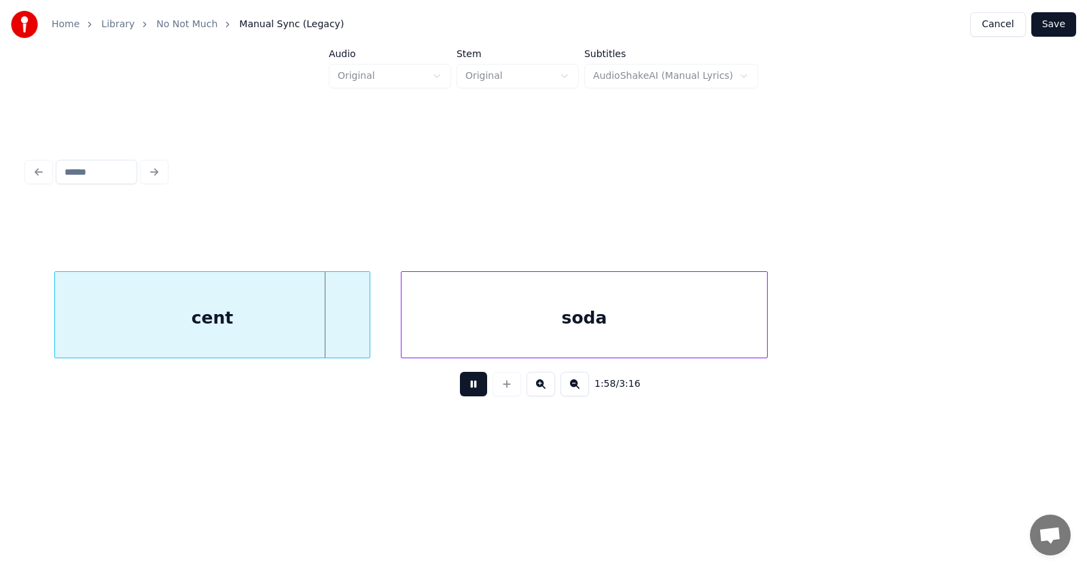
click at [466, 389] on button at bounding box center [473, 384] width 27 height 24
click at [255, 324] on div "cent" at bounding box center [187, 318] width 315 height 92
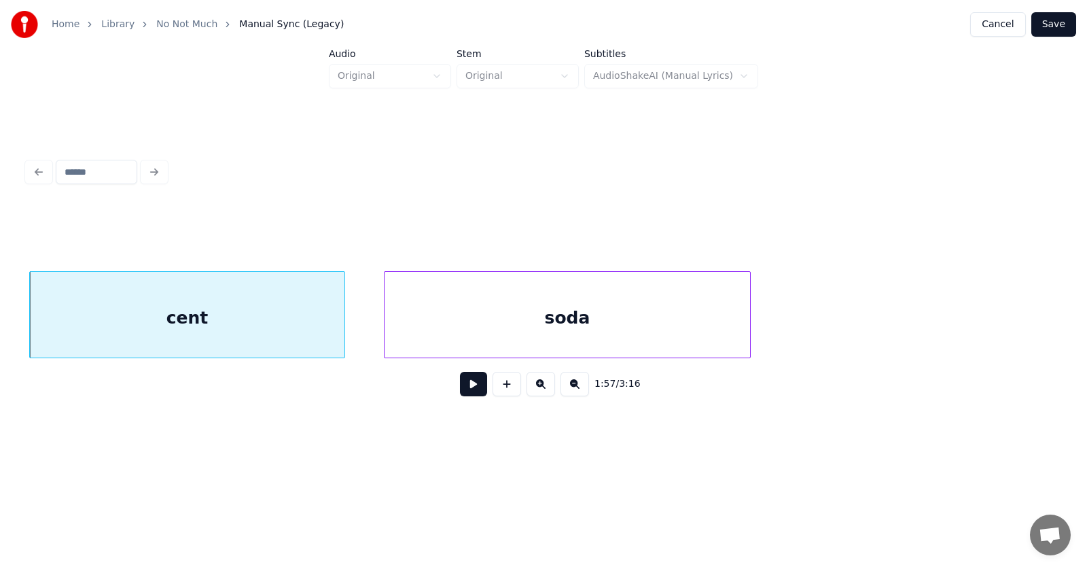
click at [474, 332] on div "soda" at bounding box center [568, 318] width 366 height 92
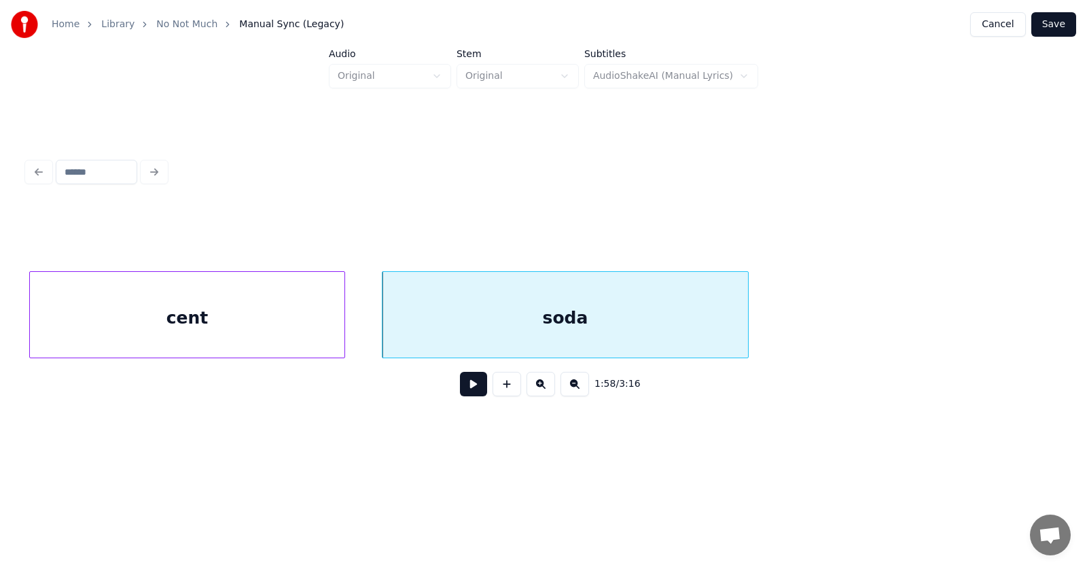
click at [472, 387] on button at bounding box center [473, 384] width 27 height 24
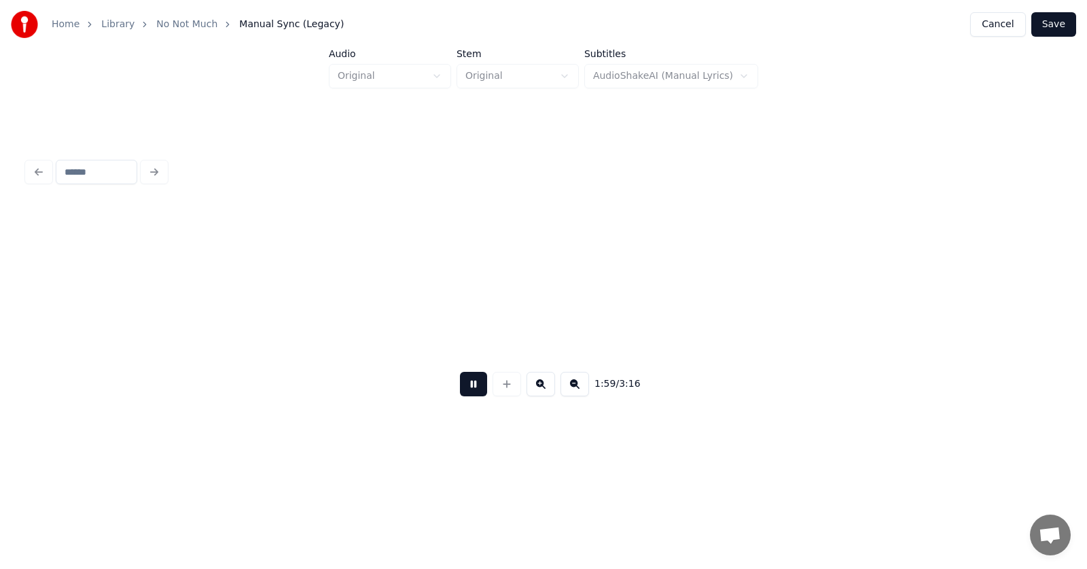
scroll to position [0, 61117]
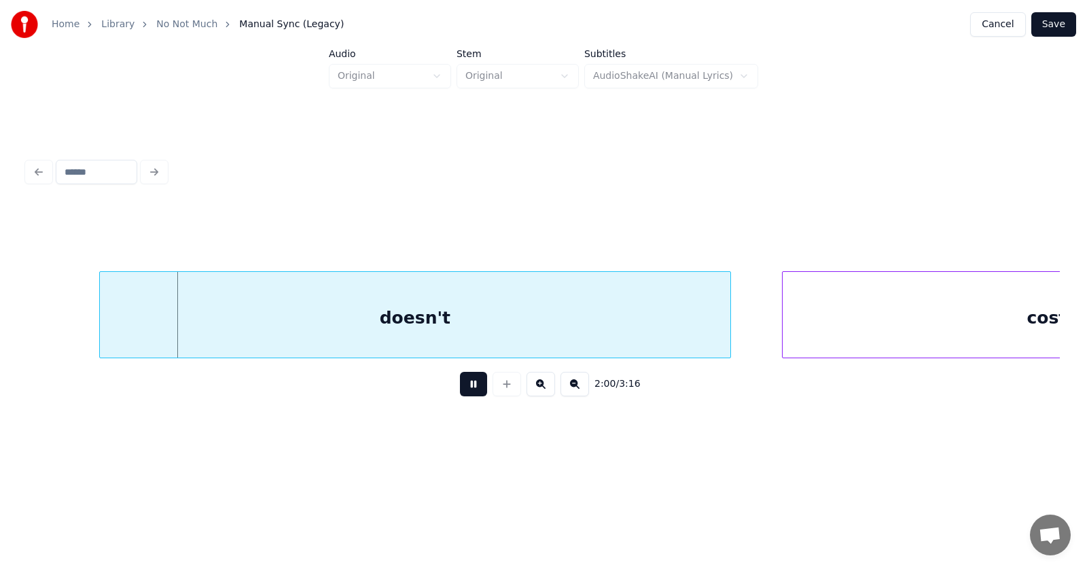
click at [472, 387] on button at bounding box center [473, 384] width 27 height 24
click at [395, 321] on div "doesn't" at bounding box center [395, 318] width 631 height 92
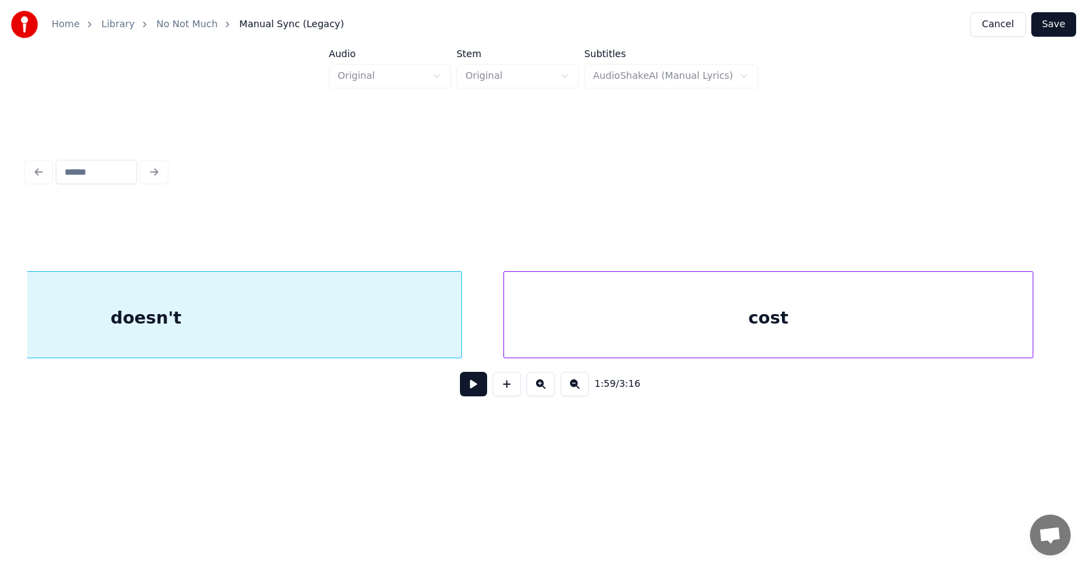
click at [822, 327] on div "cost" at bounding box center [768, 318] width 529 height 92
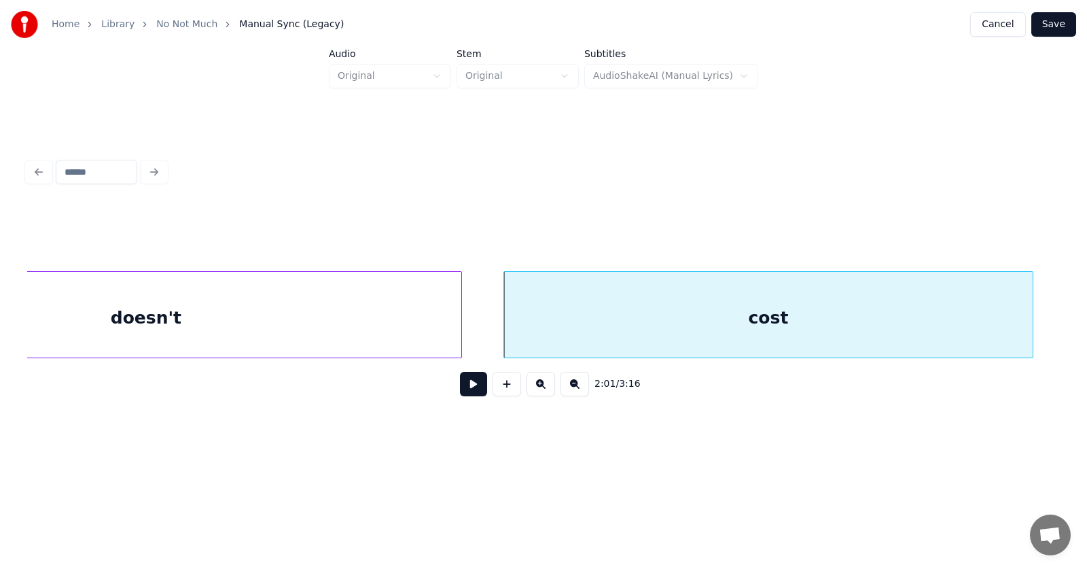
click at [466, 394] on button at bounding box center [473, 384] width 27 height 24
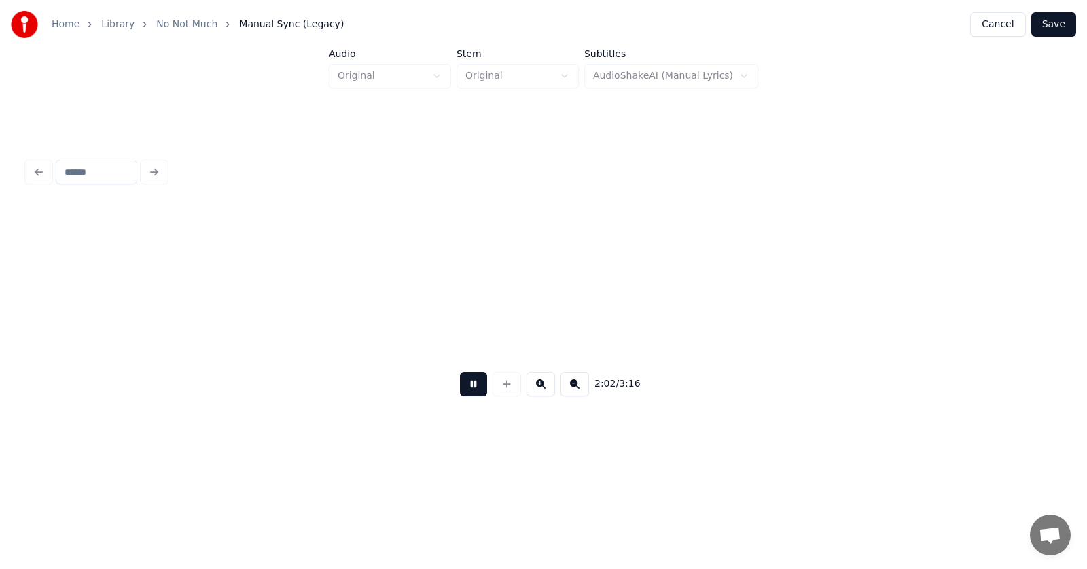
scroll to position [0, 62407]
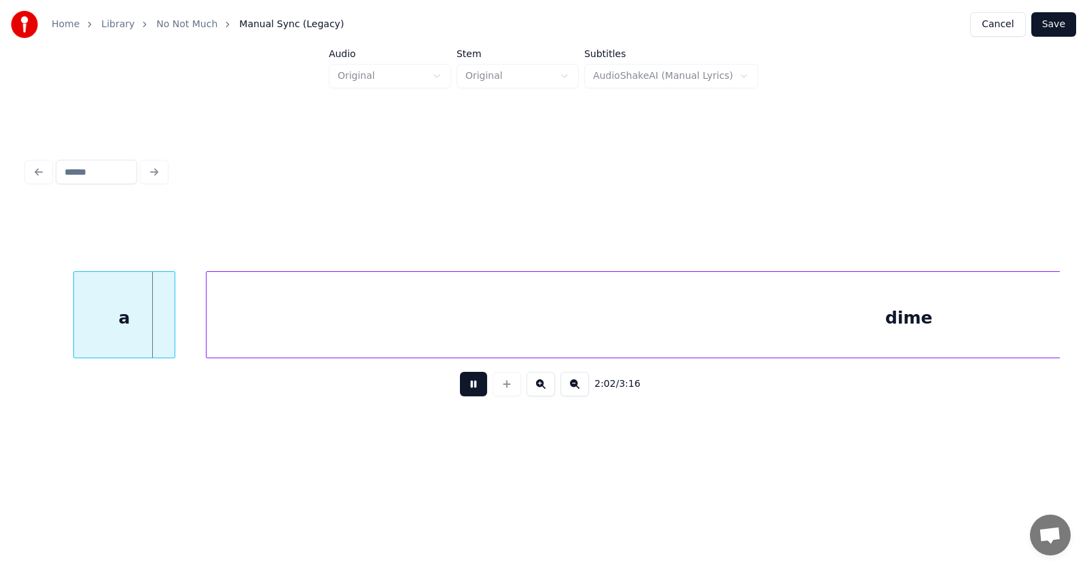
click at [466, 394] on button at bounding box center [473, 384] width 27 height 24
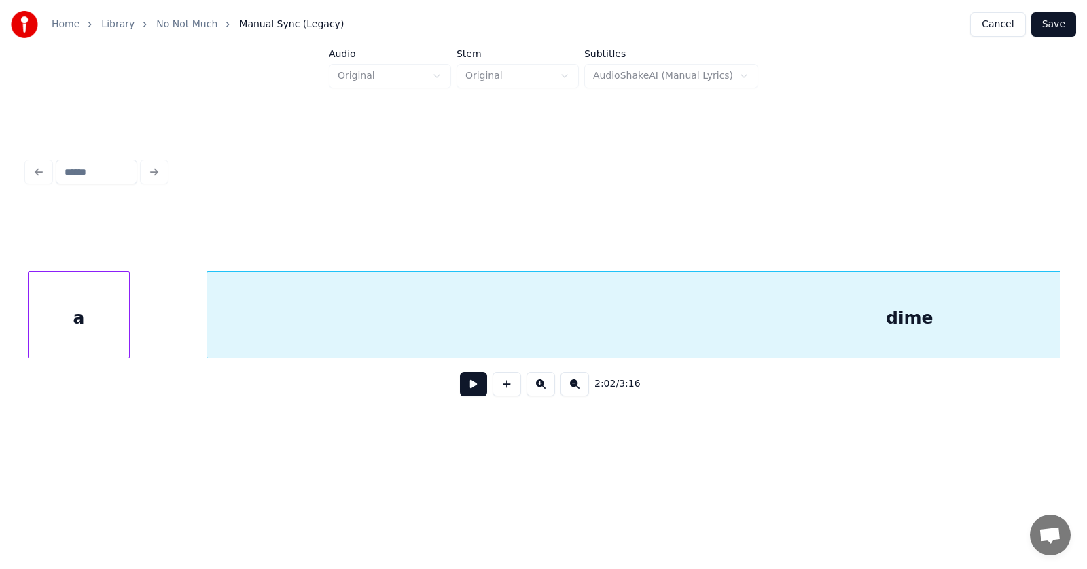
click at [83, 325] on div "a" at bounding box center [79, 318] width 101 height 92
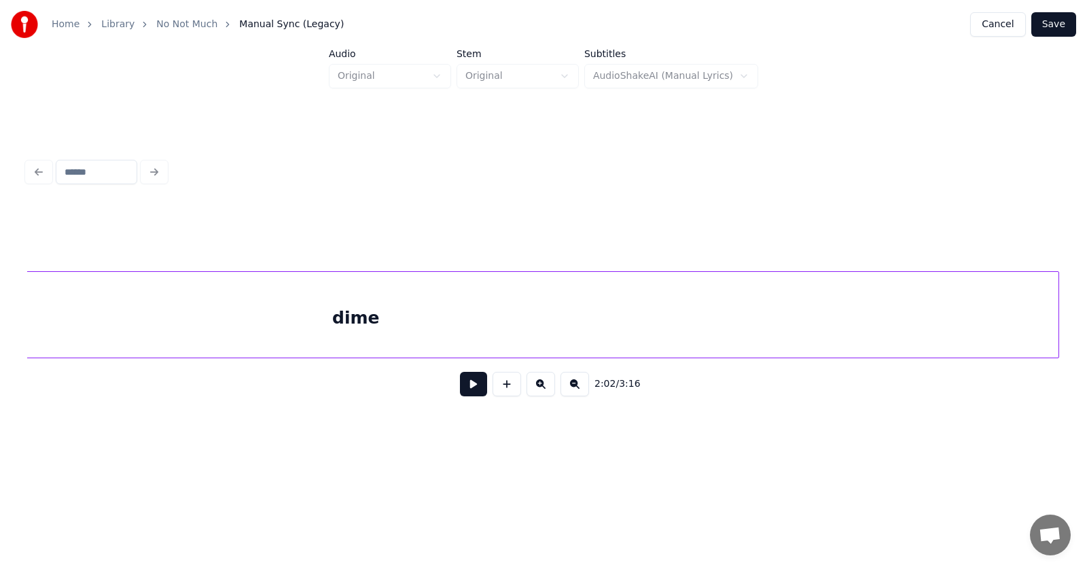
scroll to position [0, 62555]
click at [252, 335] on div "dime" at bounding box center [732, 318] width 1406 height 92
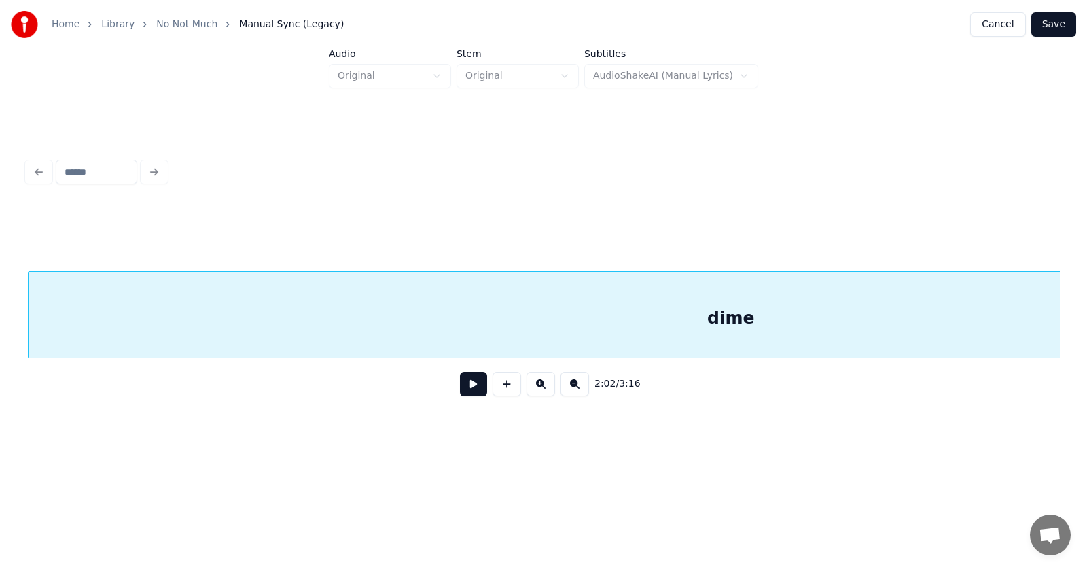
click at [460, 392] on button at bounding box center [473, 384] width 27 height 24
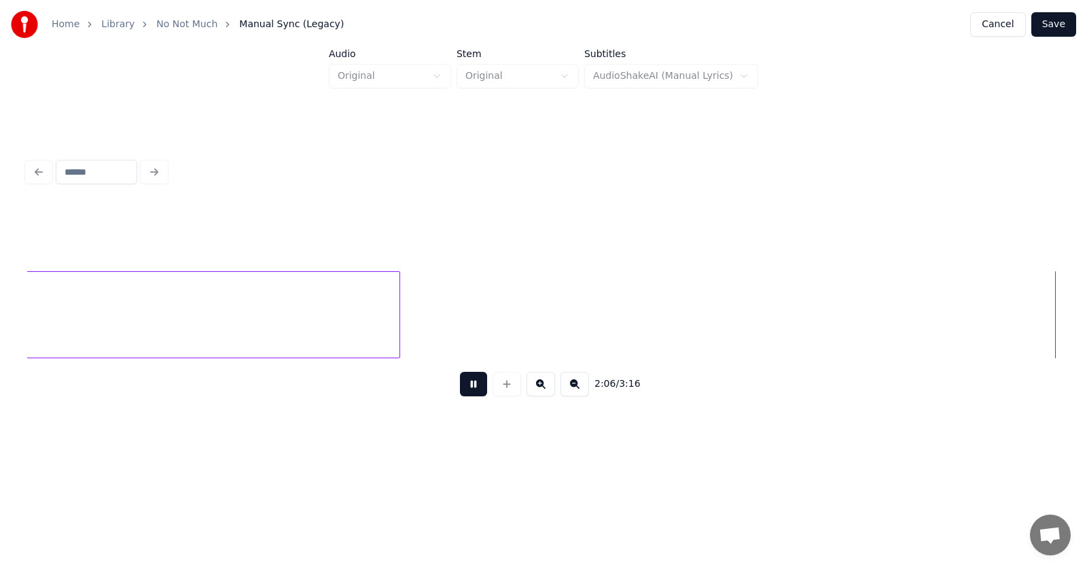
scroll to position [0, 64627]
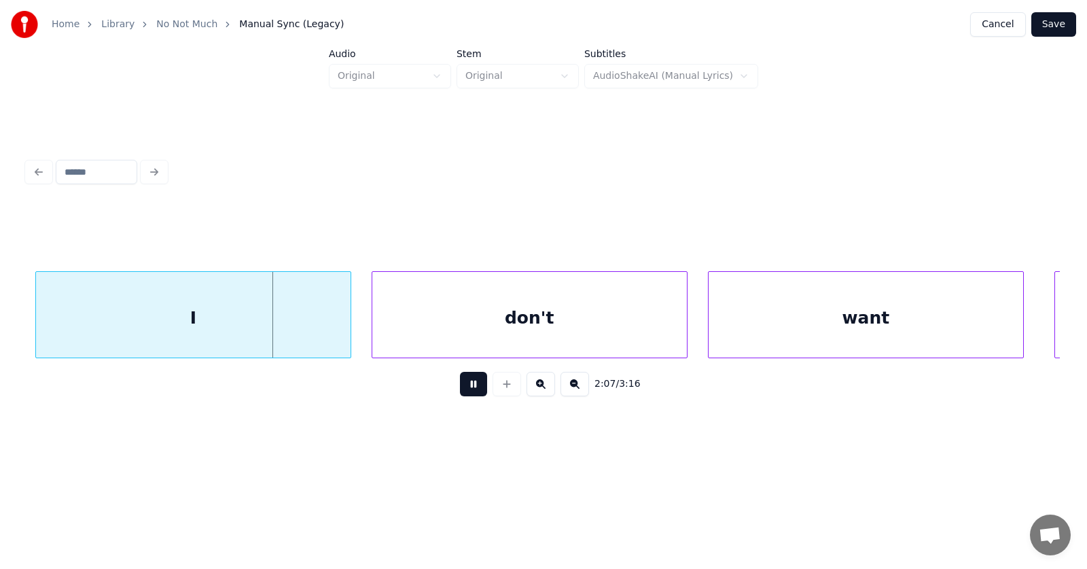
click at [462, 392] on button at bounding box center [473, 384] width 27 height 24
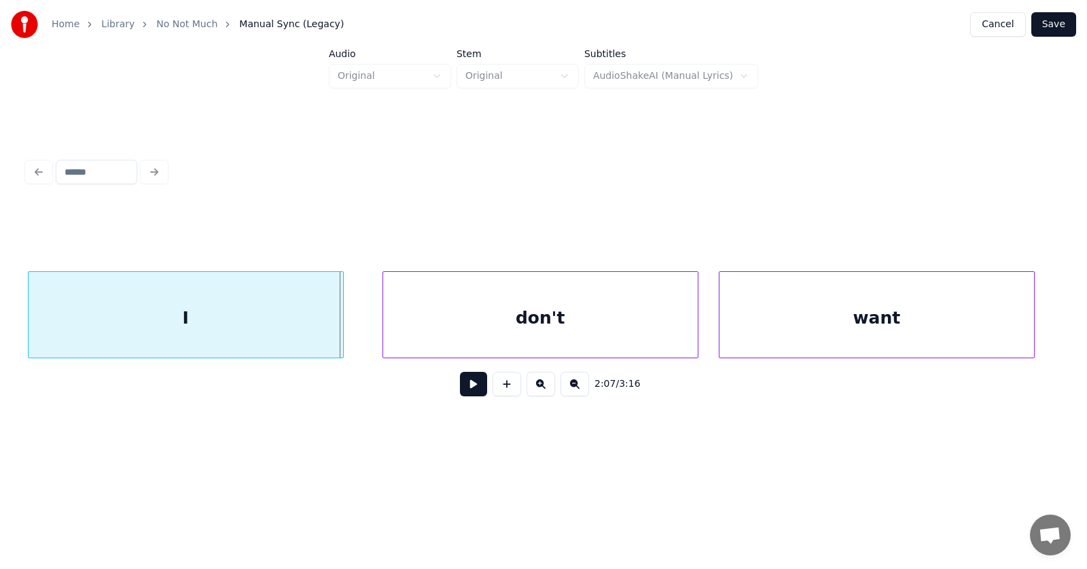
click at [294, 315] on div "I" at bounding box center [186, 318] width 315 height 92
click at [471, 317] on div "don't" at bounding box center [521, 318] width 315 height 92
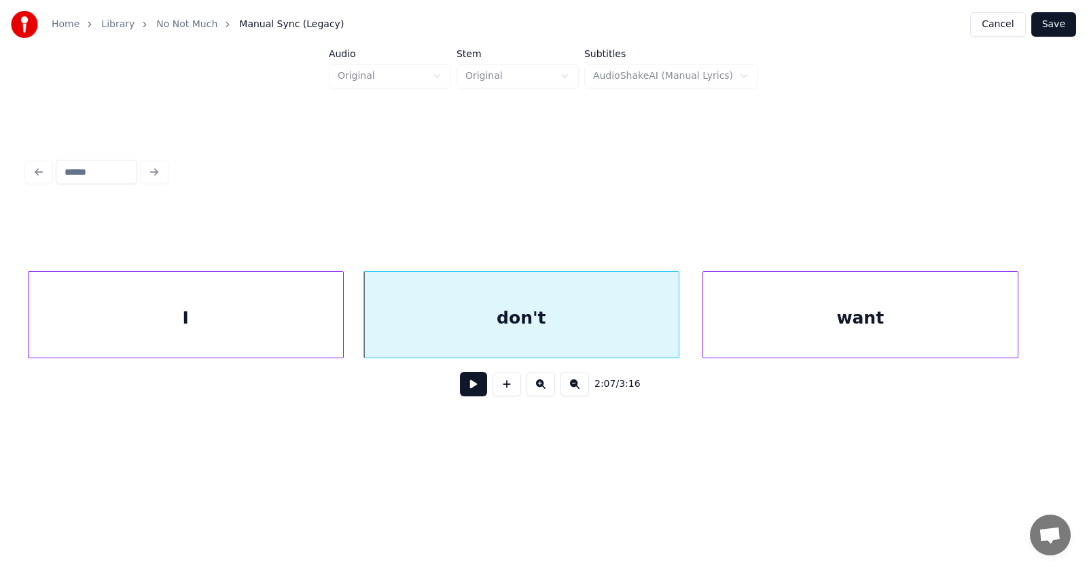
click at [779, 325] on div "want" at bounding box center [860, 318] width 315 height 92
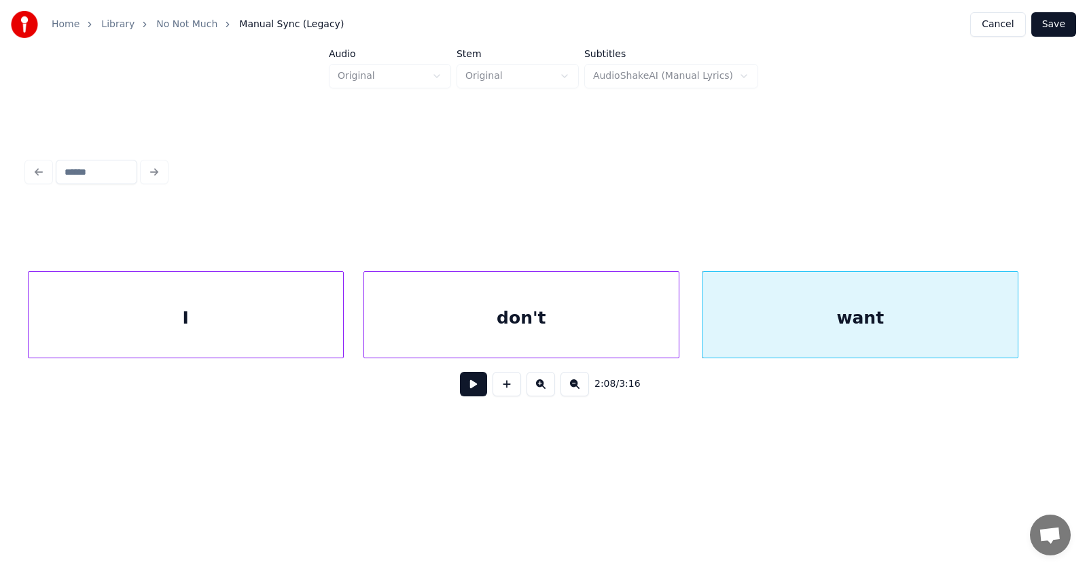
click at [468, 389] on button at bounding box center [473, 384] width 27 height 24
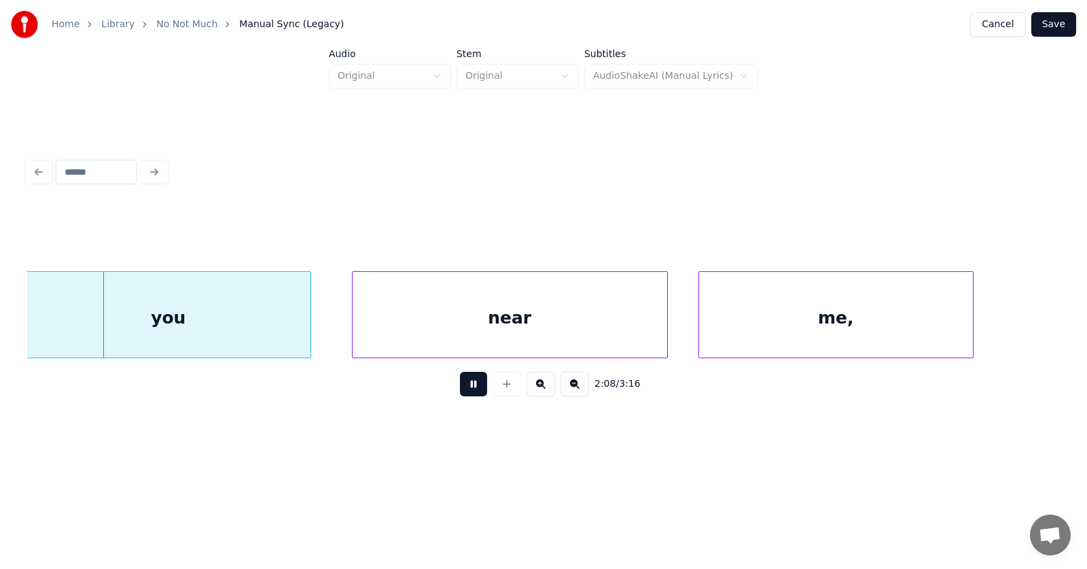
click at [468, 388] on button at bounding box center [473, 384] width 27 height 24
click at [220, 320] on div "you" at bounding box center [171, 318] width 284 height 92
click at [431, 317] on div "near" at bounding box center [498, 318] width 315 height 92
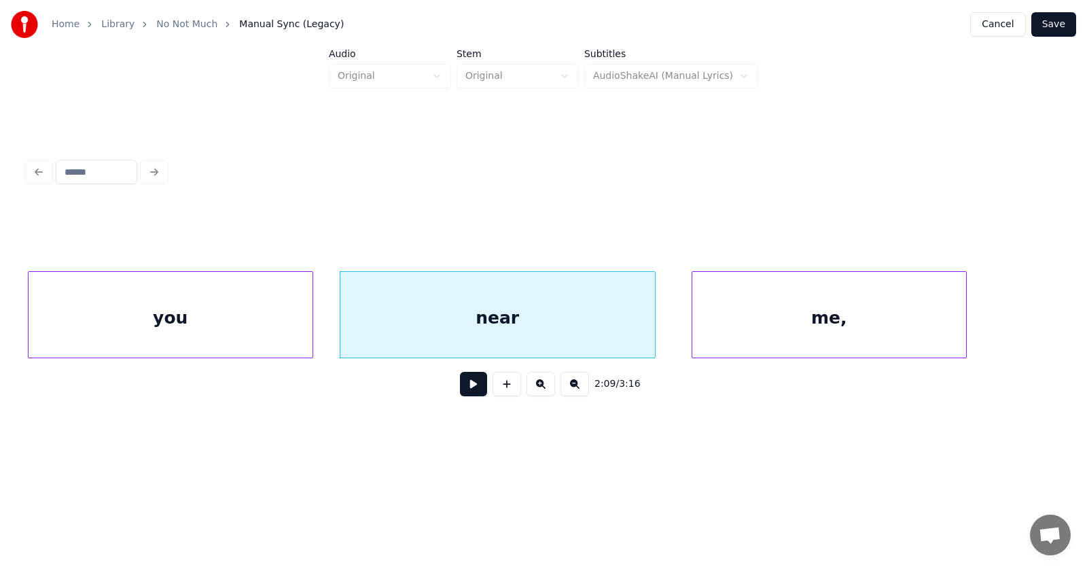
click at [738, 320] on div "me," at bounding box center [830, 318] width 274 height 92
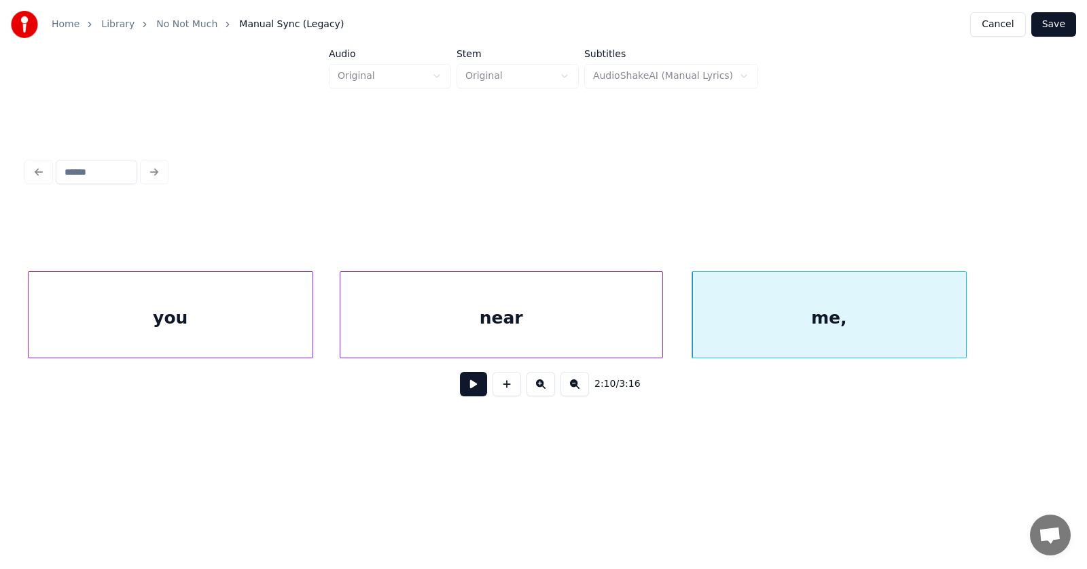
click at [661, 323] on div at bounding box center [661, 315] width 4 height 86
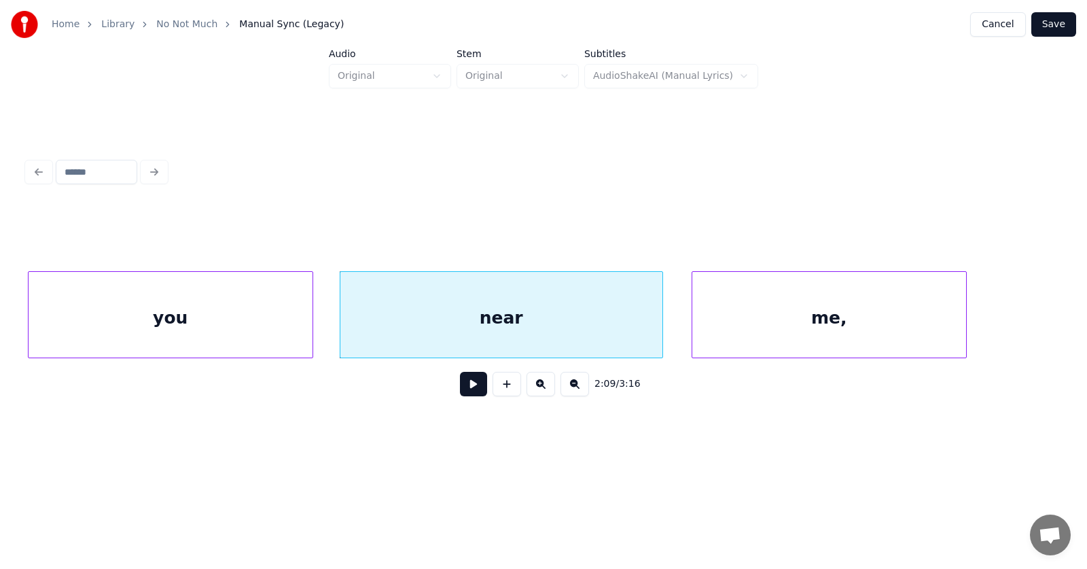
click at [209, 336] on div "you" at bounding box center [171, 318] width 284 height 92
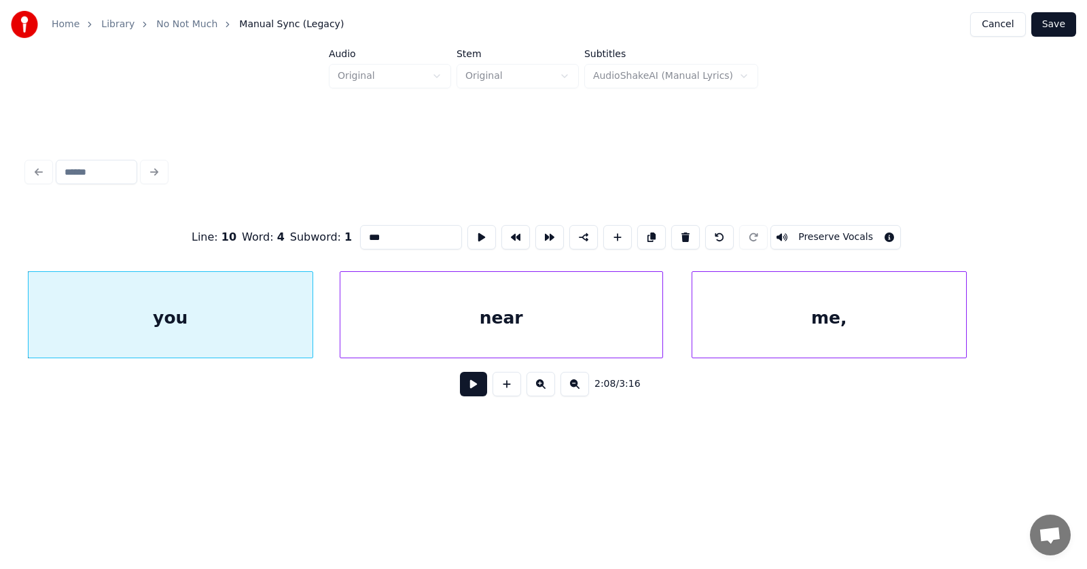
click at [461, 394] on button at bounding box center [473, 384] width 27 height 24
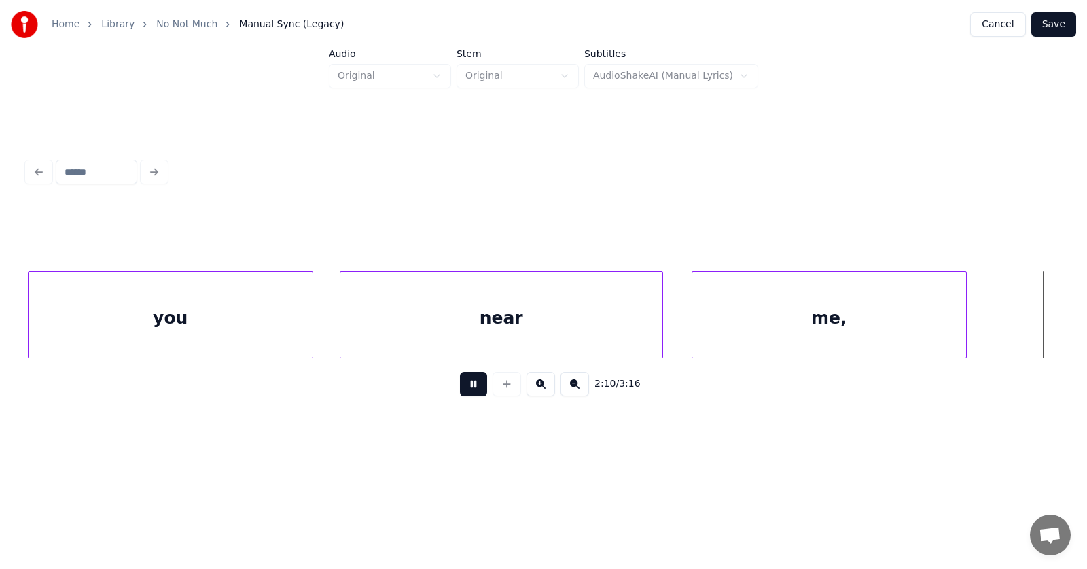
scroll to position [0, 66670]
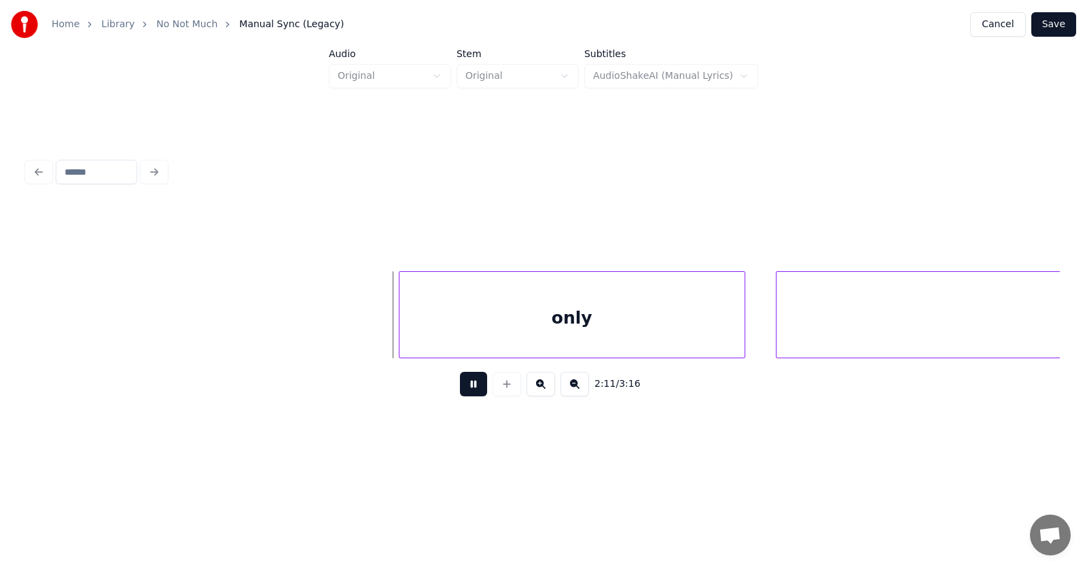
click at [461, 394] on button at bounding box center [473, 384] width 27 height 24
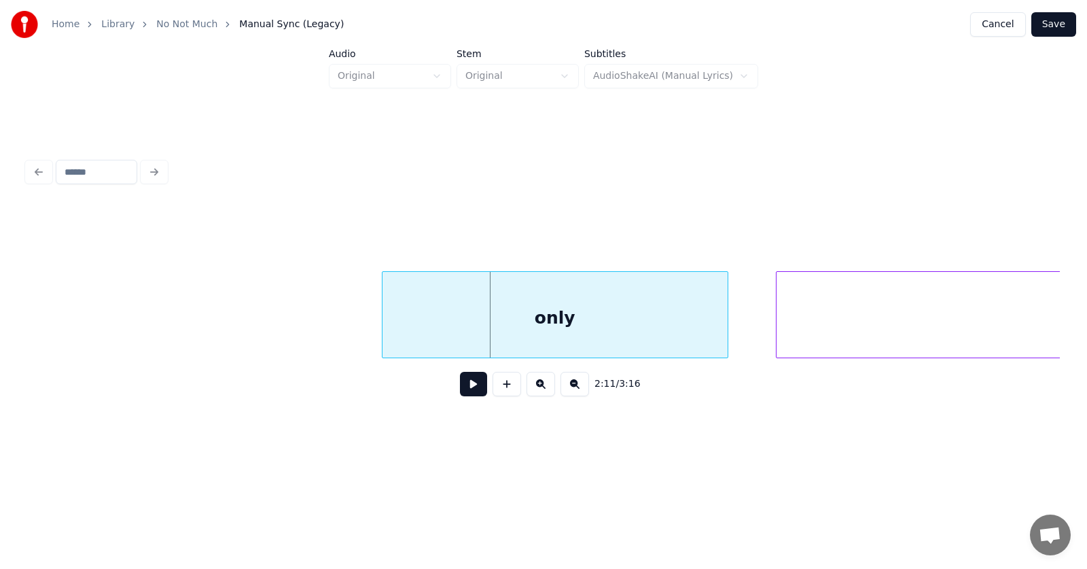
click at [514, 318] on div "only" at bounding box center [555, 318] width 345 height 92
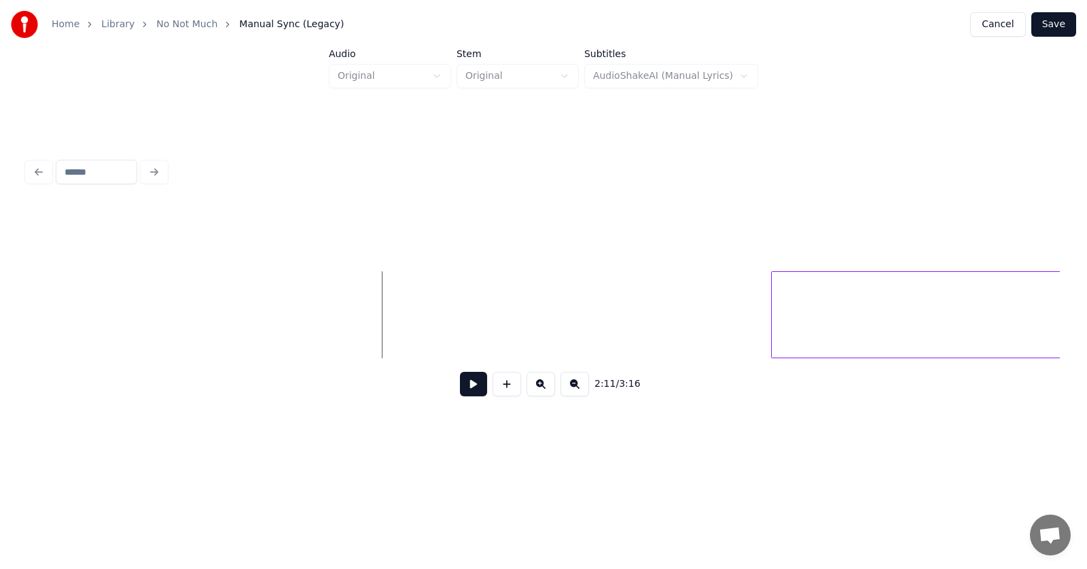
scroll to position [0, 67381]
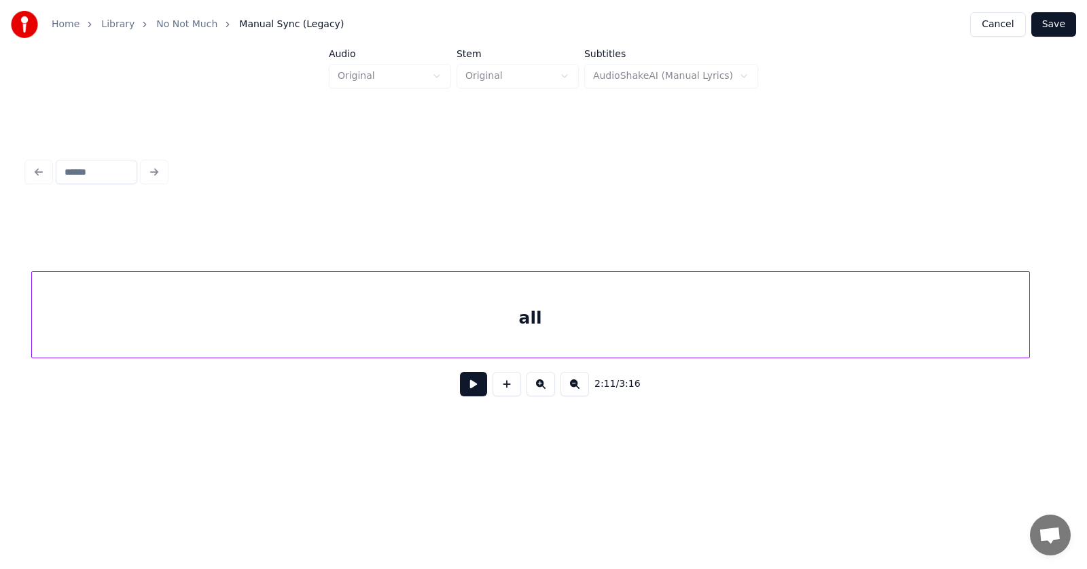
click at [869, 326] on div "all" at bounding box center [531, 318] width 998 height 92
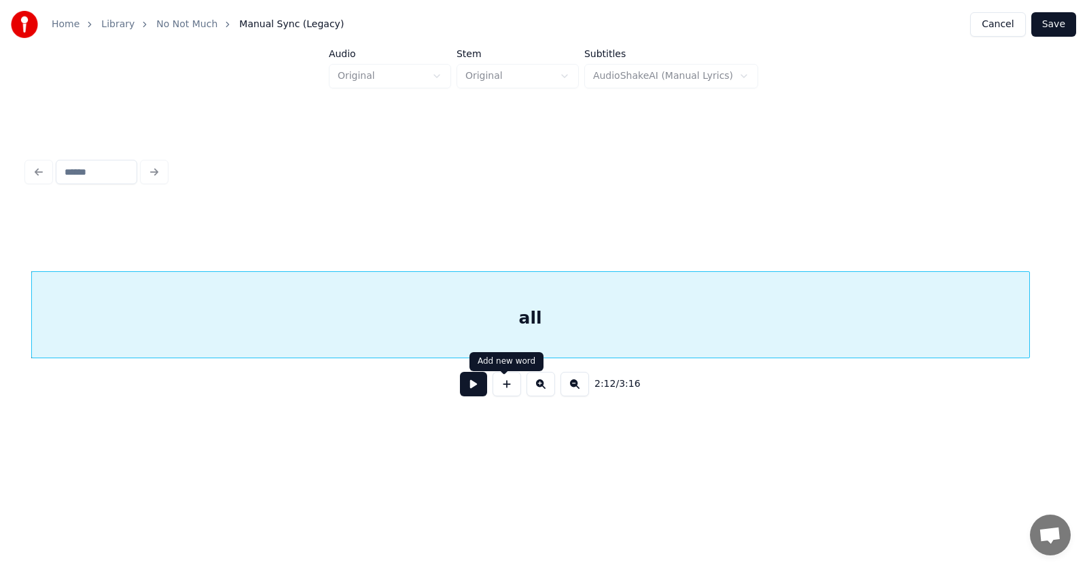
click at [460, 392] on button at bounding box center [473, 384] width 27 height 24
click at [461, 394] on button at bounding box center [473, 384] width 27 height 24
click at [742, 315] on div "time" at bounding box center [711, 318] width 1365 height 92
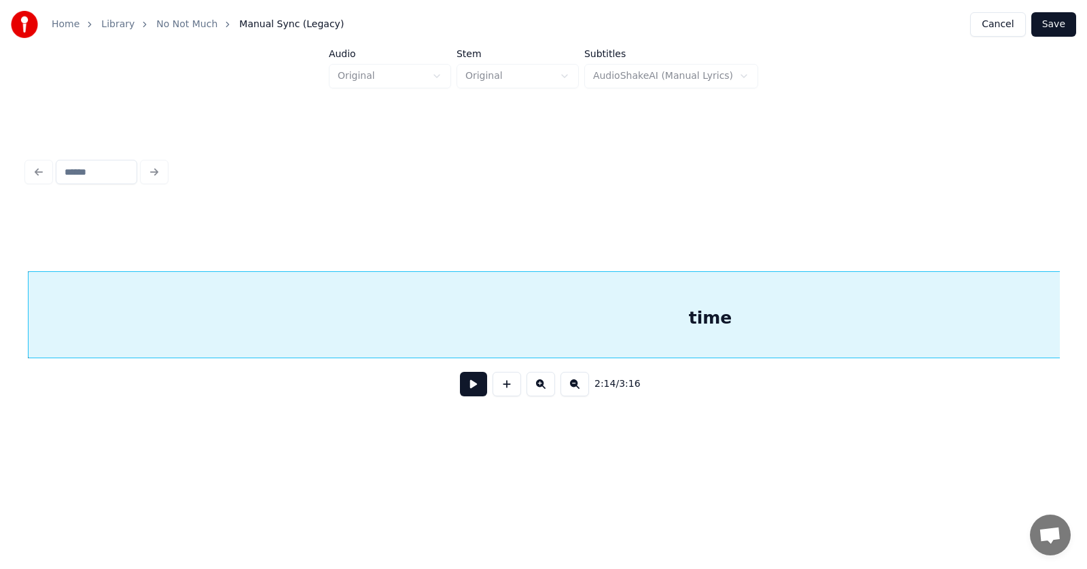
click at [714, 315] on div "time" at bounding box center [711, 318] width 1365 height 92
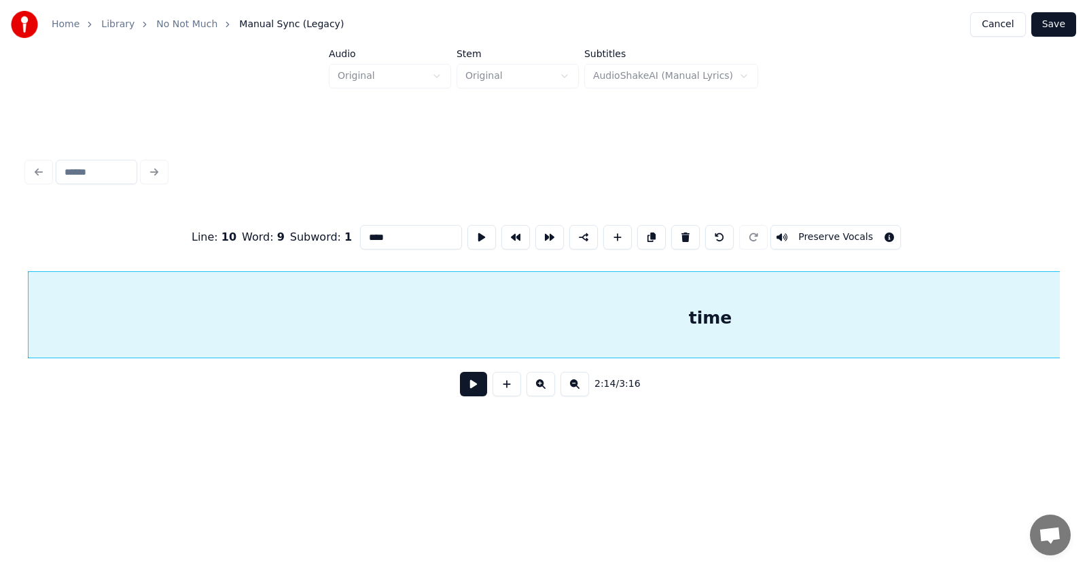
click at [360, 228] on input "****" at bounding box center [411, 237] width 102 height 24
type input "********"
click at [460, 393] on button at bounding box center [473, 384] width 27 height 24
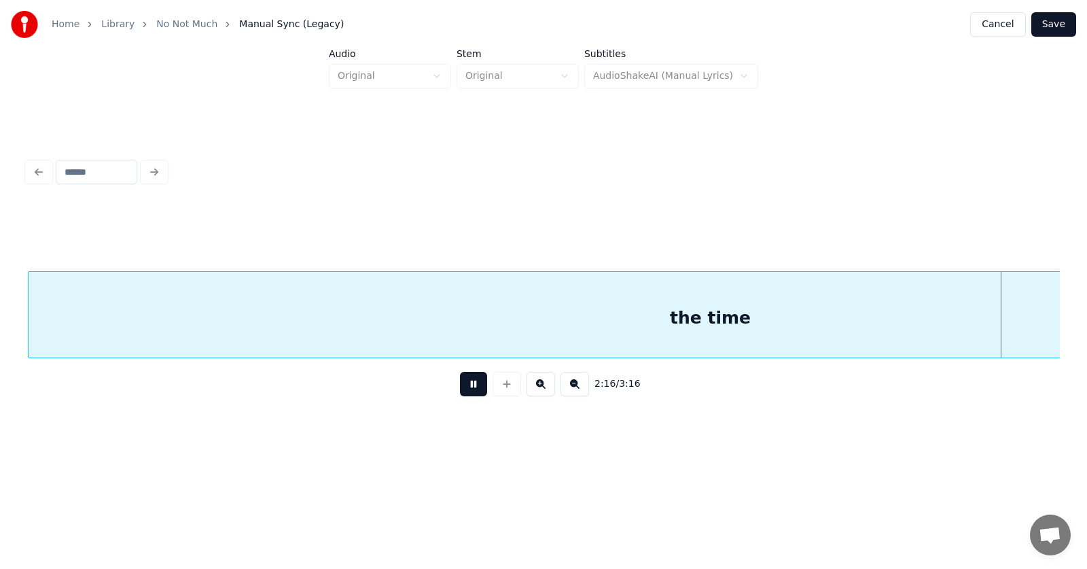
scroll to position [0, 69456]
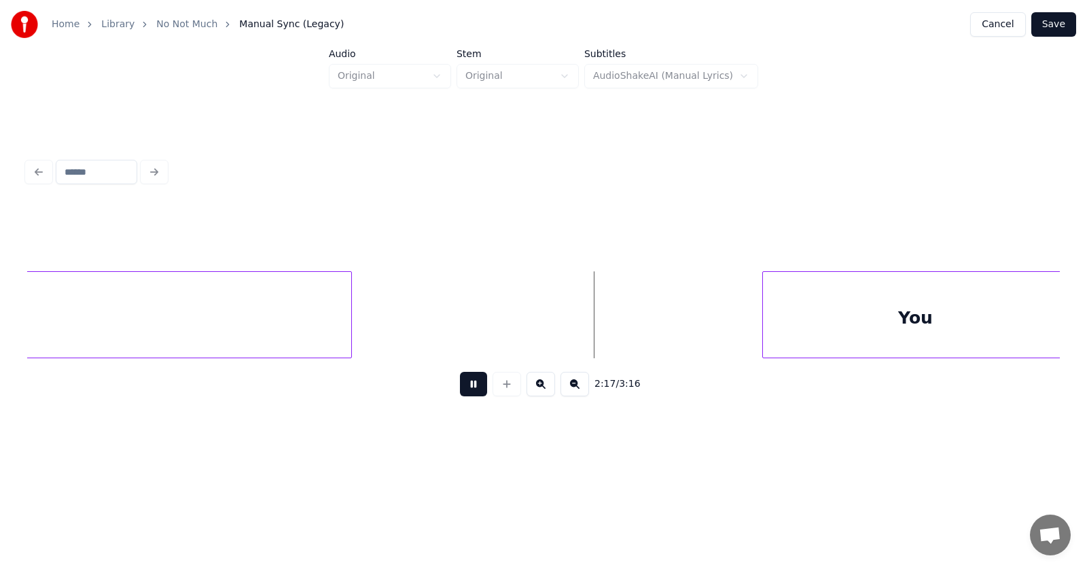
click at [460, 393] on button at bounding box center [473, 384] width 27 height 24
click at [888, 318] on div "You" at bounding box center [889, 318] width 304 height 92
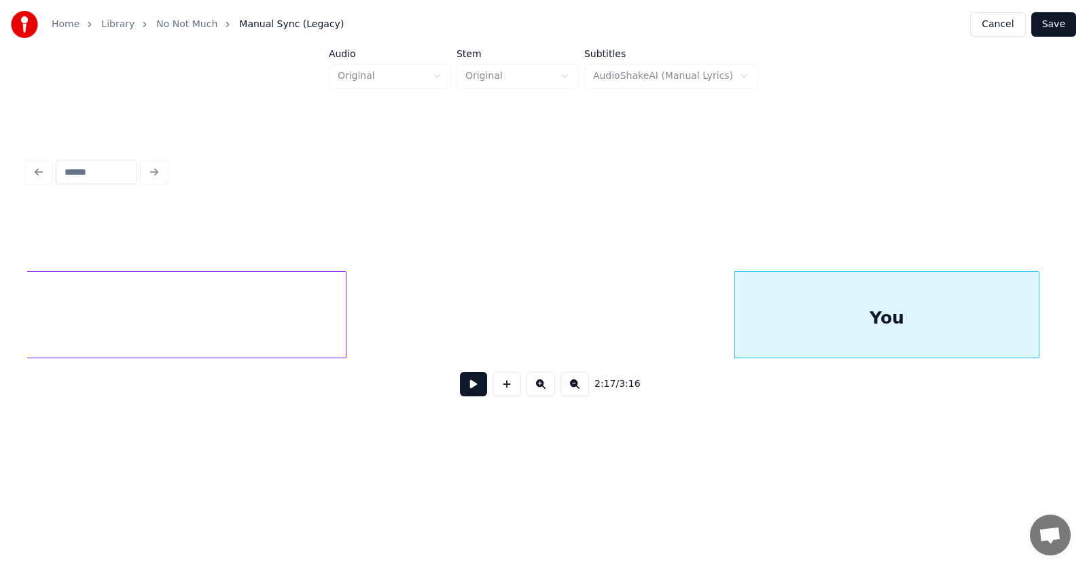
click at [460, 389] on button at bounding box center [473, 384] width 27 height 24
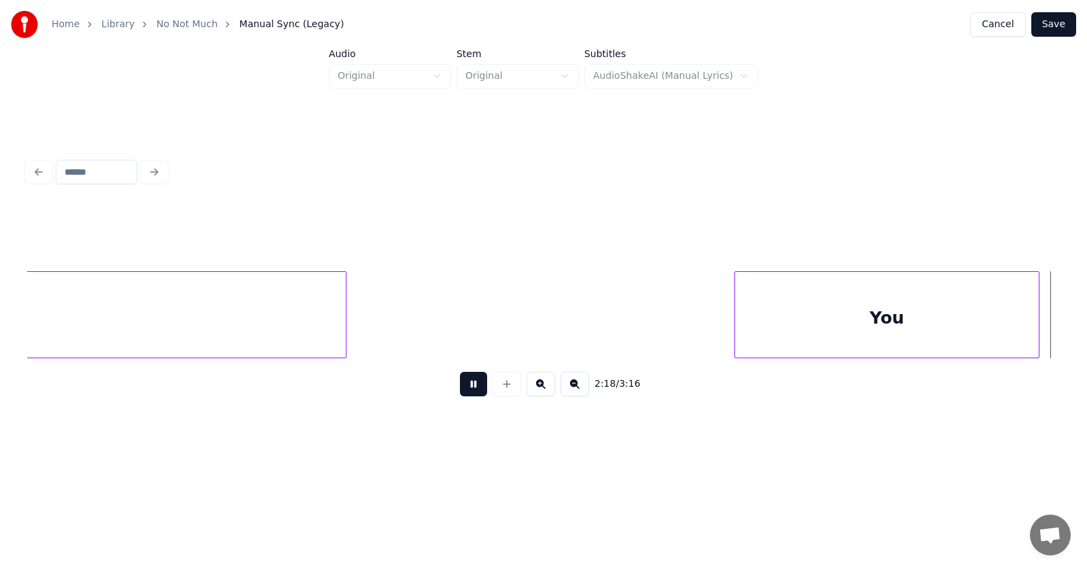
scroll to position [0, 70495]
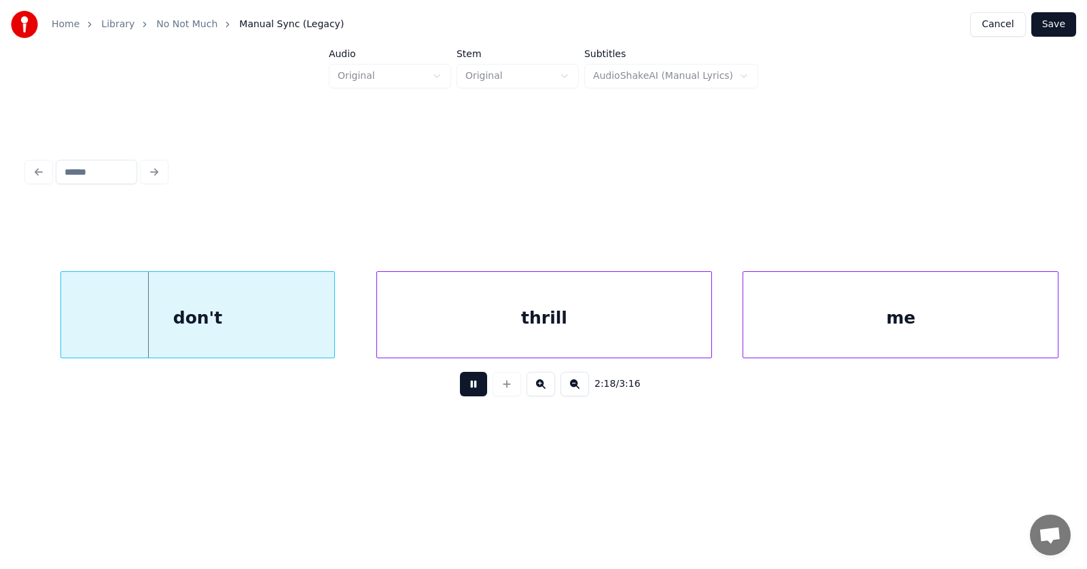
click at [460, 389] on button at bounding box center [473, 384] width 27 height 24
click at [221, 315] on div "don't" at bounding box center [178, 318] width 274 height 92
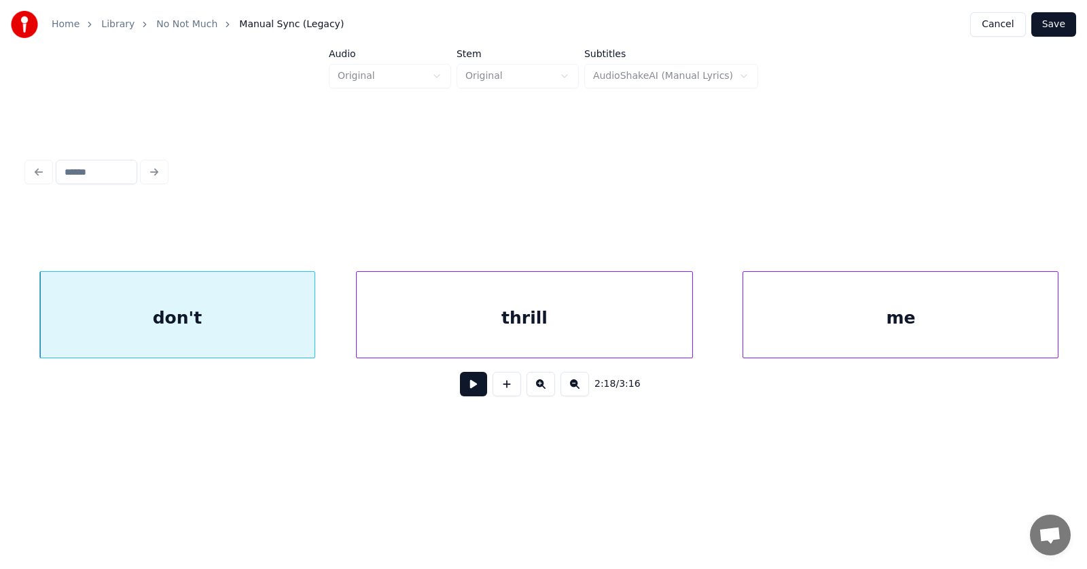
click at [438, 329] on div "thrill" at bounding box center [524, 318] width 335 height 92
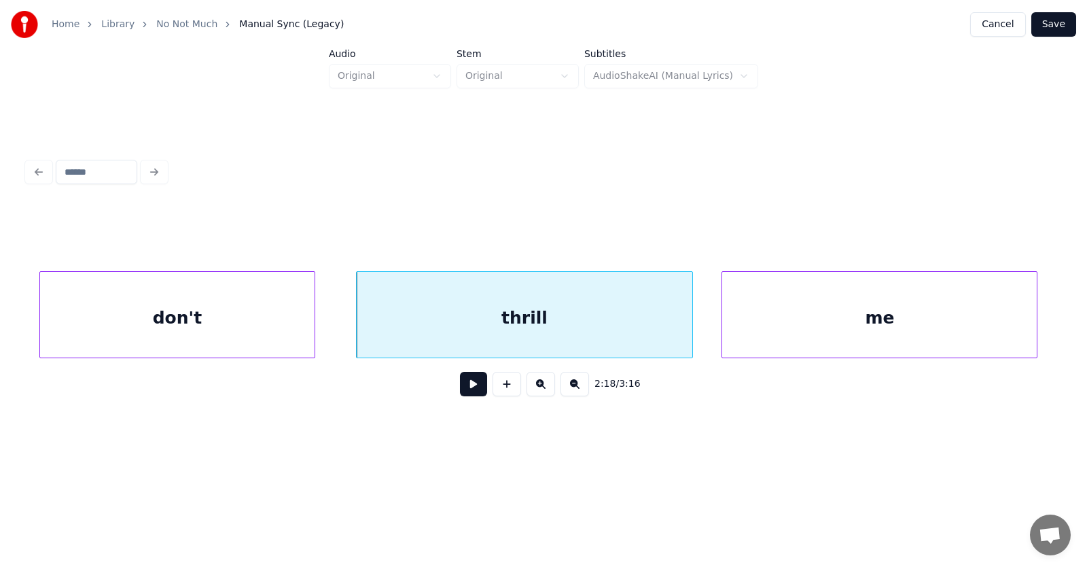
click at [771, 315] on div "me" at bounding box center [879, 318] width 315 height 92
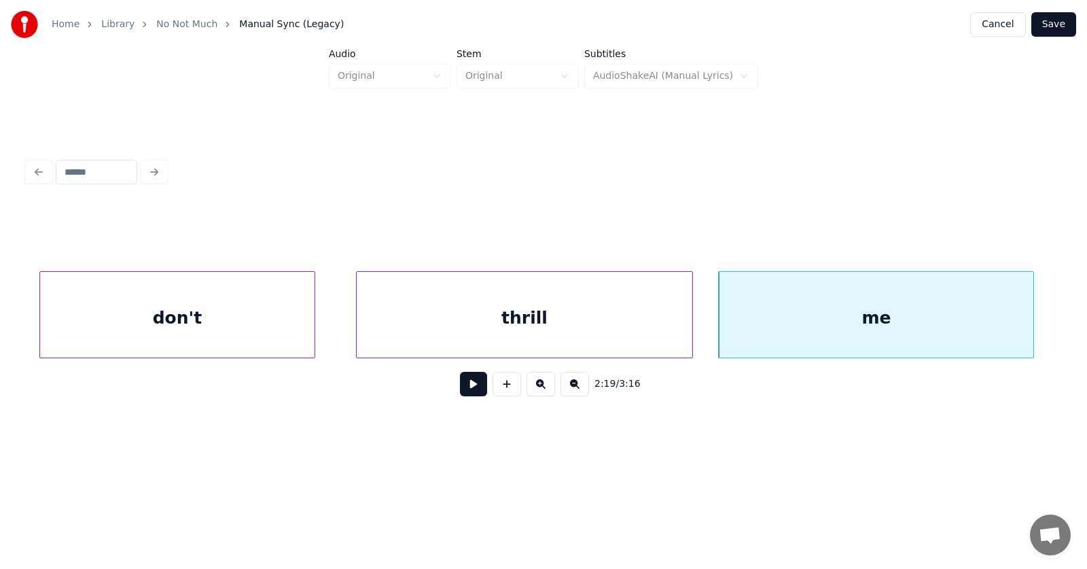
click at [249, 309] on div "don't" at bounding box center [177, 318] width 274 height 92
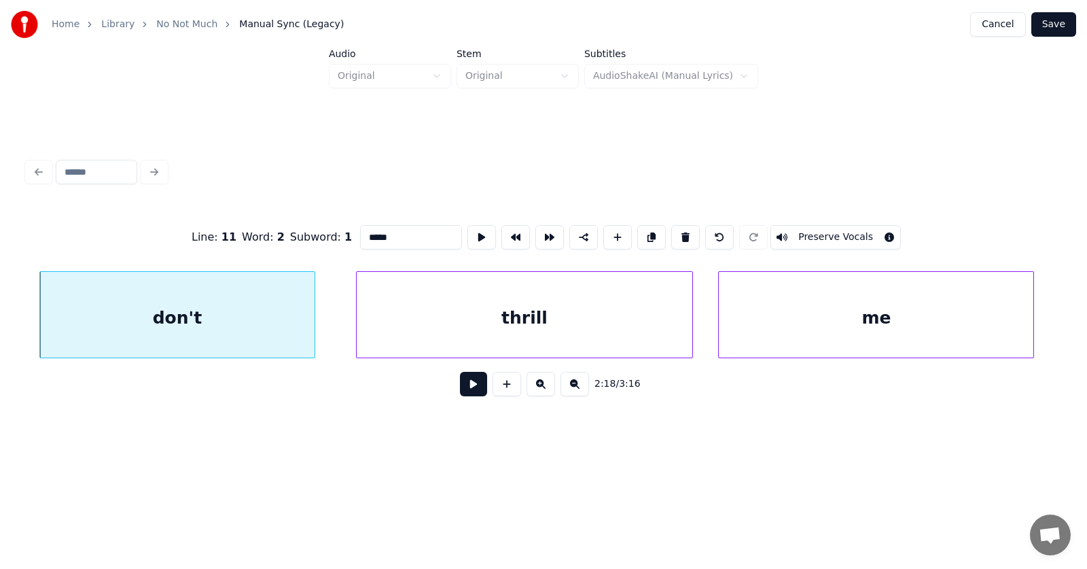
click at [474, 387] on button at bounding box center [473, 384] width 27 height 24
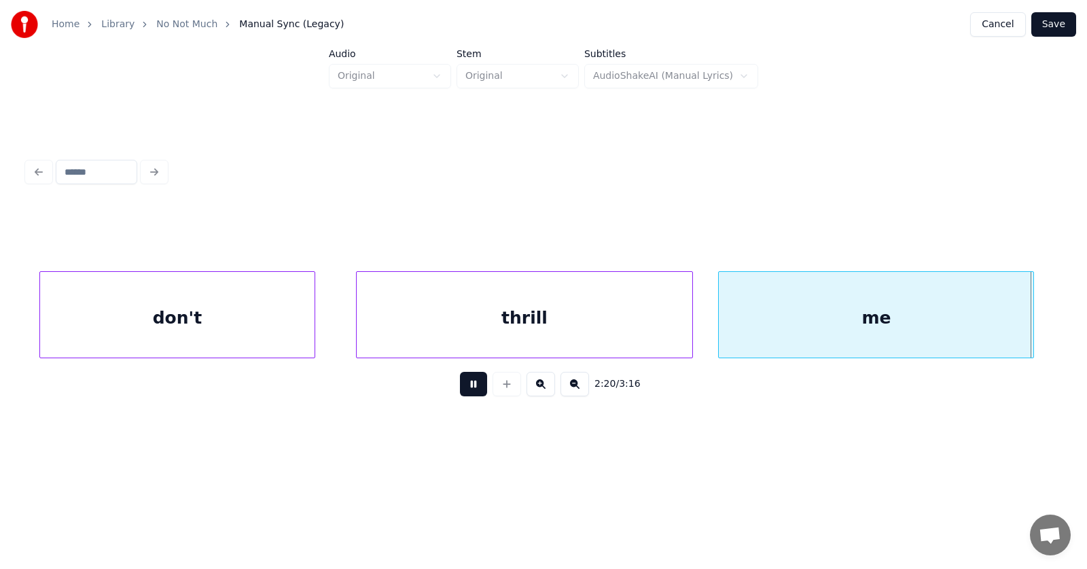
scroll to position [0, 71531]
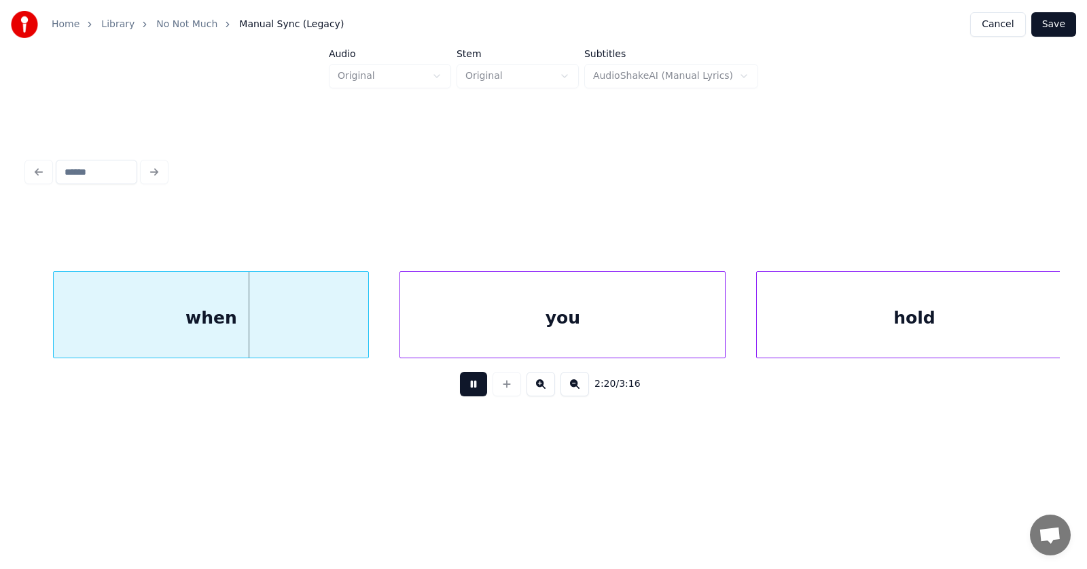
click at [474, 387] on button at bounding box center [473, 384] width 27 height 24
click at [272, 335] on div "when" at bounding box center [186, 318] width 315 height 92
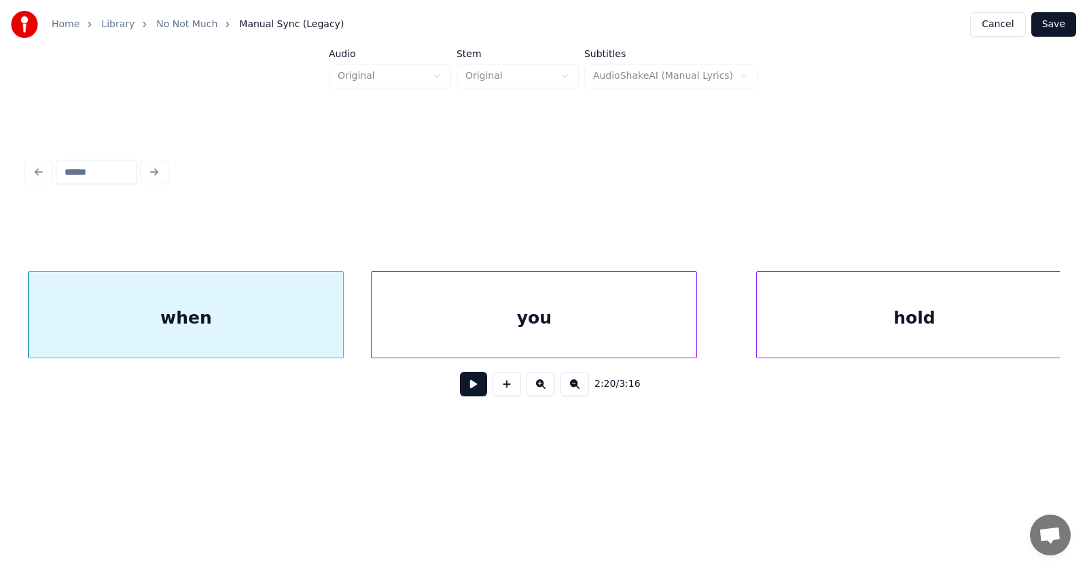
click at [491, 325] on div "you" at bounding box center [534, 318] width 325 height 92
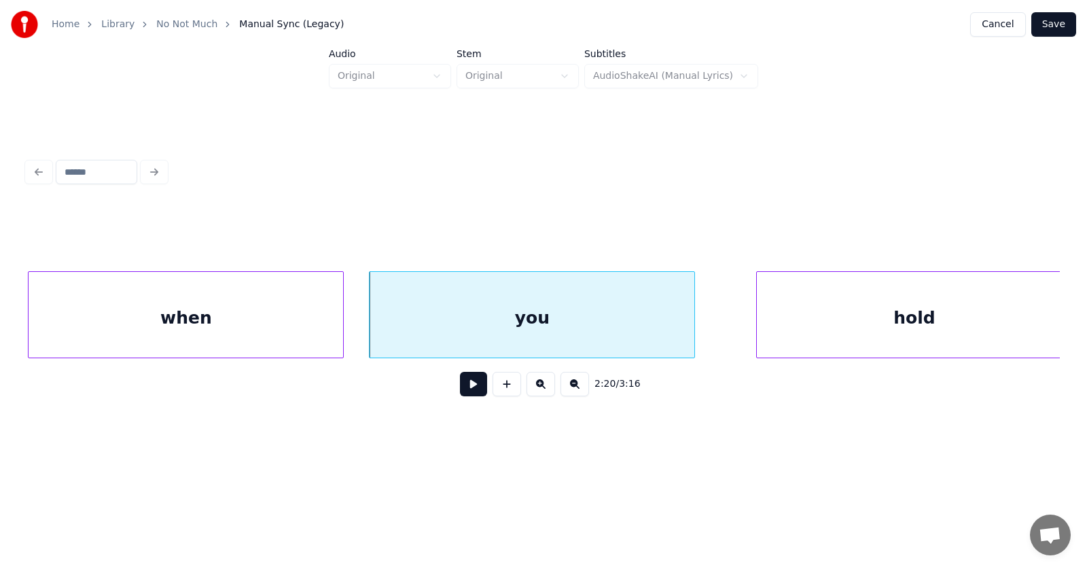
scroll to position [0, 71541]
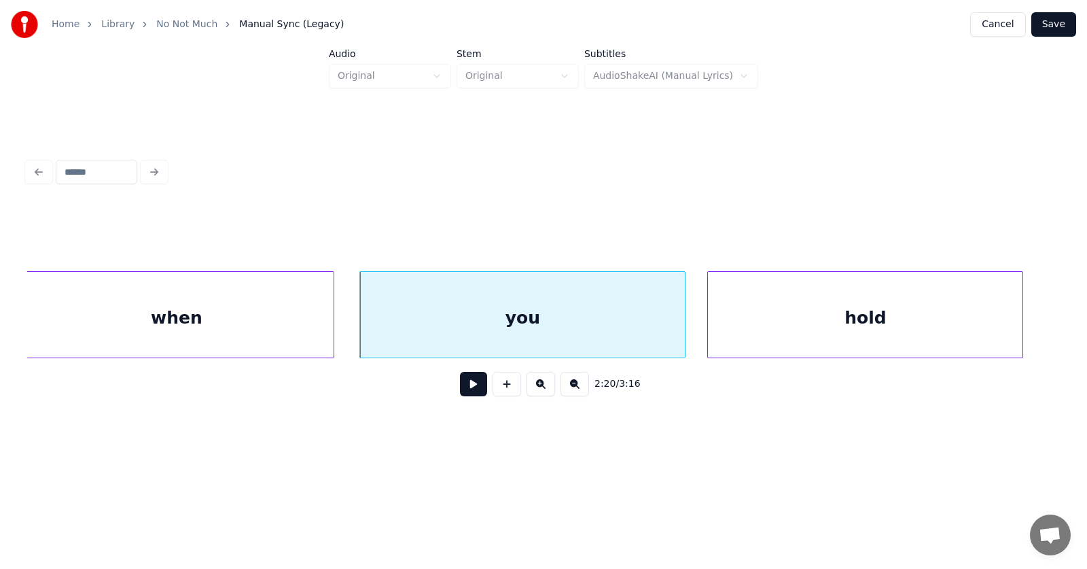
click at [748, 315] on div "hold" at bounding box center [865, 318] width 315 height 92
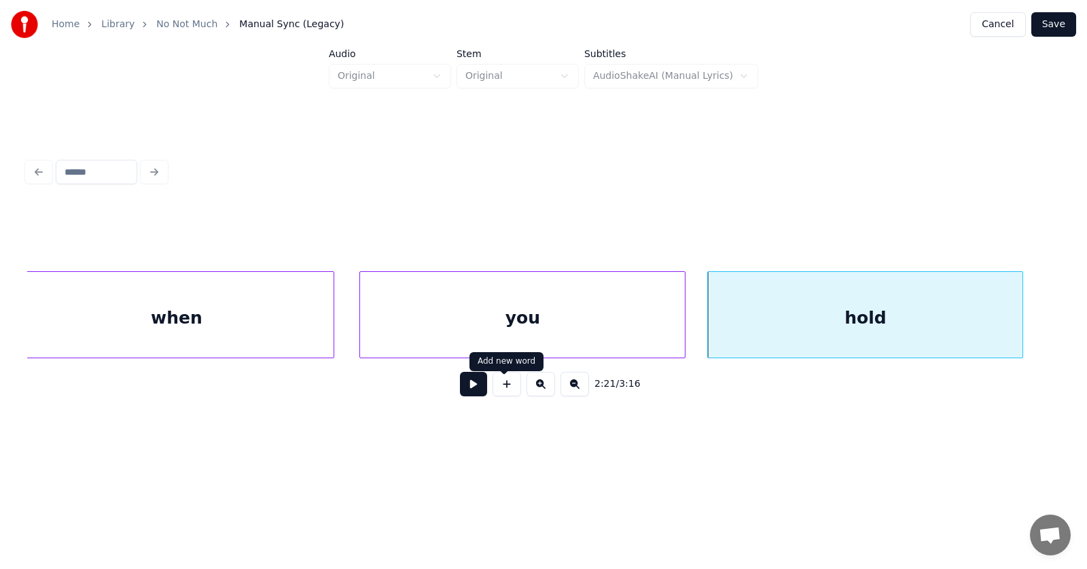
click at [471, 389] on button at bounding box center [473, 384] width 27 height 24
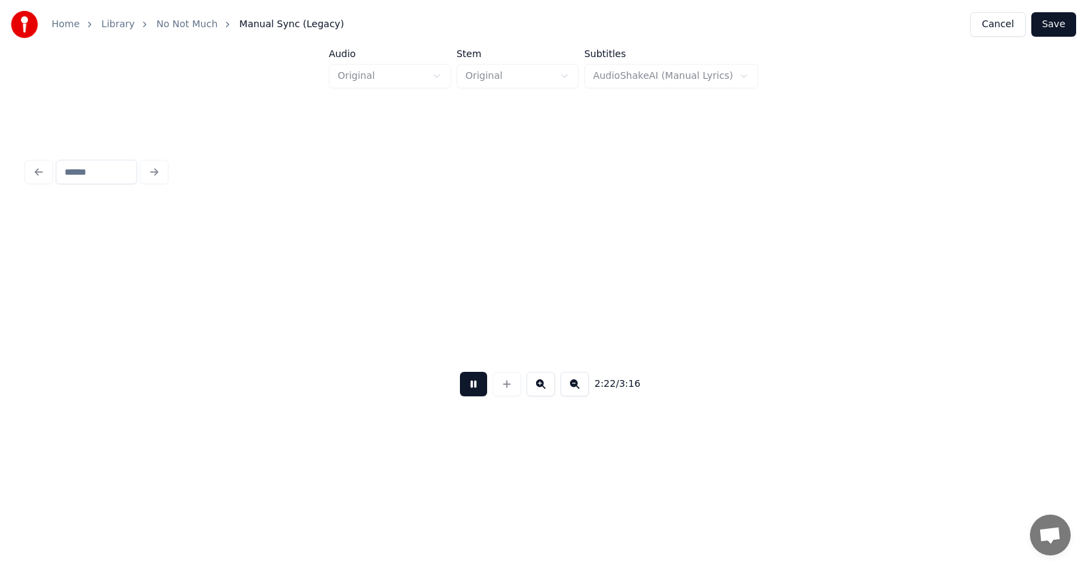
scroll to position [0, 72576]
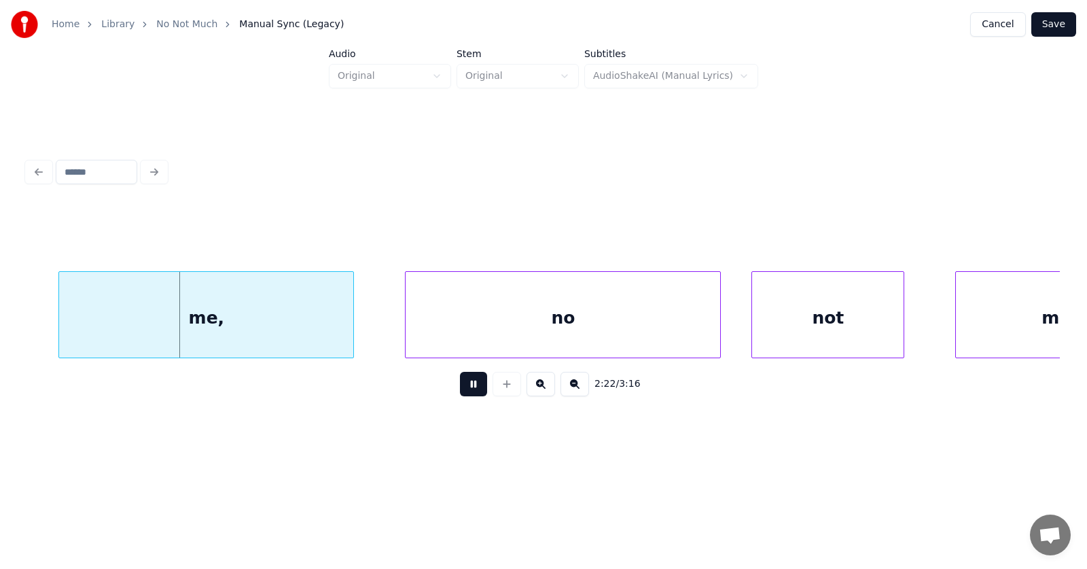
click at [471, 389] on button at bounding box center [473, 384] width 27 height 24
click at [272, 319] on div "me," at bounding box center [178, 318] width 294 height 92
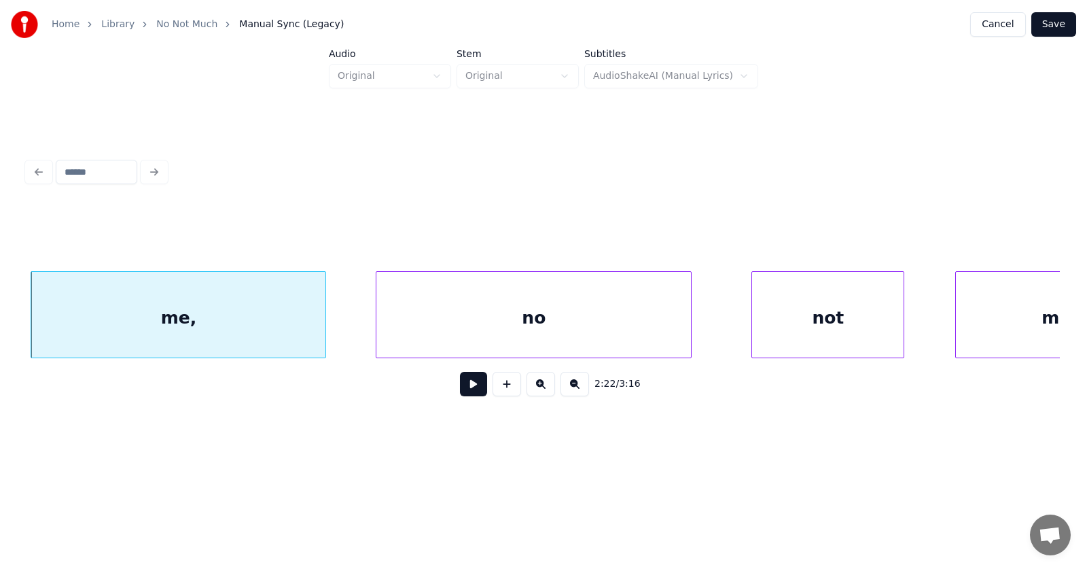
click at [523, 314] on div "no" at bounding box center [534, 318] width 315 height 92
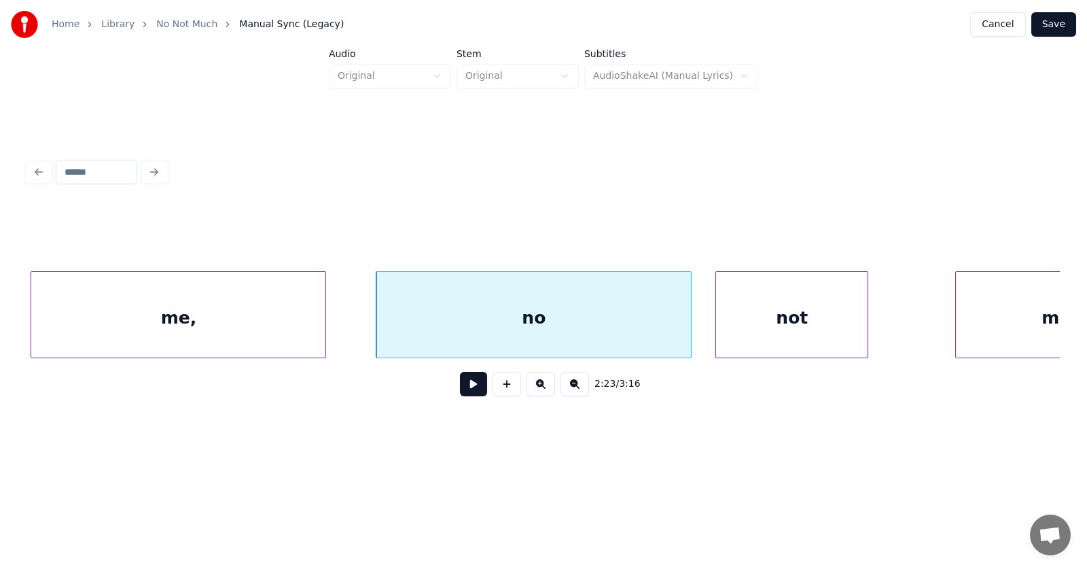
click at [770, 315] on div "not" at bounding box center [792, 318] width 152 height 92
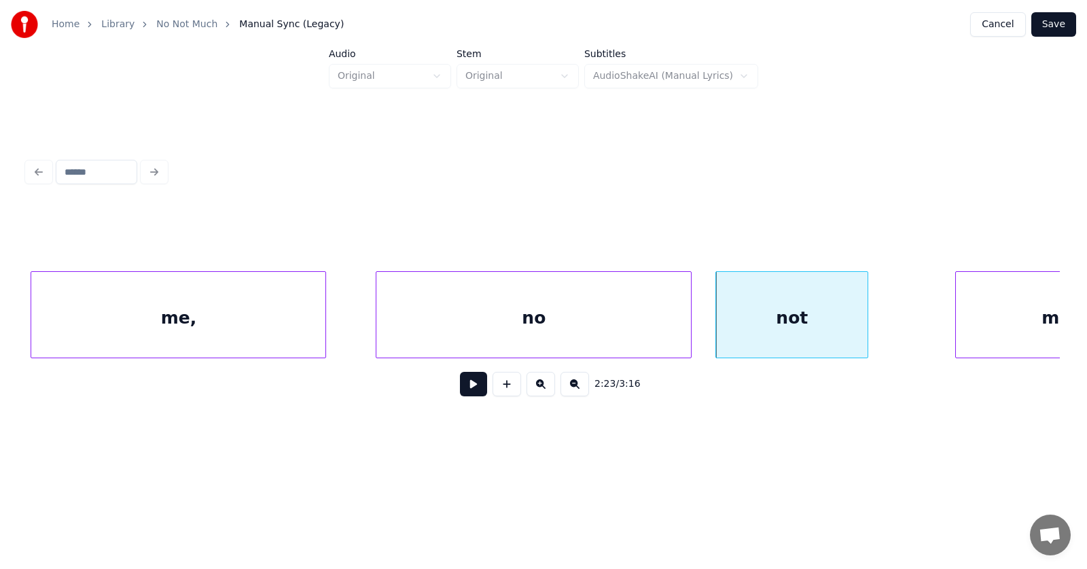
scroll to position [0, 72692]
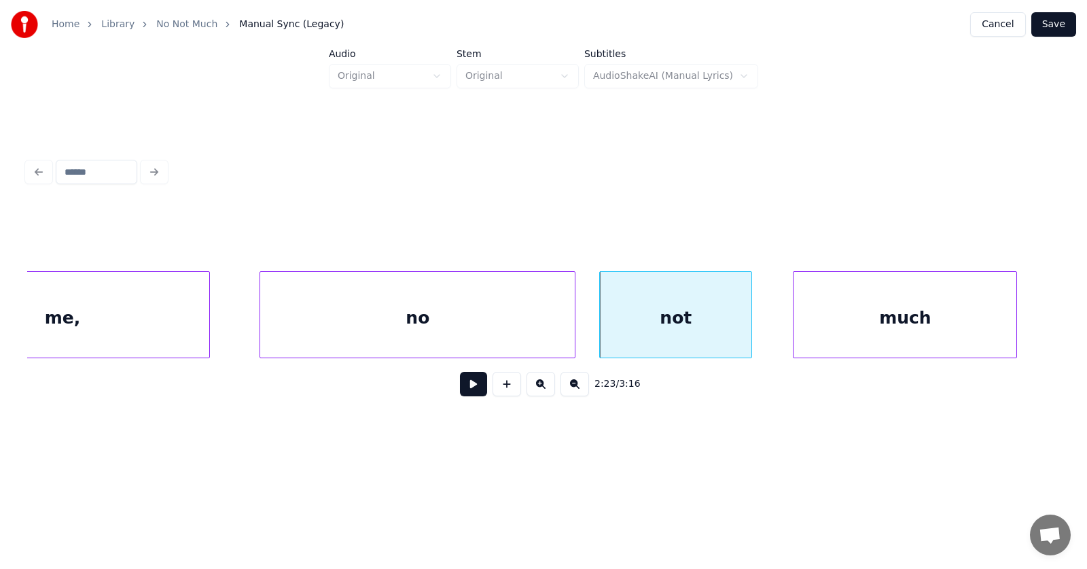
click at [937, 319] on div "much" at bounding box center [905, 318] width 223 height 92
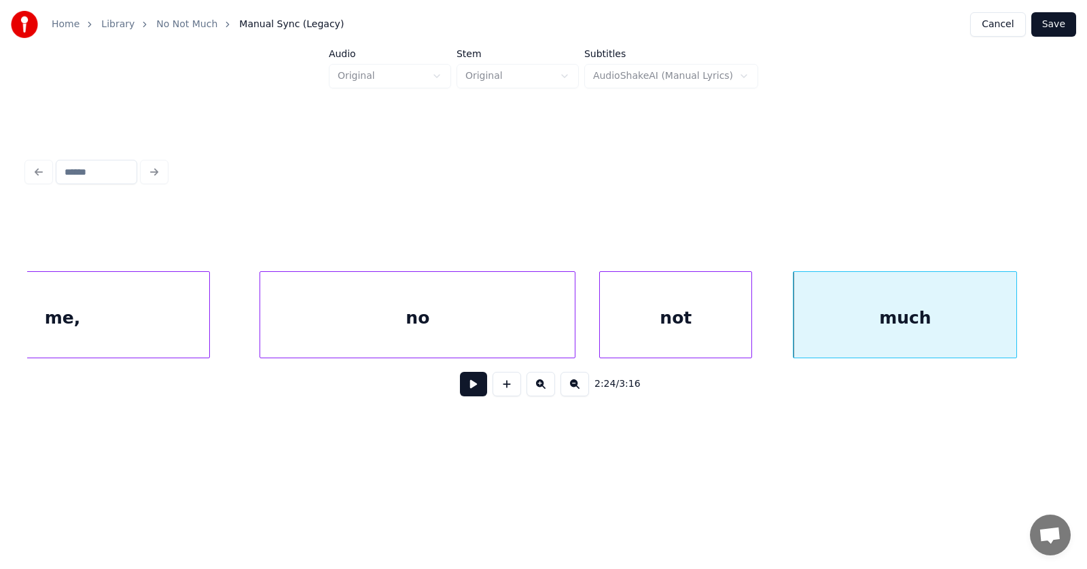
click at [473, 389] on button at bounding box center [473, 384] width 27 height 24
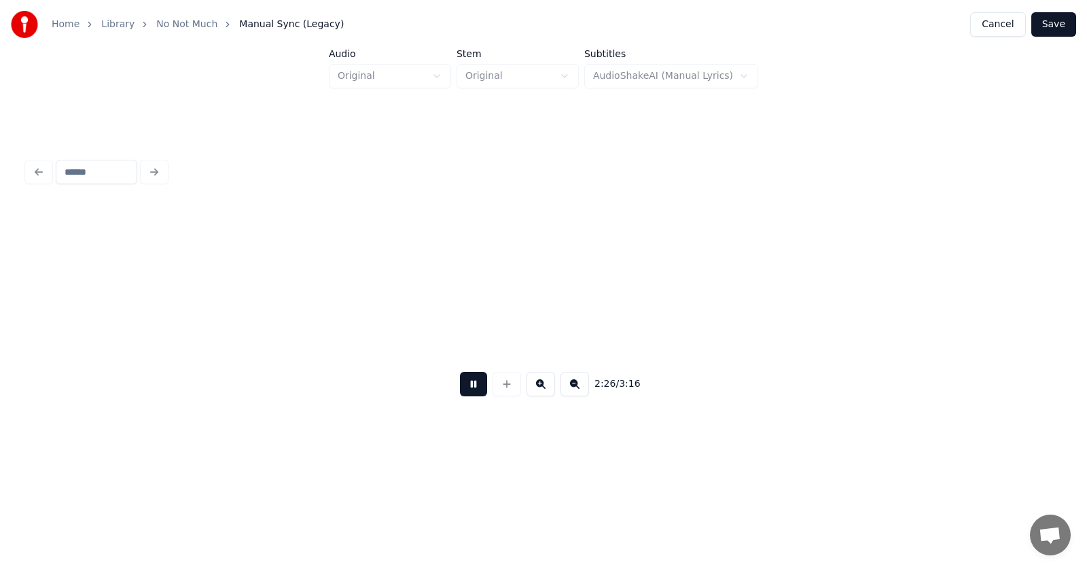
scroll to position [0, 74771]
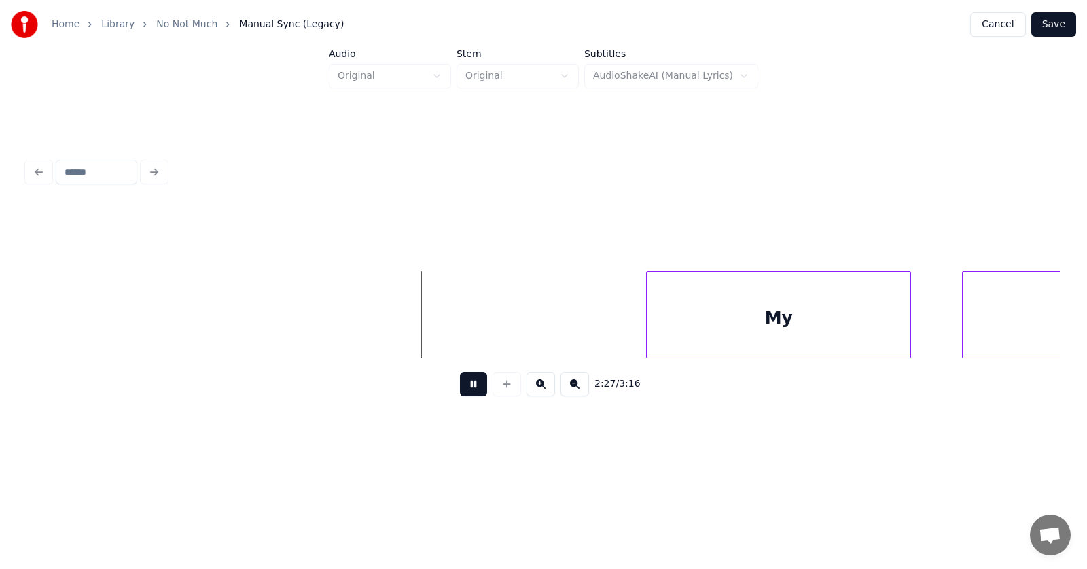
click at [464, 387] on button at bounding box center [473, 384] width 27 height 24
click at [710, 316] on div "My" at bounding box center [761, 318] width 264 height 92
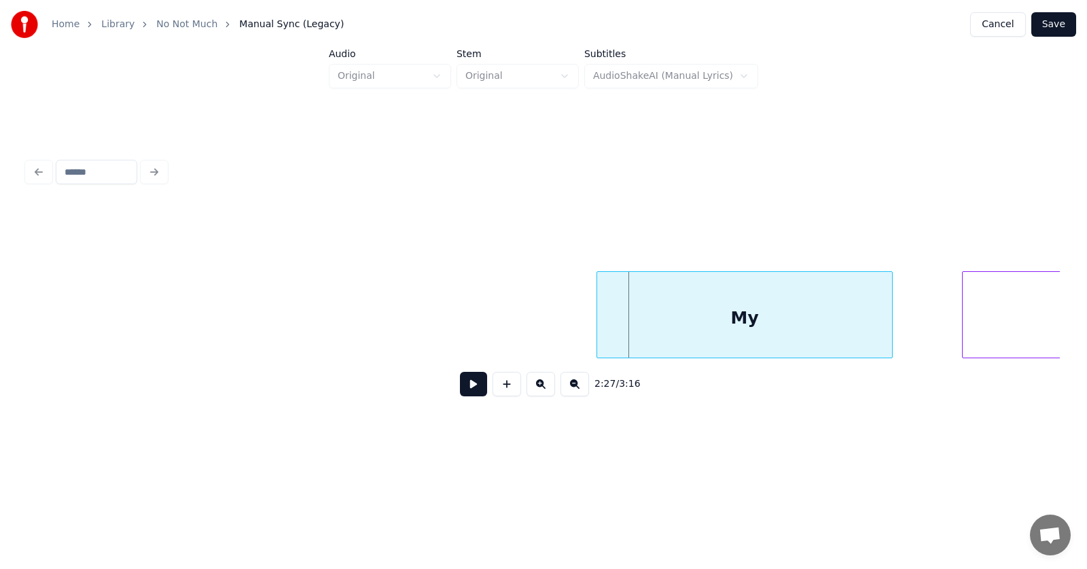
click at [598, 320] on div at bounding box center [599, 315] width 4 height 86
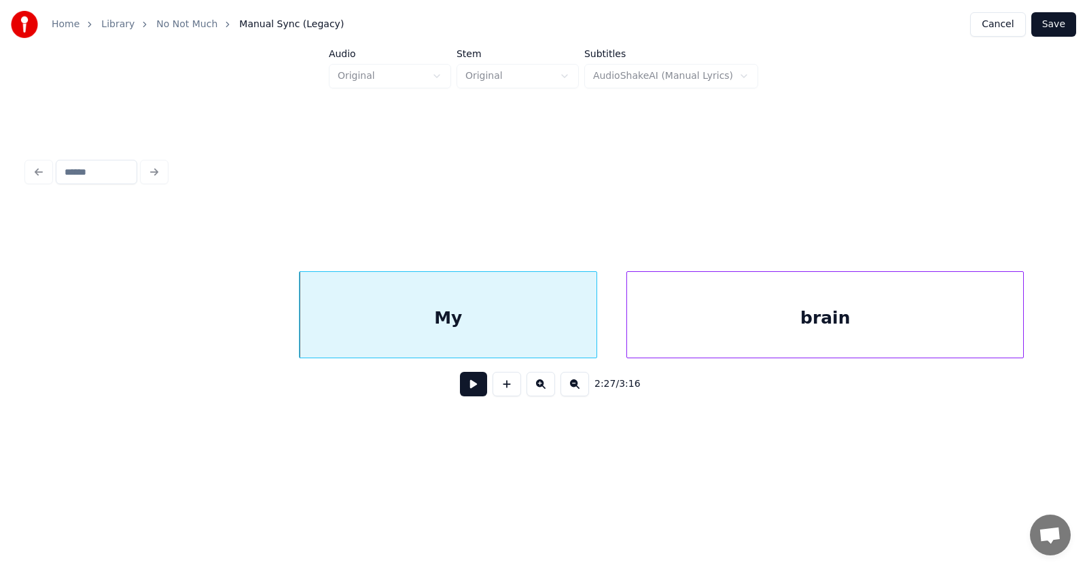
click at [960, 320] on div "brain" at bounding box center [825, 318] width 396 height 92
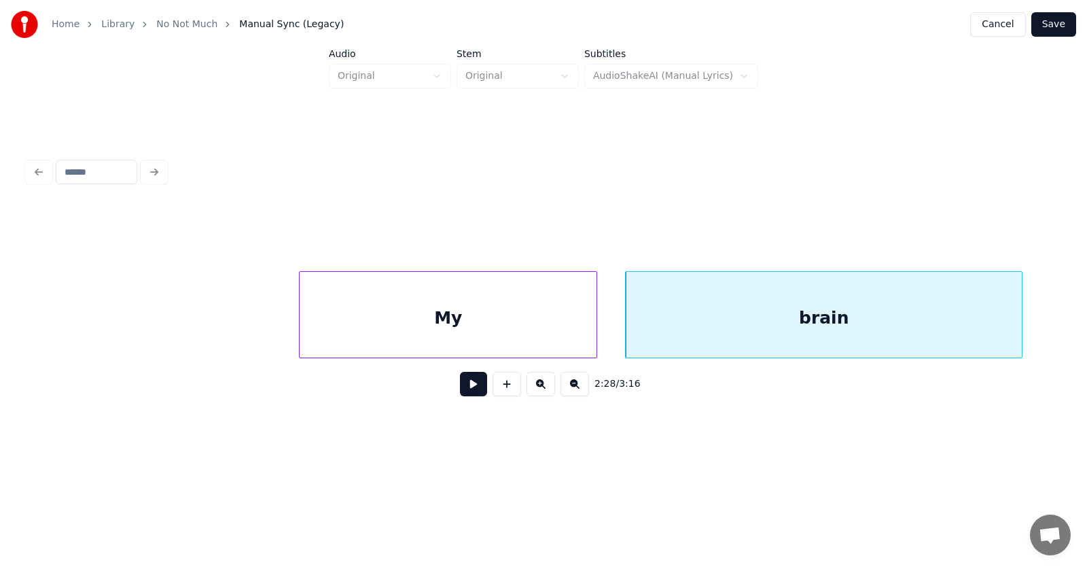
click at [473, 385] on button at bounding box center [473, 384] width 27 height 24
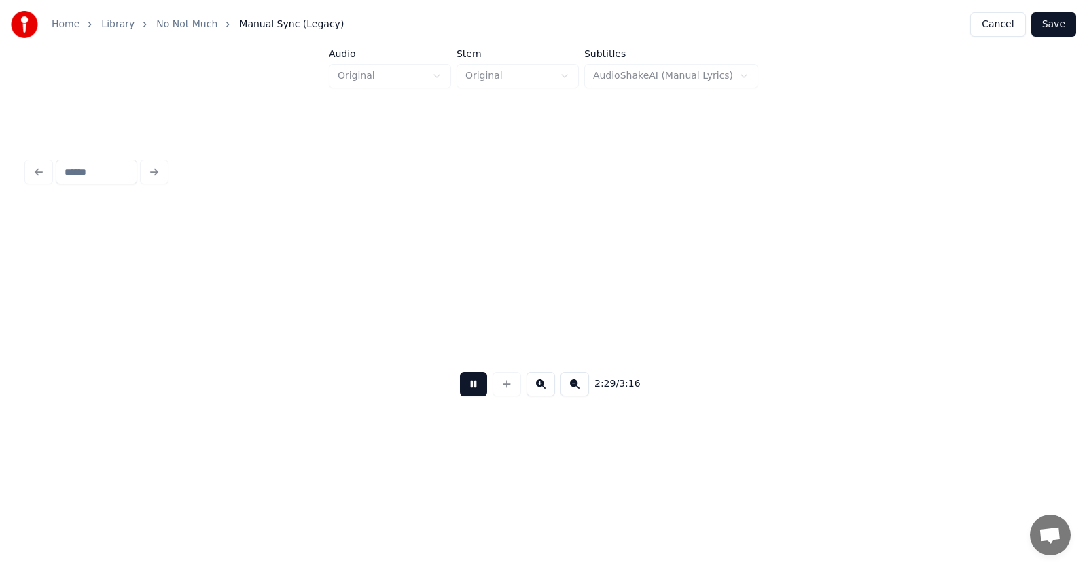
scroll to position [0, 76106]
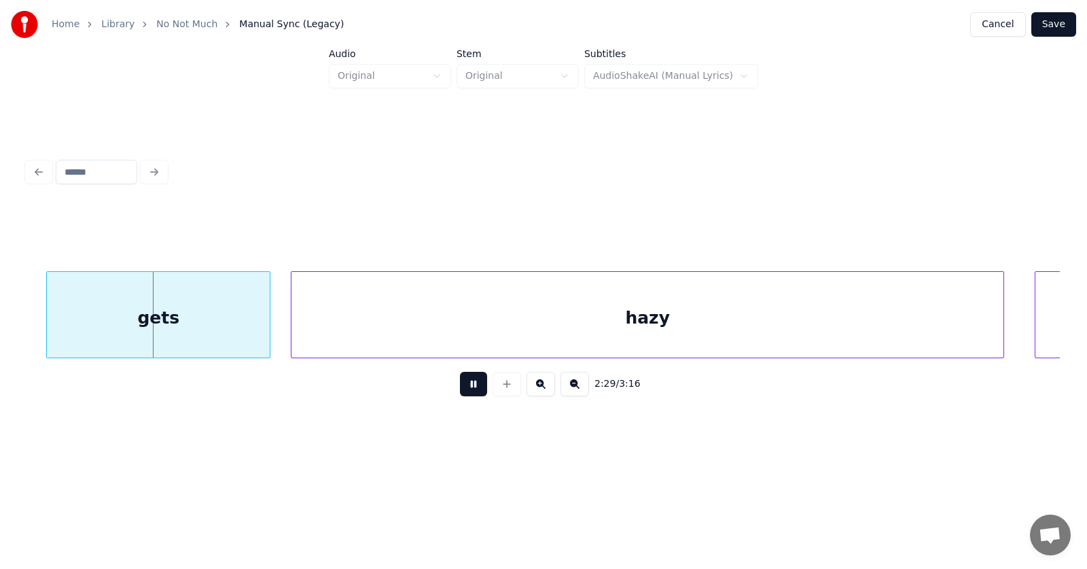
click at [470, 385] on button at bounding box center [473, 384] width 27 height 24
click at [181, 332] on div "gets" at bounding box center [139, 318] width 223 height 92
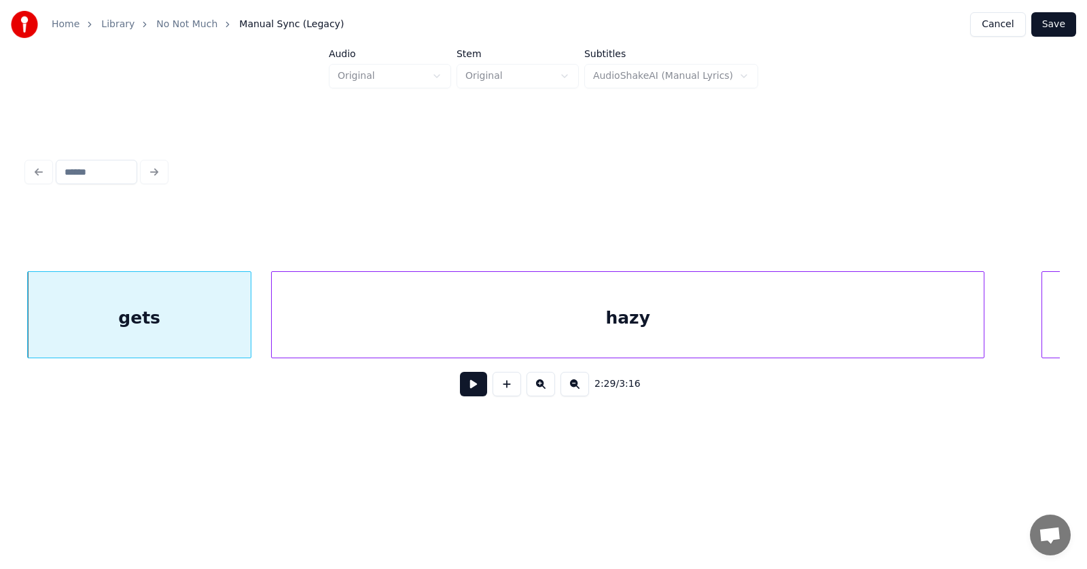
click at [459, 317] on div "hazy" at bounding box center [628, 318] width 712 height 92
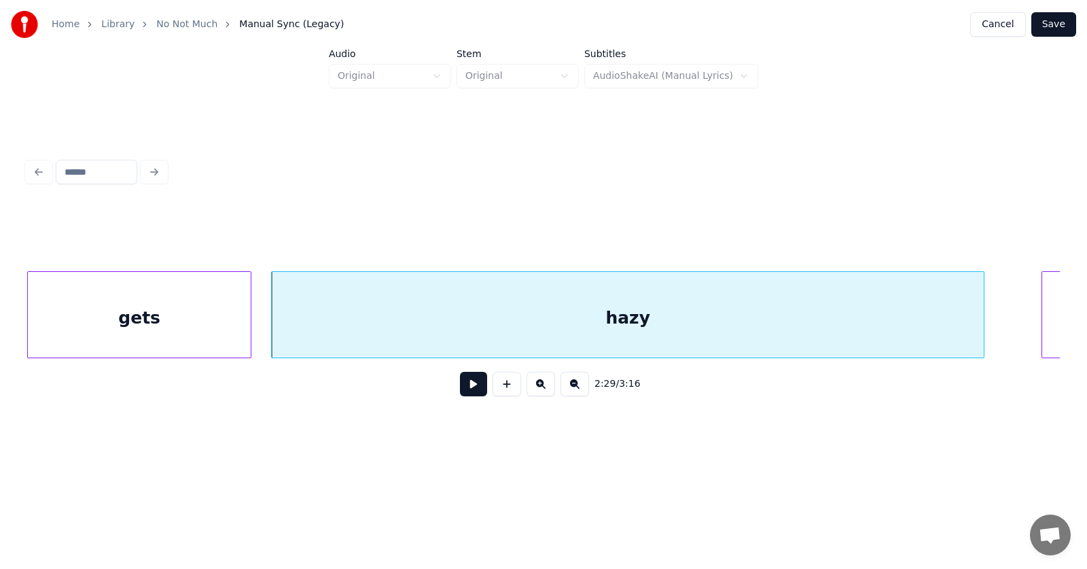
click at [463, 387] on button at bounding box center [473, 384] width 27 height 24
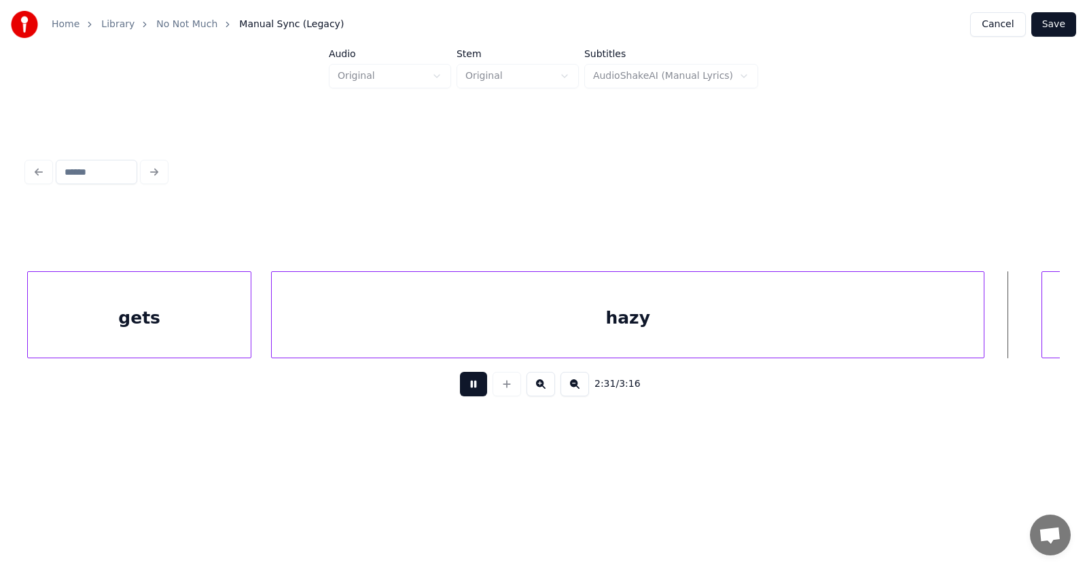
scroll to position [0, 77133]
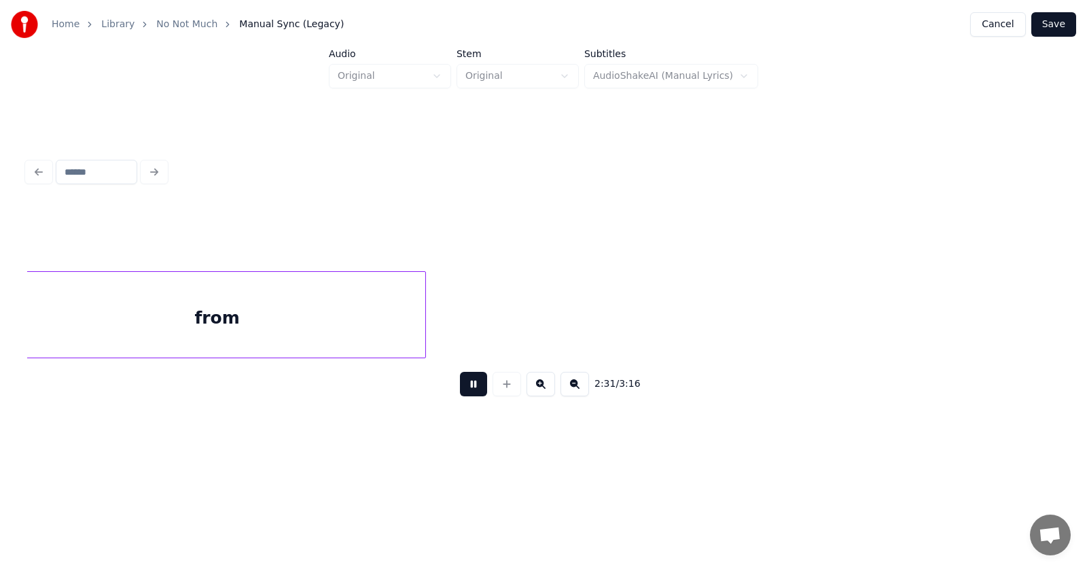
click at [463, 387] on button at bounding box center [473, 384] width 27 height 24
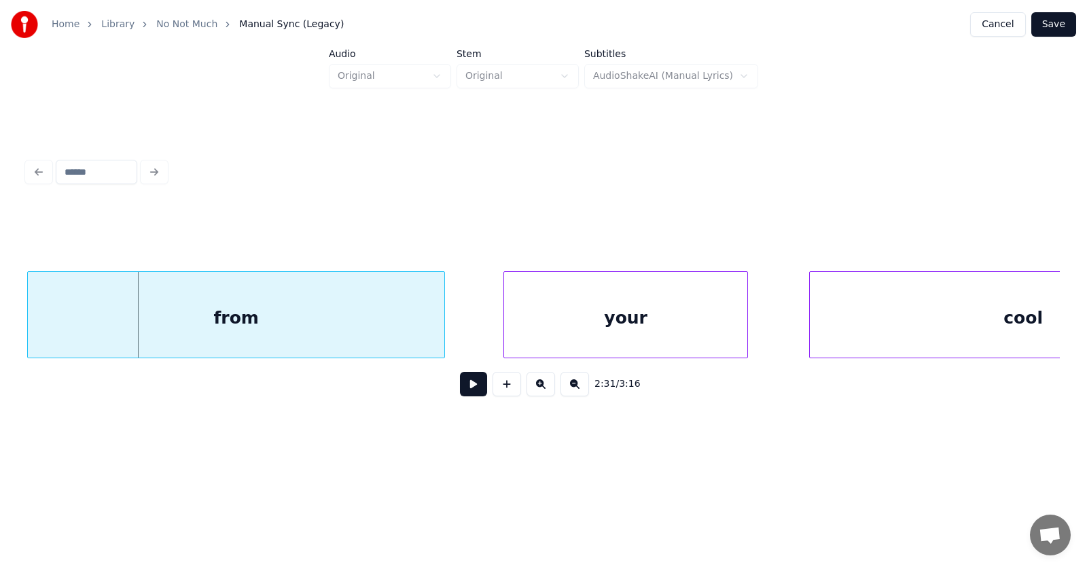
scroll to position [0, 77095]
click at [255, 325] on div "from" at bounding box center [236, 318] width 417 height 92
click at [508, 318] on div "your" at bounding box center [587, 318] width 243 height 92
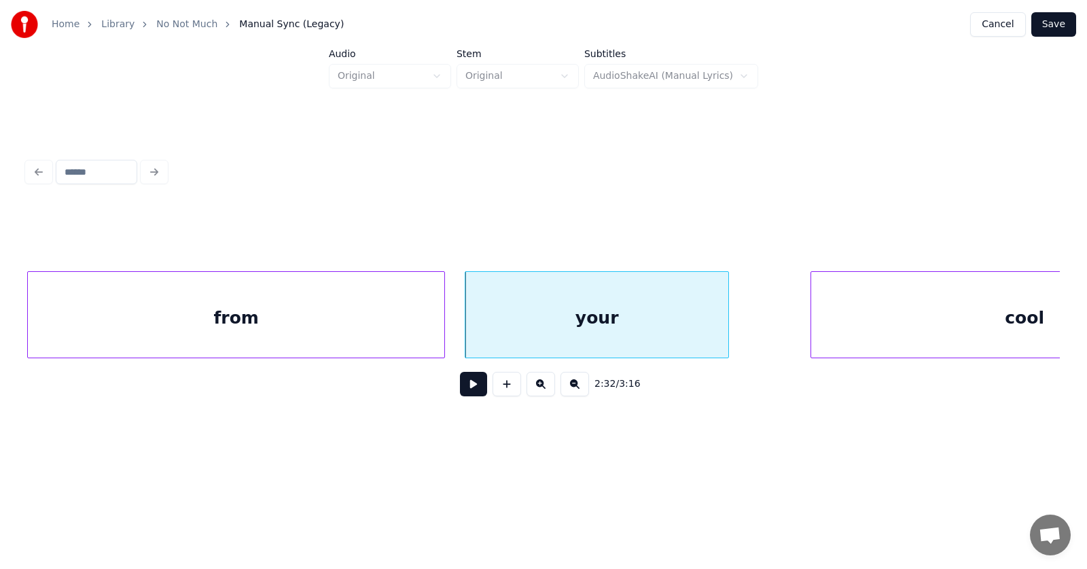
click at [728, 319] on div at bounding box center [727, 315] width 4 height 86
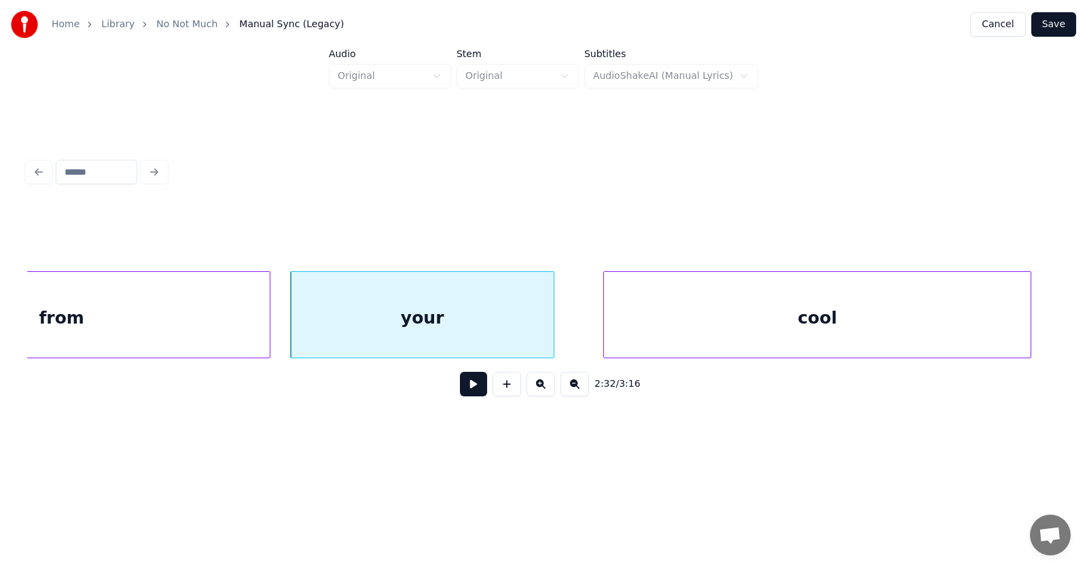
click at [839, 326] on div "cool" at bounding box center [817, 318] width 427 height 92
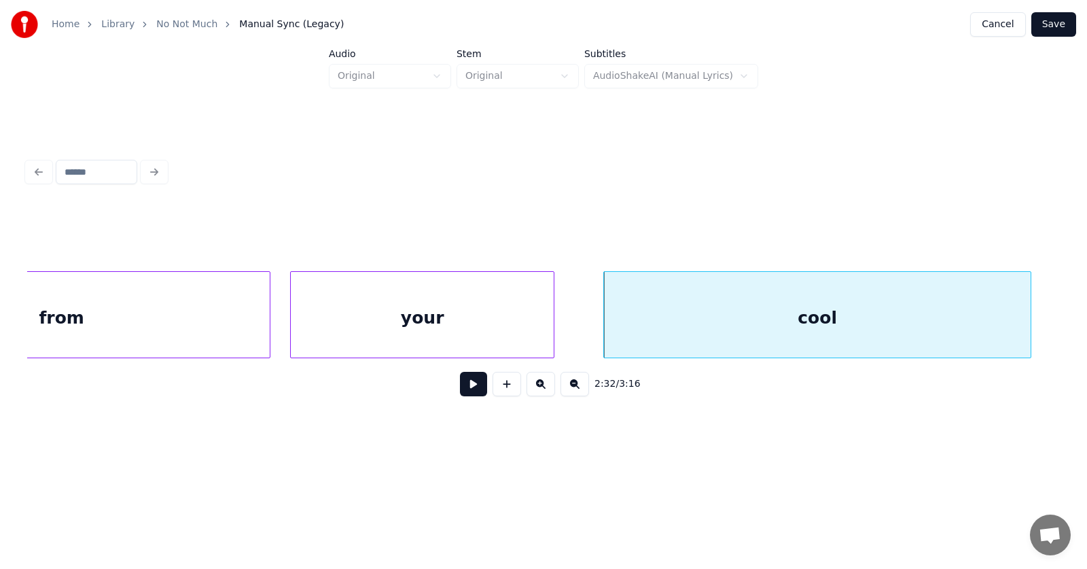
click at [460, 393] on button at bounding box center [473, 384] width 27 height 24
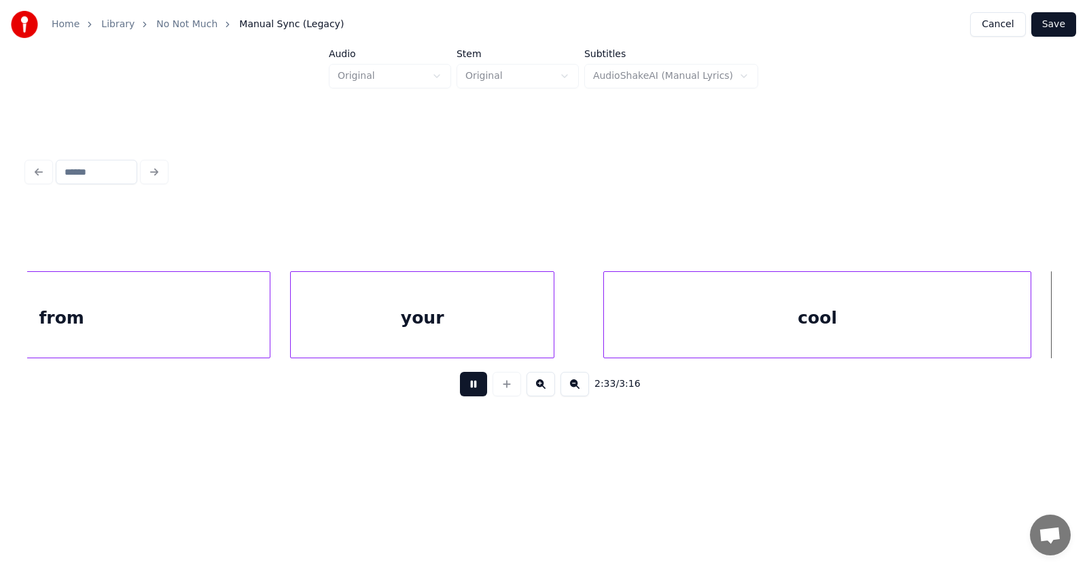
scroll to position [0, 78306]
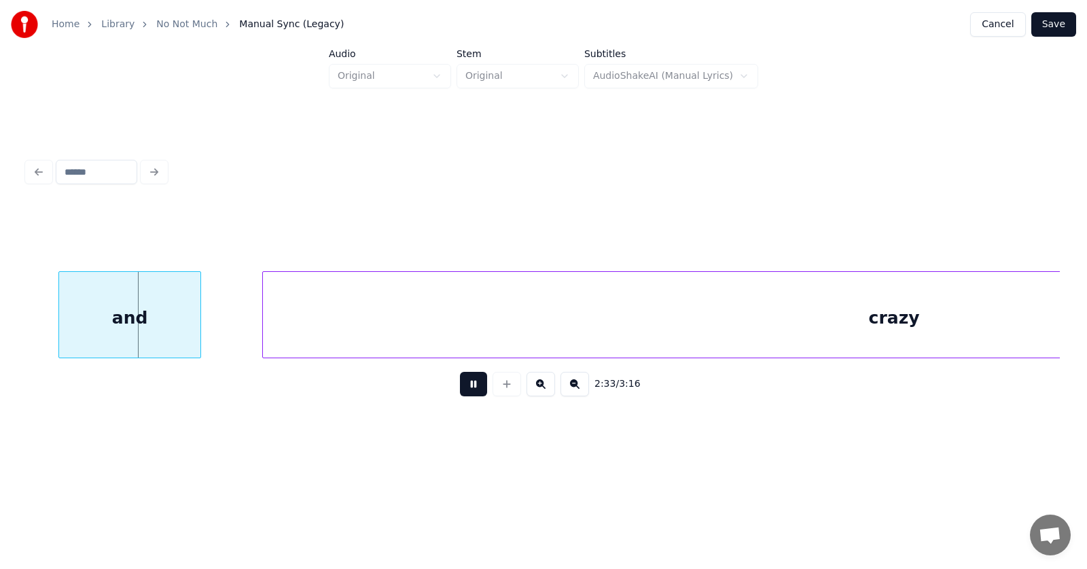
click at [460, 393] on button at bounding box center [473, 384] width 27 height 24
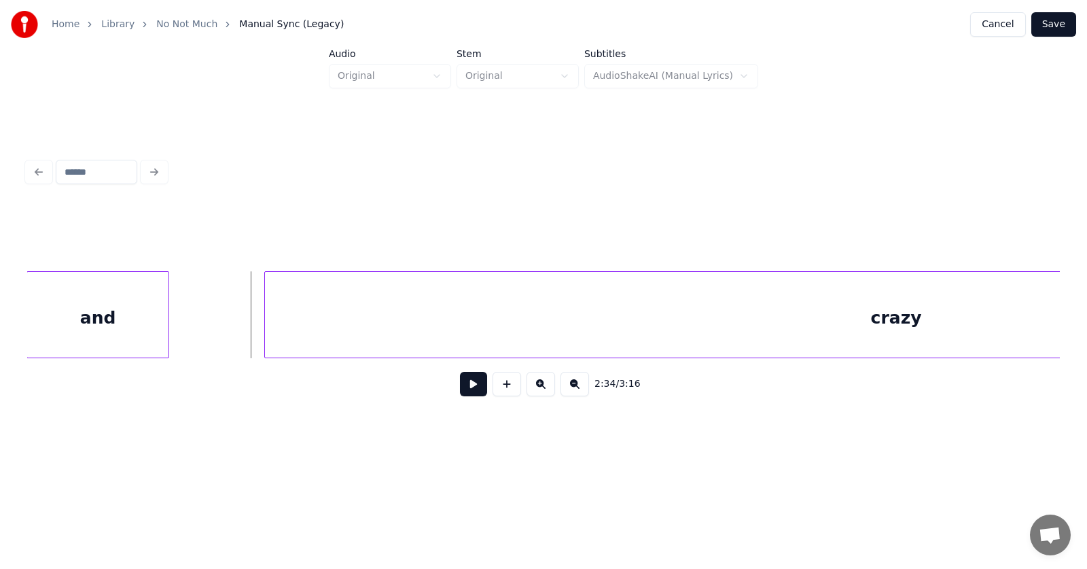
scroll to position [0, 78303]
click at [117, 318] on div "and" at bounding box center [98, 318] width 141 height 92
click at [372, 316] on div "crazy" at bounding box center [659, 318] width 1263 height 92
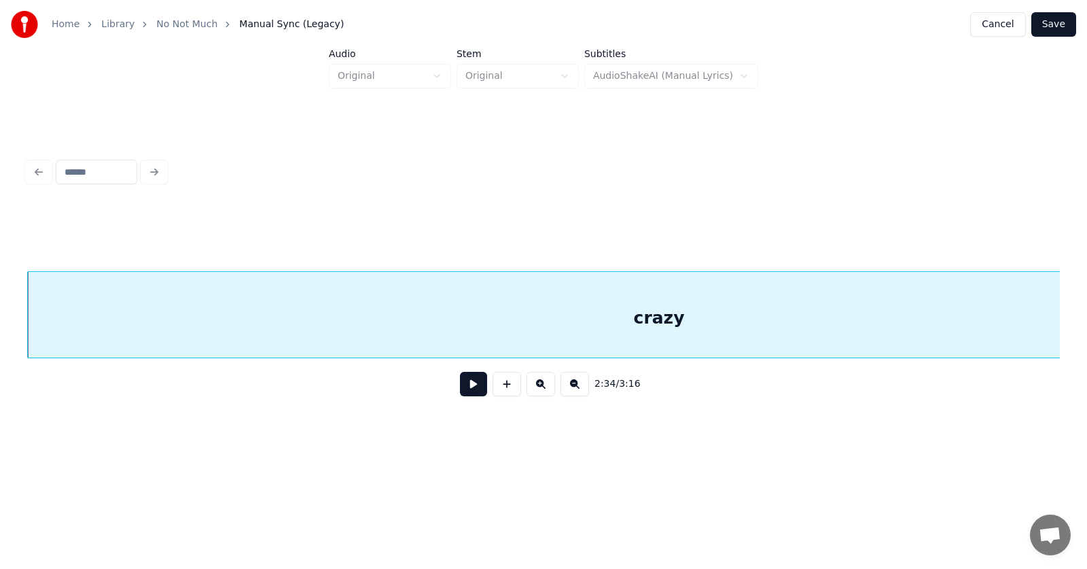
click at [475, 388] on button at bounding box center [473, 384] width 27 height 24
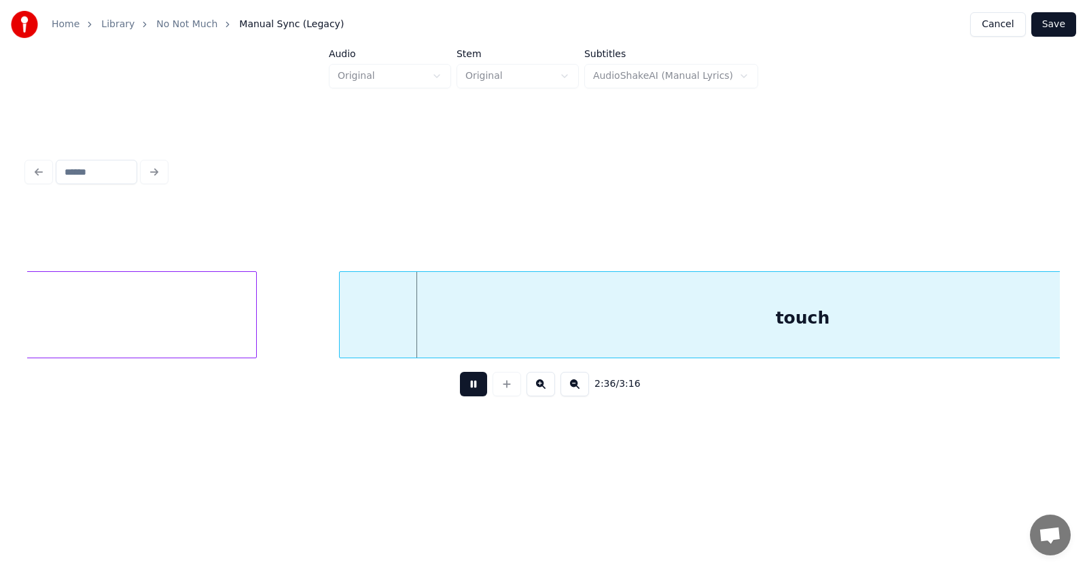
click at [472, 391] on button at bounding box center [473, 384] width 27 height 24
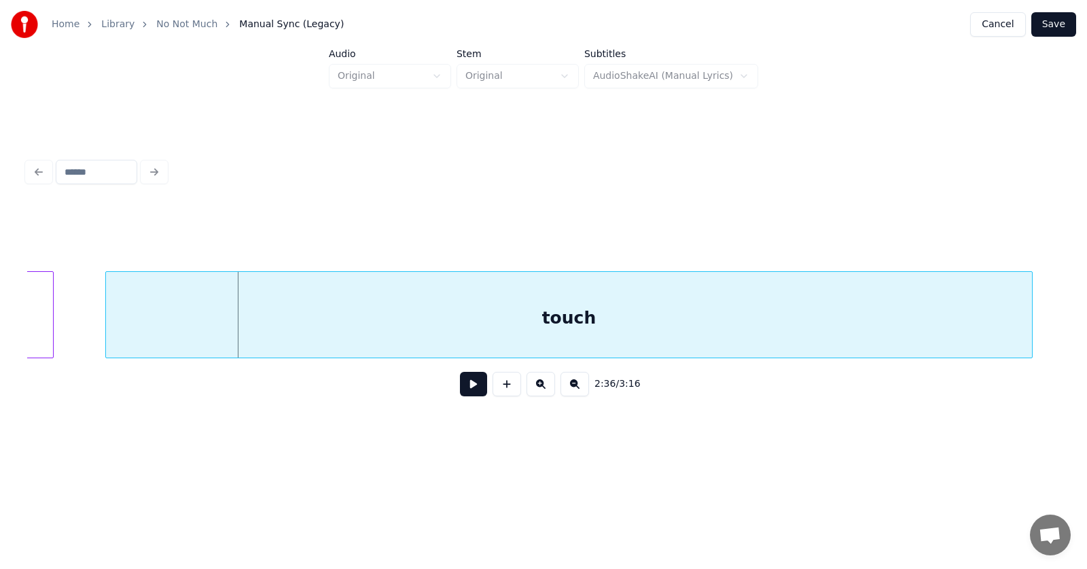
click at [512, 327] on div "touch" at bounding box center [569, 318] width 926 height 92
click at [469, 387] on button at bounding box center [473, 384] width 27 height 24
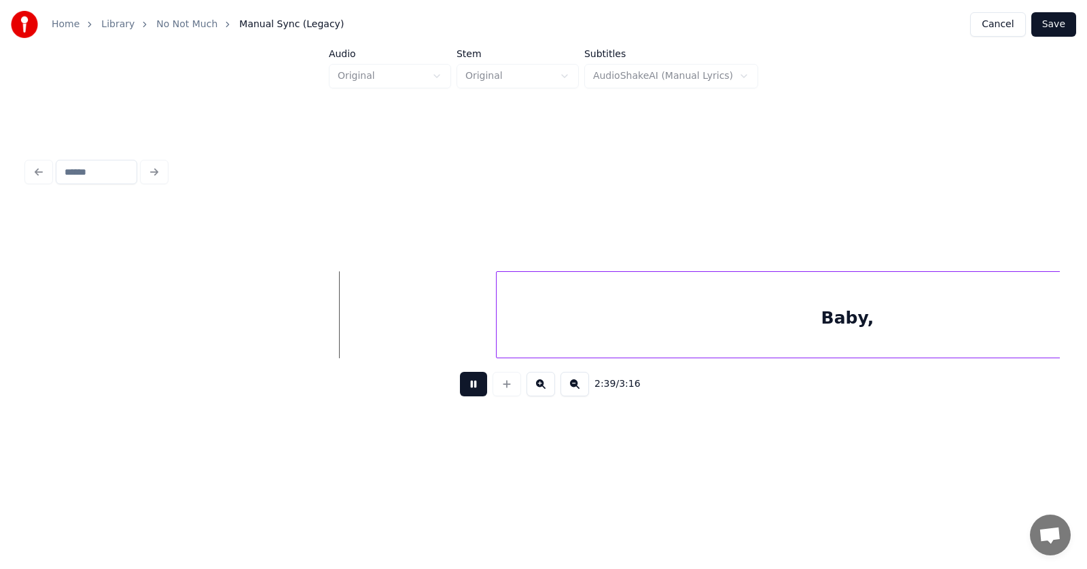
click at [469, 387] on button at bounding box center [473, 384] width 27 height 24
click at [583, 317] on div "Baby," at bounding box center [694, 318] width 702 height 92
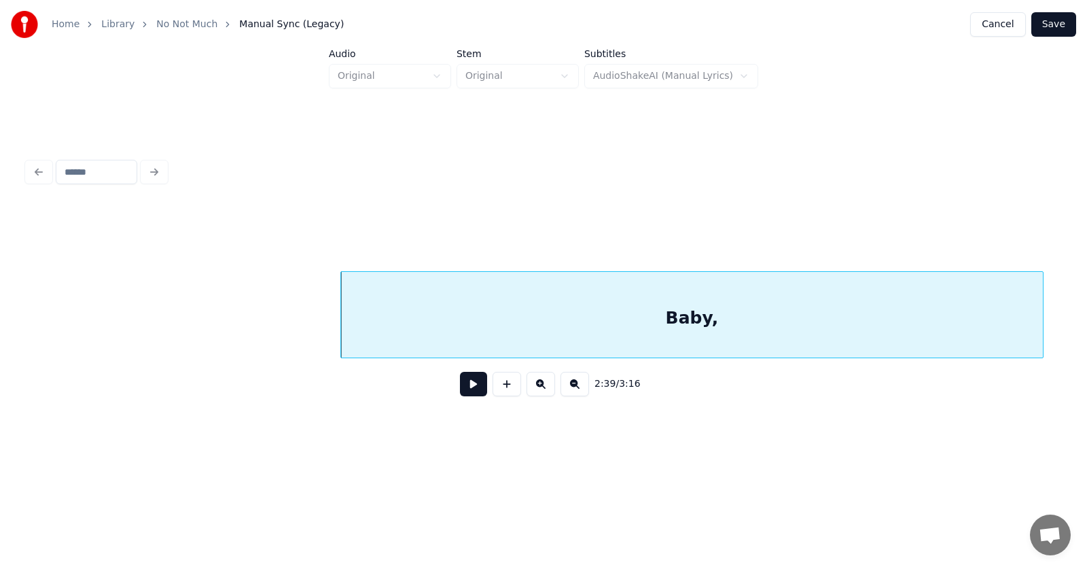
click at [462, 392] on button at bounding box center [473, 384] width 27 height 24
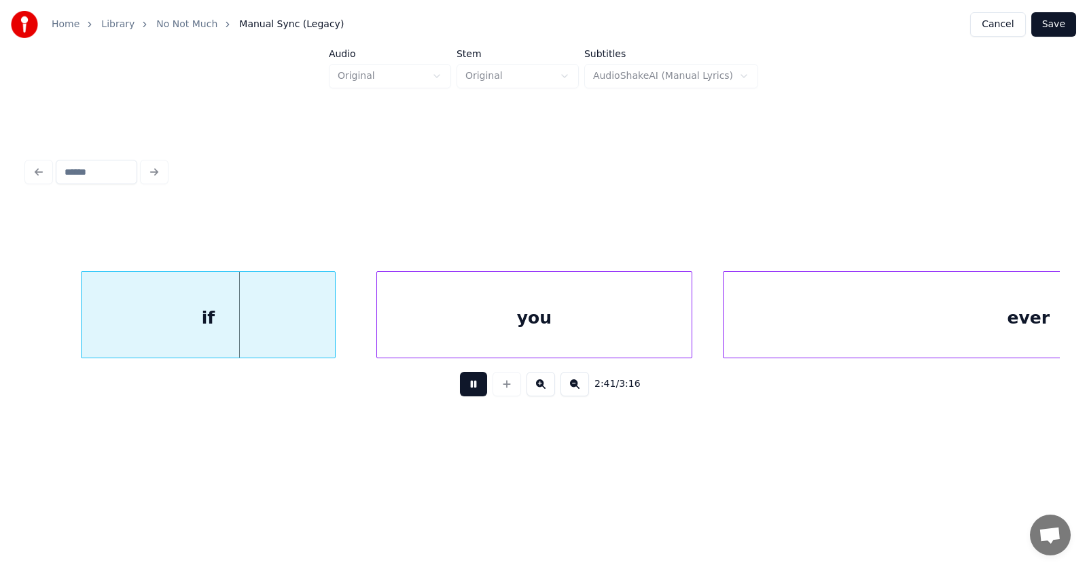
click at [462, 392] on button at bounding box center [473, 384] width 27 height 24
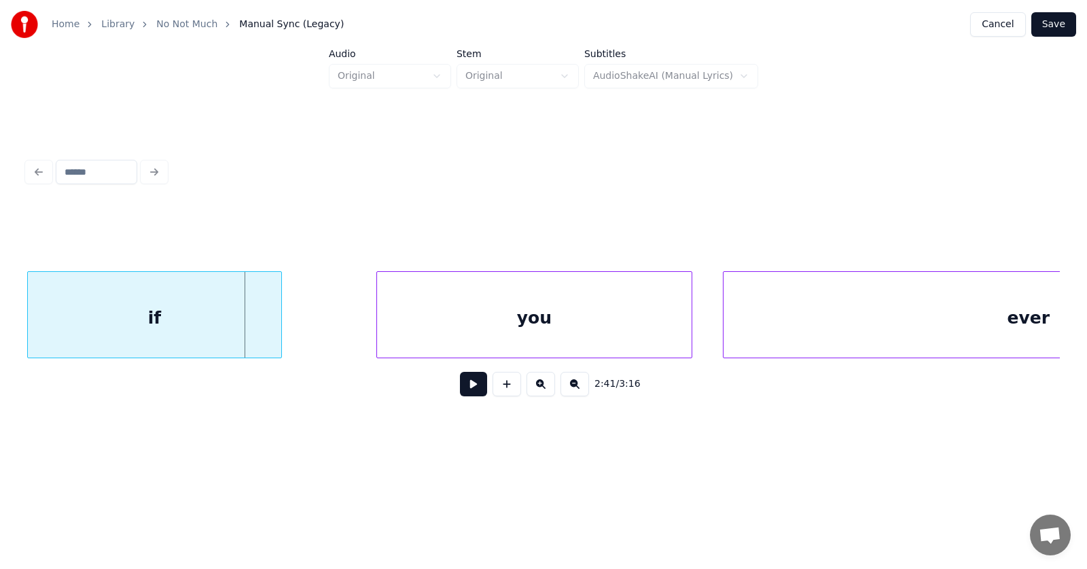
scroll to position [0, 81953]
click at [231, 330] on div "if" at bounding box center [156, 318] width 254 height 92
click at [418, 331] on div "you" at bounding box center [497, 318] width 315 height 92
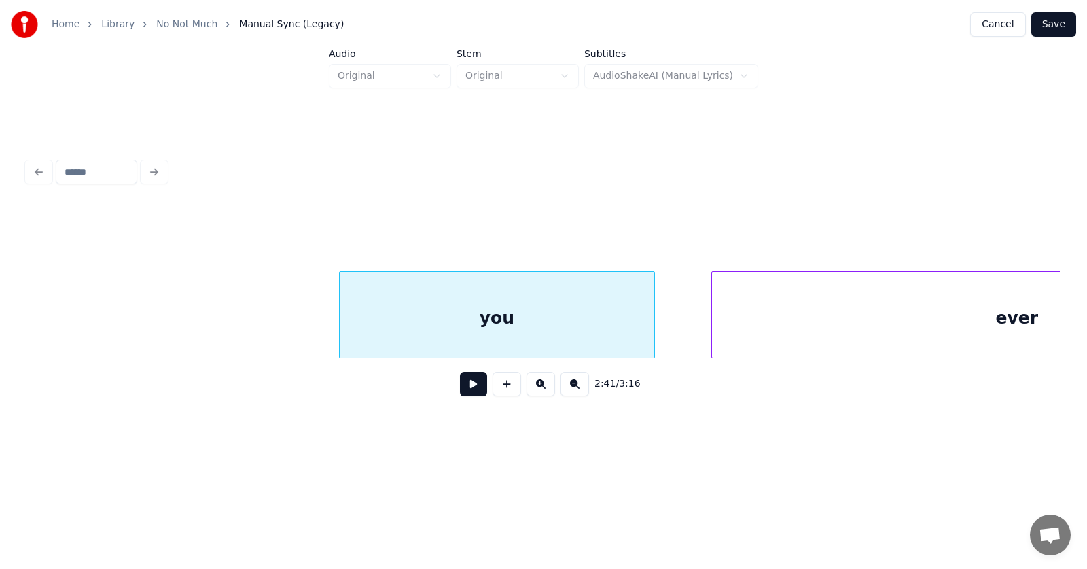
scroll to position [0, 82225]
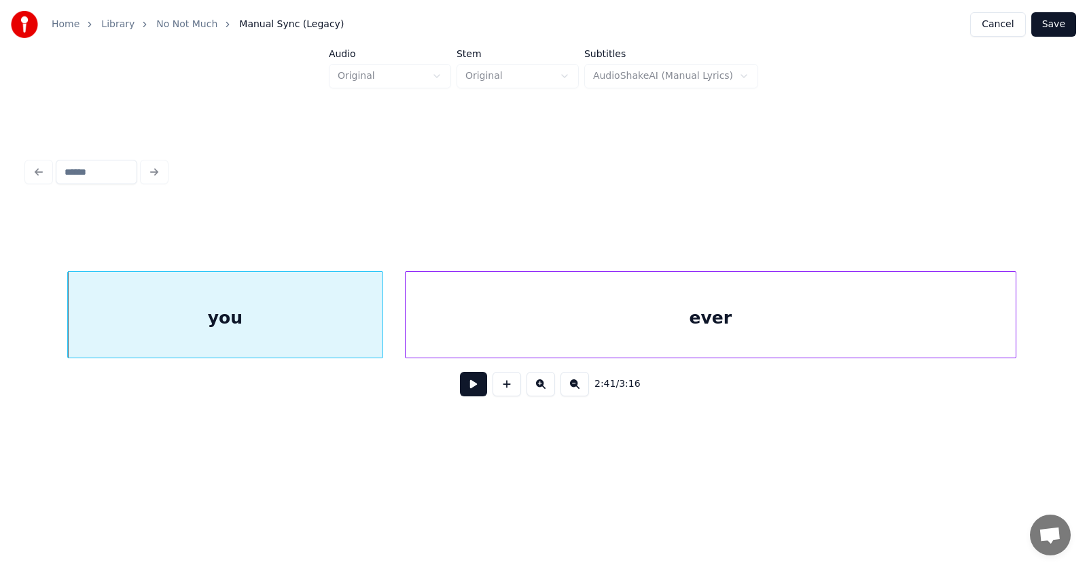
click at [761, 312] on div "ever" at bounding box center [711, 318] width 610 height 92
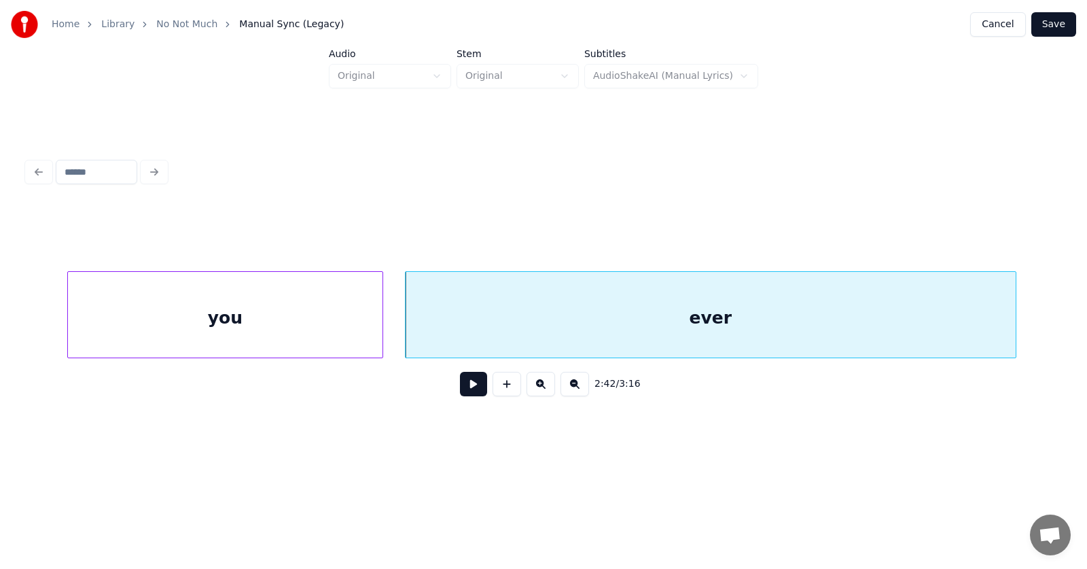
click at [472, 388] on button at bounding box center [473, 384] width 27 height 24
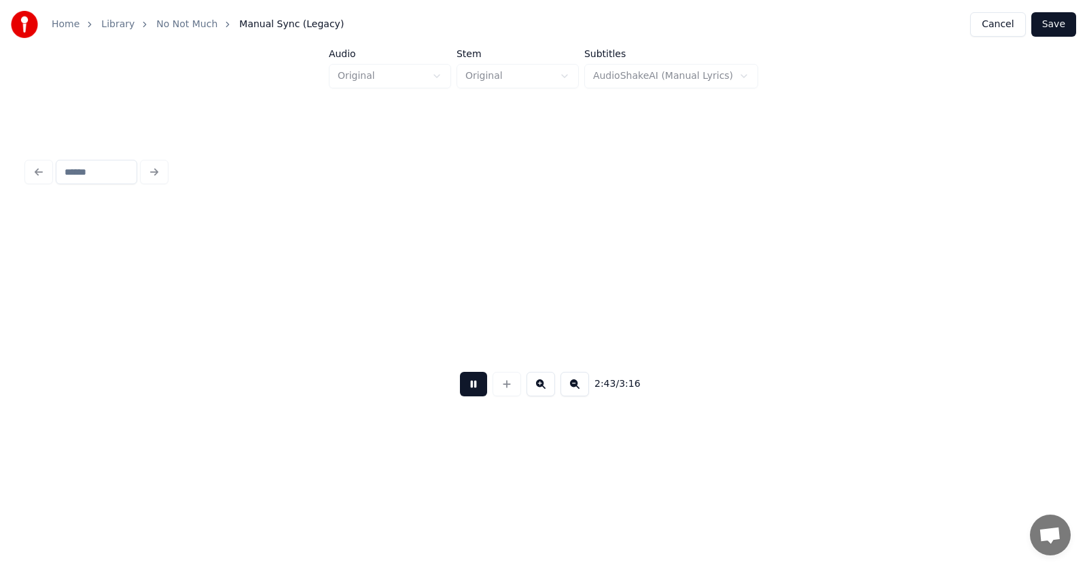
scroll to position [0, 83258]
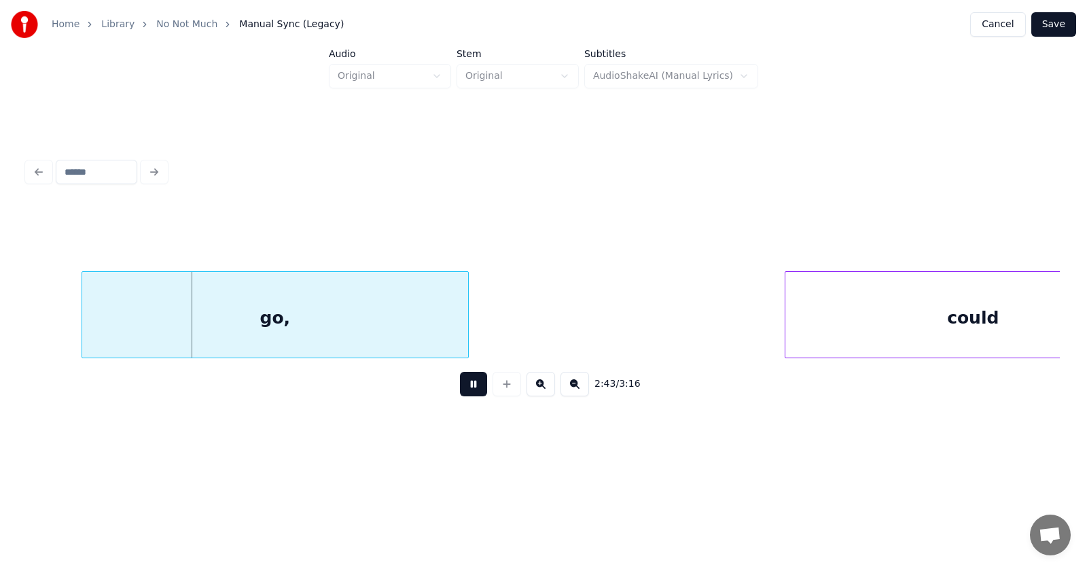
click at [471, 392] on button at bounding box center [473, 384] width 27 height 24
click at [320, 331] on div "go," at bounding box center [245, 318] width 386 height 92
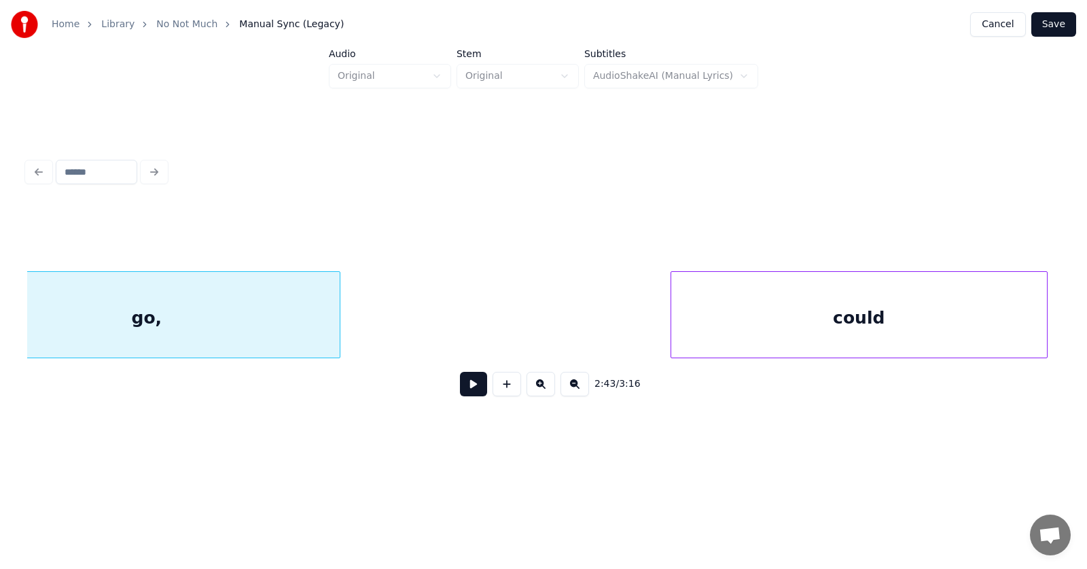
click at [898, 300] on div "could" at bounding box center [860, 318] width 376 height 92
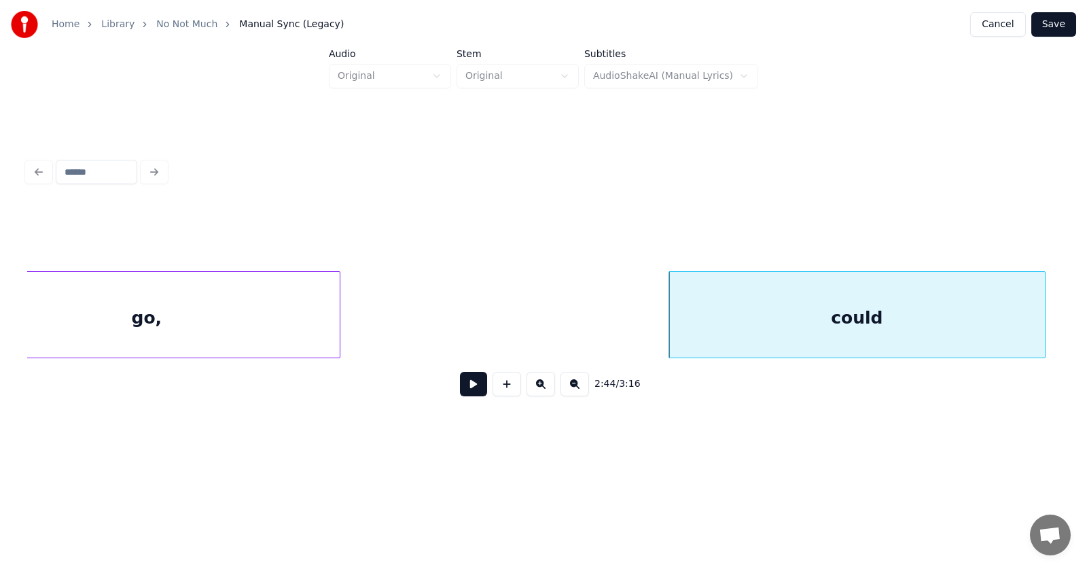
click at [472, 390] on button at bounding box center [473, 384] width 27 height 24
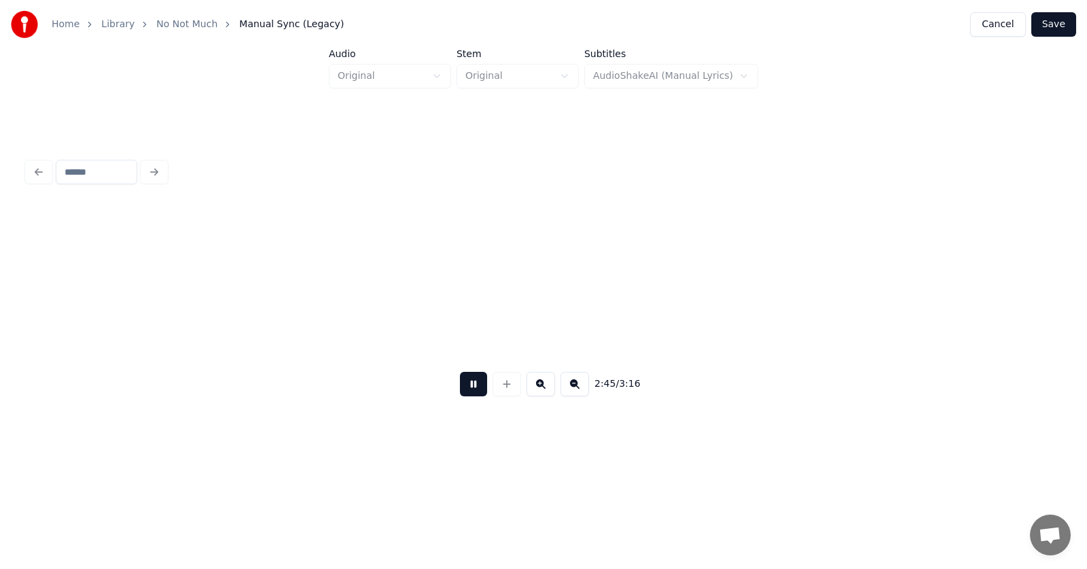
scroll to position [0, 84399]
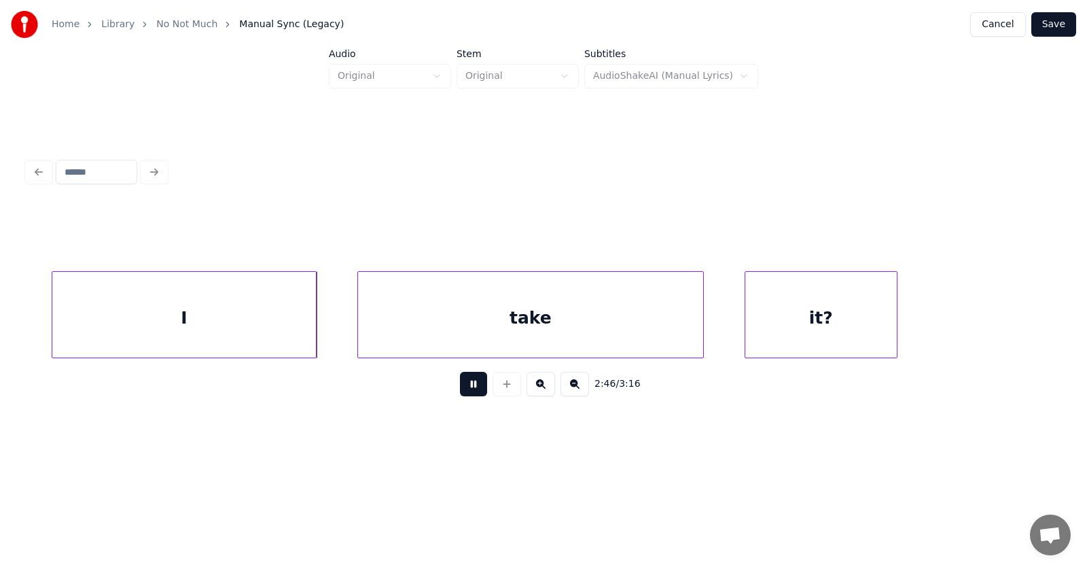
click at [462, 388] on button at bounding box center [473, 384] width 27 height 24
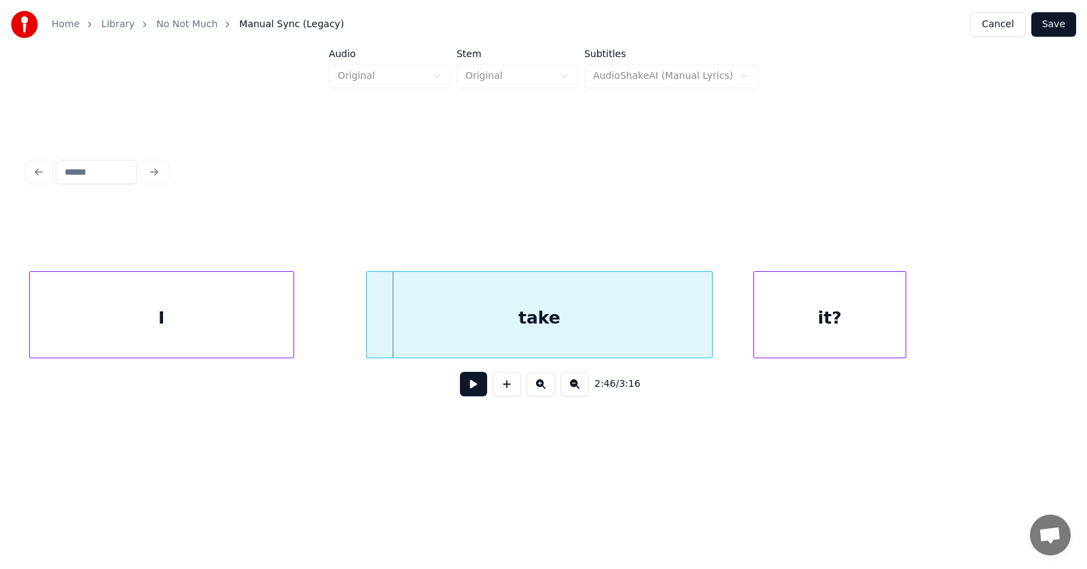
scroll to position [0, 84389]
click at [209, 326] on div "I" at bounding box center [161, 318] width 264 height 92
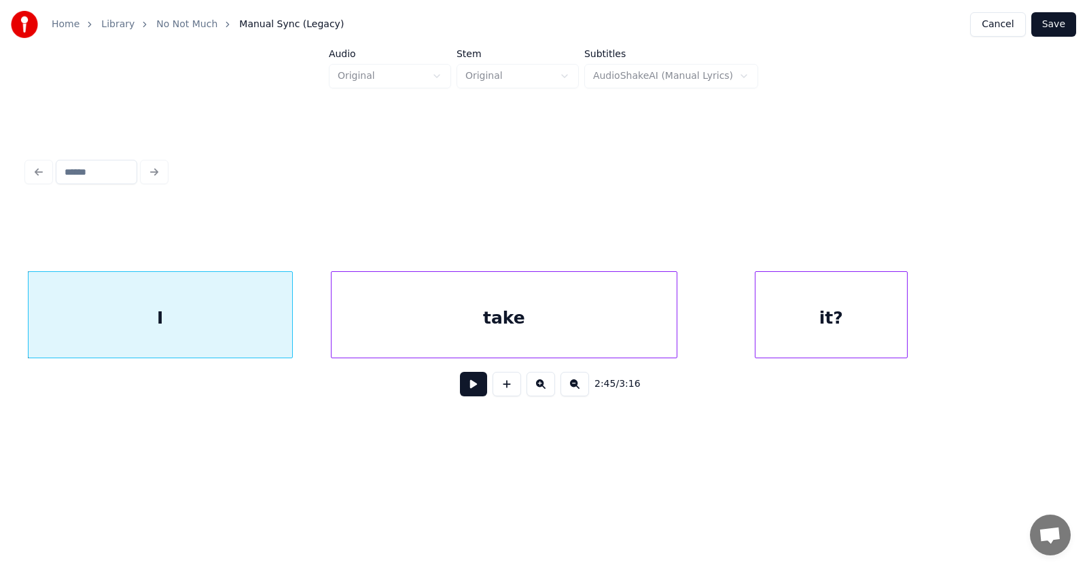
click at [491, 328] on div "take" at bounding box center [504, 318] width 345 height 92
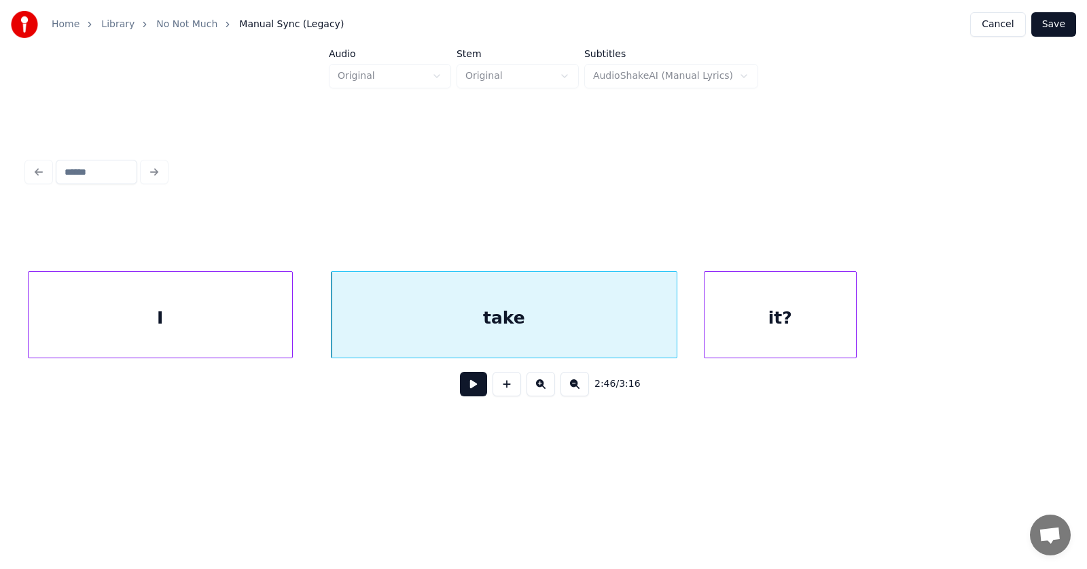
click at [813, 311] on div "it?" at bounding box center [781, 318] width 152 height 92
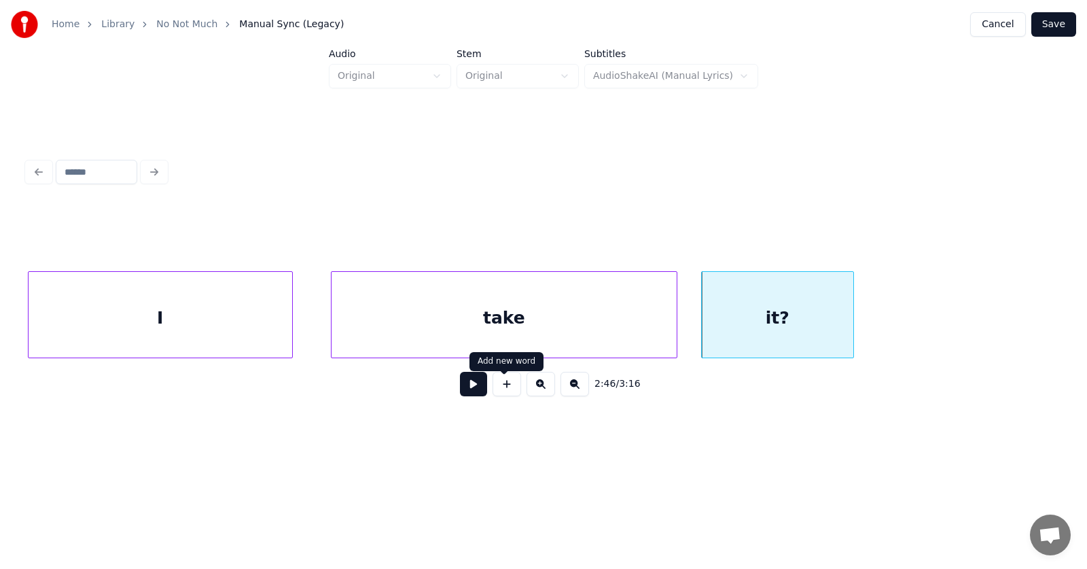
click at [460, 387] on button at bounding box center [473, 384] width 27 height 24
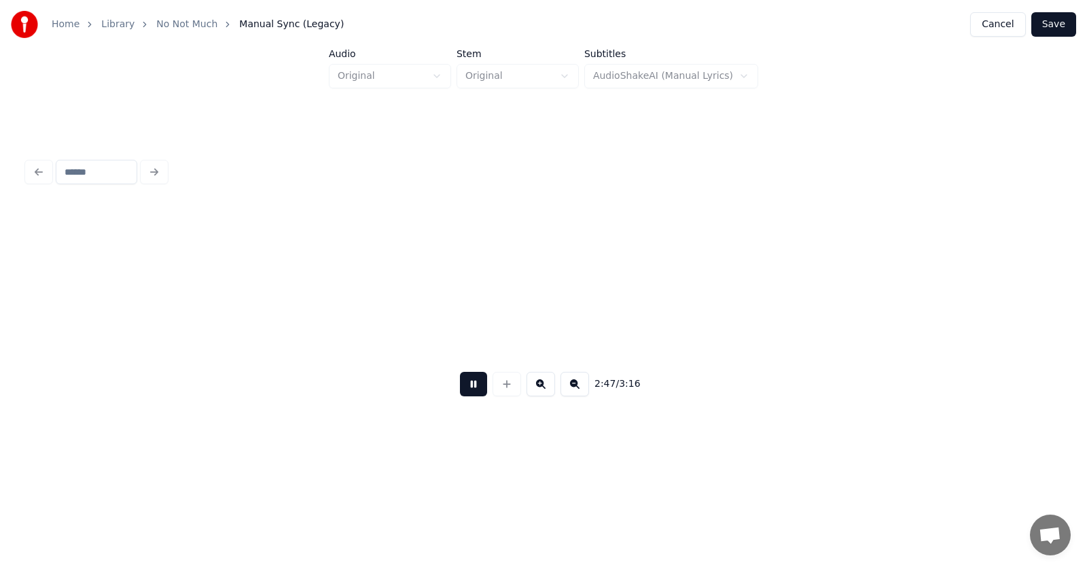
scroll to position [0, 85430]
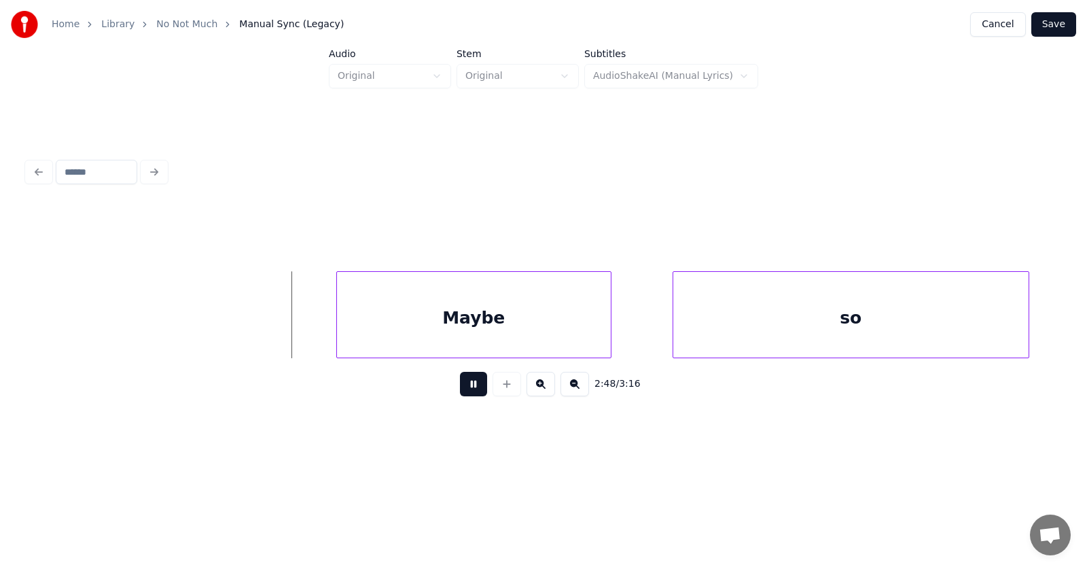
click at [460, 389] on button at bounding box center [473, 384] width 27 height 24
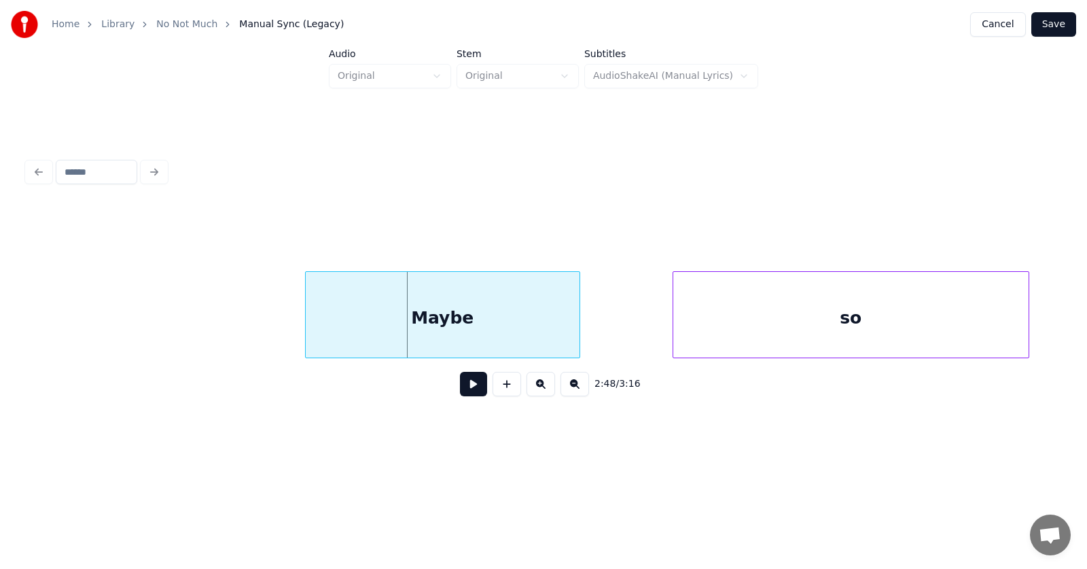
click at [431, 318] on div "Maybe" at bounding box center [443, 318] width 274 height 92
click at [288, 324] on div at bounding box center [290, 315] width 4 height 86
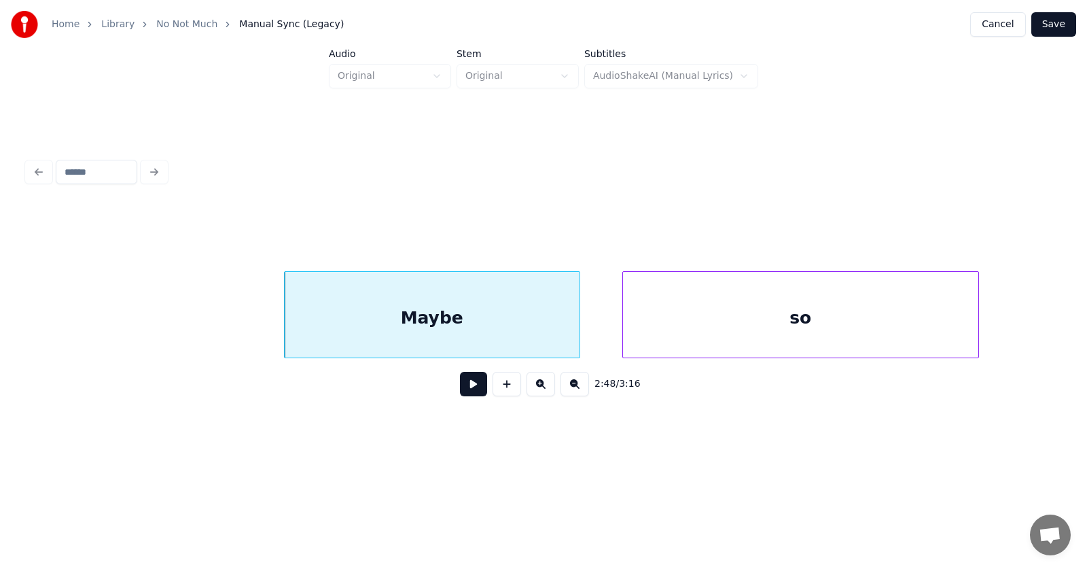
click at [679, 333] on div "so" at bounding box center [800, 318] width 355 height 92
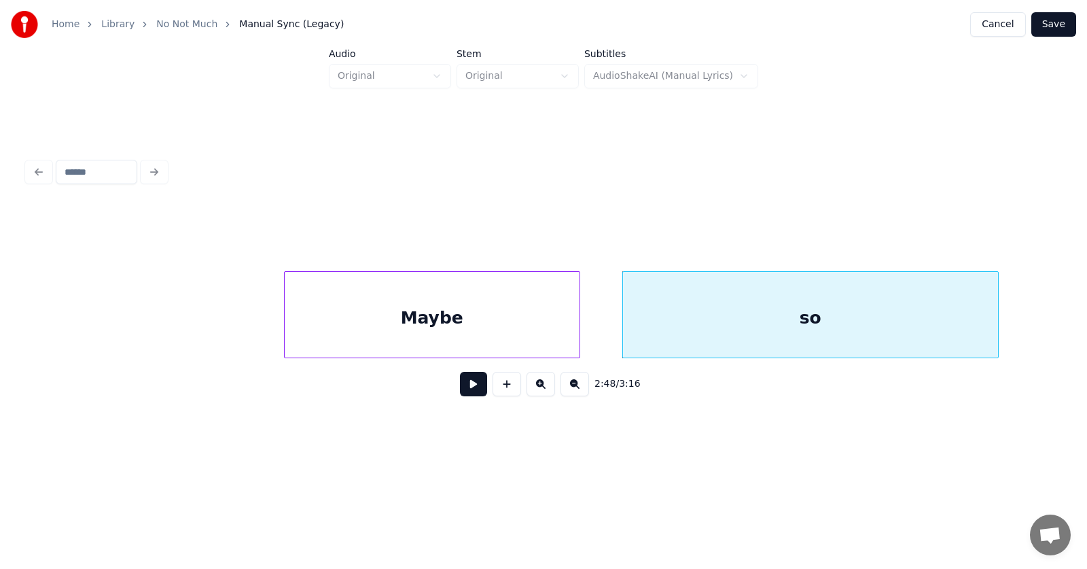
click at [998, 314] on div at bounding box center [996, 315] width 4 height 86
click at [565, 319] on div "Maybe" at bounding box center [432, 318] width 295 height 92
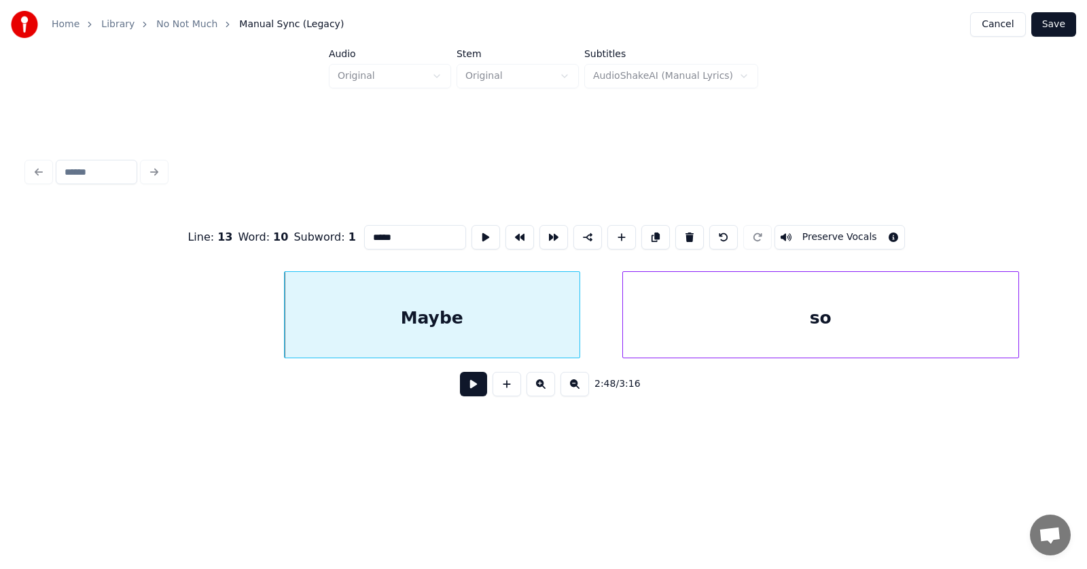
click at [460, 390] on button at bounding box center [473, 384] width 27 height 24
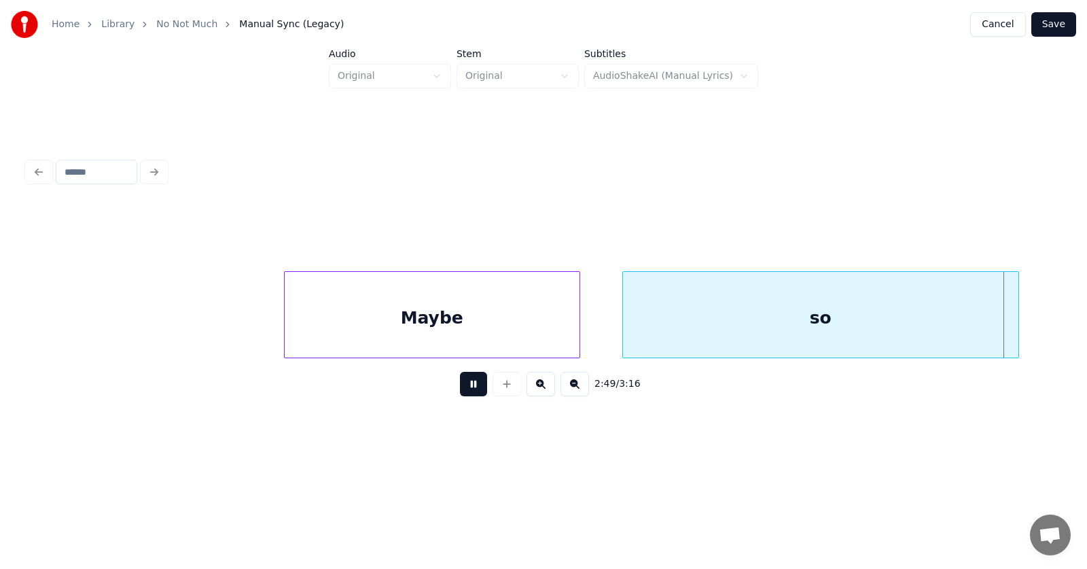
scroll to position [0, 86465]
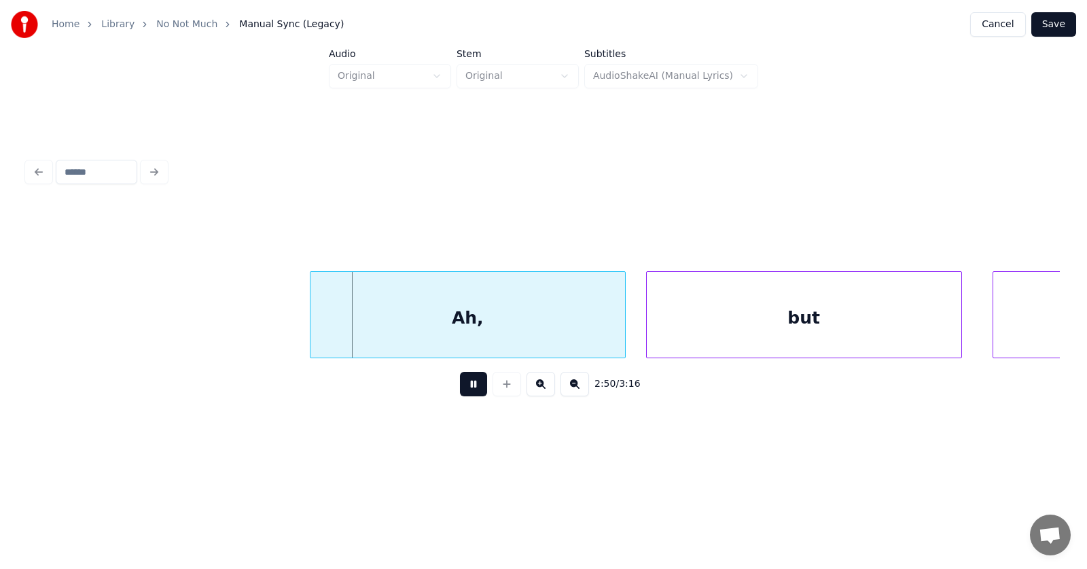
click at [460, 390] on button at bounding box center [473, 384] width 27 height 24
click at [469, 319] on div "Ah," at bounding box center [449, 318] width 315 height 92
click at [687, 324] on div "but" at bounding box center [790, 318] width 315 height 92
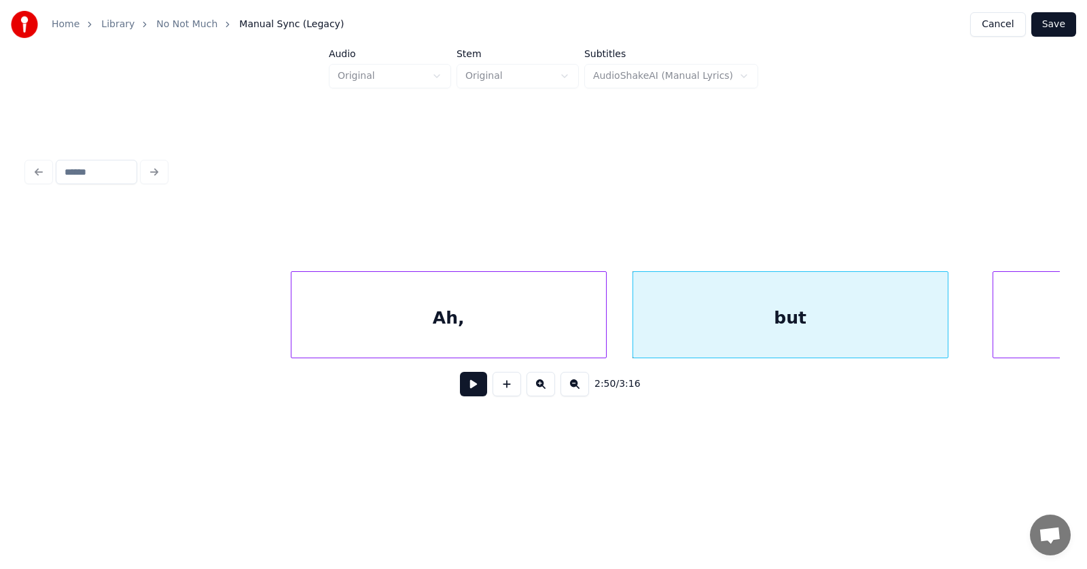
scroll to position [0, 86761]
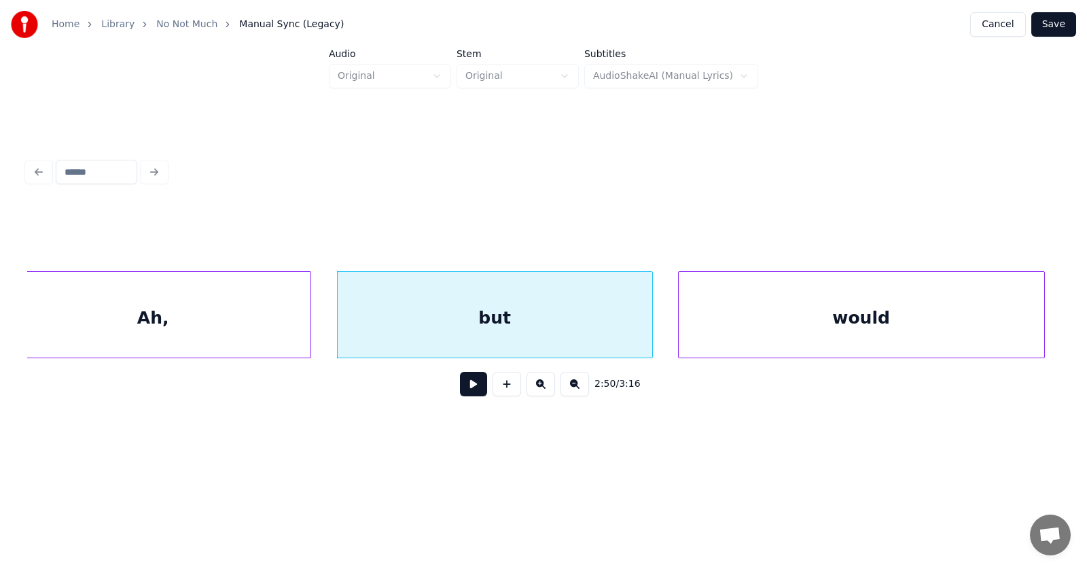
click at [992, 295] on div "would" at bounding box center [862, 318] width 366 height 92
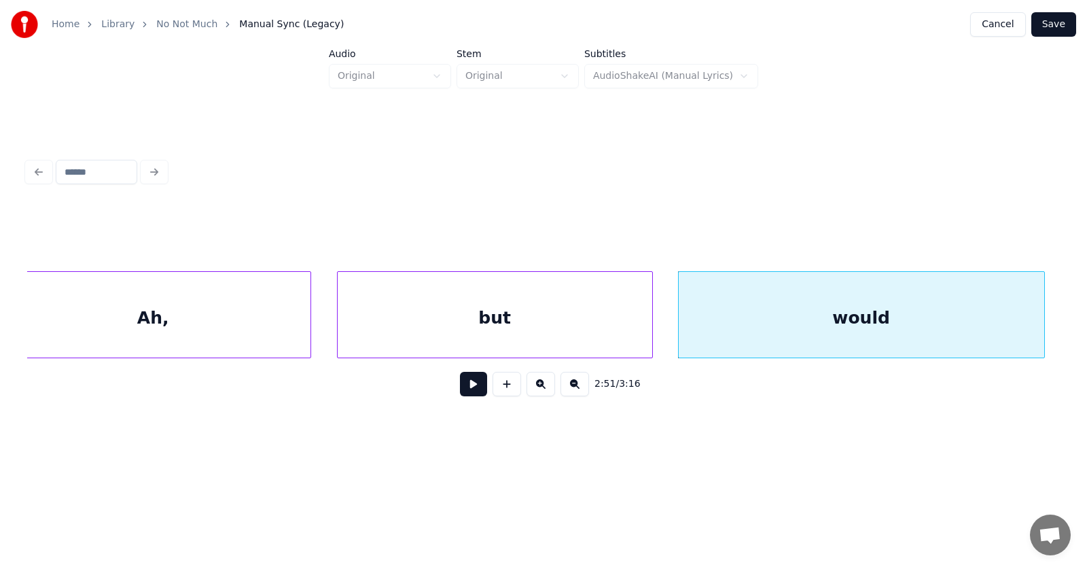
click at [460, 386] on button at bounding box center [473, 384] width 27 height 24
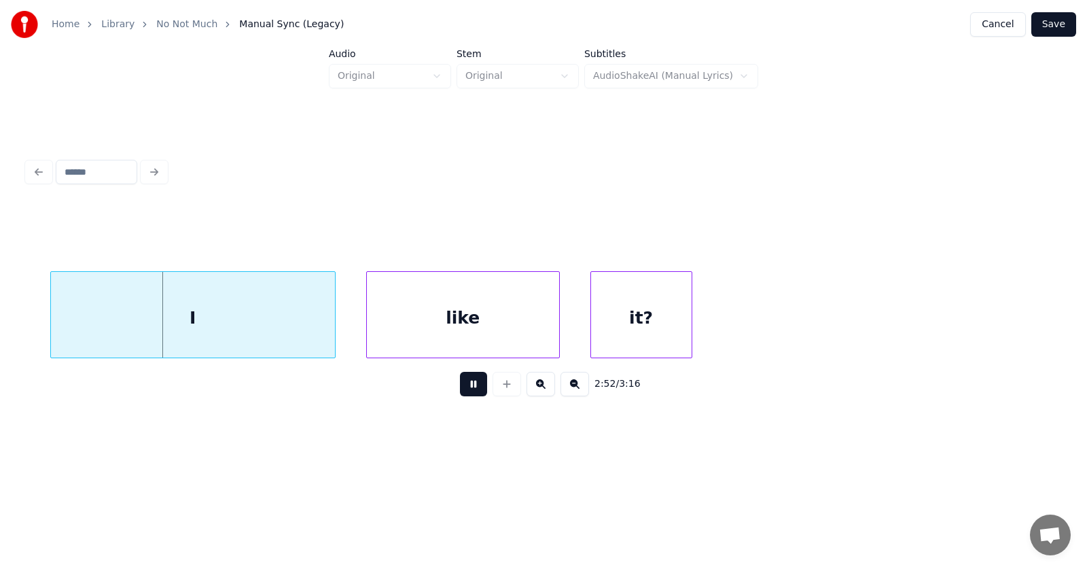
click at [460, 386] on button at bounding box center [473, 384] width 27 height 24
click at [181, 328] on div "I" at bounding box center [171, 318] width 284 height 92
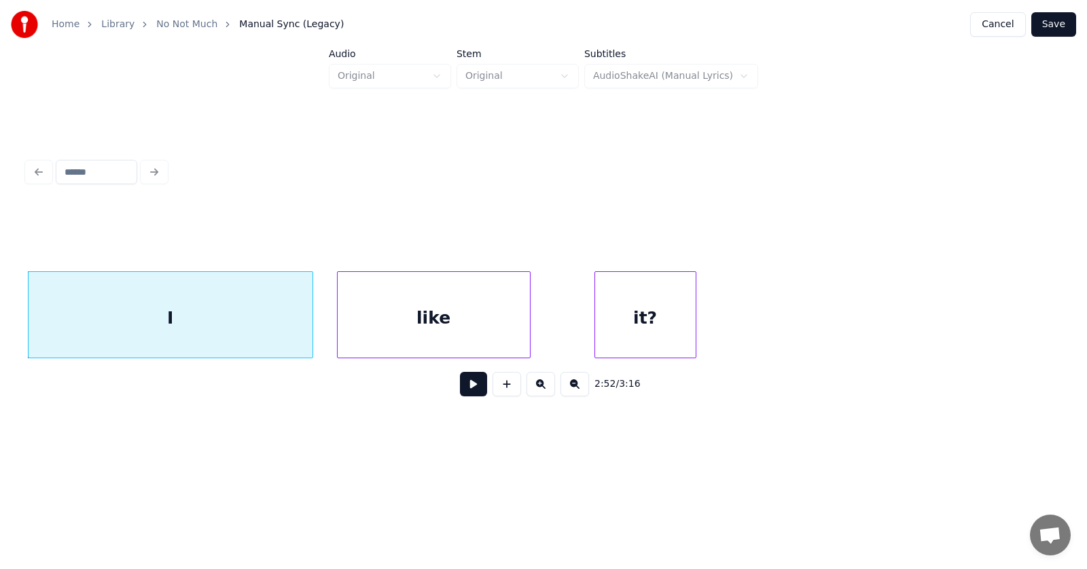
click at [382, 320] on div "like" at bounding box center [434, 318] width 192 height 92
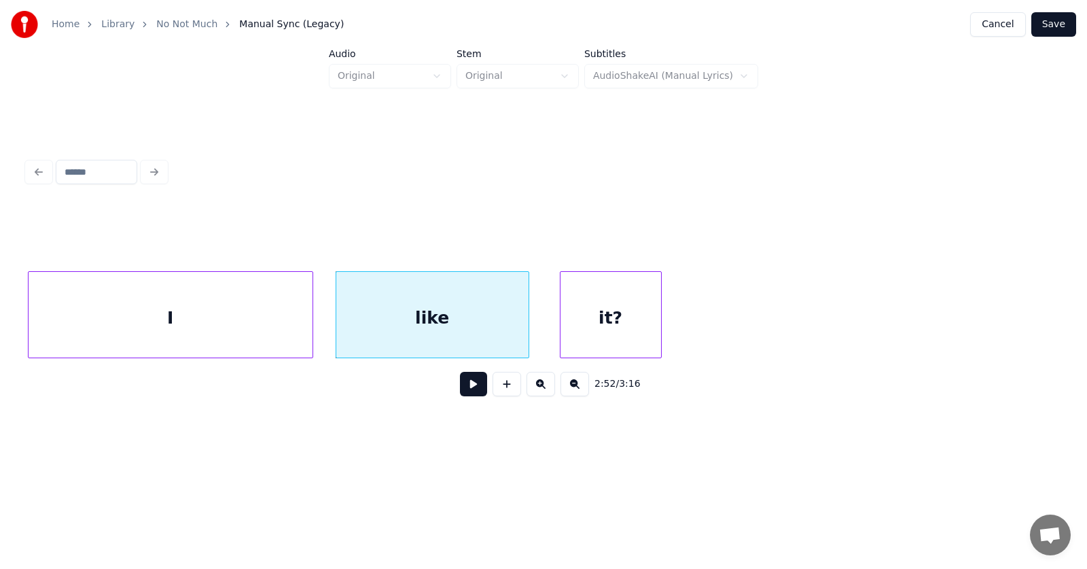
click at [601, 325] on div "it?" at bounding box center [611, 318] width 101 height 92
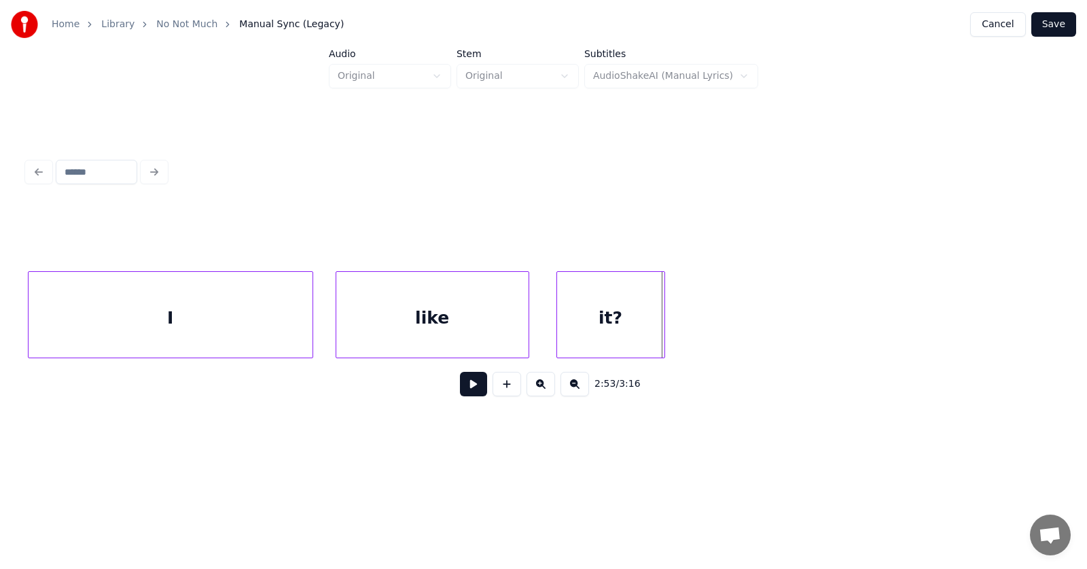
click at [665, 317] on div at bounding box center [663, 315] width 4 height 86
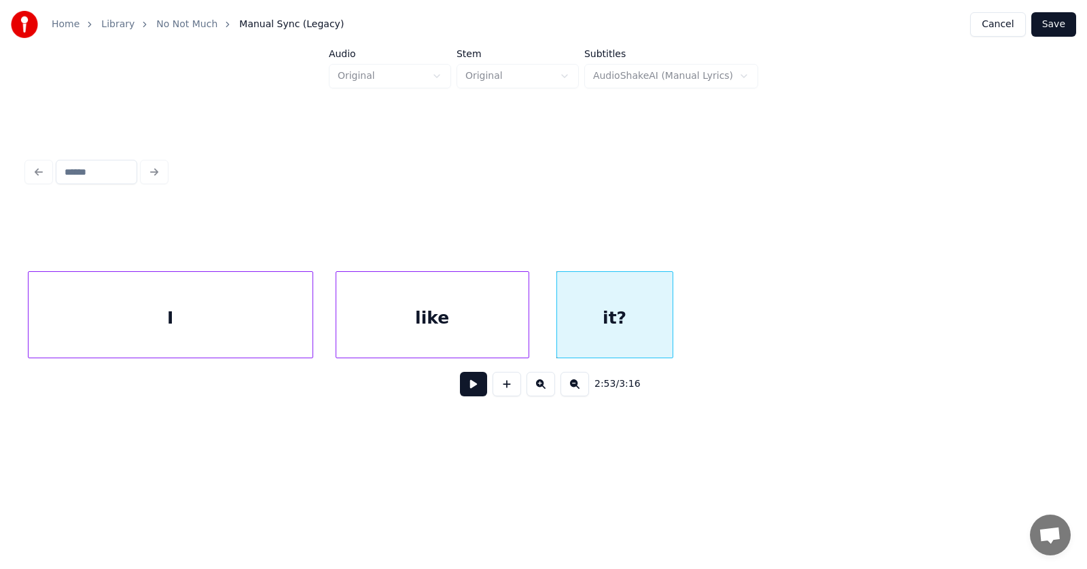
click at [474, 388] on button at bounding box center [473, 384] width 27 height 24
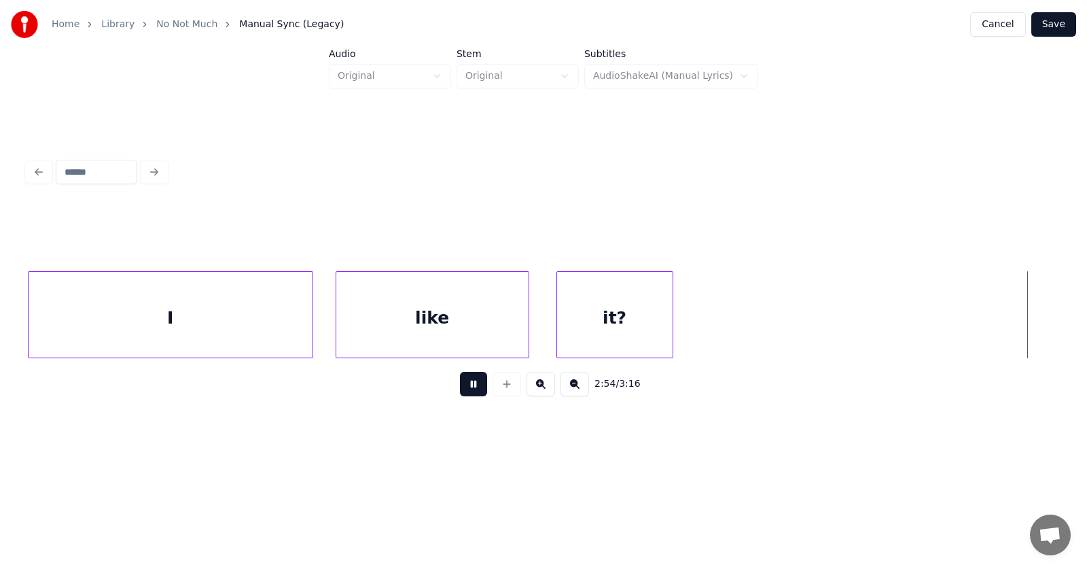
scroll to position [0, 88834]
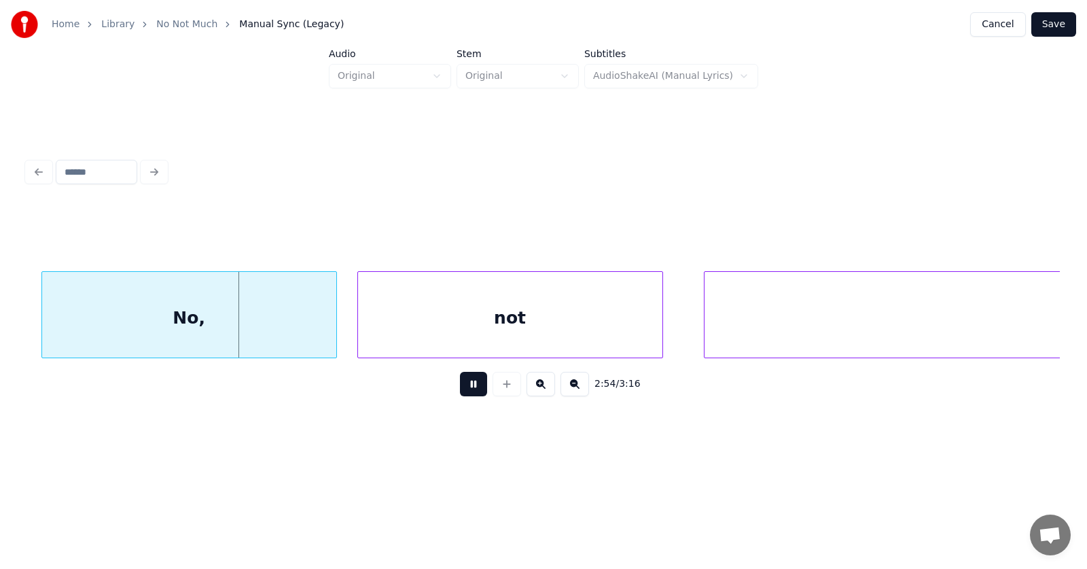
click at [474, 388] on button at bounding box center [473, 384] width 27 height 24
click at [256, 328] on div "No," at bounding box center [176, 318] width 294 height 92
click at [440, 336] on div "not" at bounding box center [498, 318] width 304 height 92
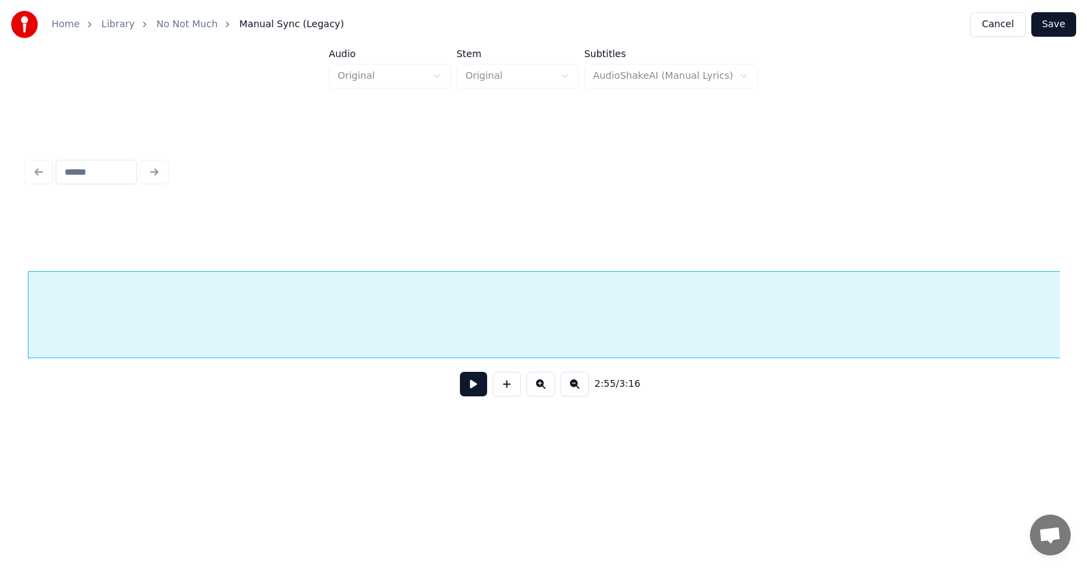
click at [466, 387] on button at bounding box center [473, 384] width 27 height 24
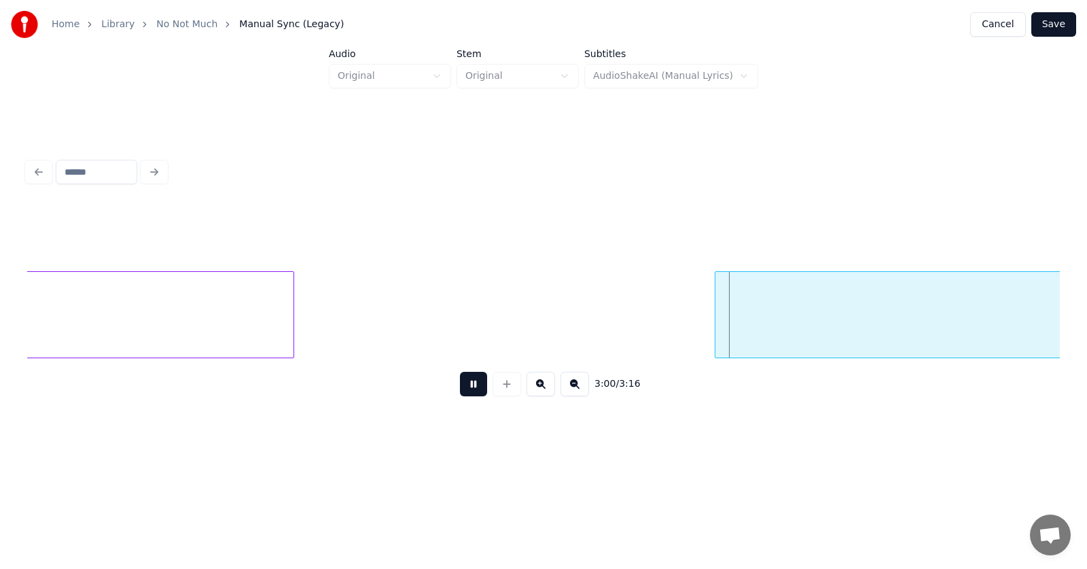
click at [466, 387] on button at bounding box center [473, 384] width 27 height 24
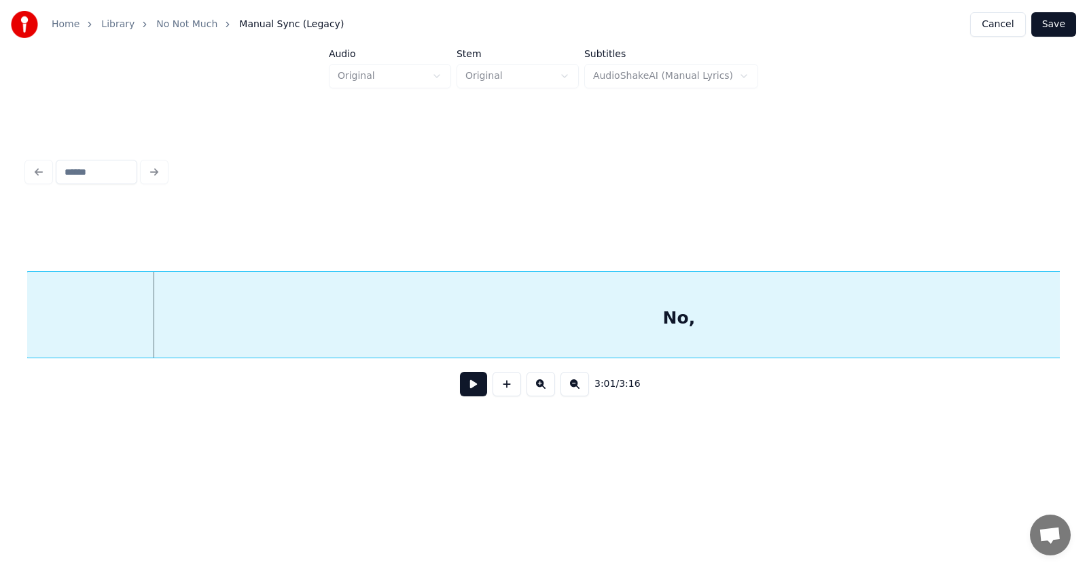
scroll to position [0, 92230]
click at [737, 317] on div "No," at bounding box center [680, 318] width 1304 height 92
click at [465, 391] on button at bounding box center [473, 384] width 27 height 24
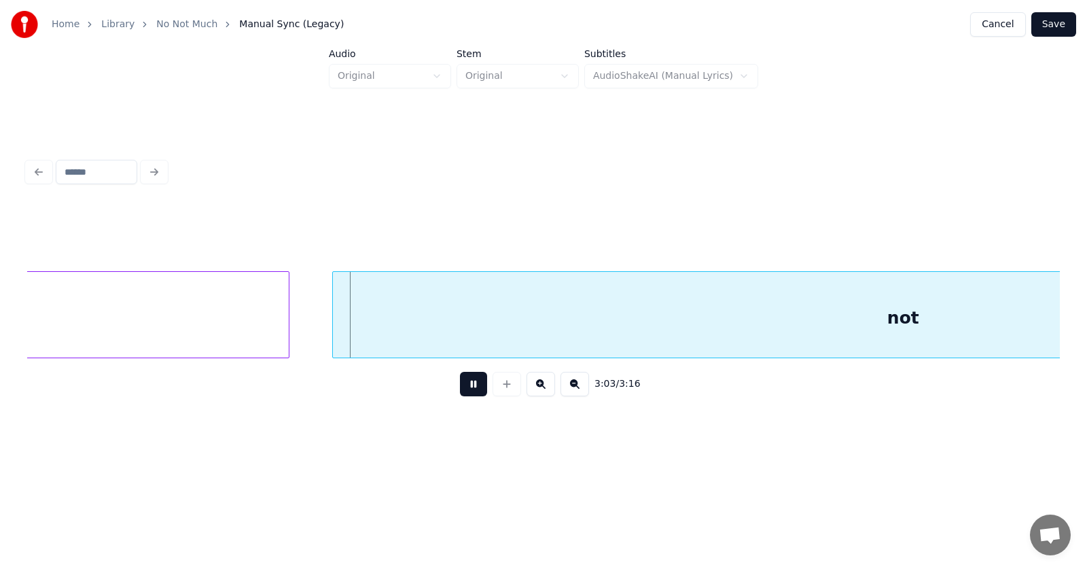
click at [465, 391] on button at bounding box center [473, 384] width 27 height 24
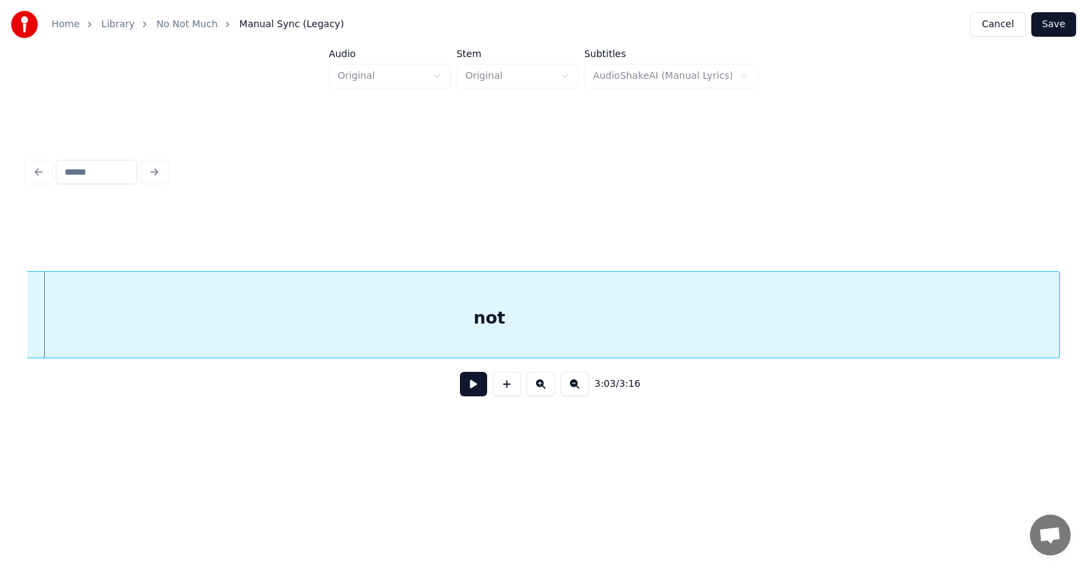
scroll to position [0, 93556]
click at [476, 330] on div "not" at bounding box center [599, 318] width 1141 height 92
click at [468, 387] on button at bounding box center [473, 384] width 27 height 24
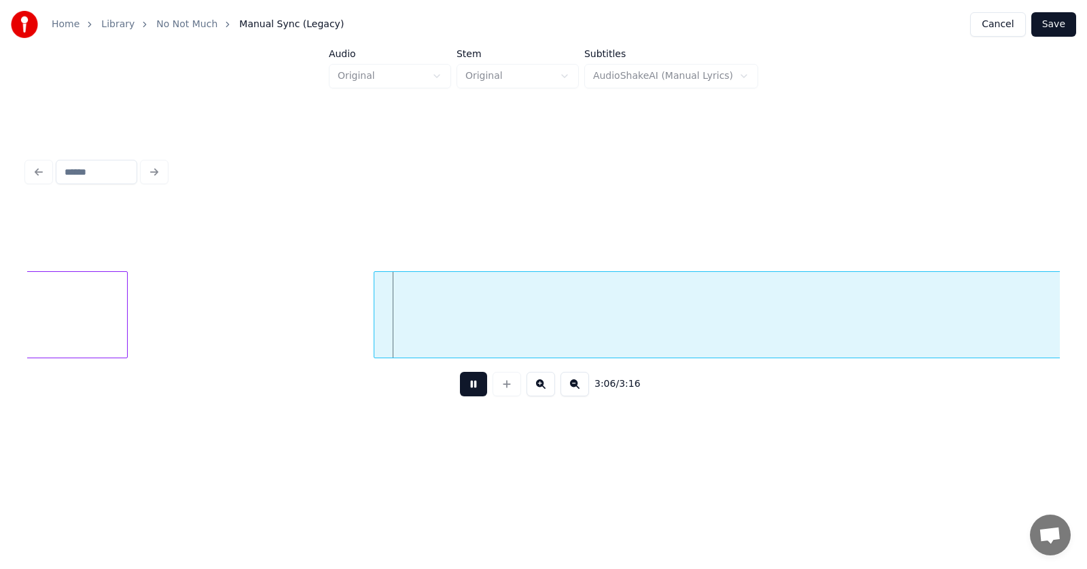
click at [468, 387] on button at bounding box center [473, 384] width 27 height 24
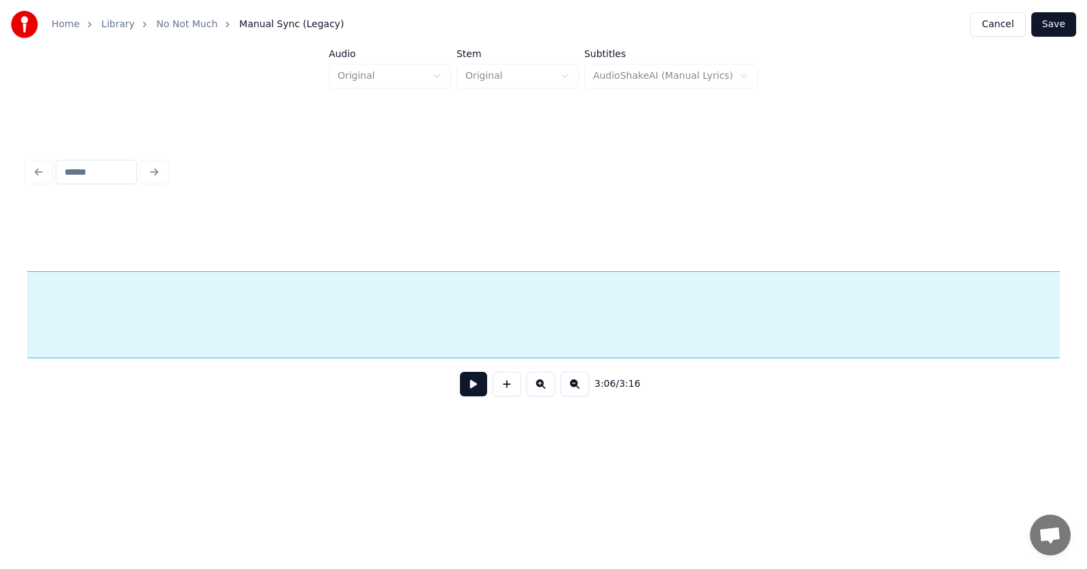
click at [466, 395] on button at bounding box center [473, 384] width 27 height 24
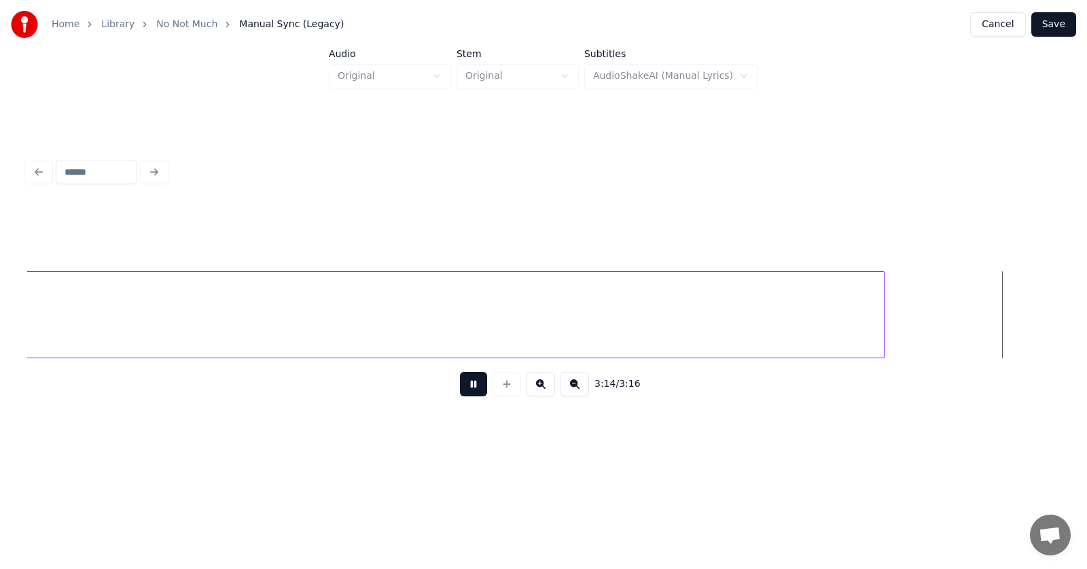
scroll to position [0, 99071]
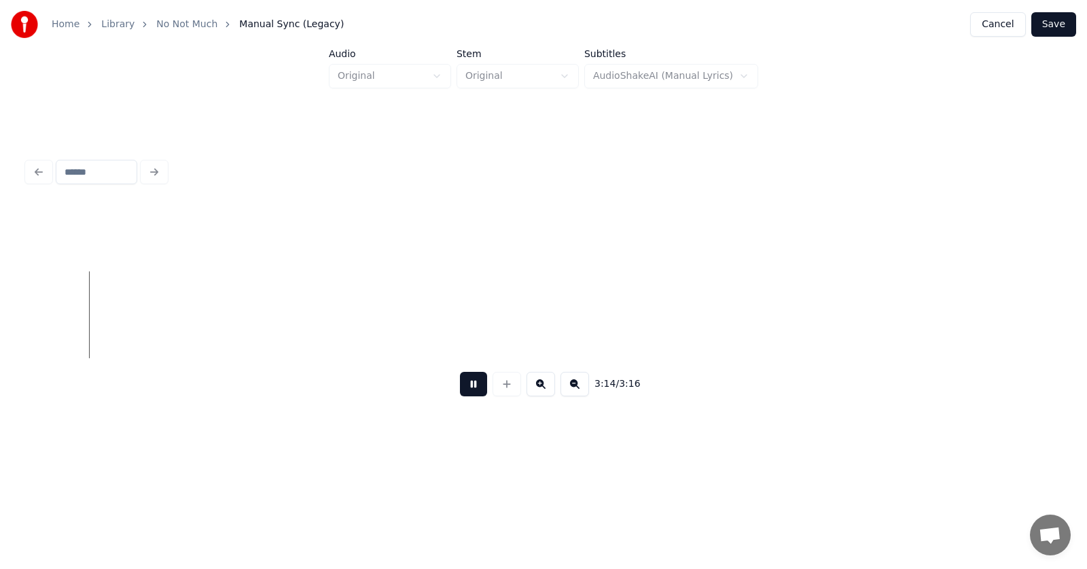
click at [468, 391] on button at bounding box center [473, 384] width 27 height 24
click at [1053, 26] on button "Save" at bounding box center [1054, 24] width 45 height 24
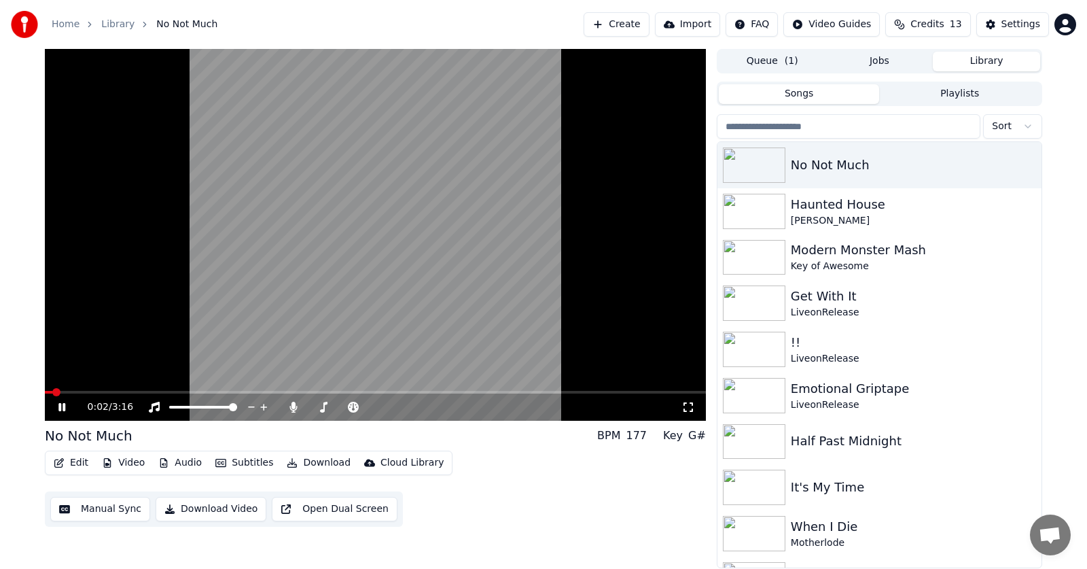
click at [60, 406] on icon at bounding box center [61, 407] width 7 height 8
click at [178, 463] on button "Audio" at bounding box center [180, 462] width 54 height 19
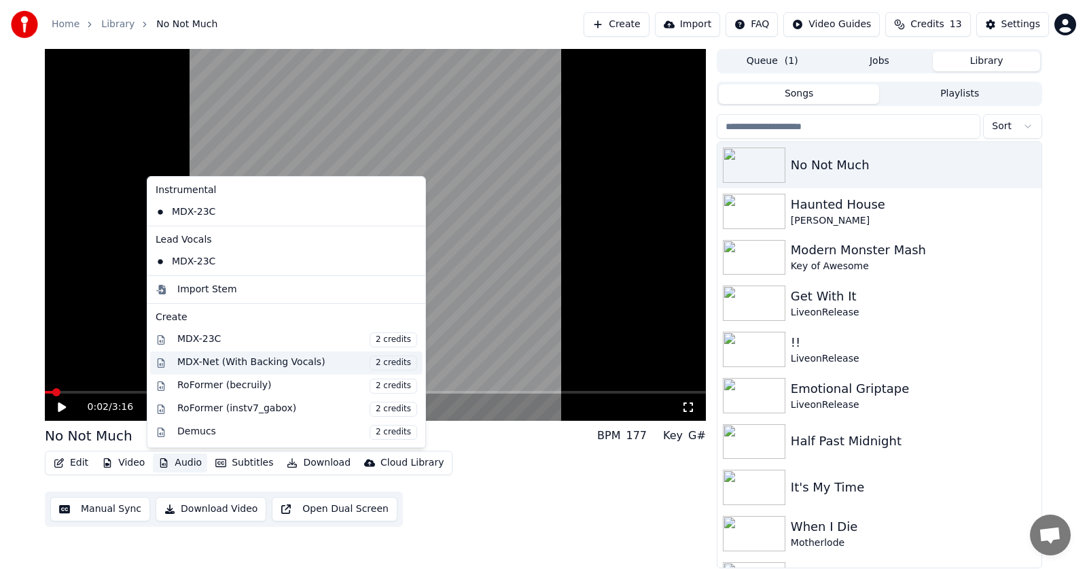
click at [201, 359] on div "MDX-Net (With Backing Vocals) 2 credits" at bounding box center [297, 362] width 240 height 15
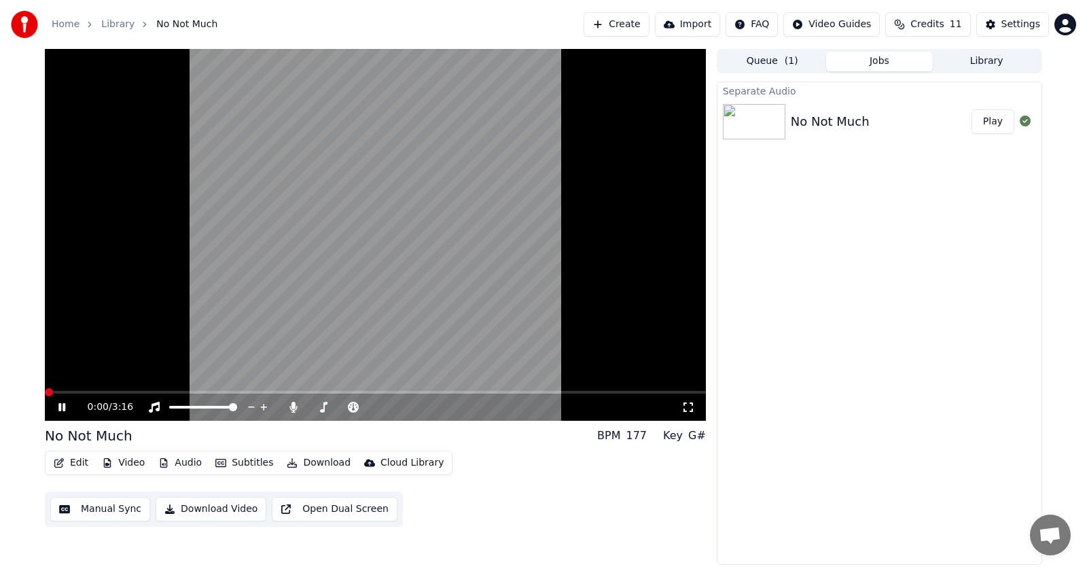
click at [45, 391] on span at bounding box center [49, 392] width 8 height 8
click at [294, 407] on icon at bounding box center [293, 407] width 7 height 11
click at [45, 392] on span at bounding box center [49, 392] width 8 height 8
click at [230, 463] on button "Subtitles" at bounding box center [244, 462] width 69 height 19
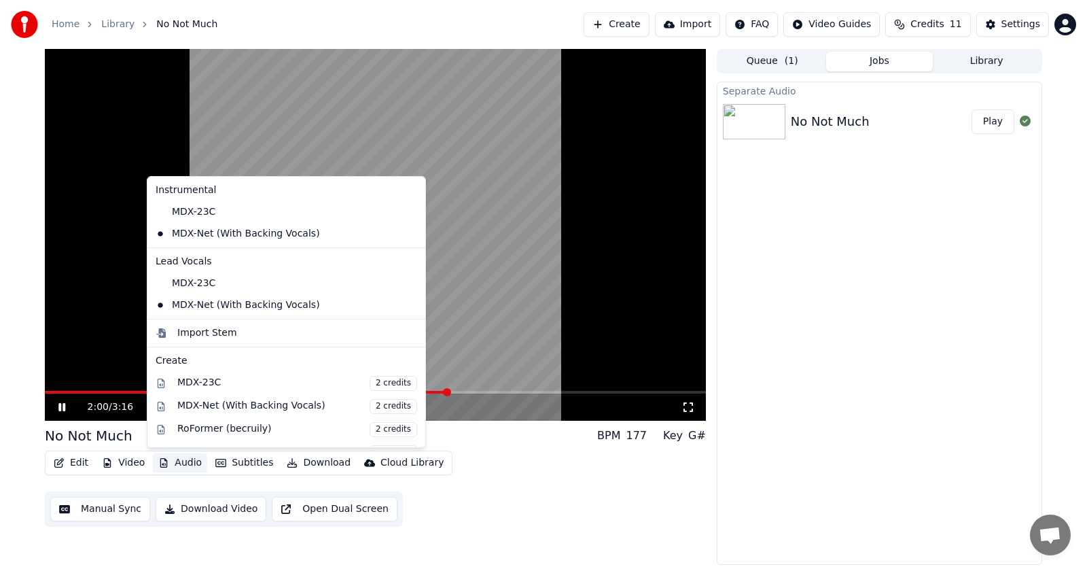
click at [8, 358] on div "2:00 / 3:16 No Not Much BPM 177 Key G# Edit Video Audio Subtitles Download Clou…" at bounding box center [543, 307] width 1087 height 516
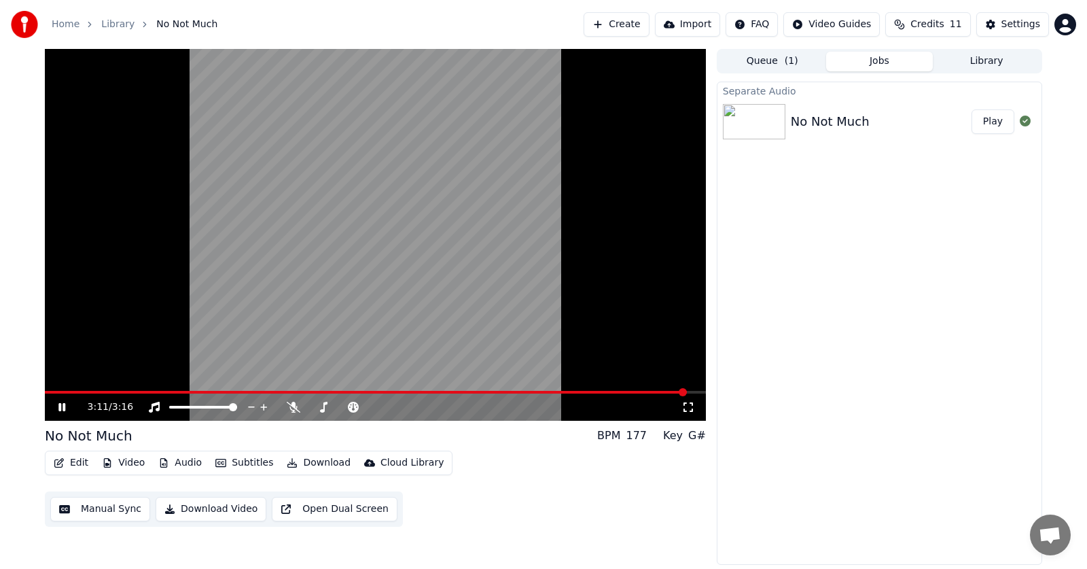
click at [61, 408] on icon at bounding box center [61, 407] width 7 height 8
click at [233, 459] on button "Subtitles" at bounding box center [244, 462] width 69 height 19
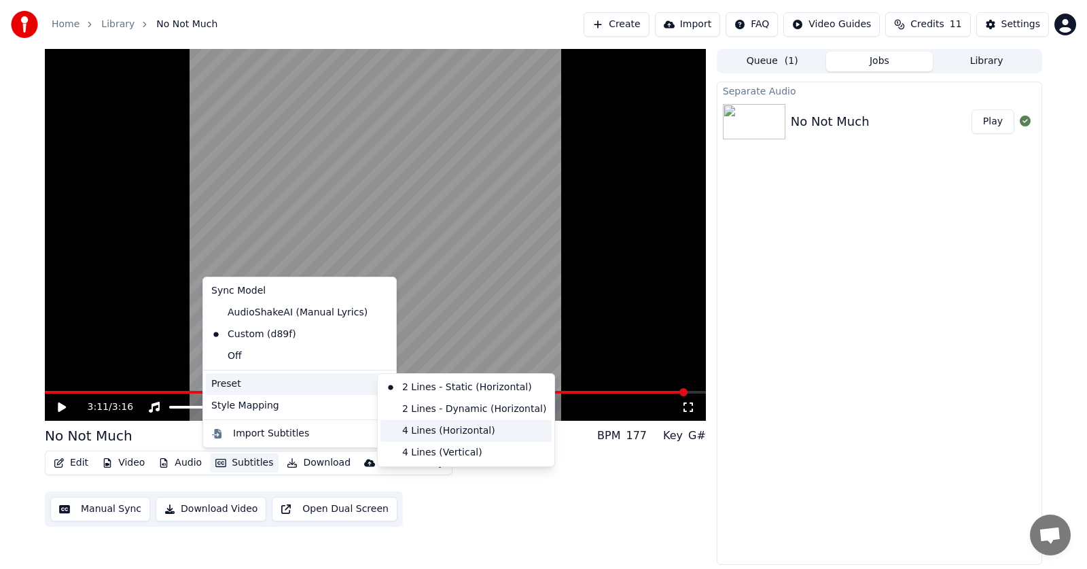
click at [425, 431] on div "4 Lines (Horizontal)" at bounding box center [466, 431] width 171 height 22
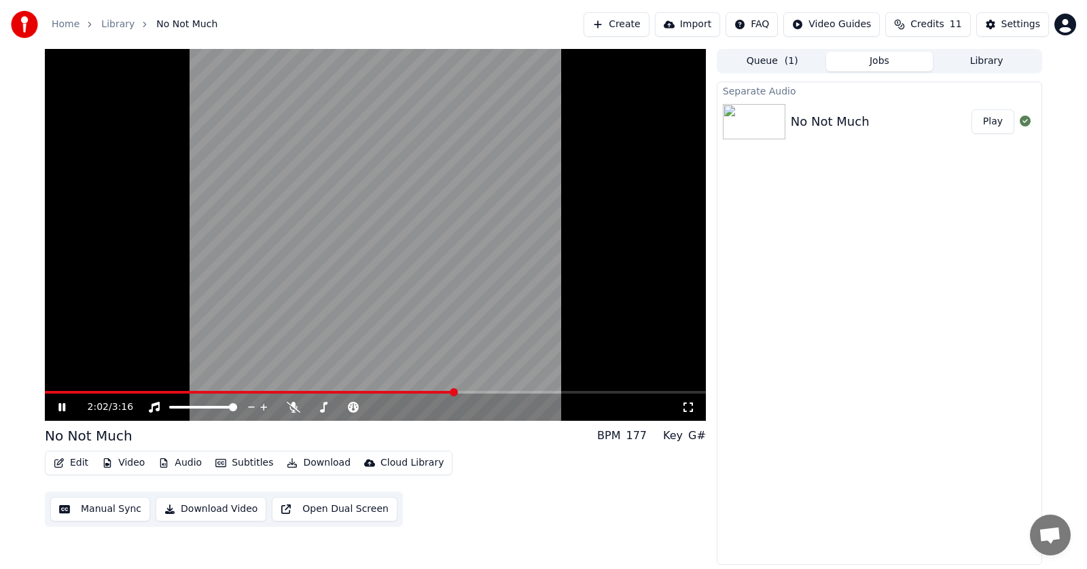
click at [450, 393] on span at bounding box center [454, 392] width 8 height 8
click at [65, 402] on icon at bounding box center [72, 407] width 32 height 11
click at [60, 404] on icon at bounding box center [62, 407] width 8 height 10
click at [60, 405] on icon at bounding box center [61, 407] width 7 height 8
click at [73, 462] on button "Edit" at bounding box center [71, 462] width 46 height 19
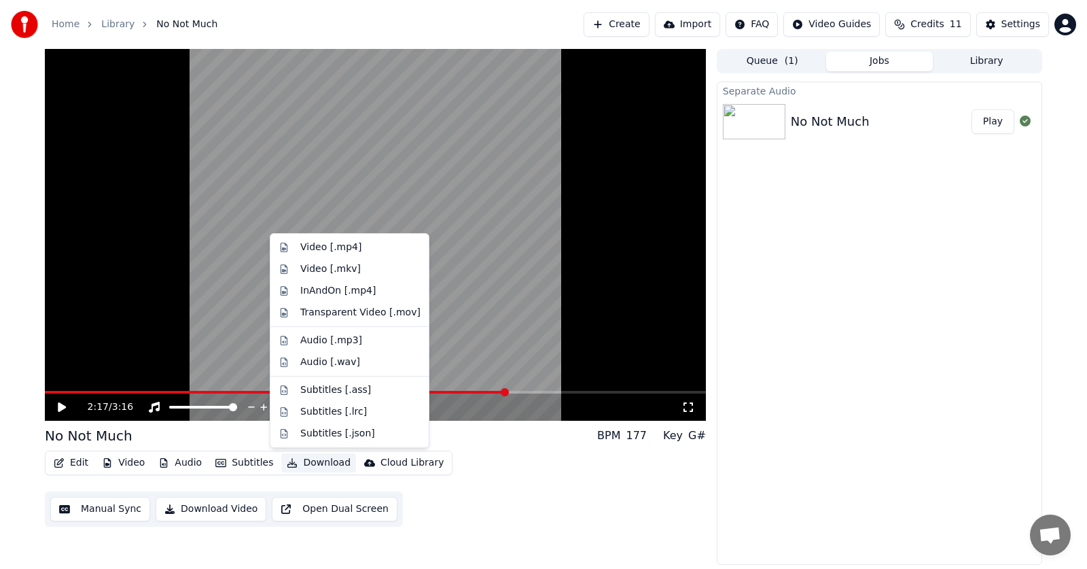
click at [313, 458] on button "Download" at bounding box center [318, 462] width 75 height 19
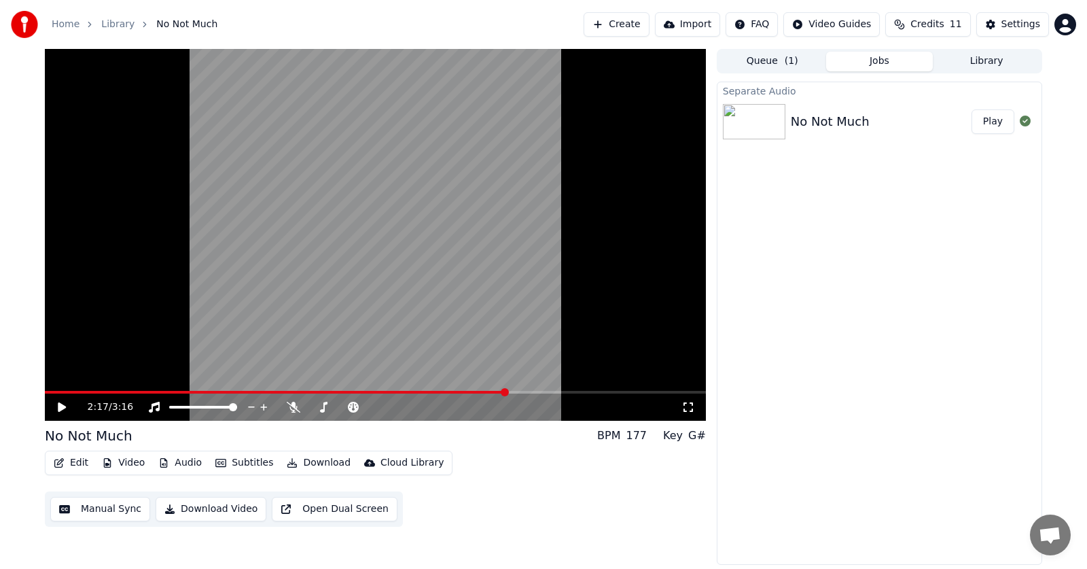
click at [313, 462] on button "Download" at bounding box center [318, 462] width 75 height 19
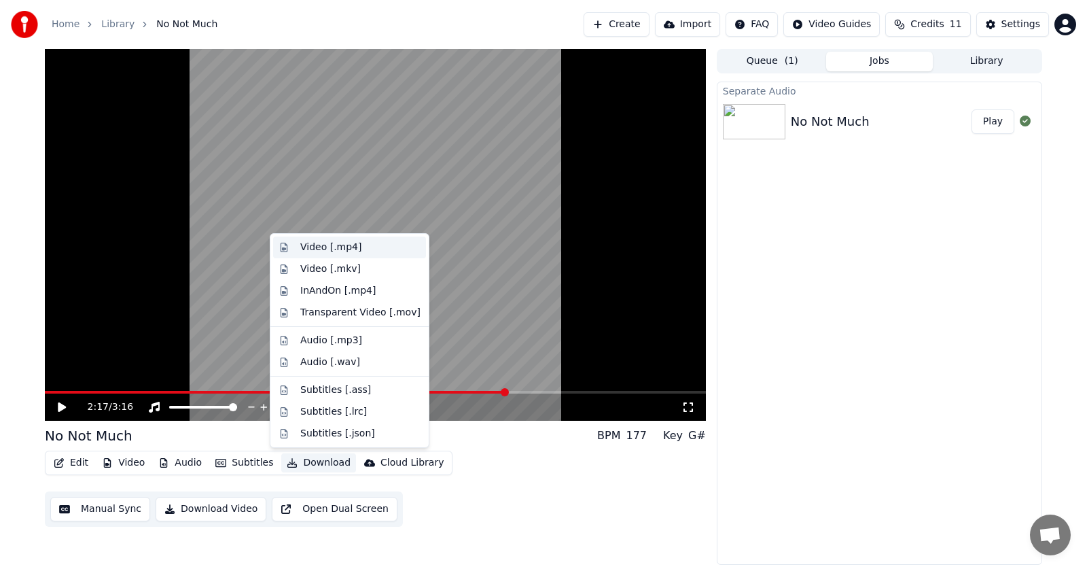
click at [319, 245] on div "Video [.mp4]" at bounding box center [330, 248] width 61 height 14
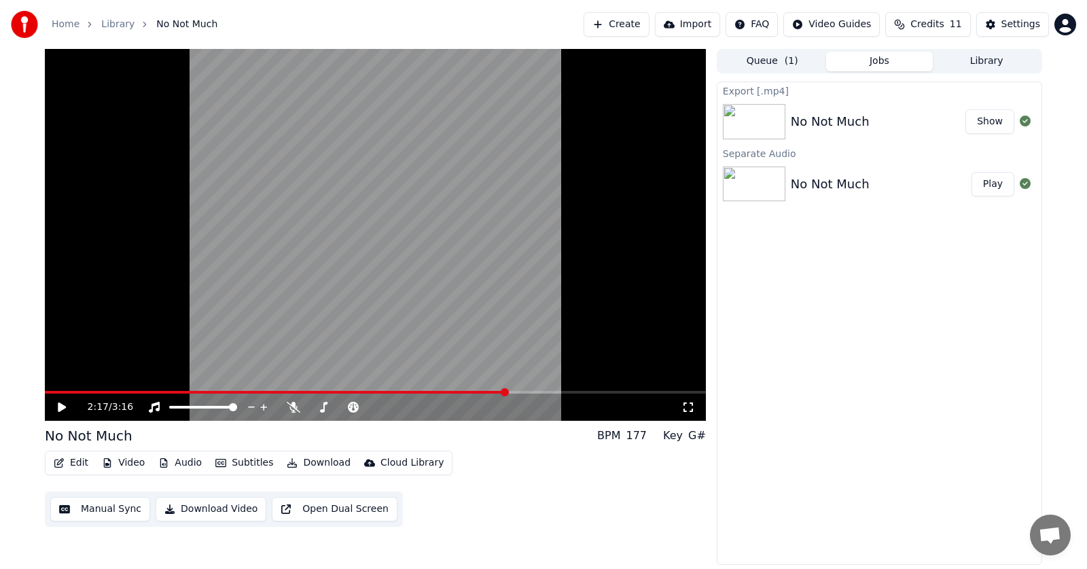
click at [990, 69] on button "Library" at bounding box center [986, 62] width 107 height 20
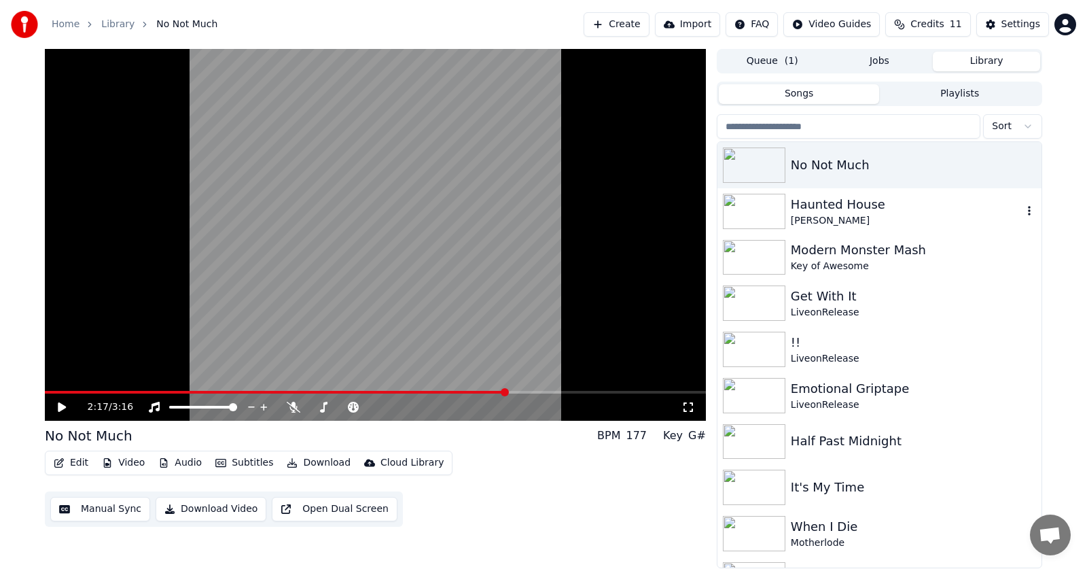
click at [829, 209] on div "Haunted House" at bounding box center [907, 204] width 232 height 19
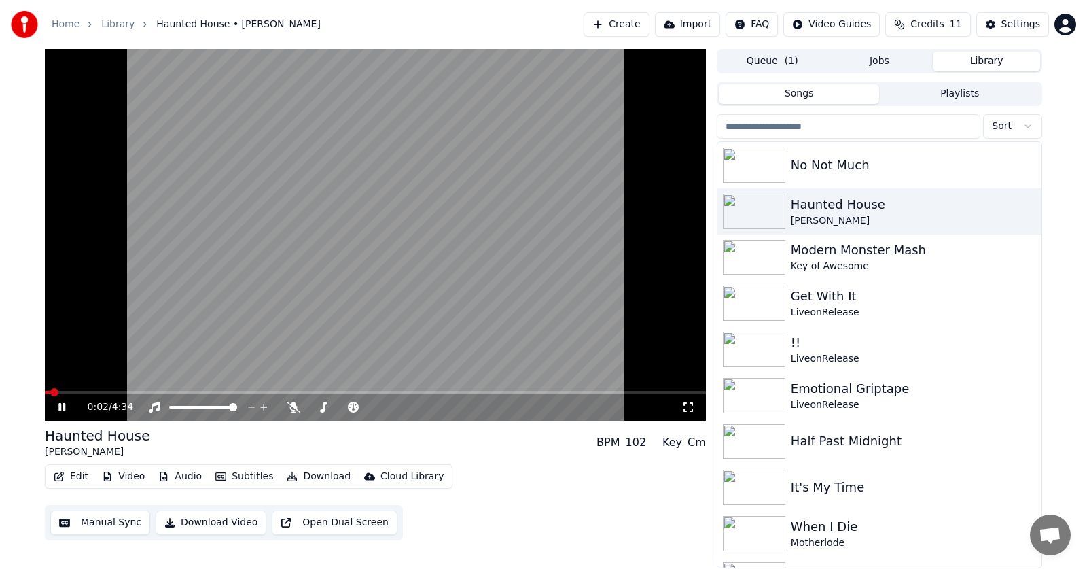
click at [60, 405] on icon at bounding box center [61, 407] width 7 height 8
